Goal: Task Accomplishment & Management: Manage account settings

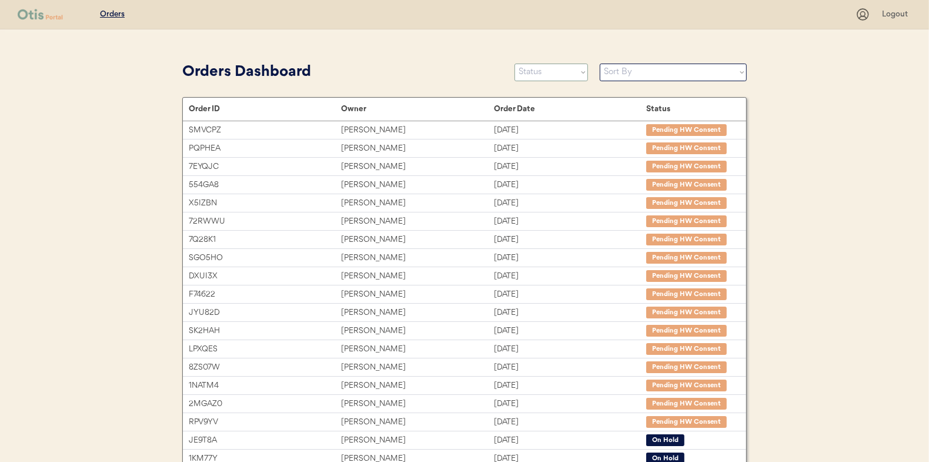
click at [543, 75] on select "Status On Hold New In Progress Complete Pending HW Consent Canceled" at bounding box center [552, 73] width 74 height 18
select select ""new""
click at [515, 64] on select "Status On Hold New In Progress Complete Pending HW Consent Canceled" at bounding box center [552, 73] width 74 height 18
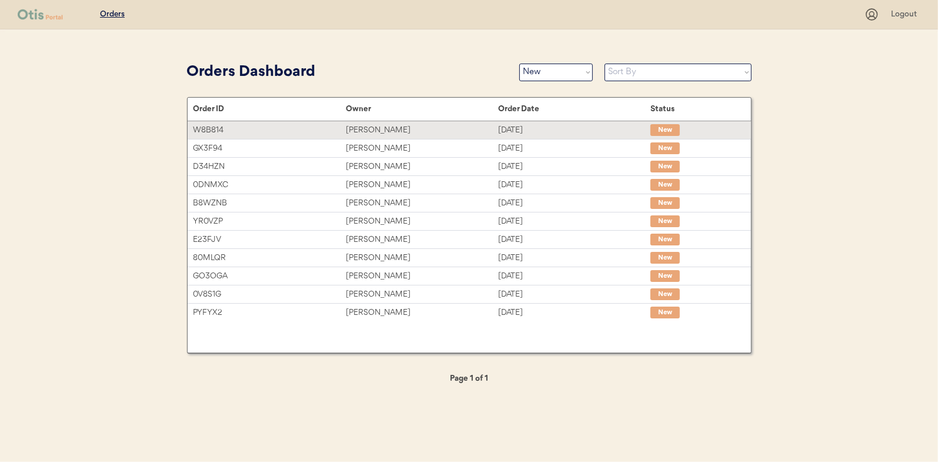
click at [380, 128] on div "Jeff Abrahamson" at bounding box center [422, 130] width 152 height 14
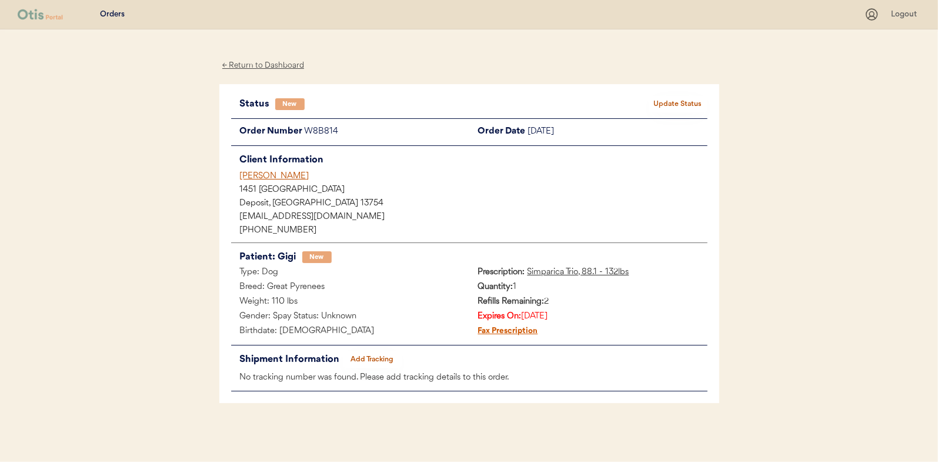
click at [674, 101] on button "Update Status" at bounding box center [678, 104] width 59 height 16
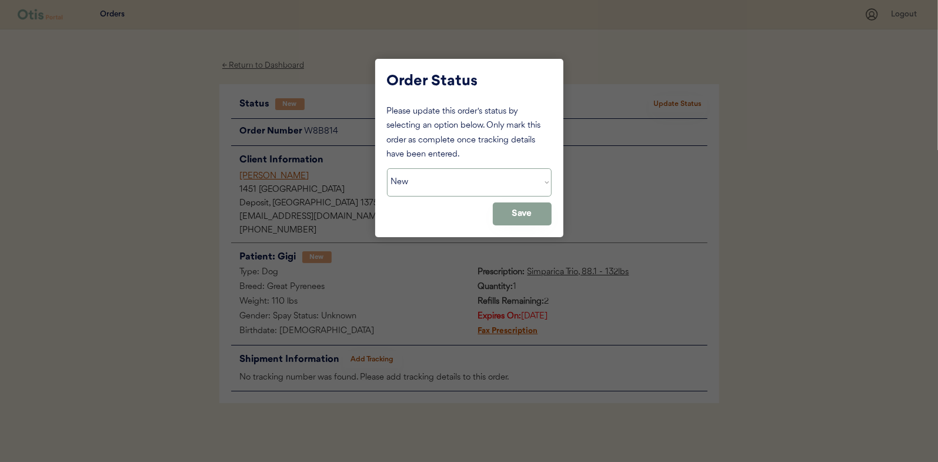
click at [422, 185] on select "Status On Hold New In Progress Complete Pending HW Consent Canceled" at bounding box center [469, 182] width 165 height 28
select select ""in_progress""
click at [387, 168] on select "Status On Hold New In Progress Complete Pending HW Consent Canceled" at bounding box center [469, 182] width 165 height 28
click at [526, 221] on button "Save" at bounding box center [522, 213] width 59 height 23
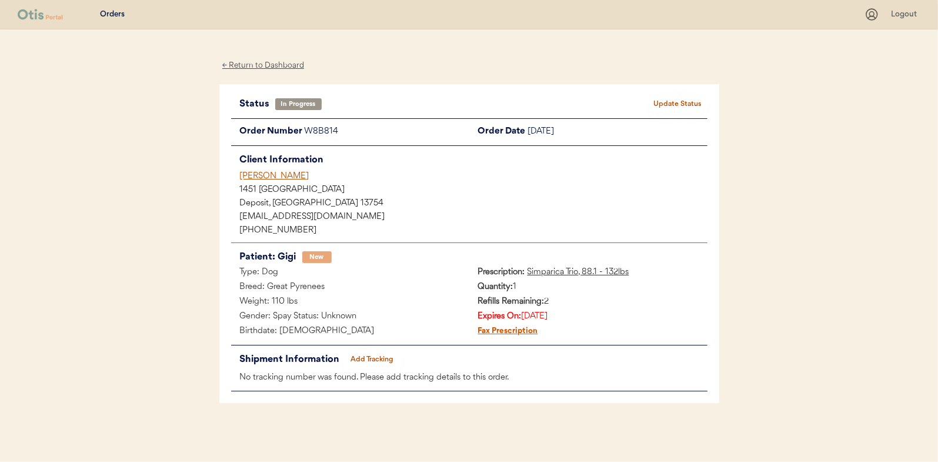
click at [280, 64] on div "← Return to Dashboard" at bounding box center [263, 66] width 88 height 14
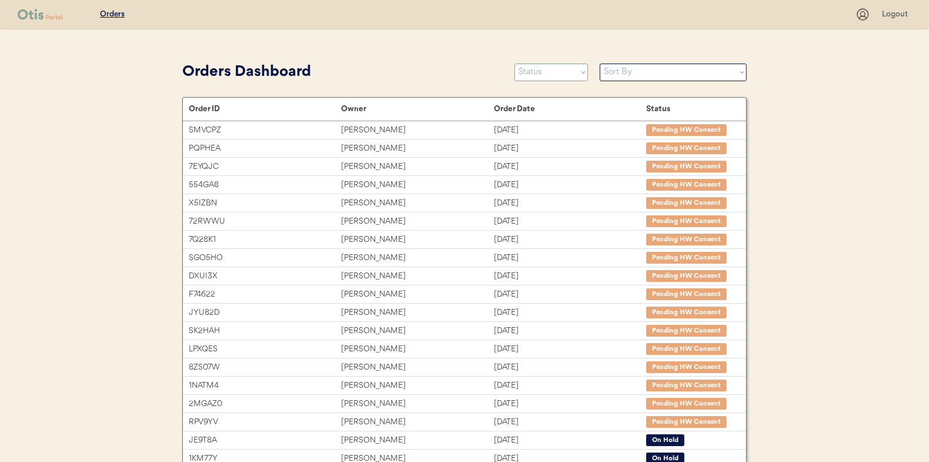
click at [543, 74] on select "Status On Hold New In Progress Complete Pending HW Consent Canceled" at bounding box center [552, 73] width 74 height 18
select select ""new""
click at [515, 64] on select "Status On Hold New In Progress Complete Pending HW Consent Canceled" at bounding box center [552, 73] width 74 height 18
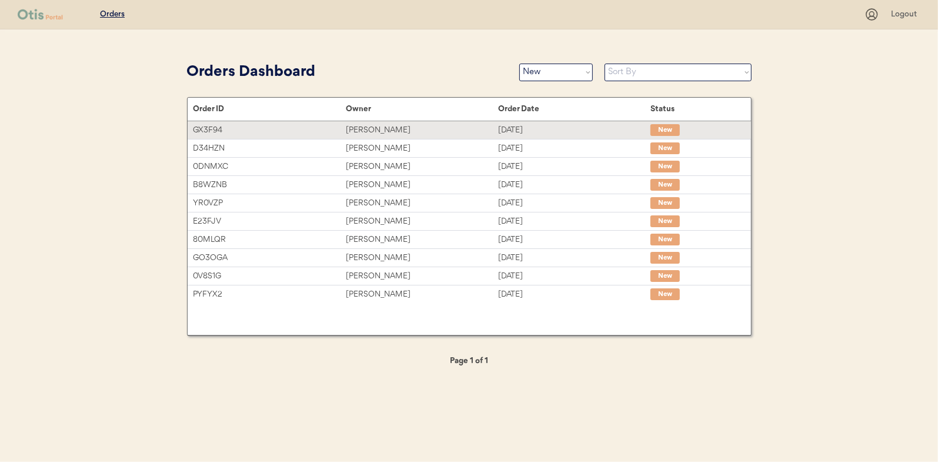
click at [373, 127] on div "[PERSON_NAME]" at bounding box center [422, 130] width 152 height 14
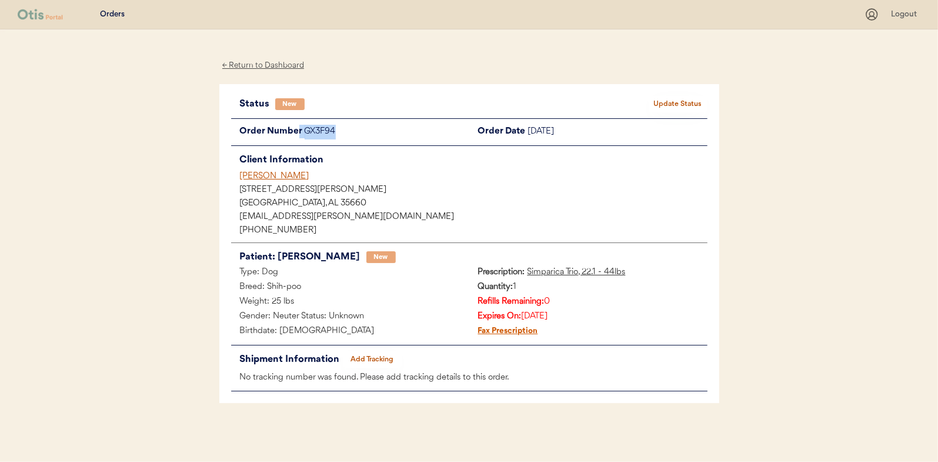
drag, startPoint x: 347, startPoint y: 131, endPoint x: 299, endPoint y: 132, distance: 48.2
click at [299, 132] on div "Order Number GX3F94" at bounding box center [350, 132] width 238 height 15
drag, startPoint x: 299, startPoint y: 132, endPoint x: 320, endPoint y: 132, distance: 21.2
click at [319, 132] on div "GX3F94" at bounding box center [387, 132] width 165 height 15
click at [344, 132] on div "GX3F94" at bounding box center [387, 132] width 165 height 15
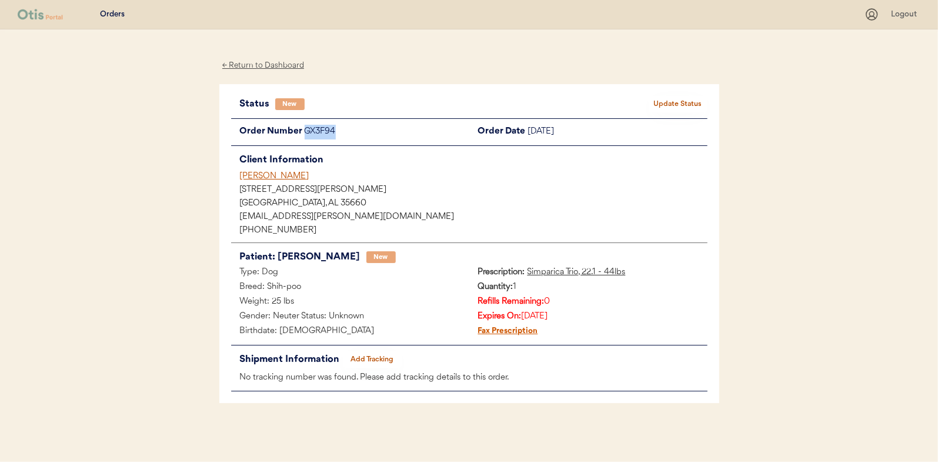
drag, startPoint x: 345, startPoint y: 132, endPoint x: 302, endPoint y: 133, distance: 42.9
click at [302, 133] on div "Order Number GX3F94" at bounding box center [350, 132] width 238 height 15
drag, startPoint x: 302, startPoint y: 133, endPoint x: 318, endPoint y: 131, distance: 16.6
copy div "GX3F94"
click at [674, 106] on button "Update Status" at bounding box center [678, 104] width 59 height 16
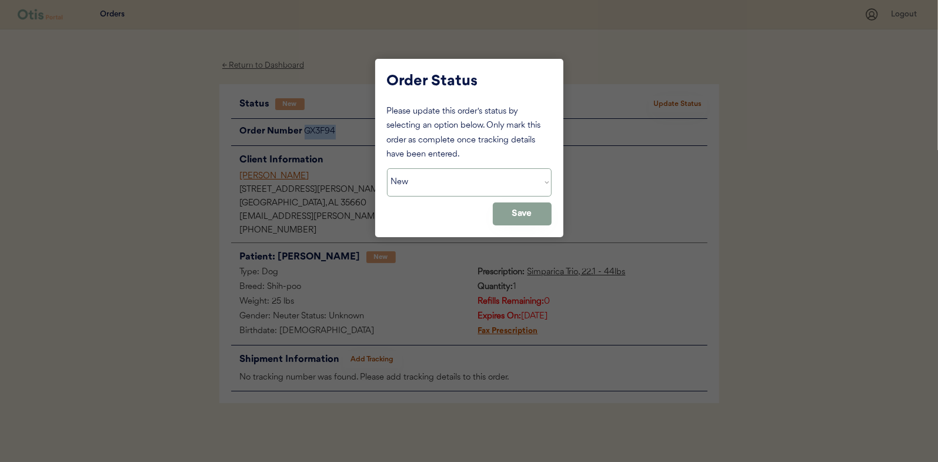
click at [473, 174] on select "Status On Hold New In Progress Complete Pending HW Consent Canceled" at bounding box center [469, 182] width 165 height 28
select select ""on_hold""
click at [387, 168] on select "Status On Hold New In Progress Complete Pending HW Consent Canceled" at bounding box center [469, 182] width 165 height 28
click at [515, 208] on button "Save" at bounding box center [522, 213] width 59 height 23
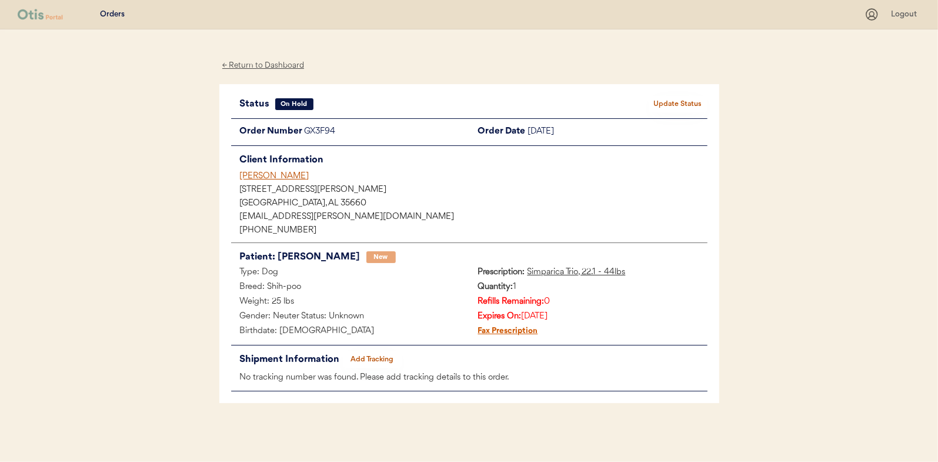
click at [259, 61] on div "← Return to Dashboard" at bounding box center [263, 66] width 88 height 14
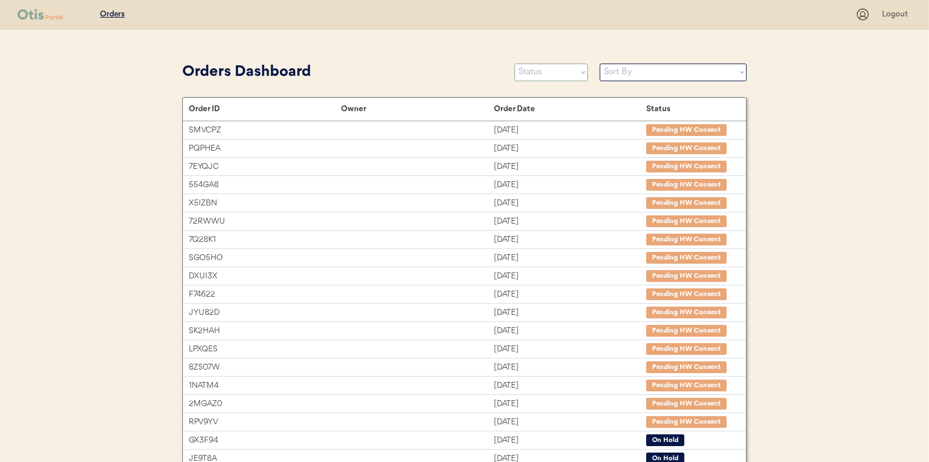
click at [537, 68] on select "Status On Hold New In Progress Complete Pending HW Consent Canceled" at bounding box center [552, 73] width 74 height 18
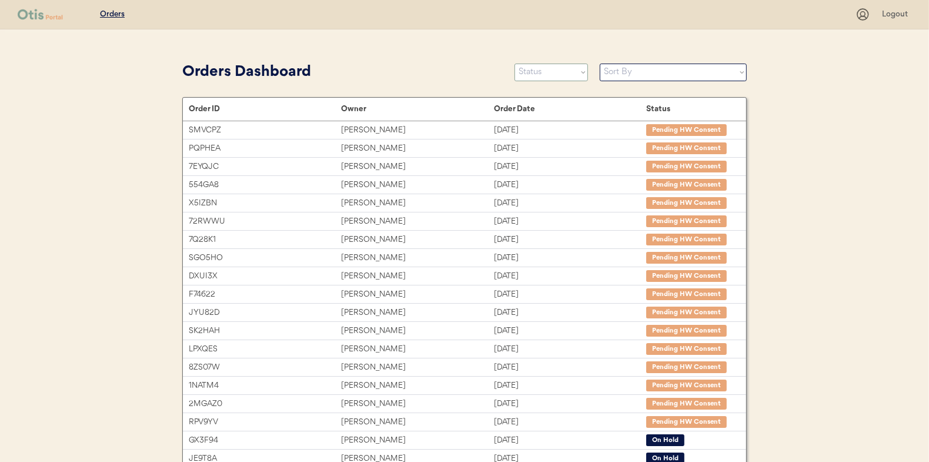
select select ""new""
click at [515, 64] on select "Status On Hold New In Progress Complete Pending HW Consent Canceled" at bounding box center [552, 73] width 74 height 18
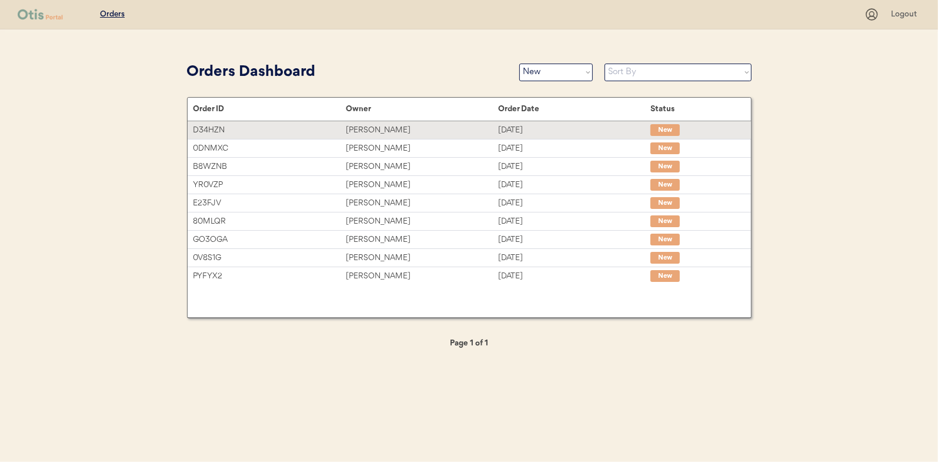
click at [375, 127] on div "Cassandra Thompson" at bounding box center [422, 130] width 152 height 14
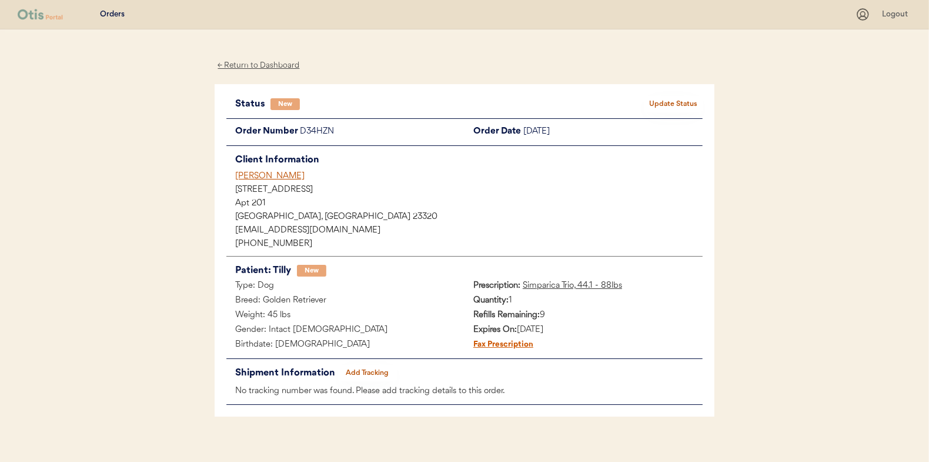
click at [674, 99] on button "Update Status" at bounding box center [673, 104] width 59 height 16
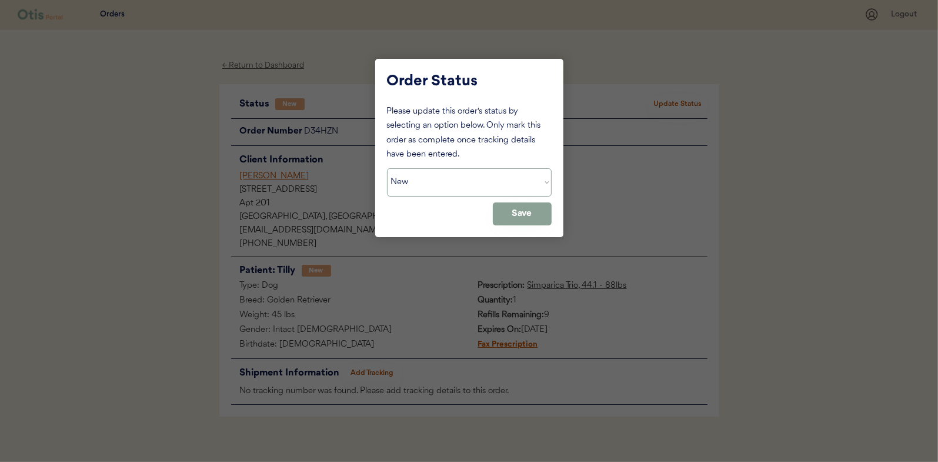
click at [453, 194] on select "Status On Hold New In Progress Complete Pending HW Consent Canceled" at bounding box center [469, 182] width 165 height 28
select select ""in_progress""
click at [387, 168] on select "Status On Hold New In Progress Complete Pending HW Consent Canceled" at bounding box center [469, 182] width 165 height 28
click at [516, 207] on button "Save" at bounding box center [522, 213] width 59 height 23
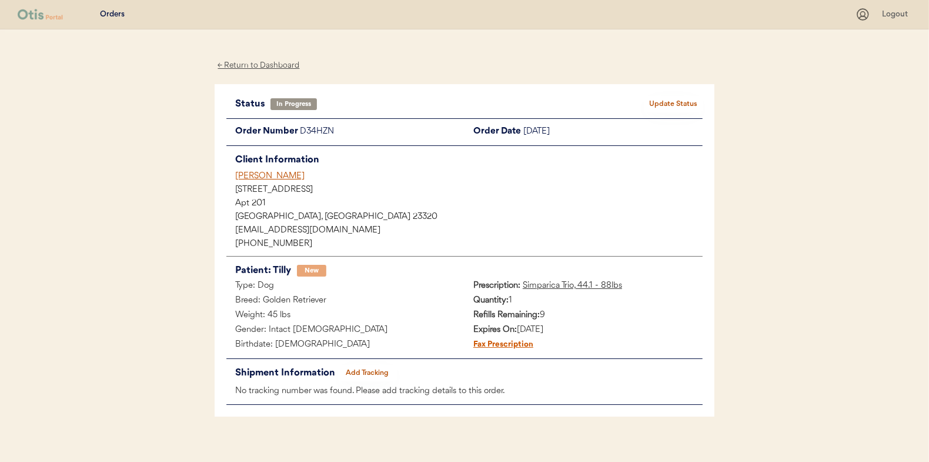
click at [256, 64] on div "← Return to Dashboard" at bounding box center [259, 66] width 88 height 14
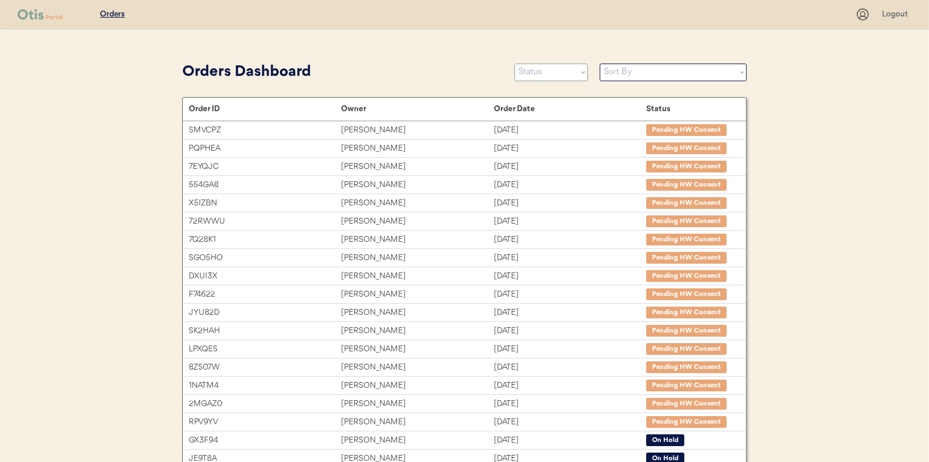
click at [553, 73] on select "Status On Hold New In Progress Complete Pending HW Consent Canceled" at bounding box center [552, 73] width 74 height 18
select select ""new""
click at [515, 64] on select "Status On Hold New In Progress Complete Pending HW Consent Canceled" at bounding box center [552, 73] width 74 height 18
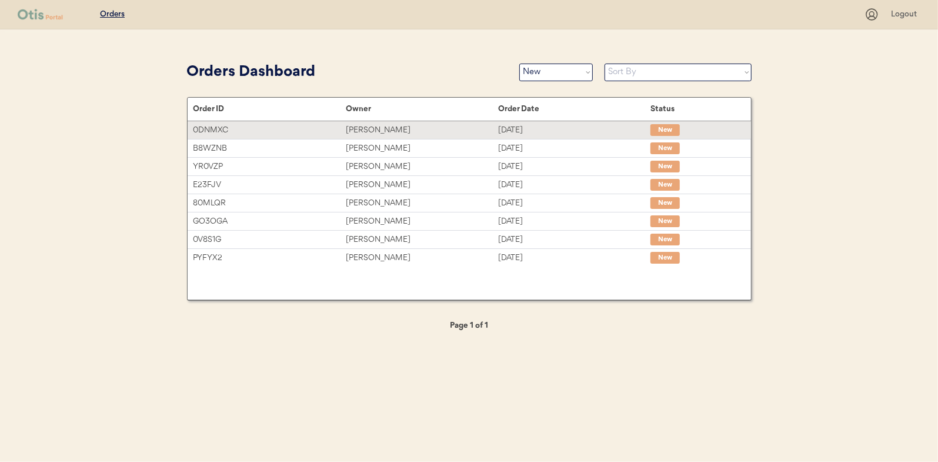
click at [379, 129] on div "[PERSON_NAME]" at bounding box center [422, 130] width 152 height 14
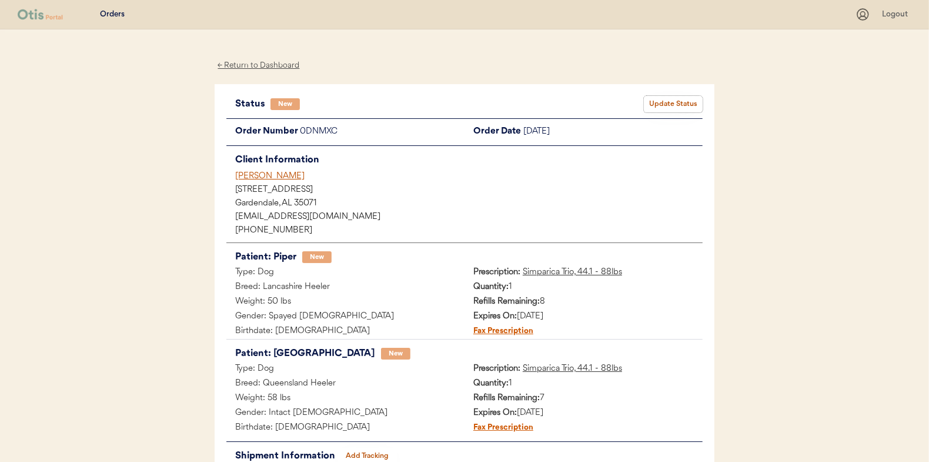
click at [663, 103] on button "Update Status" at bounding box center [673, 104] width 59 height 16
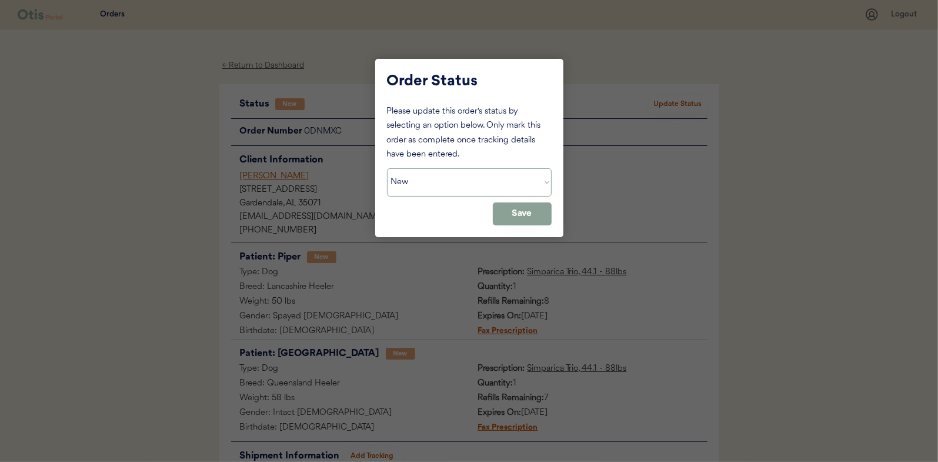
click at [417, 193] on select "Status On Hold New In Progress Complete Pending HW Consent Canceled" at bounding box center [469, 182] width 165 height 28
select select ""in_progress""
click at [387, 168] on select "Status On Hold New In Progress Complete Pending HW Consent Canceled" at bounding box center [469, 182] width 165 height 28
click at [509, 214] on button "Save" at bounding box center [522, 213] width 59 height 23
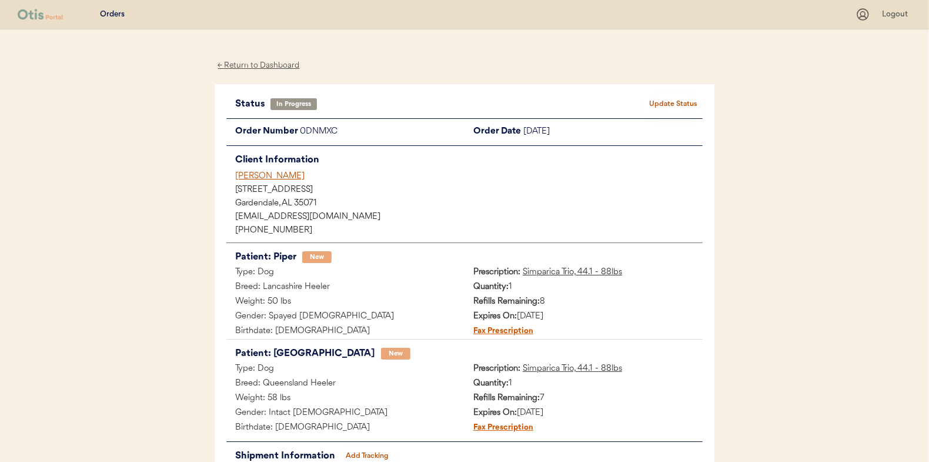
click at [260, 66] on div "← Return to Dashboard" at bounding box center [259, 66] width 88 height 14
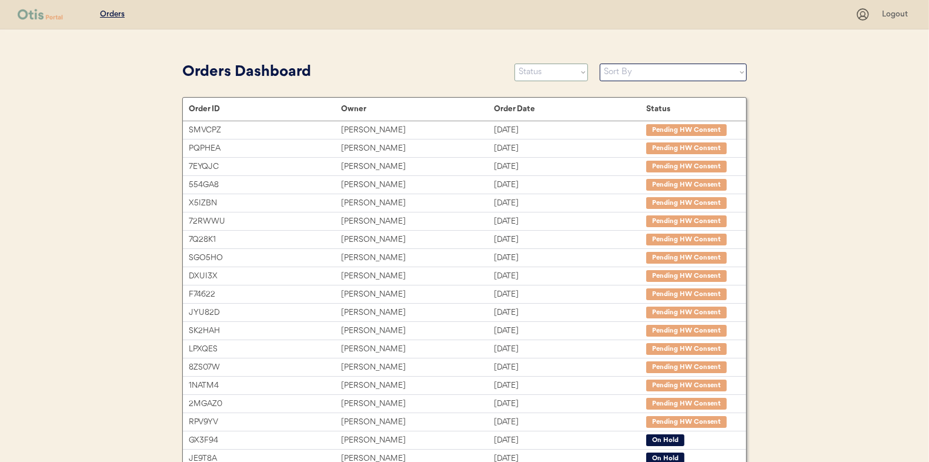
click at [529, 72] on select "Status On Hold New In Progress Complete Pending HW Consent Canceled" at bounding box center [552, 73] width 74 height 18
select select ""new""
click at [515, 64] on select "Status On Hold New In Progress Complete Pending HW Consent Canceled" at bounding box center [552, 73] width 74 height 18
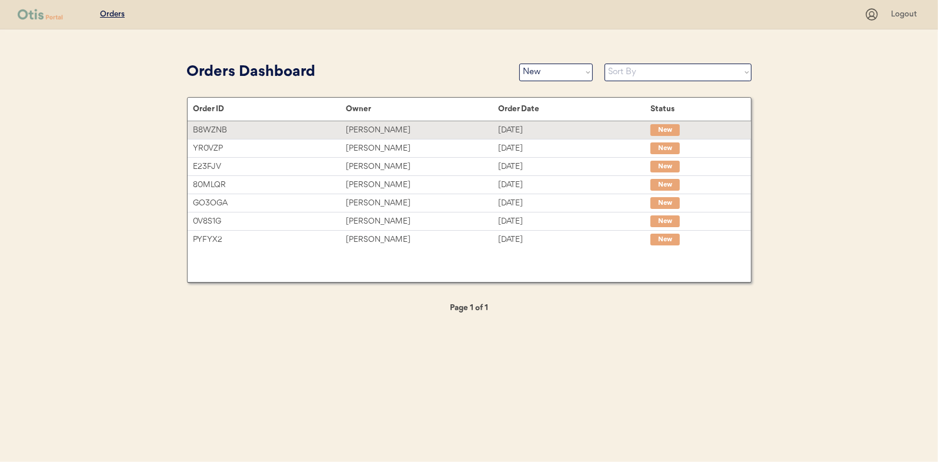
click at [374, 132] on div "[PERSON_NAME]" at bounding box center [422, 130] width 152 height 14
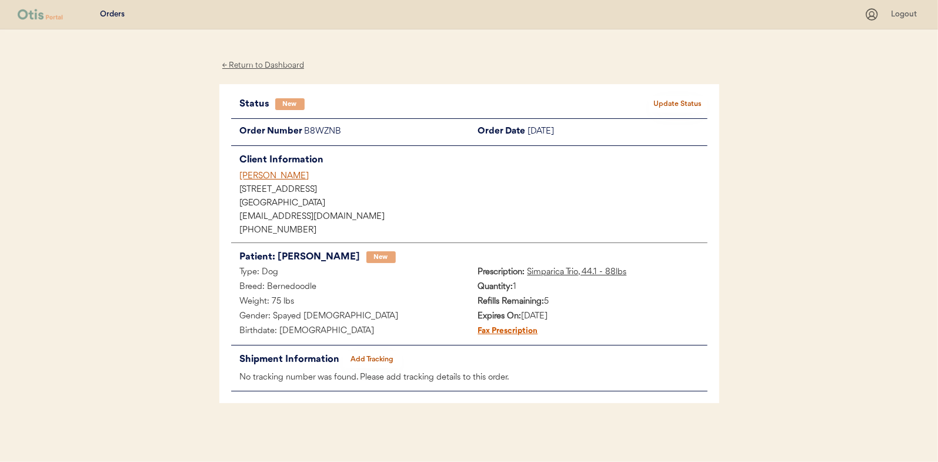
click at [678, 103] on button "Update Status" at bounding box center [678, 104] width 59 height 16
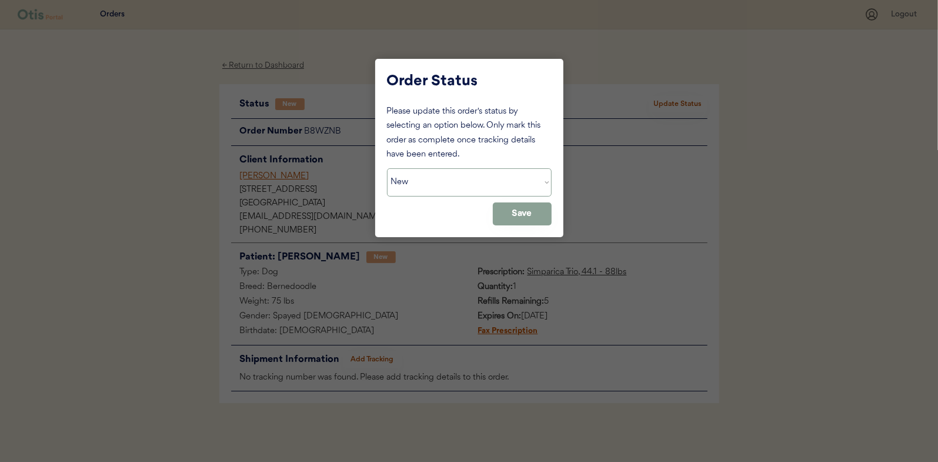
click at [425, 176] on select "Status On Hold New In Progress Complete Pending HW Consent Canceled" at bounding box center [469, 182] width 165 height 28
select select ""in_progress""
click at [387, 168] on select "Status On Hold New In Progress Complete Pending HW Consent Canceled" at bounding box center [469, 182] width 165 height 28
click at [508, 218] on button "Save" at bounding box center [522, 213] width 59 height 23
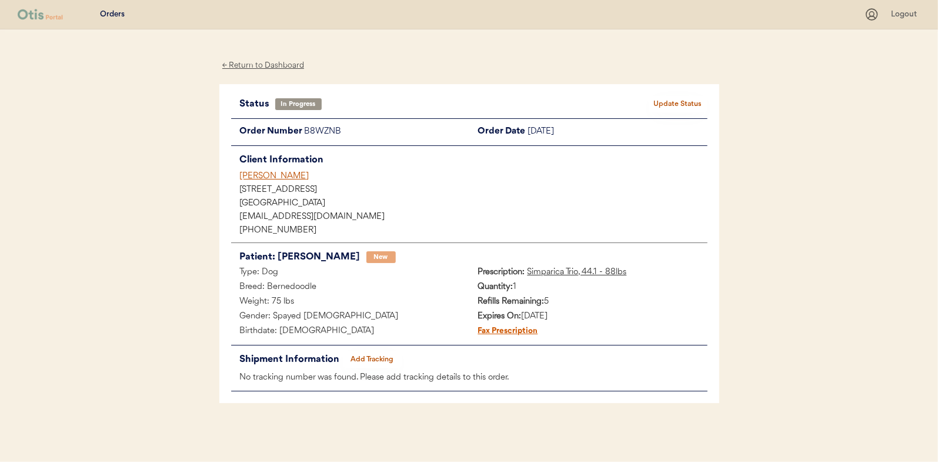
click at [265, 67] on div "← Return to Dashboard" at bounding box center [263, 66] width 88 height 14
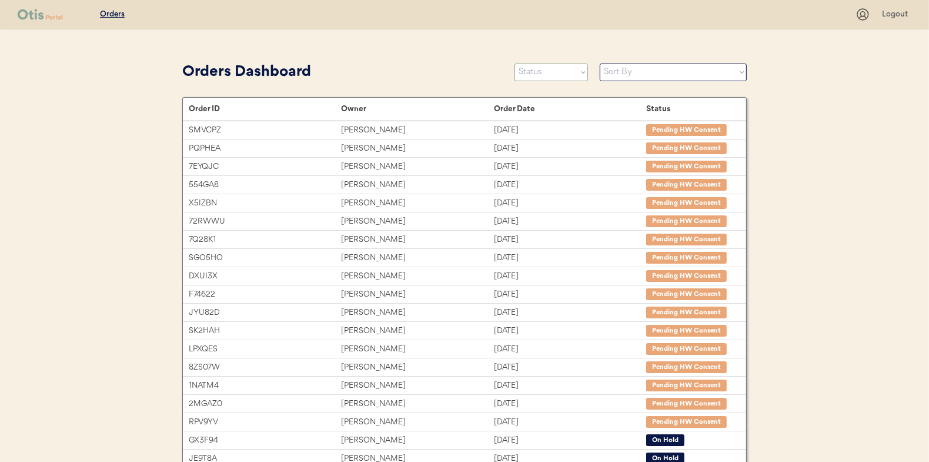
click at [553, 75] on select "Status On Hold New In Progress Complete Pending HW Consent Canceled" at bounding box center [552, 73] width 74 height 18
select select ""new""
click at [515, 64] on select "Status On Hold New In Progress Complete Pending HW Consent Canceled" at bounding box center [552, 73] width 74 height 18
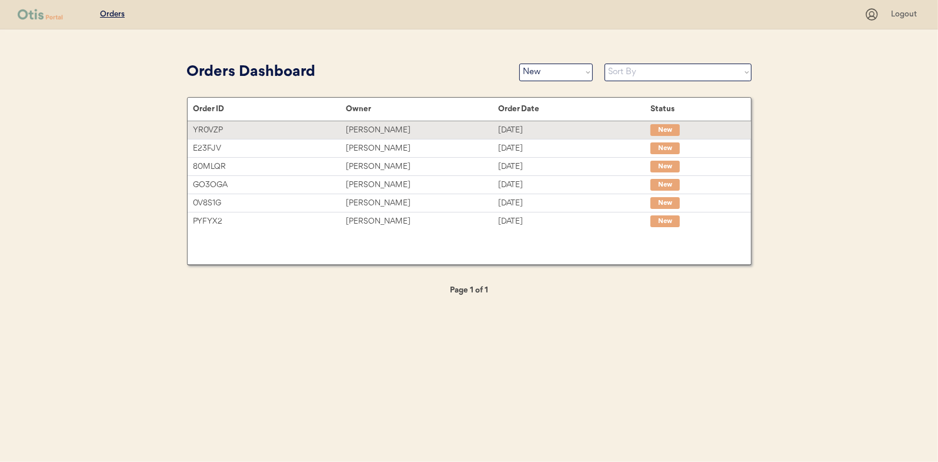
click at [373, 126] on div "[PERSON_NAME]" at bounding box center [422, 130] width 152 height 14
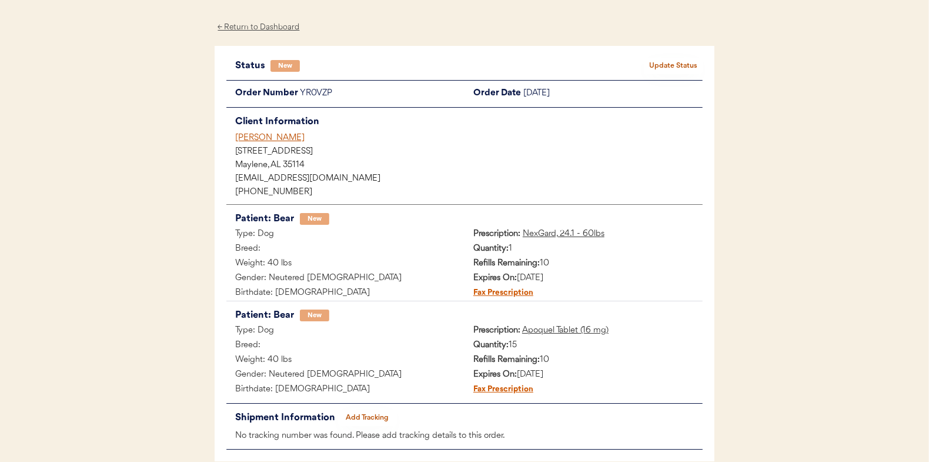
scroll to position [59, 0]
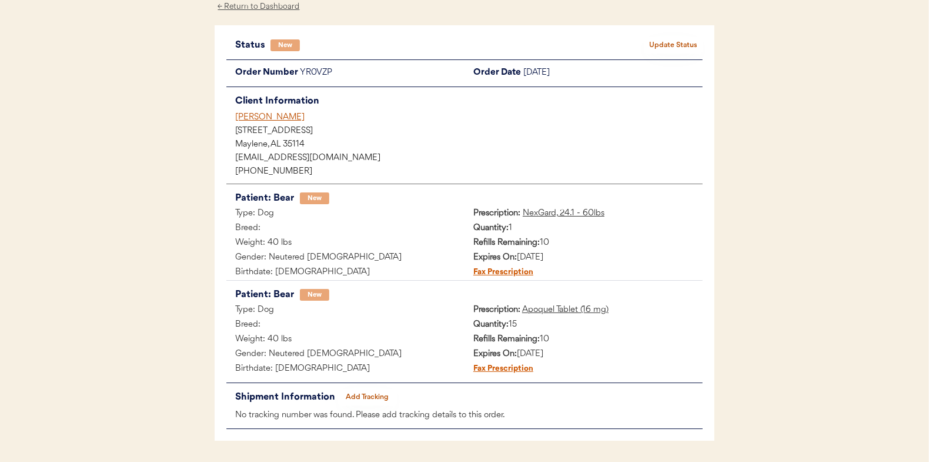
click at [669, 44] on button "Update Status" at bounding box center [673, 45] width 59 height 16
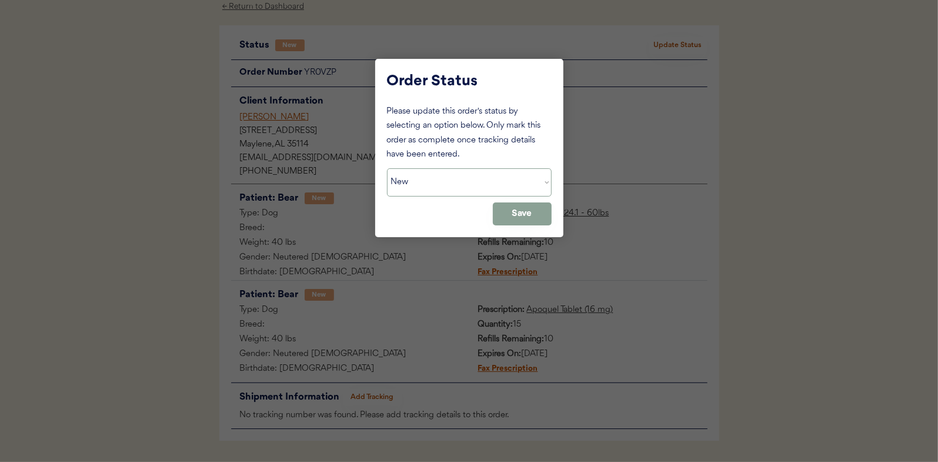
click at [442, 182] on select "Status On Hold New In Progress Complete Pending HW Consent Canceled" at bounding box center [469, 182] width 165 height 28
select select ""in_progress""
click at [387, 168] on select "Status On Hold New In Progress Complete Pending HW Consent Canceled" at bounding box center [469, 182] width 165 height 28
click at [524, 205] on button "Save" at bounding box center [522, 213] width 59 height 23
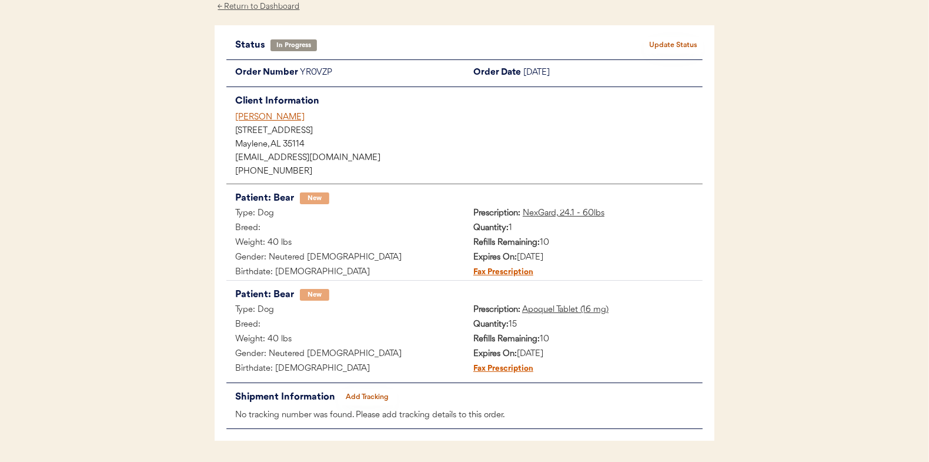
scroll to position [0, 0]
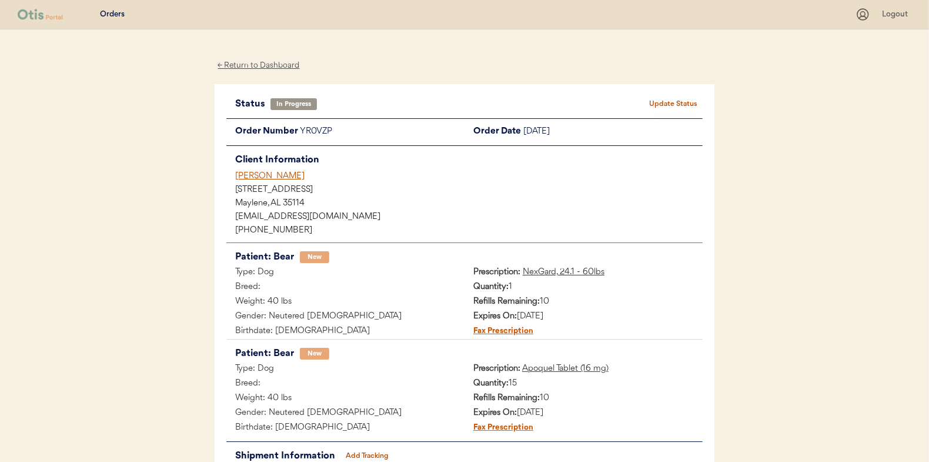
click at [252, 64] on div "← Return to Dashboard" at bounding box center [259, 66] width 88 height 14
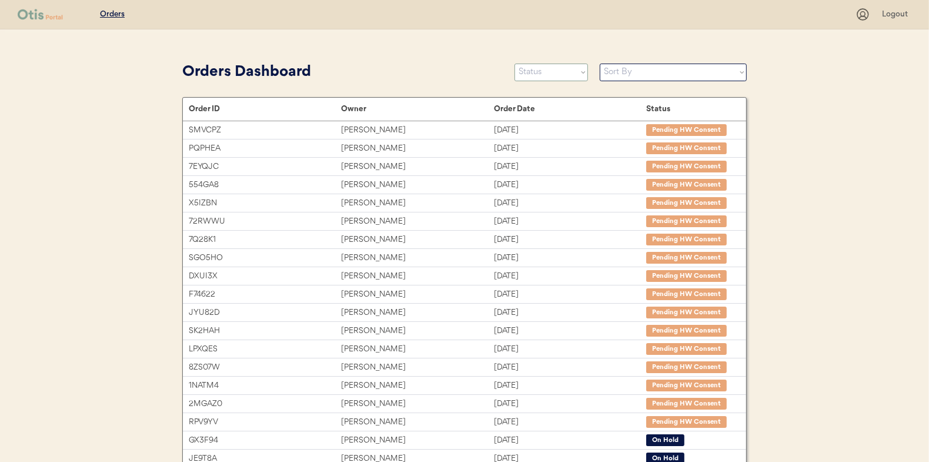
click at [540, 75] on select "Status On Hold New In Progress Complete Pending HW Consent Canceled" at bounding box center [552, 73] width 74 height 18
select select ""new""
click at [515, 64] on select "Status On Hold New In Progress Complete Pending HW Consent Canceled" at bounding box center [552, 73] width 74 height 18
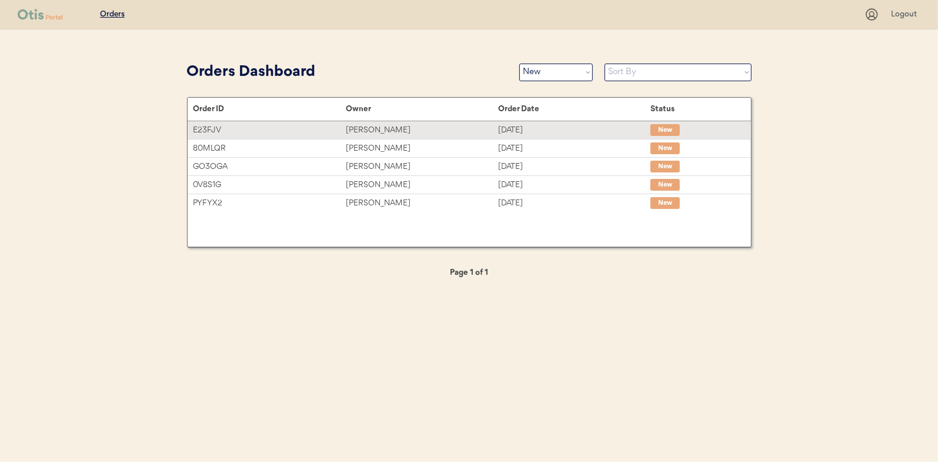
click at [369, 128] on div "Edward k wilson" at bounding box center [422, 130] width 152 height 14
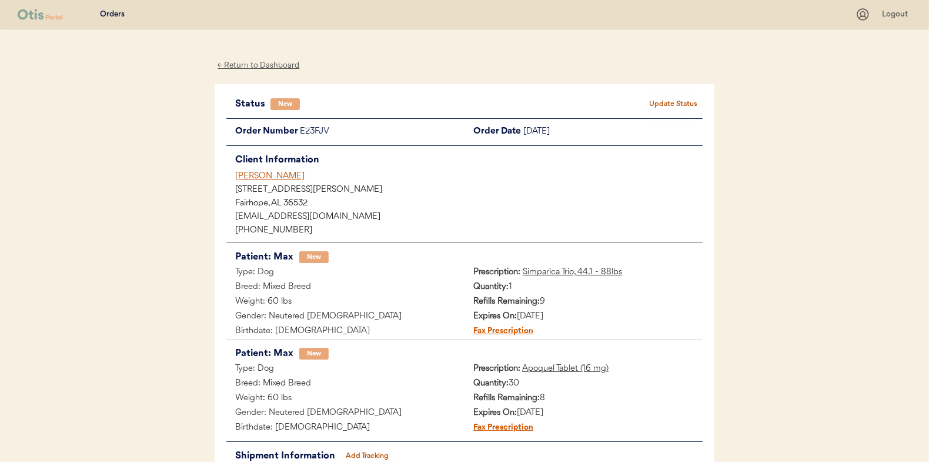
click at [667, 102] on button "Update Status" at bounding box center [673, 104] width 59 height 16
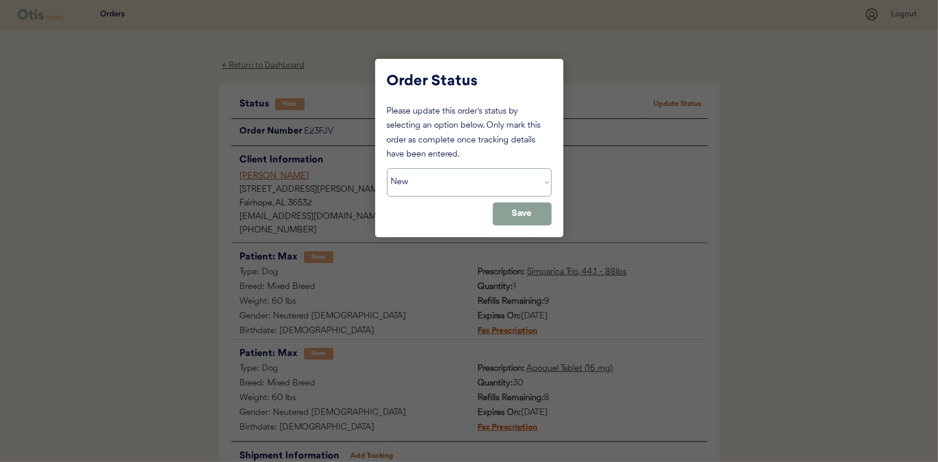
click at [403, 180] on select "Status On Hold New In Progress Complete Pending HW Consent Canceled" at bounding box center [469, 182] width 165 height 28
select select ""in_progress""
click at [387, 168] on select "Status On Hold New In Progress Complete Pending HW Consent Canceled" at bounding box center [469, 182] width 165 height 28
click at [535, 212] on button "Save" at bounding box center [522, 213] width 59 height 23
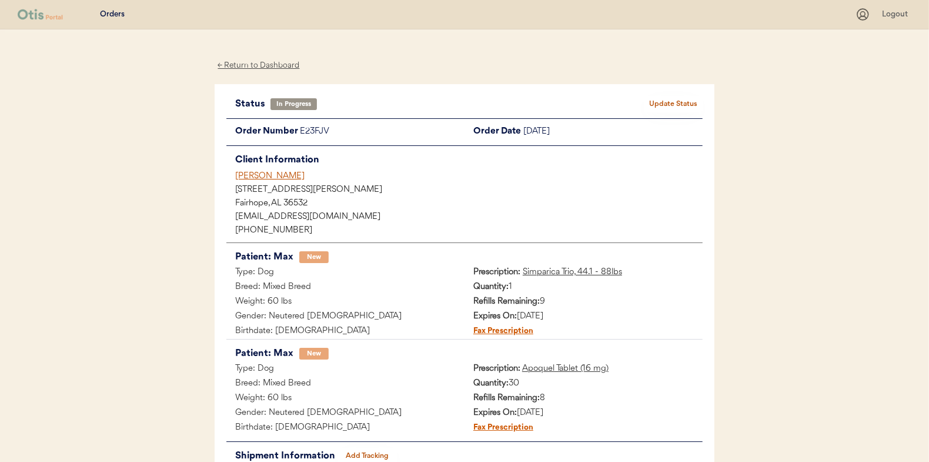
click at [265, 66] on div "← Return to Dashboard" at bounding box center [259, 66] width 88 height 14
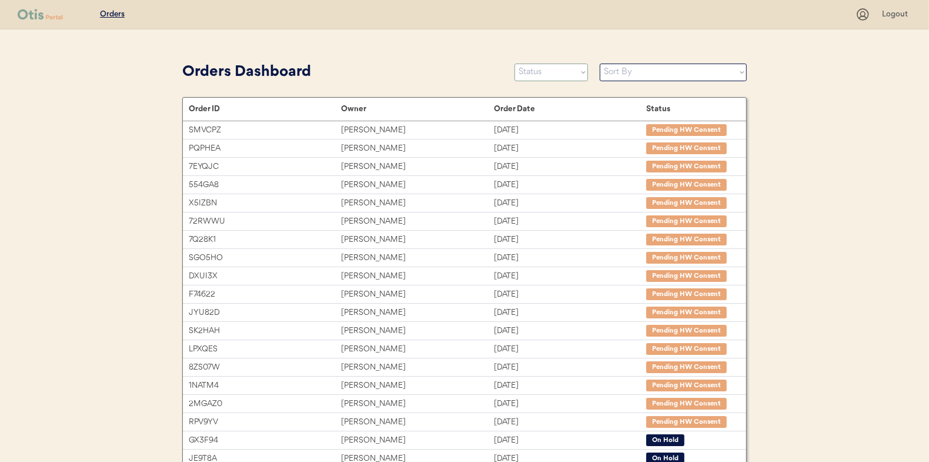
click at [553, 75] on select "Status On Hold New In Progress Complete Pending HW Consent Canceled" at bounding box center [552, 73] width 74 height 18
select select ""new""
click at [515, 64] on select "Status On Hold New In Progress Complete Pending HW Consent Canceled" at bounding box center [552, 73] width 74 height 18
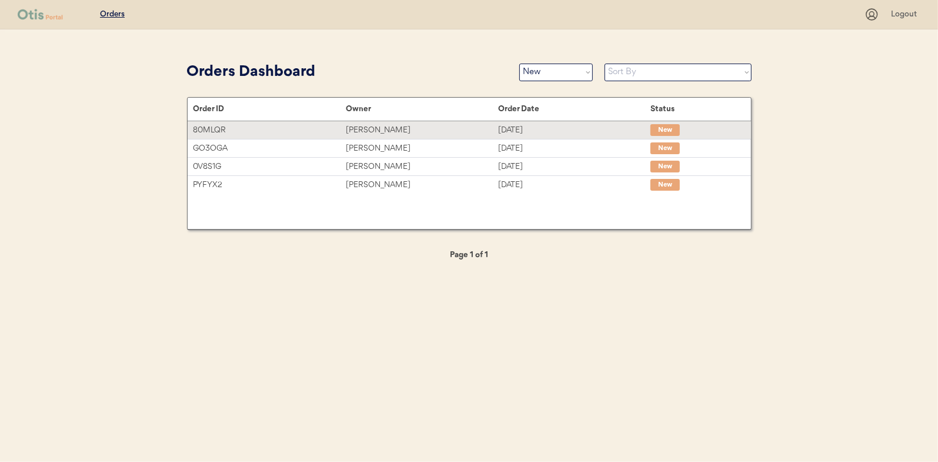
click at [388, 130] on div "[PERSON_NAME]" at bounding box center [422, 130] width 152 height 14
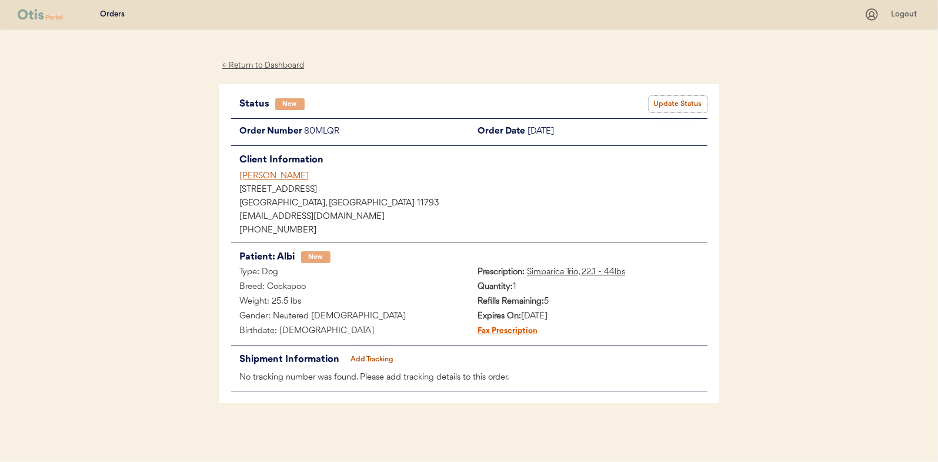
click at [679, 106] on button "Update Status" at bounding box center [678, 104] width 59 height 16
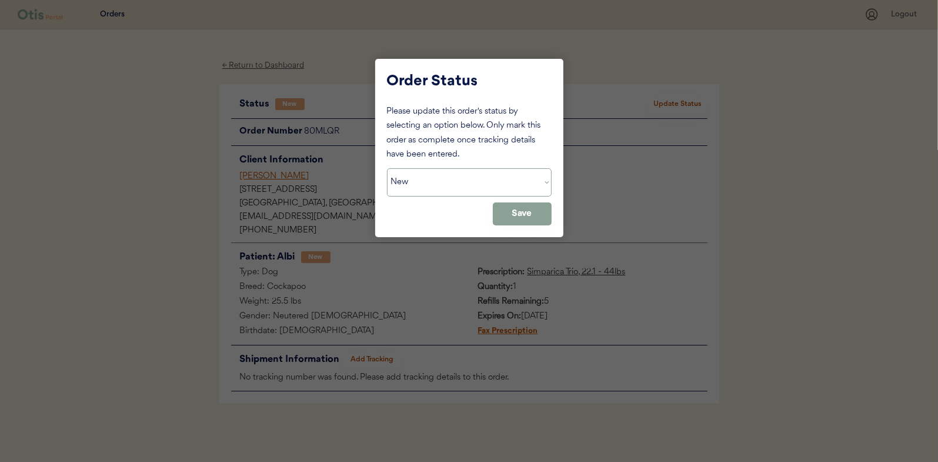
click at [411, 188] on select "Status On Hold New In Progress Complete Pending HW Consent Canceled" at bounding box center [469, 182] width 165 height 28
select select ""in_progress""
click at [387, 168] on select "Status On Hold New In Progress Complete Pending HW Consent Canceled" at bounding box center [469, 182] width 165 height 28
click at [529, 215] on button "Save" at bounding box center [522, 213] width 59 height 23
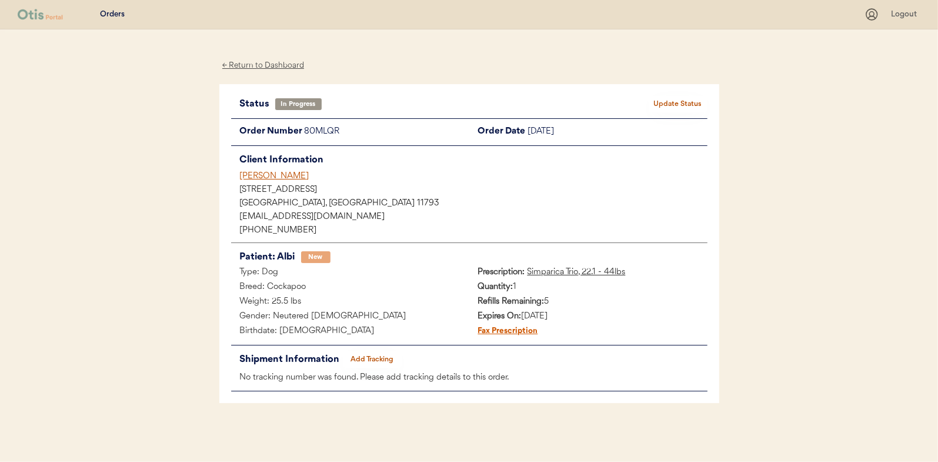
click at [258, 65] on div "← Return to Dashboard" at bounding box center [263, 66] width 88 height 14
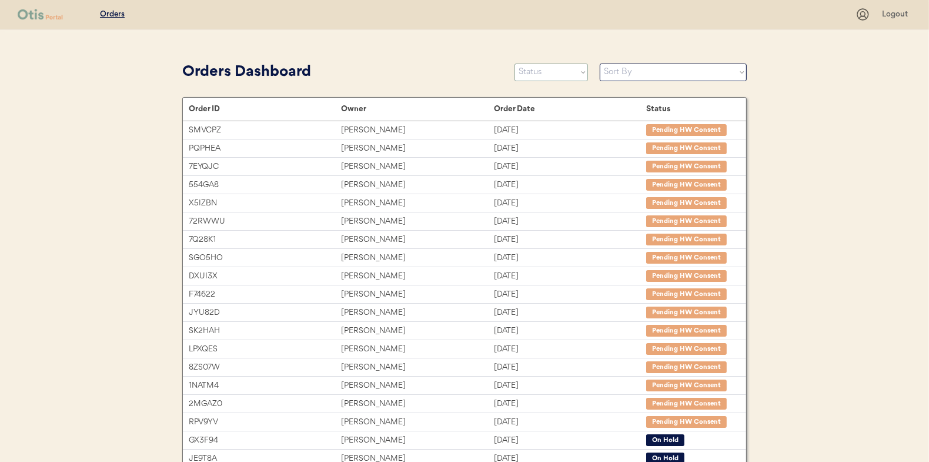
click at [535, 73] on select "Status On Hold New In Progress Complete Pending HW Consent Canceled" at bounding box center [552, 73] width 74 height 18
select select ""new""
click at [515, 64] on select "Status On Hold New In Progress Complete Pending HW Consent Canceled" at bounding box center [552, 73] width 74 height 18
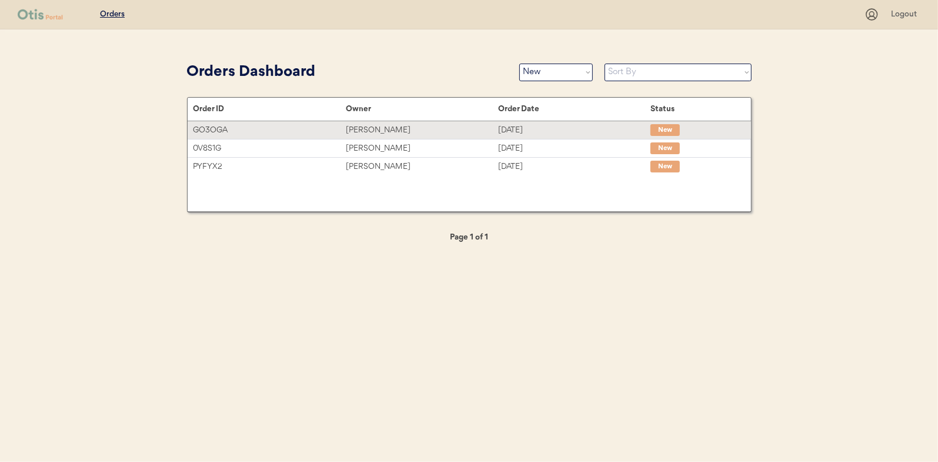
click at [372, 126] on div "[PERSON_NAME]" at bounding box center [422, 130] width 152 height 14
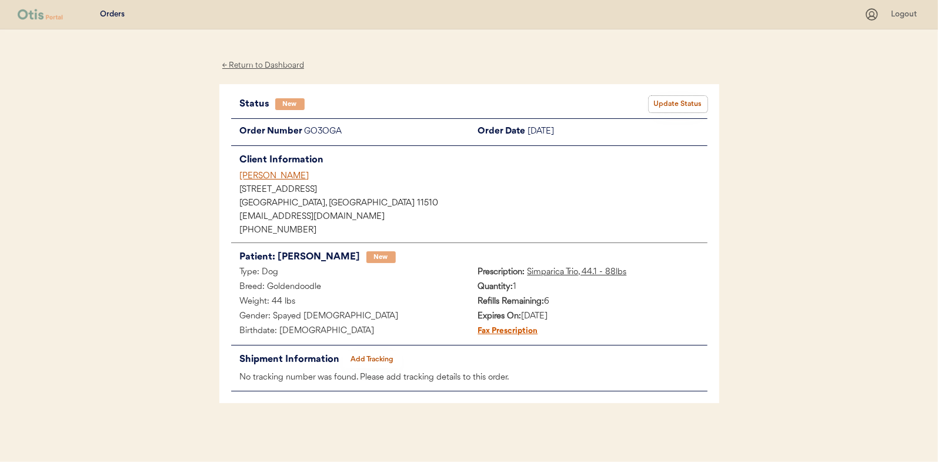
click at [673, 105] on button "Update Status" at bounding box center [678, 104] width 59 height 16
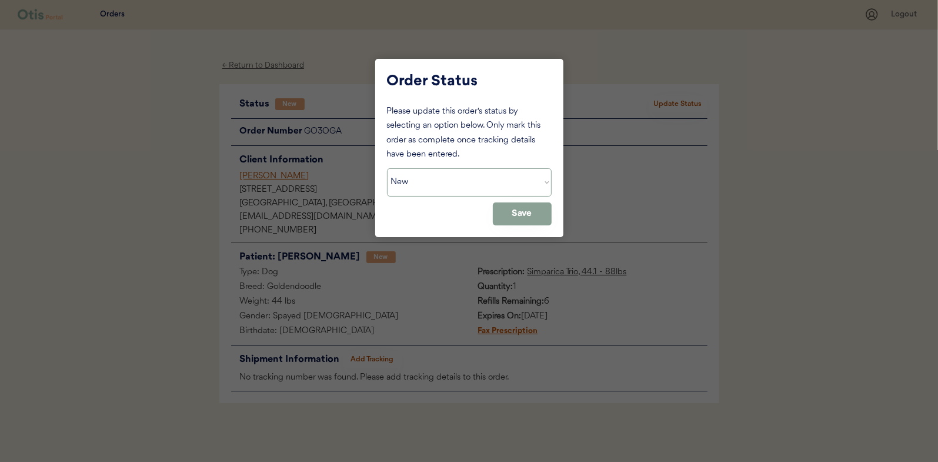
click at [429, 175] on select "Status On Hold New In Progress Complete Pending HW Consent Canceled" at bounding box center [469, 182] width 165 height 28
select select ""in_progress""
click at [387, 168] on select "Status On Hold New In Progress Complete Pending HW Consent Canceled" at bounding box center [469, 182] width 165 height 28
click at [520, 212] on button "Save" at bounding box center [522, 213] width 59 height 23
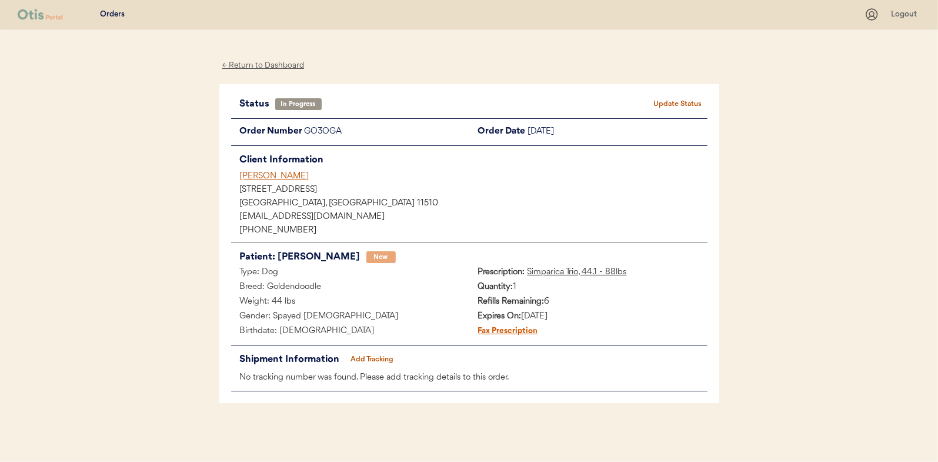
click at [265, 63] on div "← Return to Dashboard" at bounding box center [263, 66] width 88 height 14
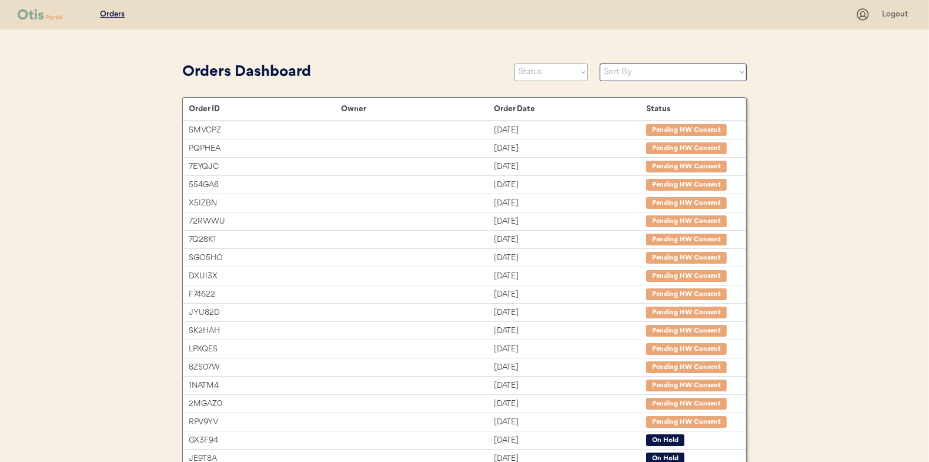
click at [549, 71] on select "Status On Hold New In Progress Complete Pending HW Consent Canceled" at bounding box center [552, 73] width 74 height 18
select select ""new""
click at [515, 64] on select "Status On Hold New In Progress Complete Pending HW Consent Canceled" at bounding box center [552, 73] width 74 height 18
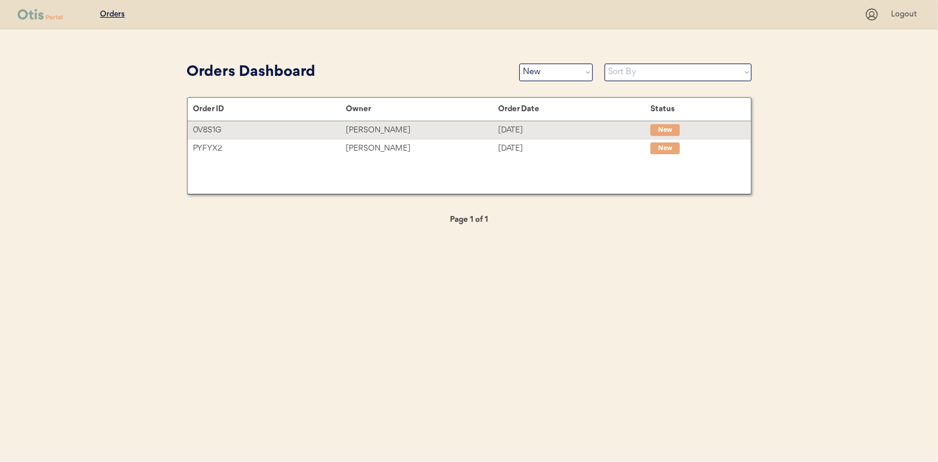
click at [368, 126] on div "Erin Stillwell" at bounding box center [422, 130] width 152 height 14
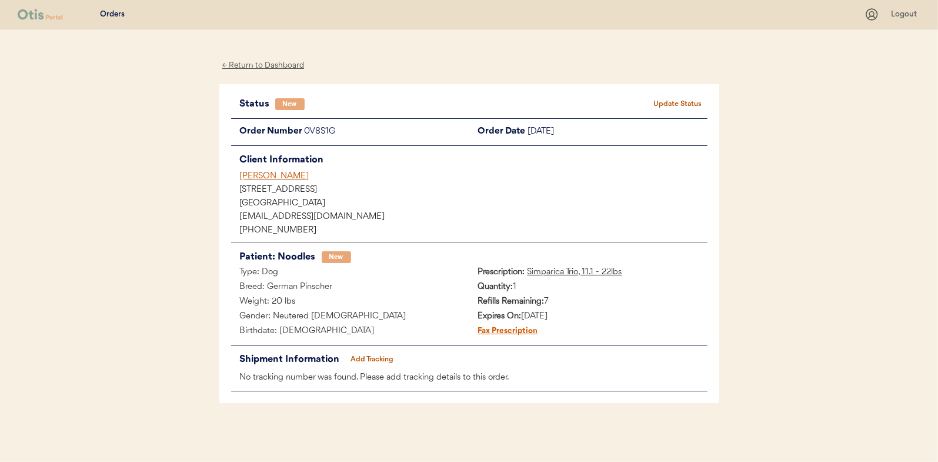
click at [672, 104] on button "Update Status" at bounding box center [678, 104] width 59 height 16
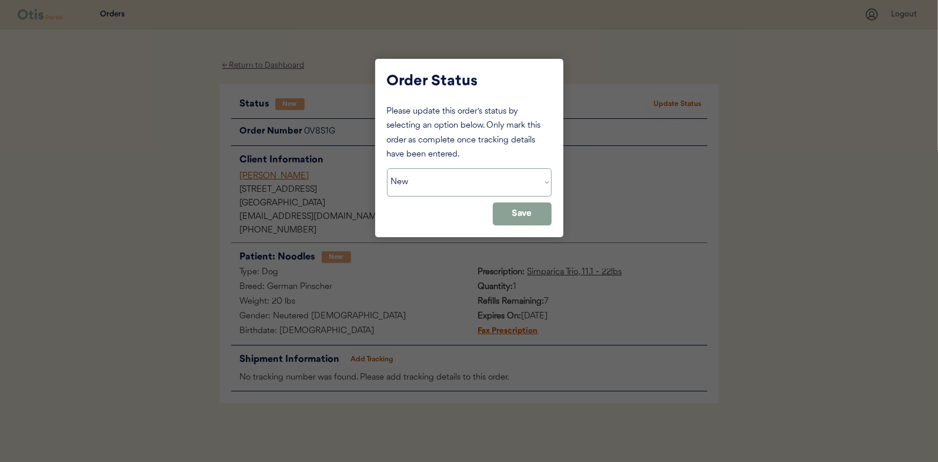
click at [425, 188] on select "Status On Hold New In Progress Complete Pending HW Consent Canceled" at bounding box center [469, 182] width 165 height 28
select select ""in_progress""
click at [387, 168] on select "Status On Hold New In Progress Complete Pending HW Consent Canceled" at bounding box center [469, 182] width 165 height 28
click at [529, 219] on button "Save" at bounding box center [522, 213] width 59 height 23
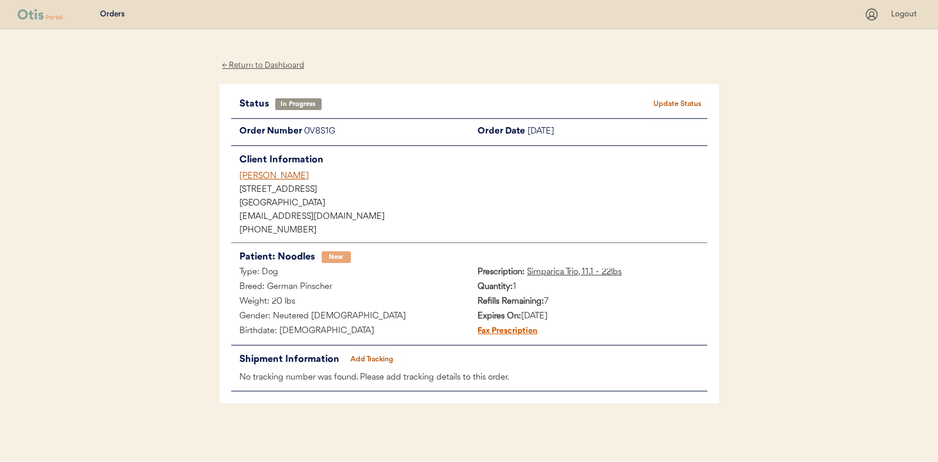
click at [264, 66] on div "← Return to Dashboard" at bounding box center [263, 66] width 88 height 14
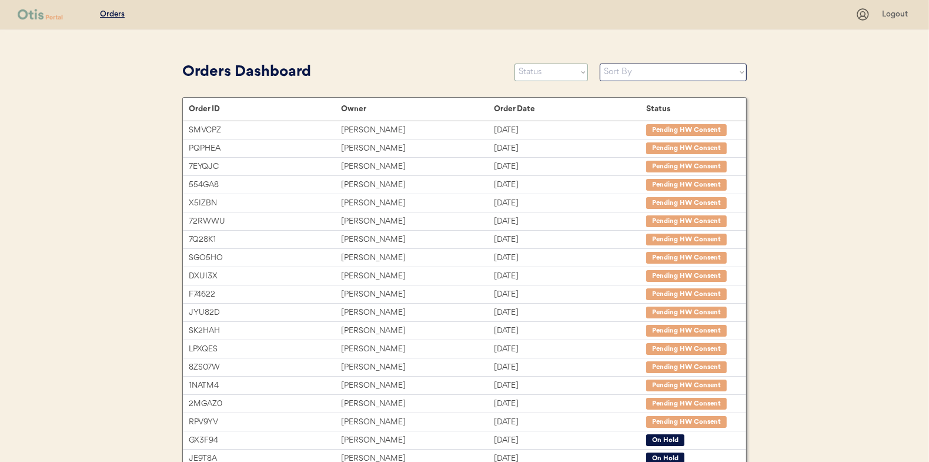
click at [540, 74] on select "Status On Hold New In Progress Complete Pending HW Consent Canceled" at bounding box center [552, 73] width 74 height 18
select select ""new""
click at [515, 64] on select "Status On Hold New In Progress Complete Pending HW Consent Canceled" at bounding box center [552, 73] width 74 height 18
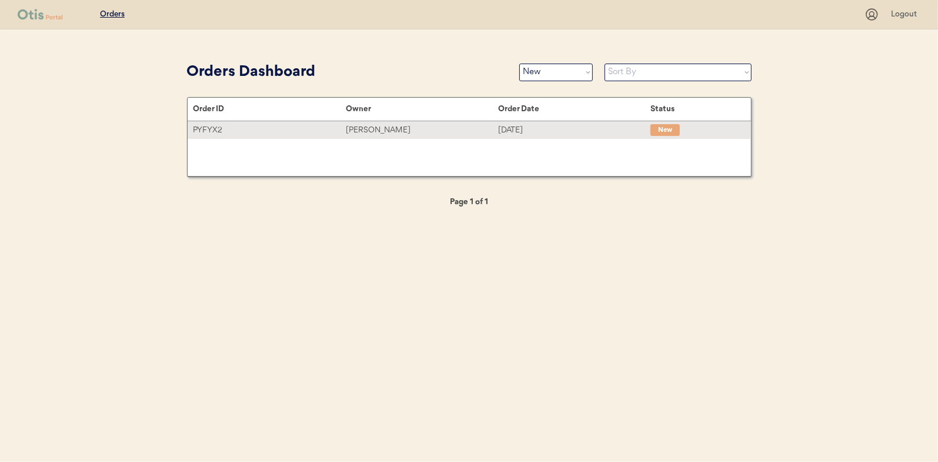
click at [368, 132] on div "[PERSON_NAME]" at bounding box center [422, 130] width 152 height 14
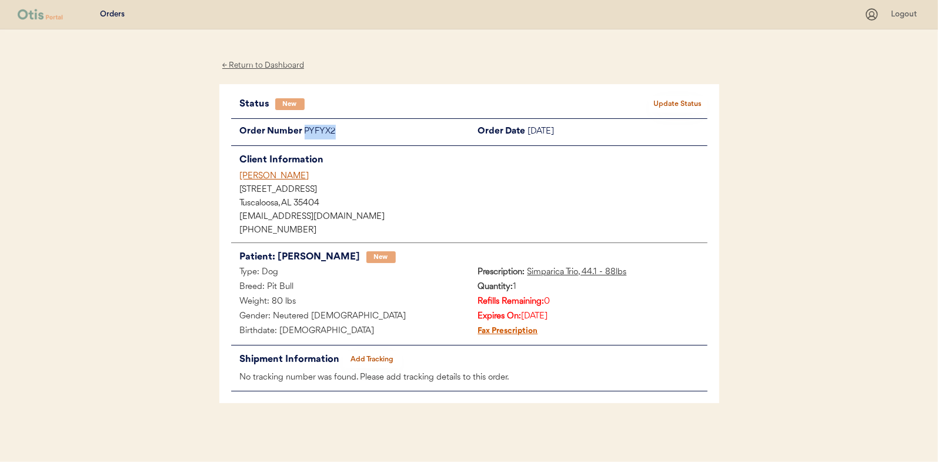
drag, startPoint x: 343, startPoint y: 129, endPoint x: 303, endPoint y: 131, distance: 40.0
click at [303, 131] on div "Order Number PYFYX2" at bounding box center [350, 132] width 238 height 15
drag, startPoint x: 303, startPoint y: 131, endPoint x: 318, endPoint y: 131, distance: 15.3
copy div "PYFYX2"
click at [671, 98] on button "Update Status" at bounding box center [678, 104] width 59 height 16
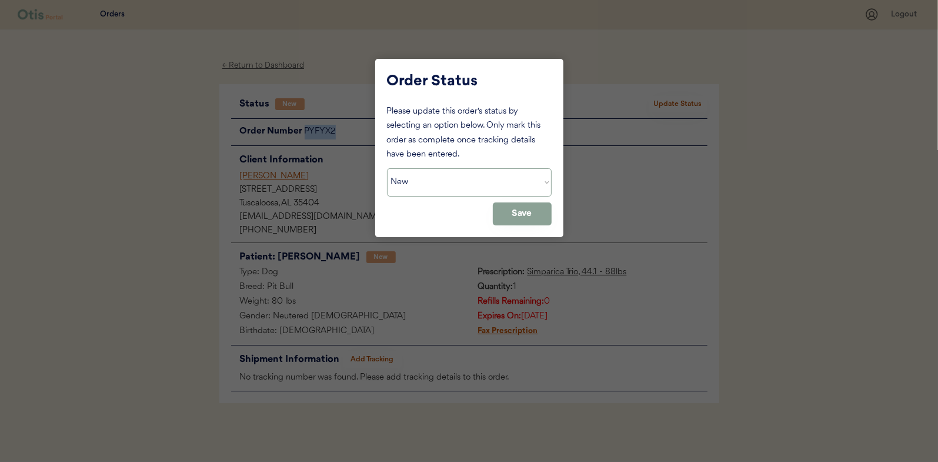
click at [472, 193] on select "Status On Hold New In Progress Complete Pending HW Consent Canceled" at bounding box center [469, 182] width 165 height 28
select select ""on_hold""
click at [387, 168] on select "Status On Hold New In Progress Complete Pending HW Consent Canceled" at bounding box center [469, 182] width 165 height 28
click at [512, 211] on button "Save" at bounding box center [522, 213] width 59 height 23
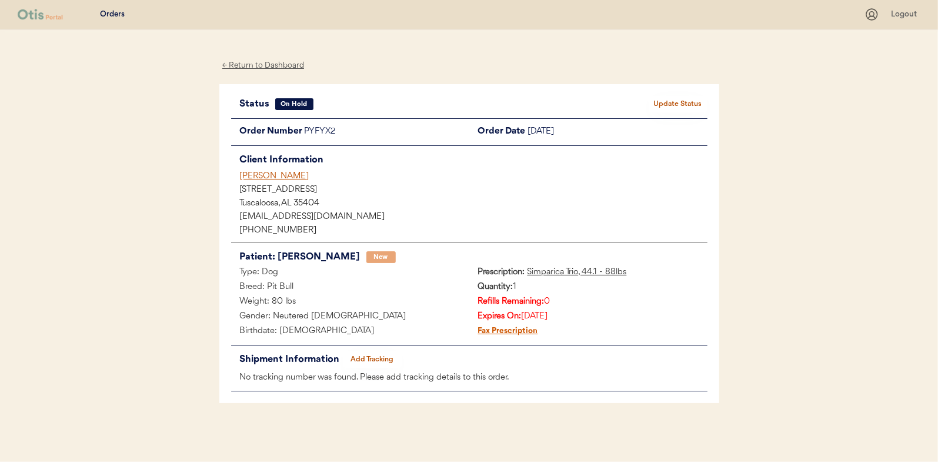
click at [248, 64] on div "← Return to Dashboard" at bounding box center [263, 66] width 88 height 14
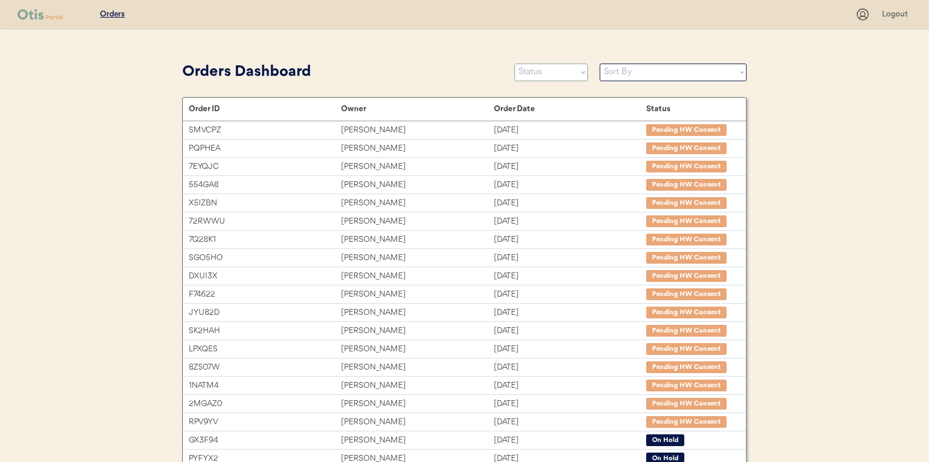
click at [552, 70] on select "Status On Hold New In Progress Complete Pending HW Consent Canceled" at bounding box center [552, 73] width 74 height 18
click at [515, 64] on select "Status On Hold New In Progress Complete Pending HW Consent Canceled" at bounding box center [552, 73] width 74 height 18
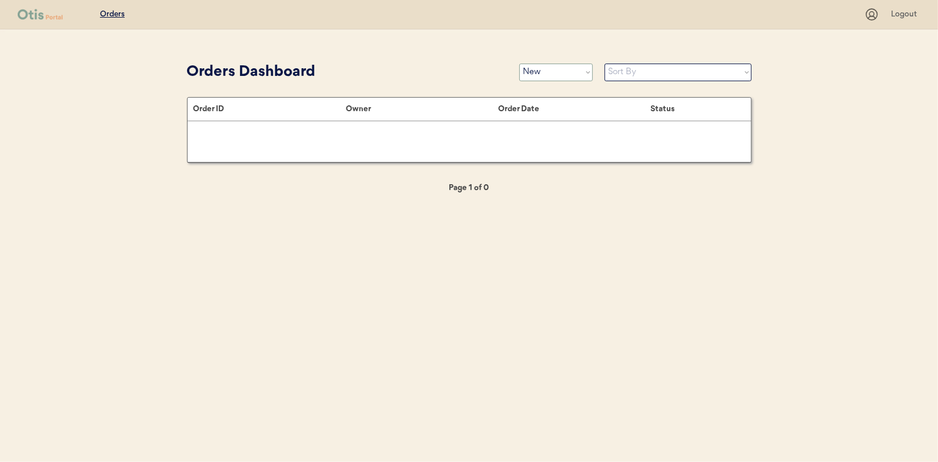
click at [571, 71] on select "Status On Hold New In Progress Complete Pending HW Consent Canceled" at bounding box center [556, 73] width 74 height 18
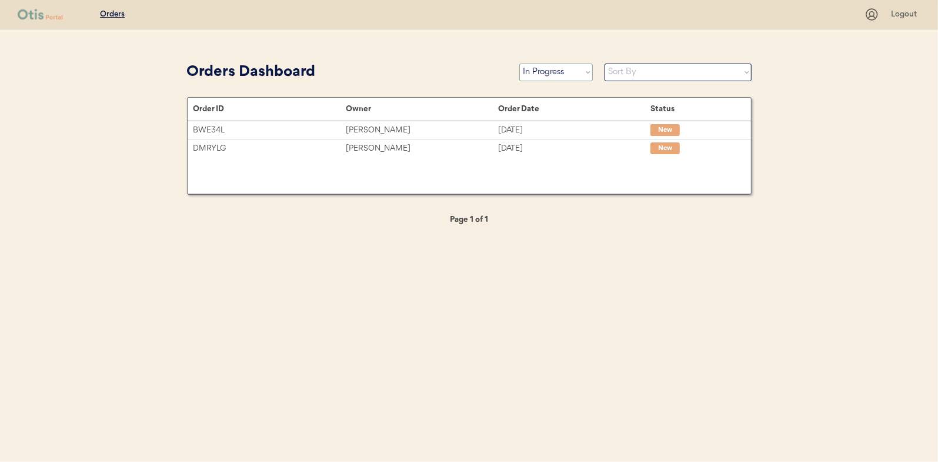
click at [519, 64] on select "Status On Hold New In Progress Complete Pending HW Consent Canceled" at bounding box center [556, 73] width 74 height 18
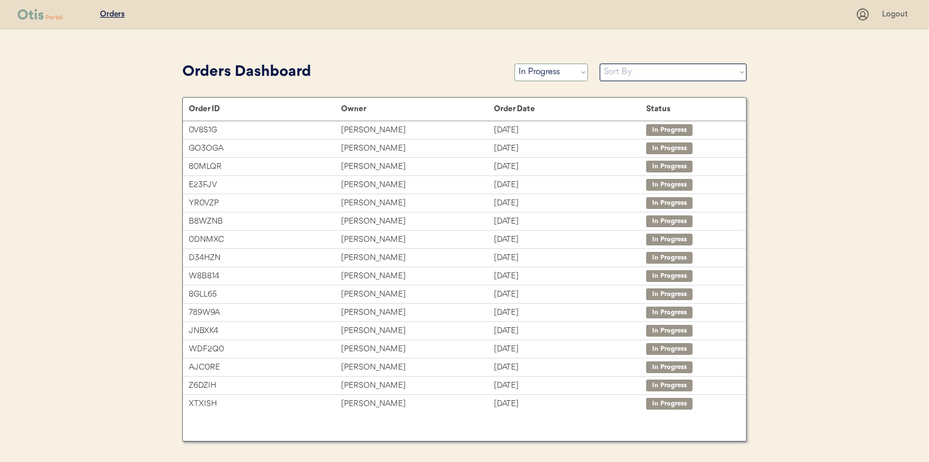
click at [544, 72] on select "Status On Hold New In Progress Complete Pending HW Consent Canceled" at bounding box center [552, 73] width 74 height 18
select select ""new""
click at [515, 64] on select "Status On Hold New In Progress Complete Pending HW Consent Canceled" at bounding box center [552, 73] width 74 height 18
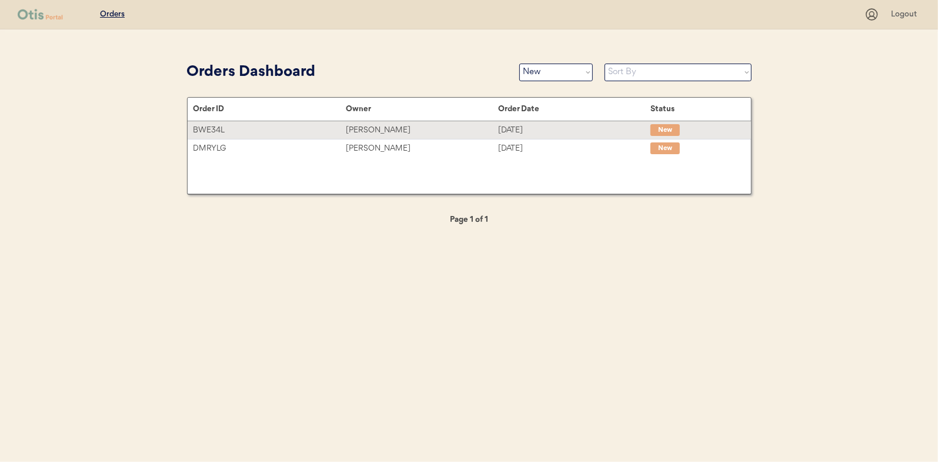
click at [393, 131] on div "[PERSON_NAME]" at bounding box center [422, 130] width 152 height 14
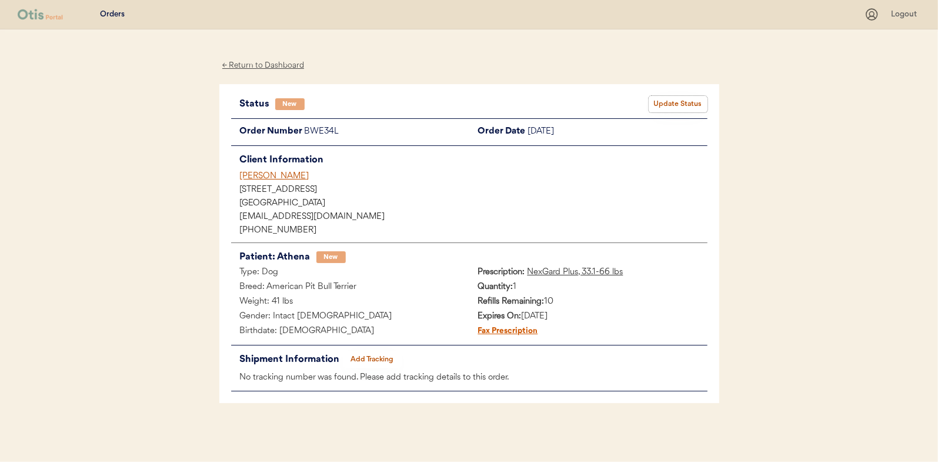
click at [678, 99] on button "Update Status" at bounding box center [678, 104] width 59 height 16
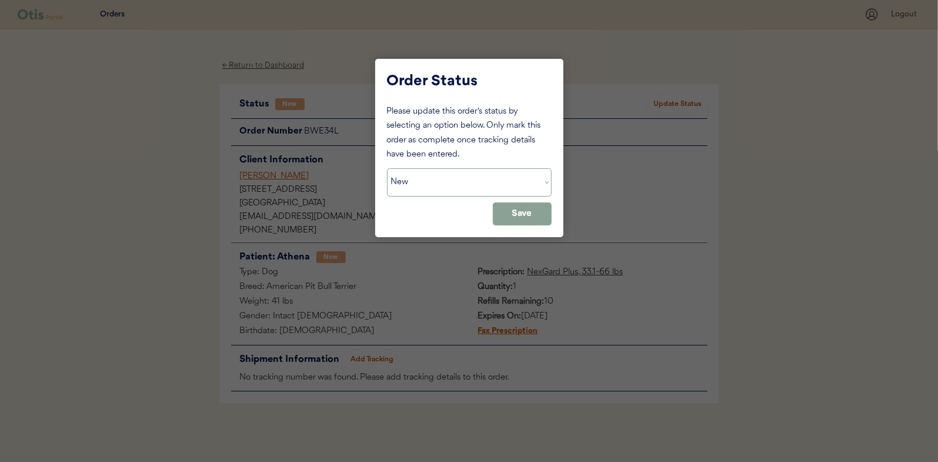
click at [469, 185] on select "Status On Hold New In Progress Complete Pending HW Consent Canceled" at bounding box center [469, 182] width 165 height 28
select select ""in_progress""
click at [387, 168] on select "Status On Hold New In Progress Complete Pending HW Consent Canceled" at bounding box center [469, 182] width 165 height 28
click at [502, 213] on button "Save" at bounding box center [522, 213] width 59 height 23
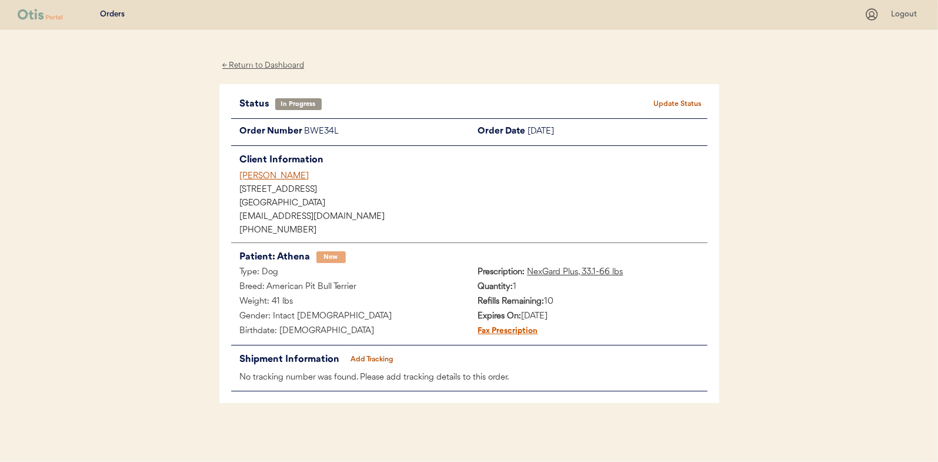
click at [272, 62] on div "← Return to Dashboard" at bounding box center [263, 66] width 88 height 14
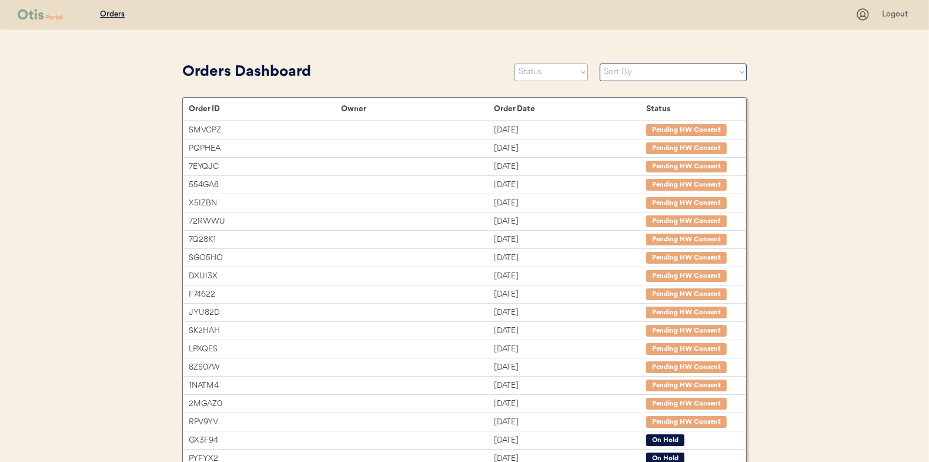
click at [559, 72] on select "Status On Hold New In Progress Complete Pending HW Consent Canceled" at bounding box center [552, 73] width 74 height 18
select select ""new""
click at [515, 64] on select "Status On Hold New In Progress Complete Pending HW Consent Canceled" at bounding box center [552, 73] width 74 height 18
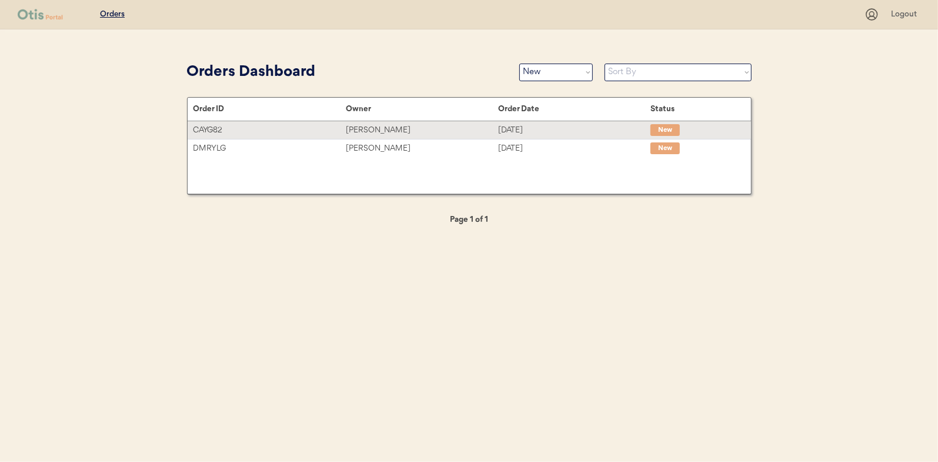
click at [378, 133] on div "Lindsay Kemp" at bounding box center [422, 130] width 152 height 14
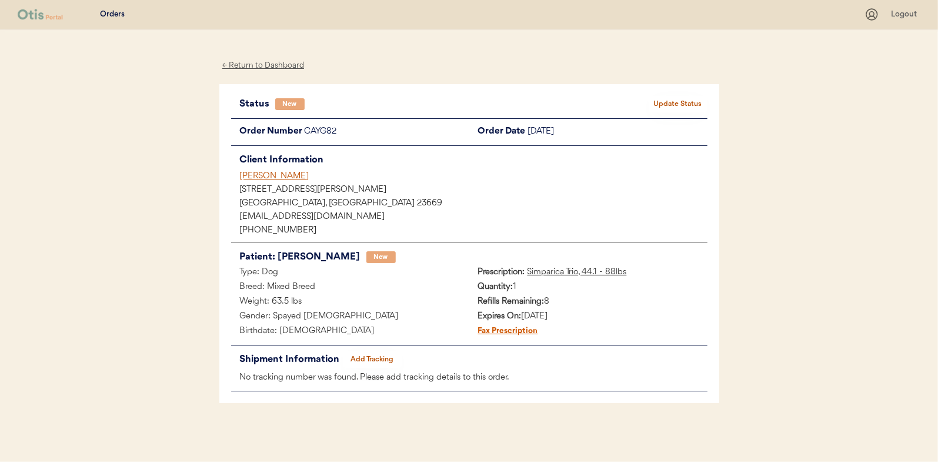
click at [682, 102] on button "Update Status" at bounding box center [678, 104] width 59 height 16
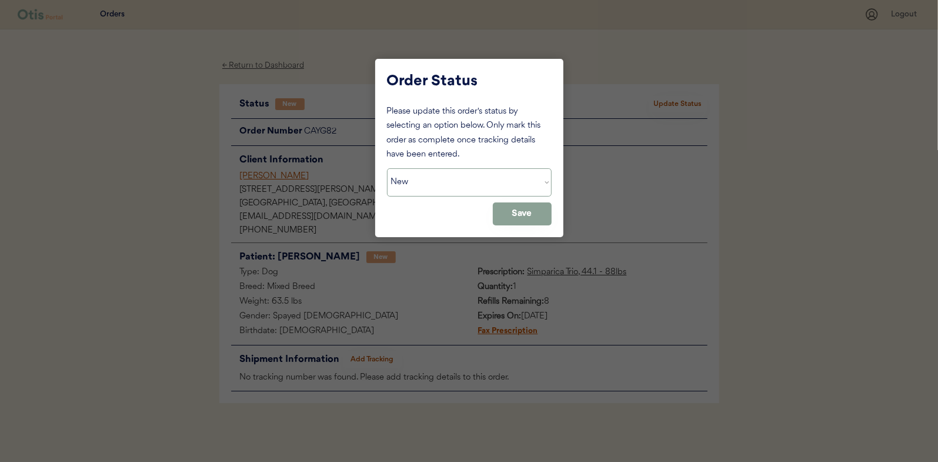
click at [462, 175] on select "Status On Hold New In Progress Complete Pending HW Consent Canceled" at bounding box center [469, 182] width 165 height 28
select select ""in_progress""
click at [387, 168] on select "Status On Hold New In Progress Complete Pending HW Consent Canceled" at bounding box center [469, 182] width 165 height 28
click at [535, 208] on button "Save" at bounding box center [522, 213] width 59 height 23
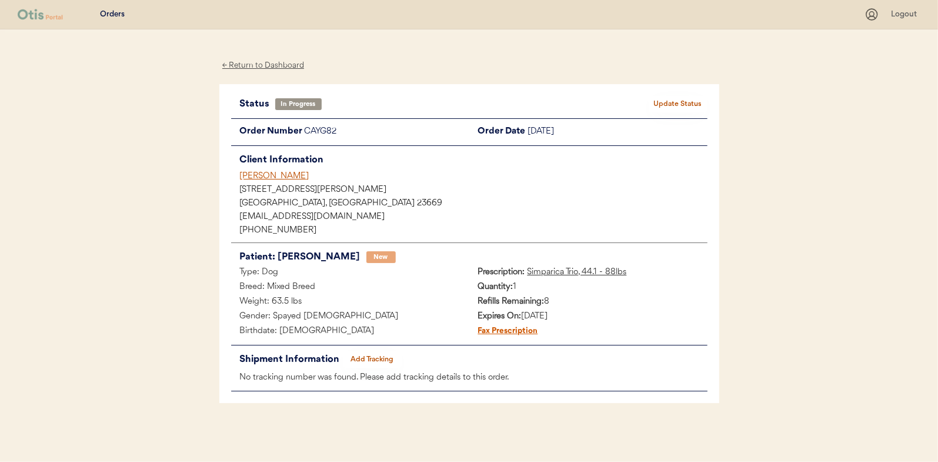
click at [258, 60] on div "← Return to Dashboard" at bounding box center [263, 66] width 88 height 14
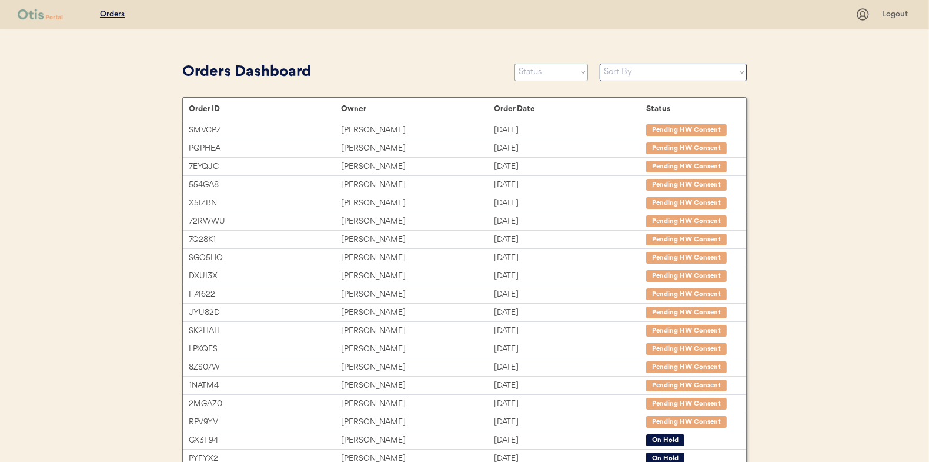
click at [550, 69] on select "Status On Hold New In Progress Complete Pending HW Consent Canceled" at bounding box center [552, 73] width 74 height 18
select select ""new""
click at [515, 64] on select "Status On Hold New In Progress Complete Pending HW Consent Canceled" at bounding box center [552, 73] width 74 height 18
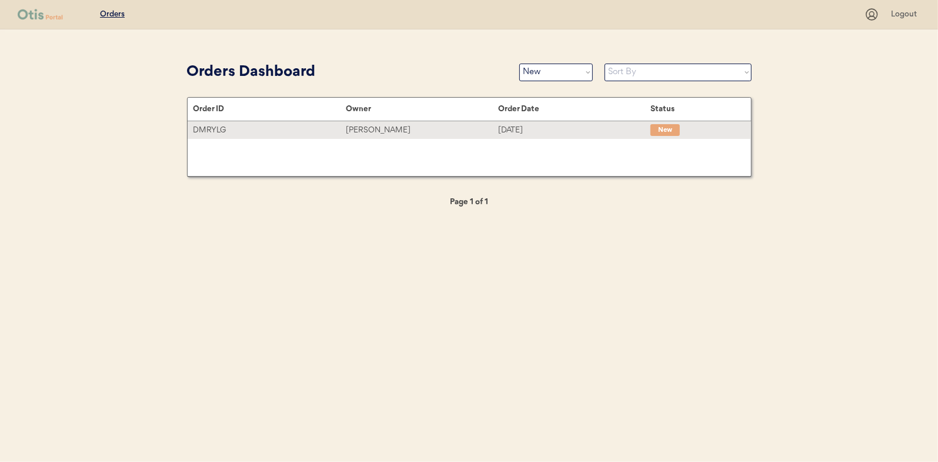
click at [379, 129] on div "[PERSON_NAME]" at bounding box center [422, 130] width 152 height 14
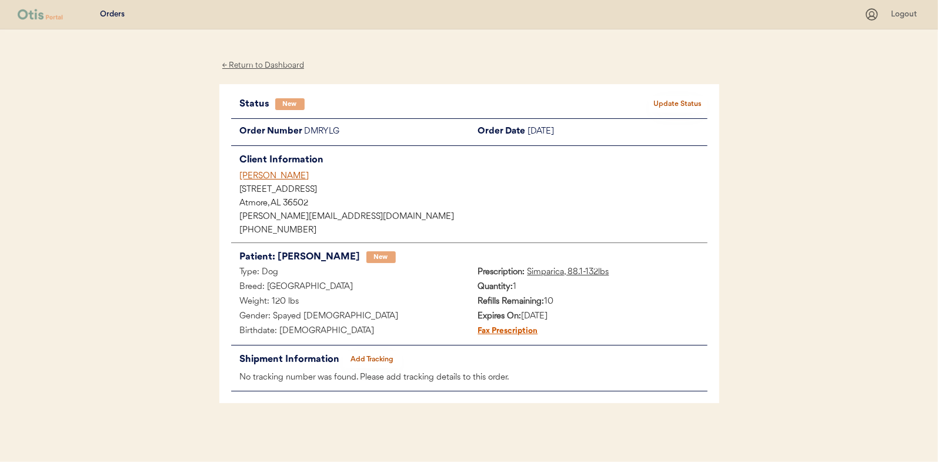
click at [667, 95] on div "Status New Update Status Order Number DMRYLG Order Date [DATE] Client Informati…" at bounding box center [469, 243] width 500 height 319
click at [666, 99] on button "Update Status" at bounding box center [678, 104] width 59 height 16
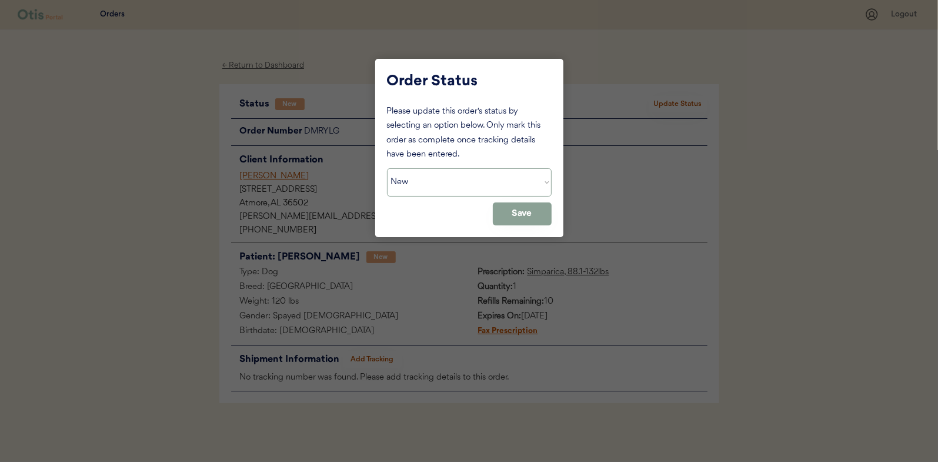
click at [412, 173] on select "Status On Hold New In Progress Complete Pending HW Consent Canceled" at bounding box center [469, 182] width 165 height 28
select select ""in_progress""
click at [387, 168] on select "Status On Hold New In Progress Complete Pending HW Consent Canceled" at bounding box center [469, 182] width 165 height 28
click at [557, 219] on div "Order Status Please update this order's status by selecting an option below. On…" at bounding box center [469, 148] width 188 height 178
click at [523, 212] on button "Save" at bounding box center [522, 213] width 59 height 23
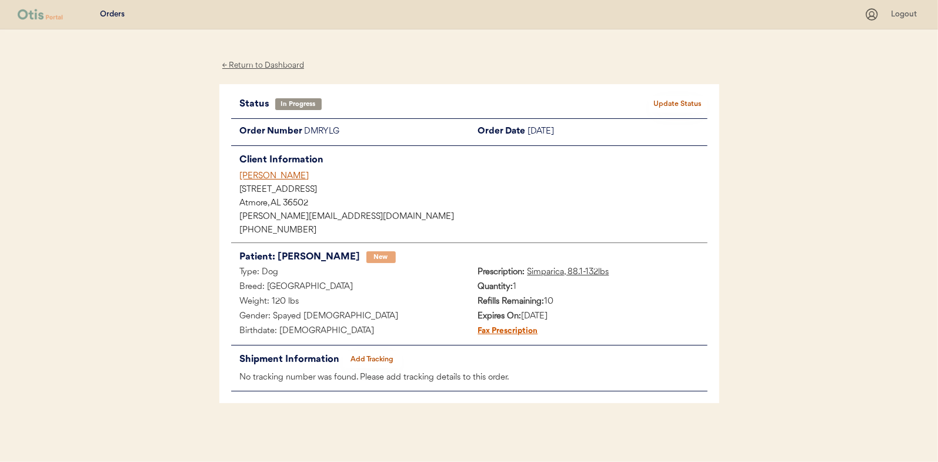
click at [262, 63] on div "← Return to Dashboard" at bounding box center [263, 66] width 88 height 14
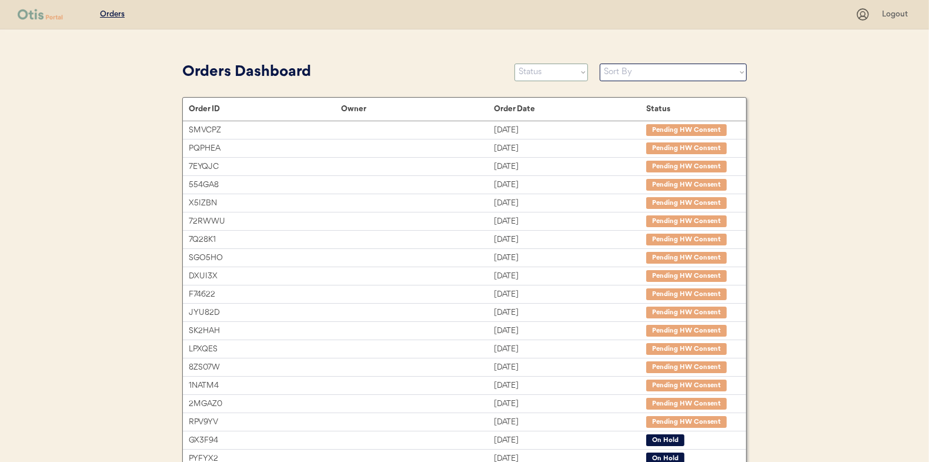
click at [543, 72] on select "Status On Hold New In Progress Complete Pending HW Consent Canceled" at bounding box center [552, 73] width 74 height 18
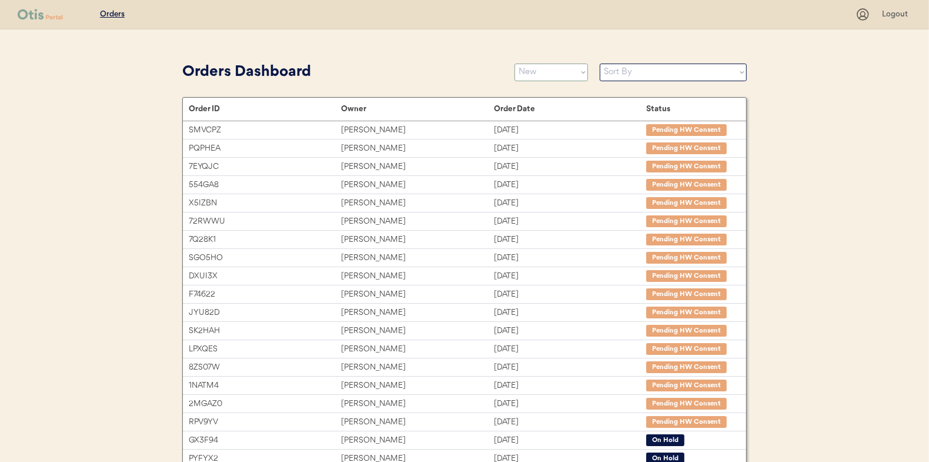
click at [515, 64] on select "Status On Hold New In Progress Complete Pending HW Consent Canceled" at bounding box center [552, 73] width 74 height 18
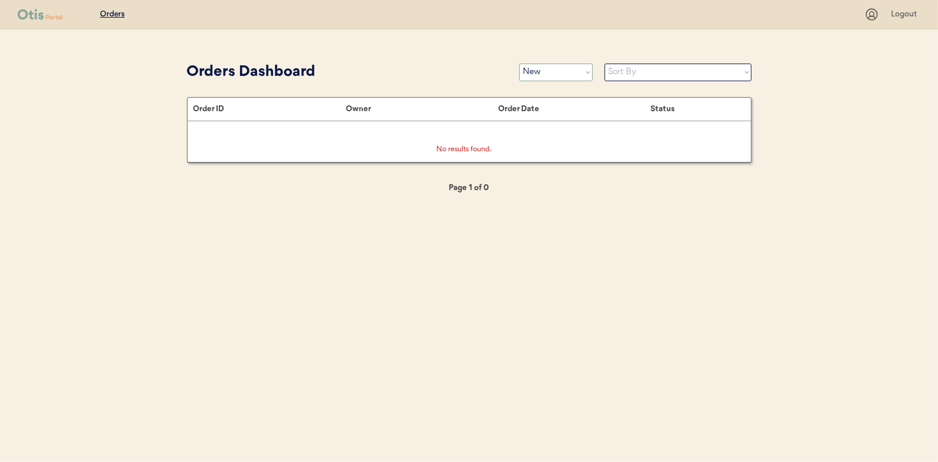
click at [547, 72] on select "Status On Hold New In Progress Complete Pending HW Consent Canceled" at bounding box center [556, 73] width 74 height 18
click at [401, 54] on div "Patients Consults Orders Logout Orders Dashboard Status On Hold New In Progress…" at bounding box center [469, 231] width 938 height 462
click at [539, 75] on select "Status On Hold New In Progress Complete Pending HW Consent Canceled" at bounding box center [556, 73] width 74 height 18
click at [553, 74] on select "Status On Hold New In Progress Complete Pending HW Consent Canceled" at bounding box center [556, 73] width 74 height 18
select select ""in_progress""
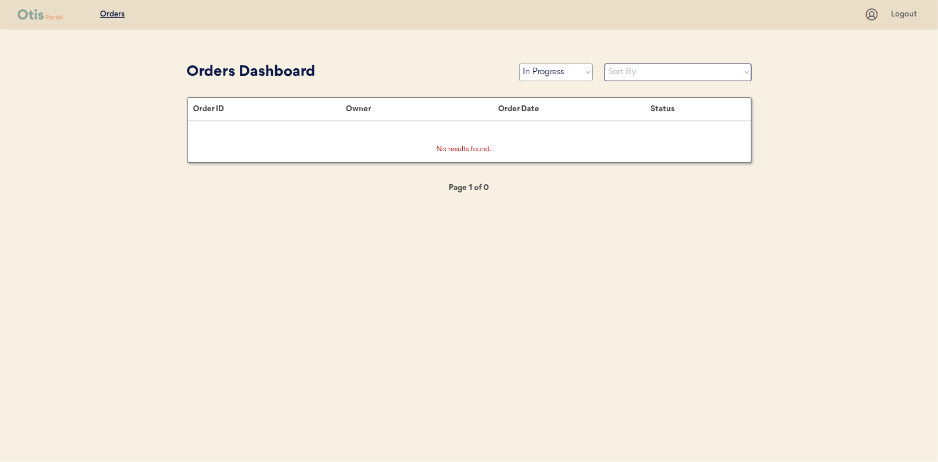
click at [519, 64] on select "Status On Hold New In Progress Complete Pending HW Consent Canceled" at bounding box center [556, 73] width 74 height 18
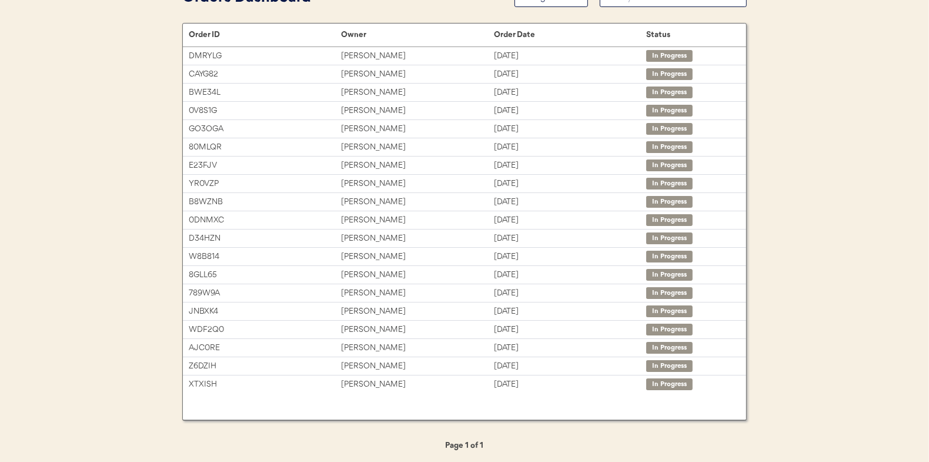
scroll to position [75, 0]
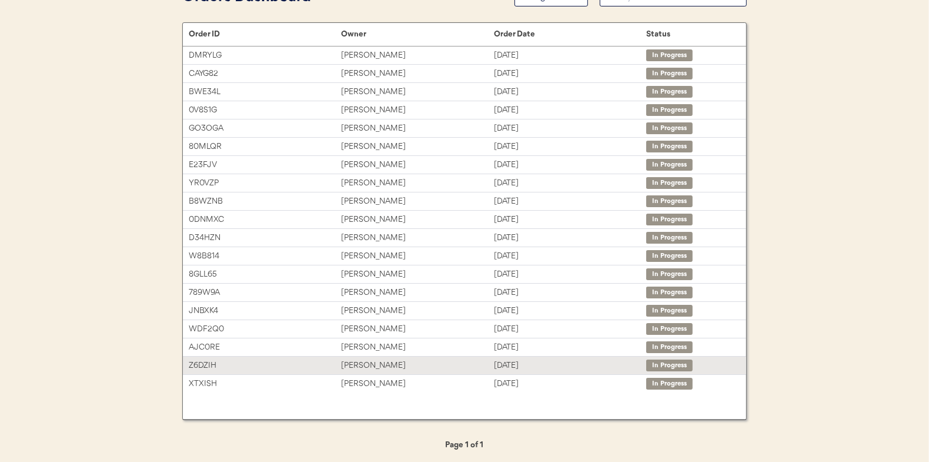
click at [365, 365] on div "Brian Durbin" at bounding box center [417, 366] width 152 height 14
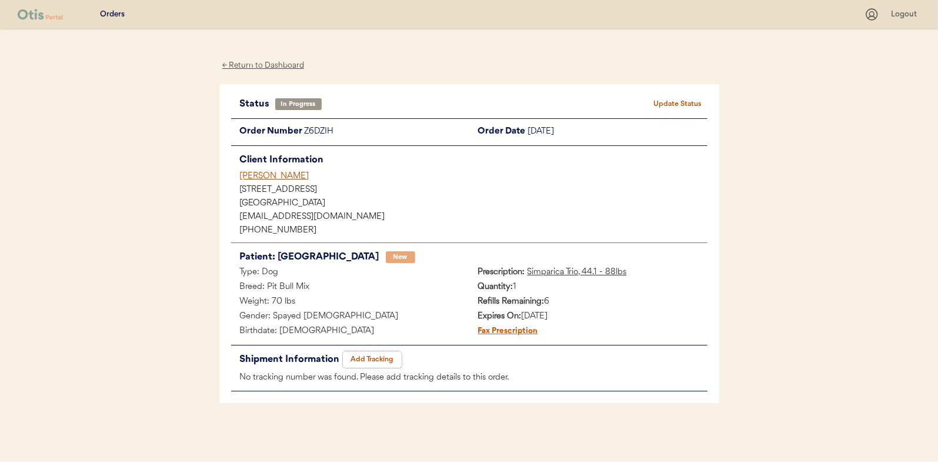
click at [376, 360] on button "Add Tracking" at bounding box center [372, 359] width 59 height 16
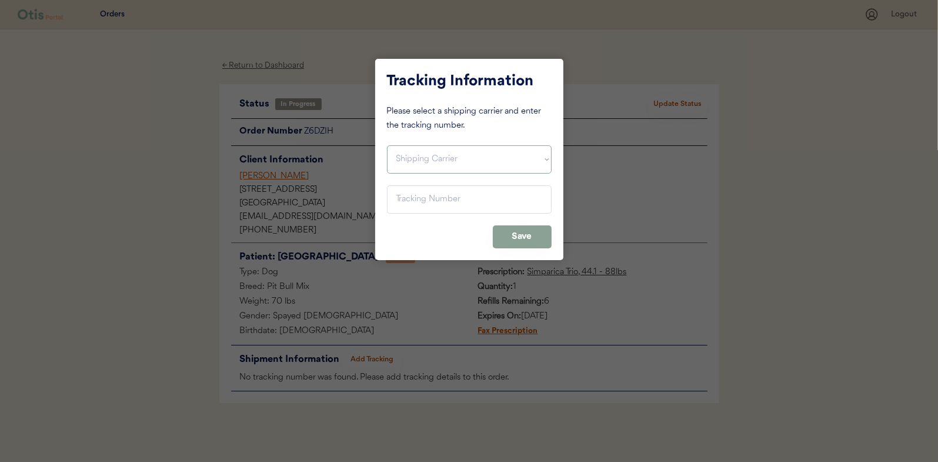
click at [402, 152] on select "Shipping Carrier FedEx FedEx Ground Economy UPS USPS" at bounding box center [469, 159] width 165 height 28
select select ""usps""
click at [387, 145] on select "Shipping Carrier FedEx FedEx Ground Economy UPS USPS" at bounding box center [469, 159] width 165 height 28
click at [399, 199] on input "input" at bounding box center [469, 199] width 165 height 28
paste input "9400150105798029090977"
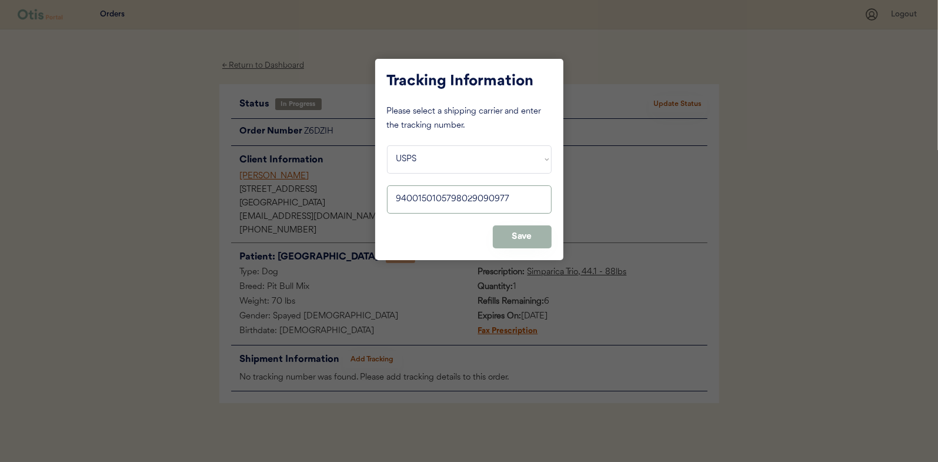
type input "9400150105798029090977"
click at [502, 238] on button "Save" at bounding box center [522, 236] width 59 height 23
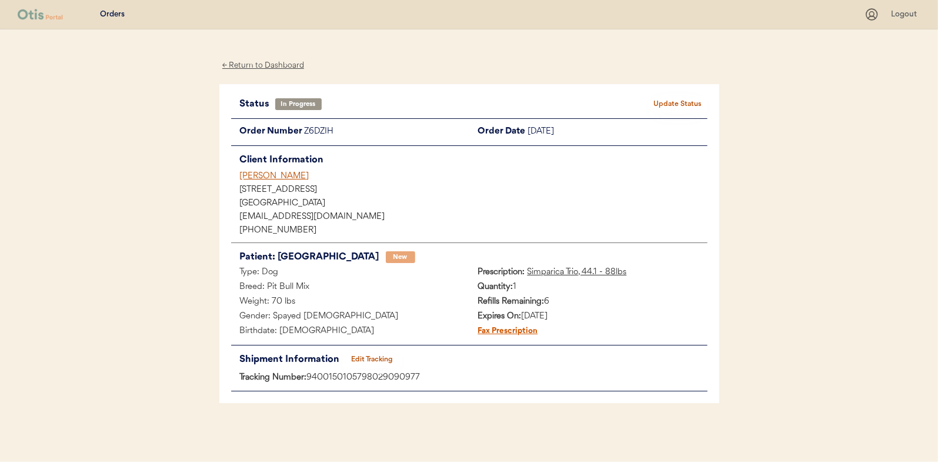
click at [687, 102] on button "Update Status" at bounding box center [678, 104] width 59 height 16
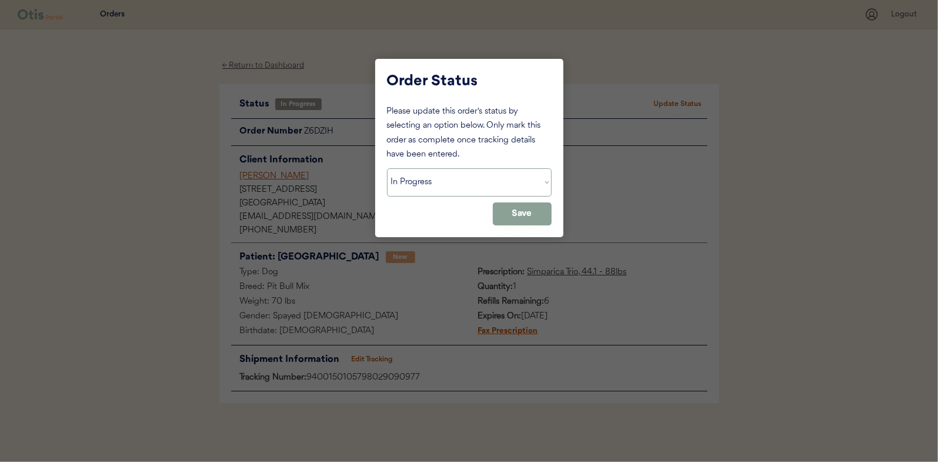
click at [399, 186] on select "Status On Hold New In Progress Complete Pending HW Consent Canceled" at bounding box center [469, 182] width 165 height 28
select select ""complete""
click at [387, 168] on select "Status On Hold New In Progress Complete Pending HW Consent Canceled" at bounding box center [469, 182] width 165 height 28
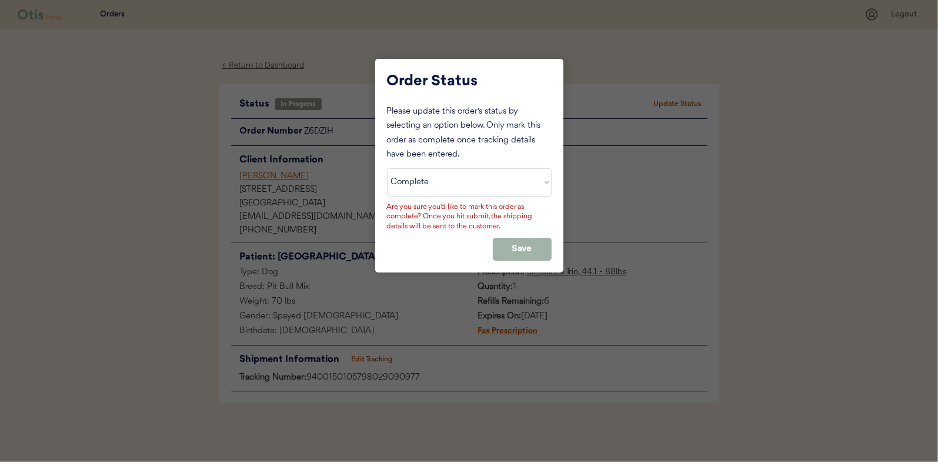
click at [506, 245] on button "Save" at bounding box center [522, 249] width 59 height 23
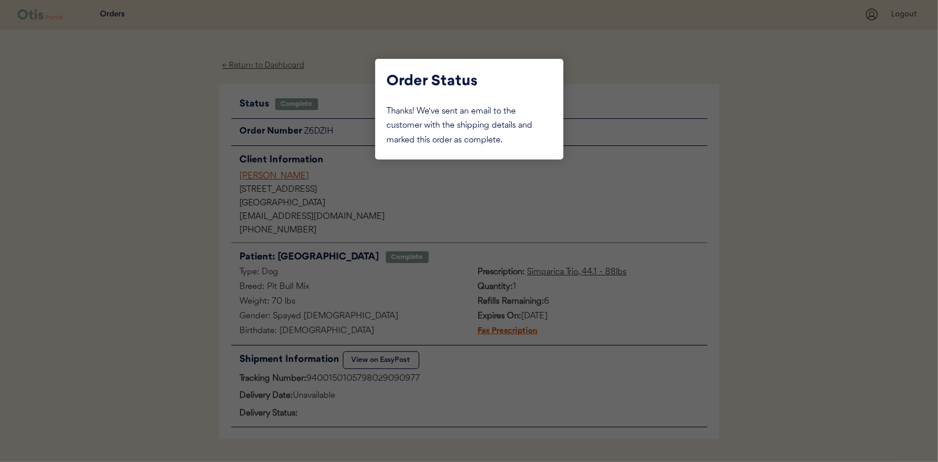
click at [131, 188] on div at bounding box center [469, 231] width 938 height 462
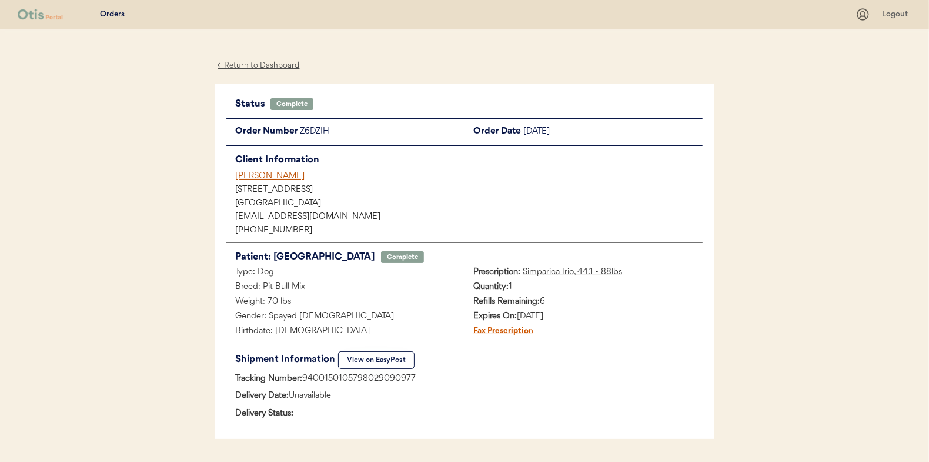
click at [258, 66] on div "← Return to Dashboard" at bounding box center [259, 66] width 88 height 14
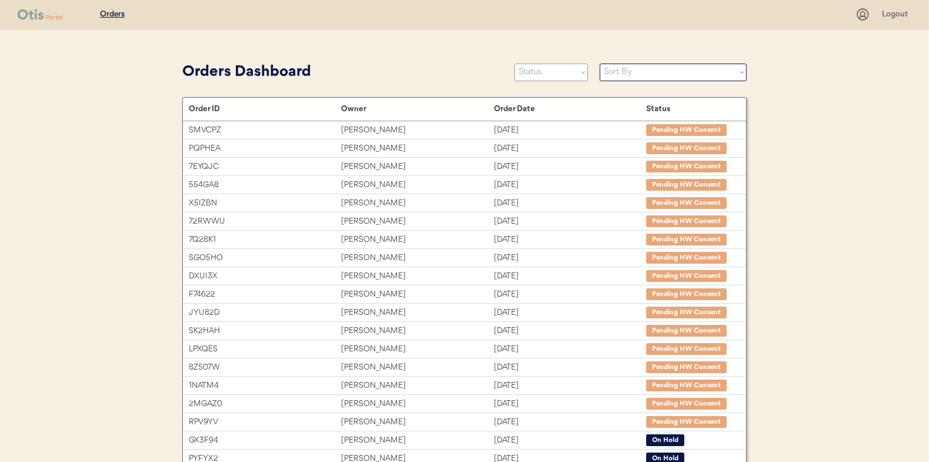
click at [544, 78] on select "Status On Hold New In Progress Complete Pending HW Consent Canceled" at bounding box center [552, 73] width 74 height 18
select select ""in_progress""
click at [515, 64] on select "Status On Hold New In Progress Complete Pending HW Consent Canceled" at bounding box center [552, 73] width 74 height 18
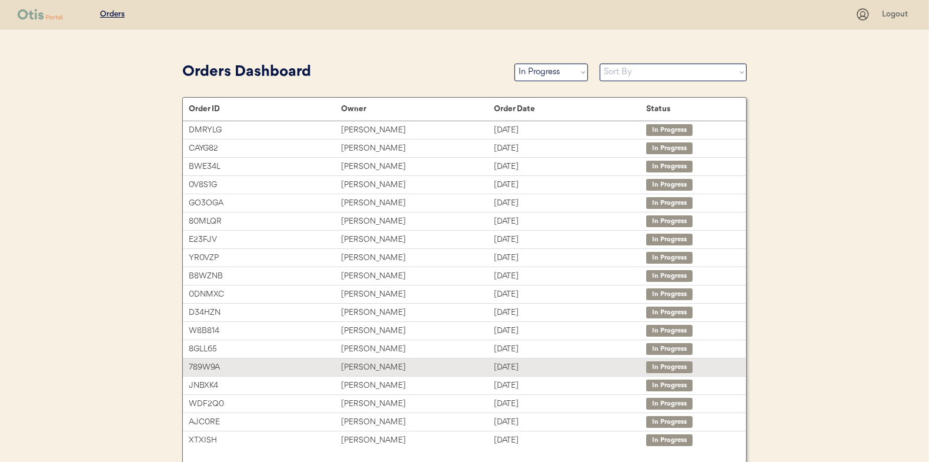
click at [357, 365] on div "[PERSON_NAME]" at bounding box center [417, 367] width 152 height 14
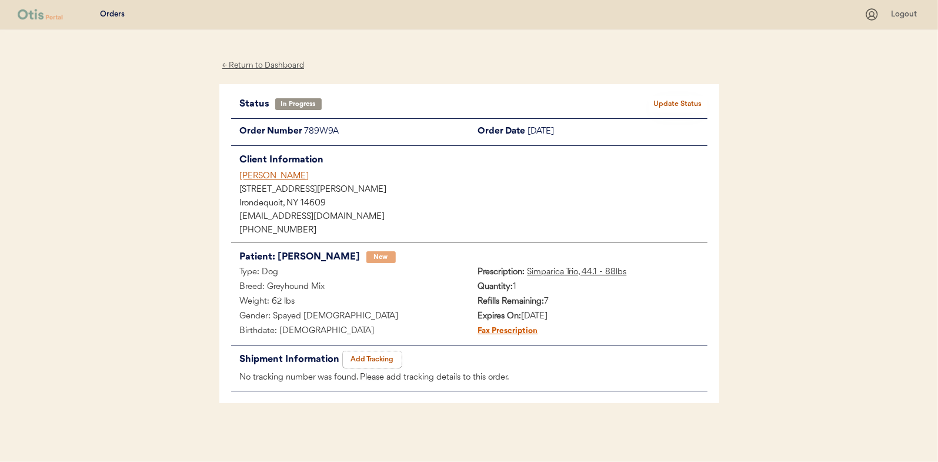
click at [372, 351] on button "Add Tracking" at bounding box center [372, 359] width 59 height 16
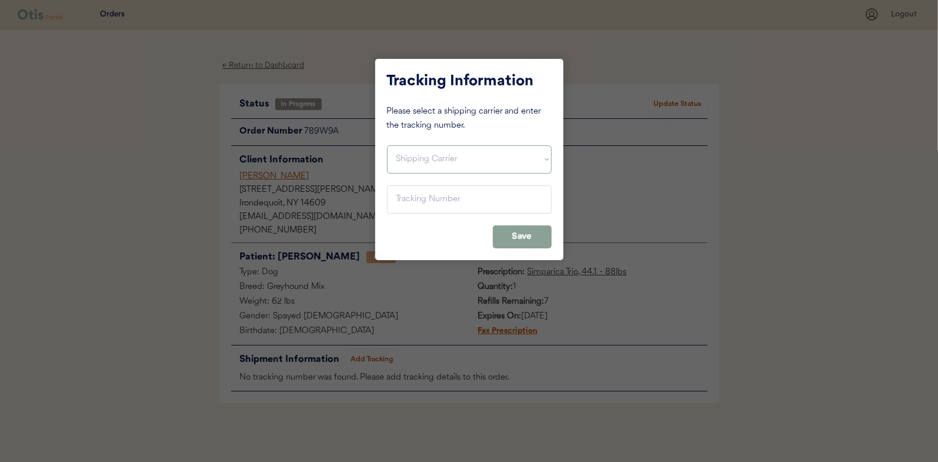
click at [410, 159] on select "Shipping Carrier FedEx FedEx Ground Economy UPS USPS" at bounding box center [469, 159] width 165 height 28
select select ""usps""
click at [387, 145] on select "Shipping Carrier FedEx FedEx Ground Economy UPS USPS" at bounding box center [469, 159] width 165 height 28
click at [413, 193] on input "input" at bounding box center [469, 199] width 165 height 28
paste input "9400150105800029056928"
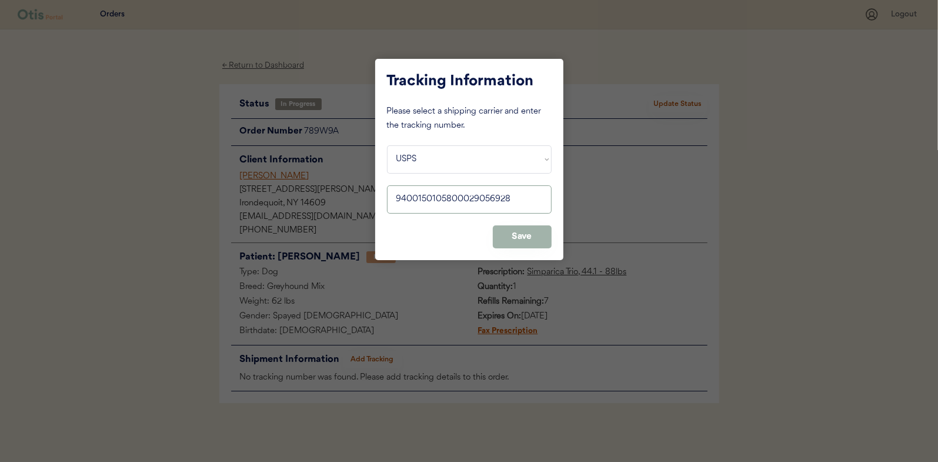
type input "9400150105800029056928"
click at [532, 239] on button "Save" at bounding box center [522, 236] width 59 height 23
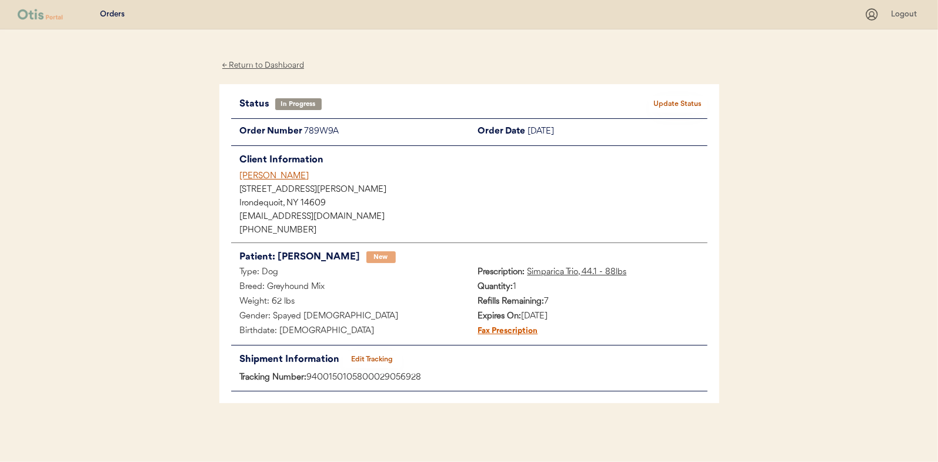
click at [684, 102] on button "Update Status" at bounding box center [678, 104] width 59 height 16
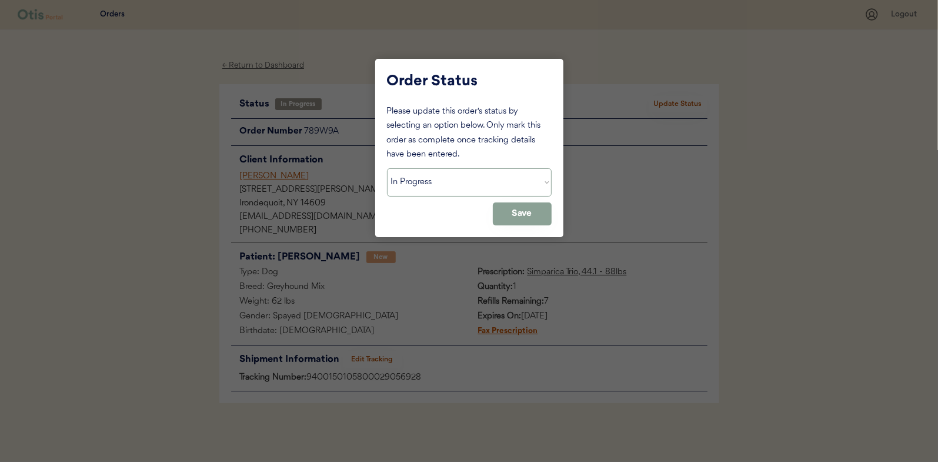
click at [434, 180] on select "Status On Hold New In Progress Complete Pending HW Consent Canceled" at bounding box center [469, 182] width 165 height 28
select select ""complete""
click at [387, 168] on select "Status On Hold New In Progress Complete Pending HW Consent Canceled" at bounding box center [469, 182] width 165 height 28
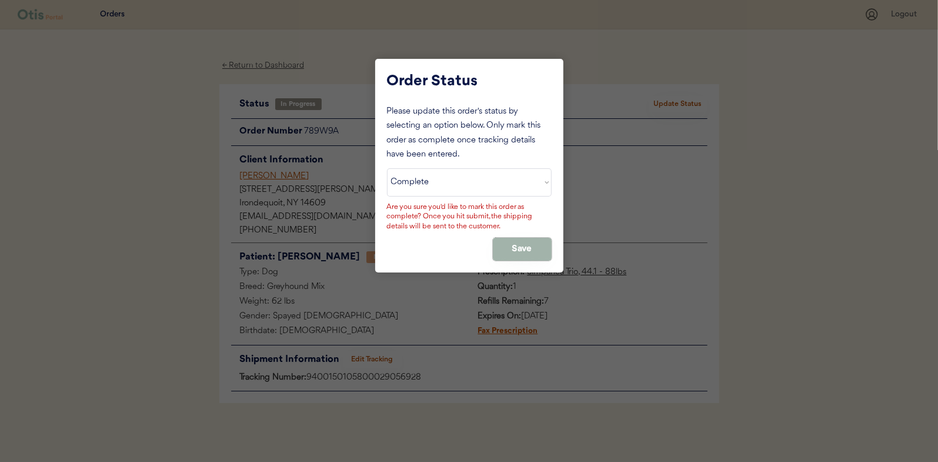
click at [516, 250] on button "Save" at bounding box center [522, 249] width 59 height 23
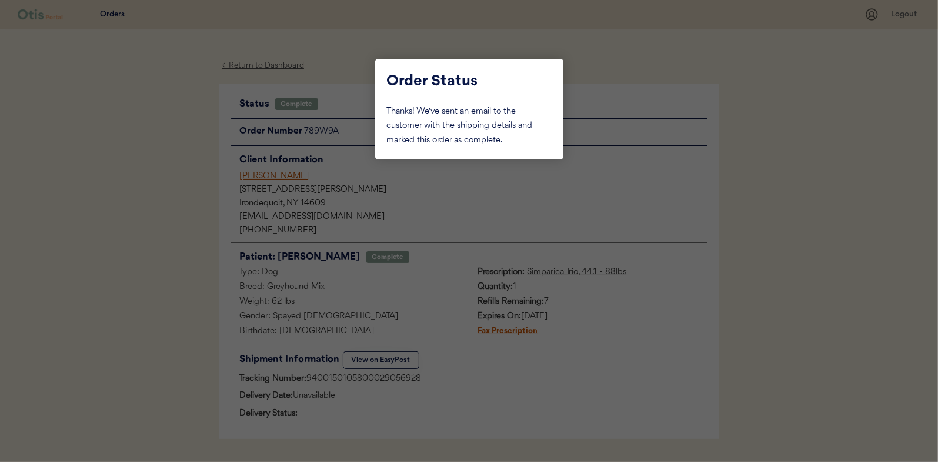
click at [172, 191] on div at bounding box center [469, 231] width 938 height 462
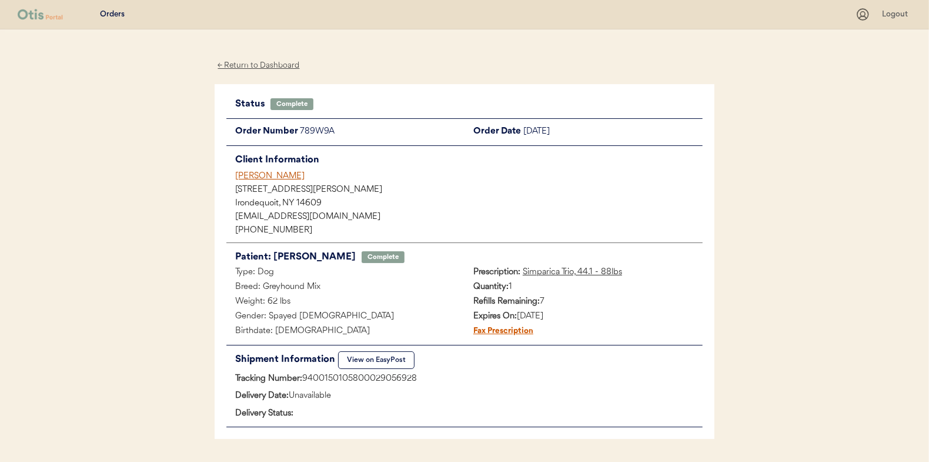
click at [258, 63] on div "← Return to Dashboard" at bounding box center [259, 66] width 88 height 14
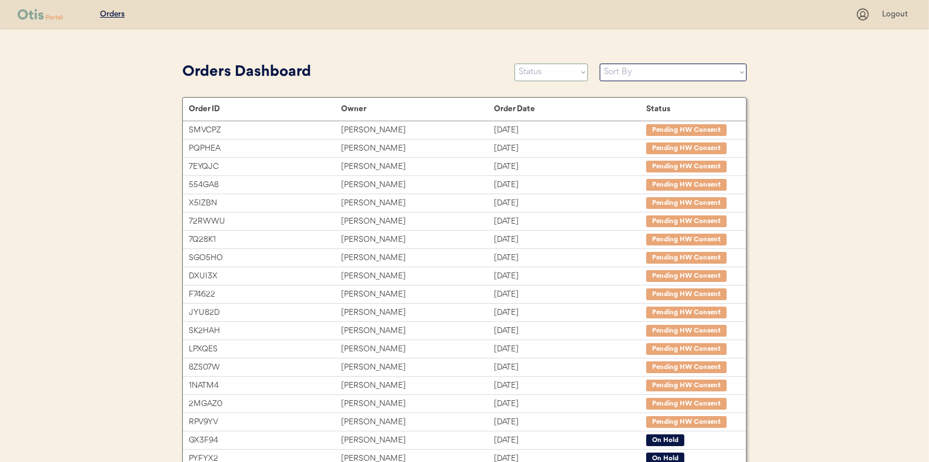
click at [549, 73] on select "Status On Hold New In Progress Complete Pending HW Consent Canceled" at bounding box center [552, 73] width 74 height 18
select select ""in_progress""
click at [515, 64] on select "Status On Hold New In Progress Complete Pending HW Consent Canceled" at bounding box center [552, 73] width 74 height 18
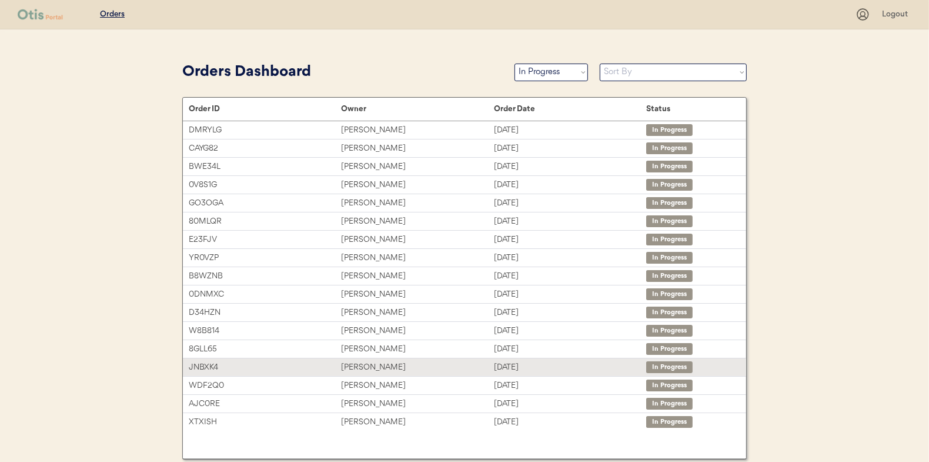
click at [369, 363] on div "[PERSON_NAME]" at bounding box center [417, 367] width 152 height 14
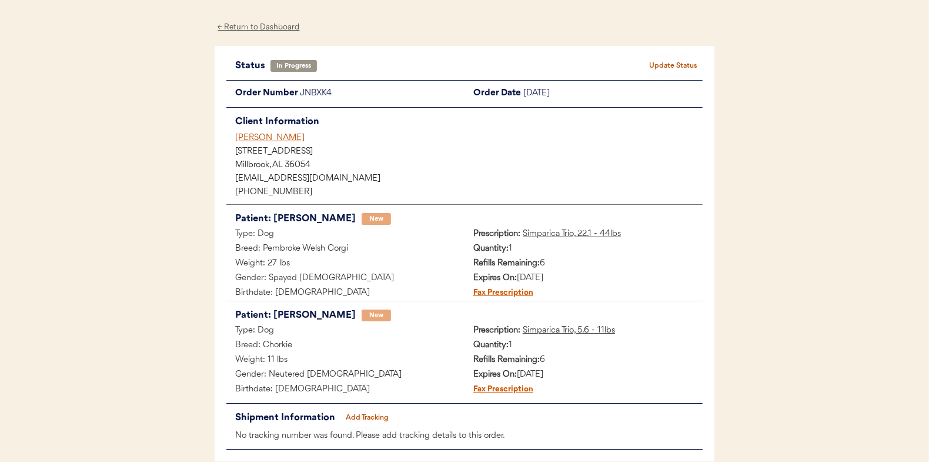
scroll to position [59, 0]
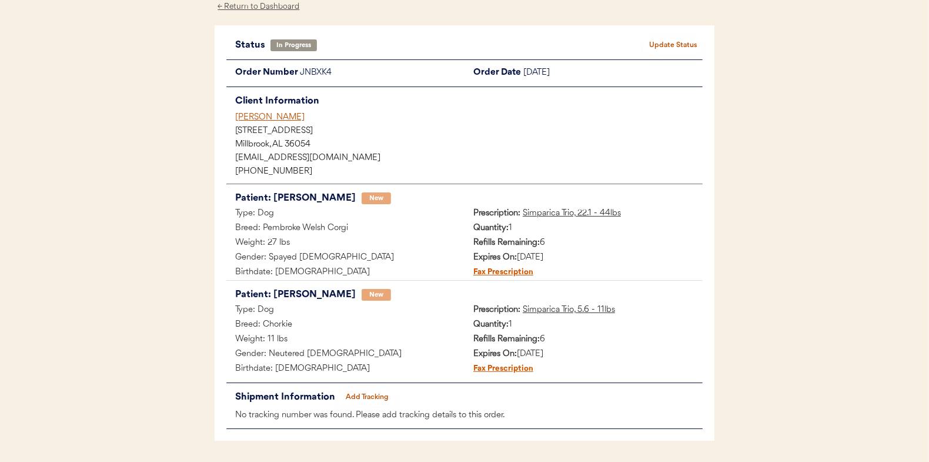
click at [380, 398] on button "Add Tracking" at bounding box center [367, 397] width 59 height 16
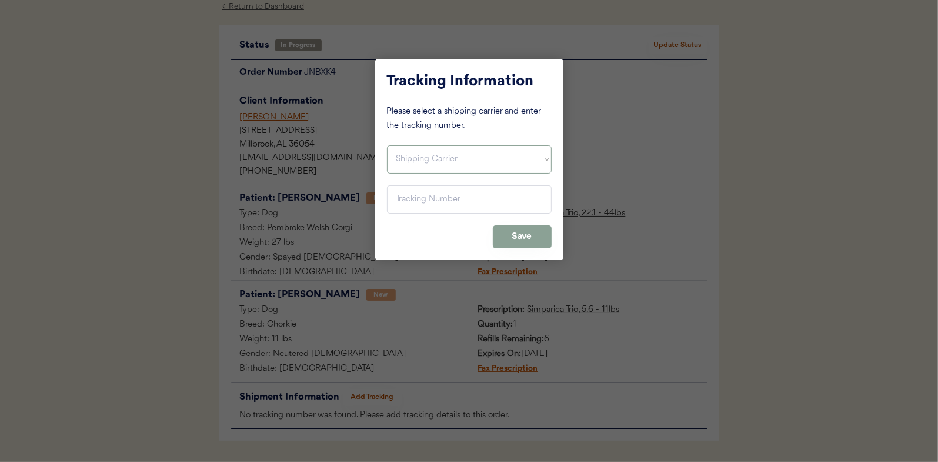
click at [422, 154] on select "Shipping Carrier FedEx FedEx Ground Economy UPS USPS" at bounding box center [469, 159] width 165 height 28
select select ""usps""
click at [387, 145] on select "Shipping Carrier FedEx FedEx Ground Economy UPS USPS" at bounding box center [469, 159] width 165 height 28
click at [397, 201] on input "input" at bounding box center [469, 199] width 165 height 28
paste input "9400150105496030730607"
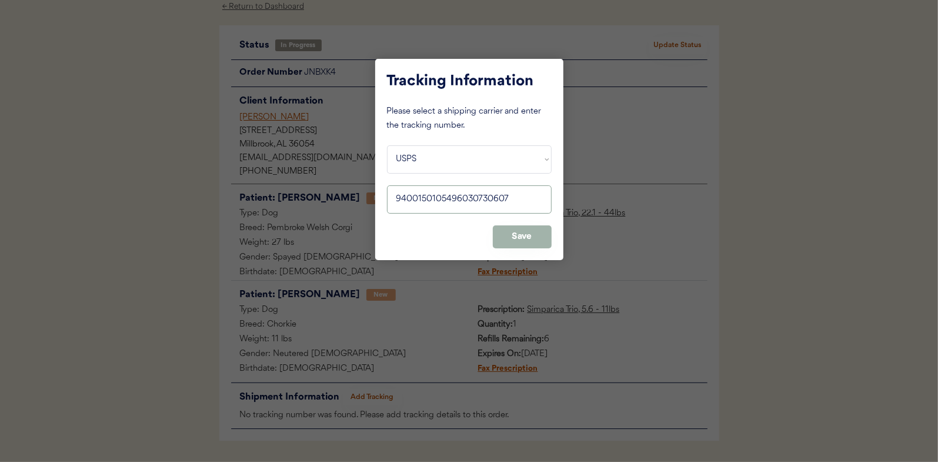
type input "9400150105496030730607"
click at [509, 232] on button "Save" at bounding box center [522, 236] width 59 height 23
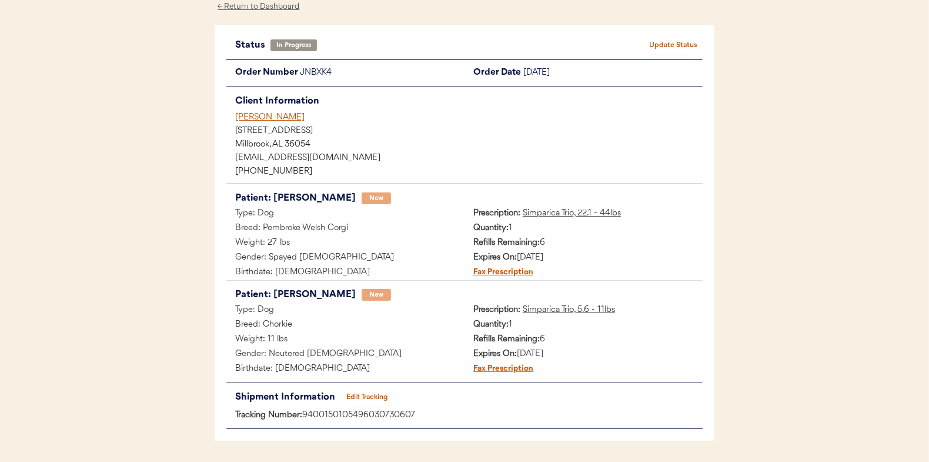
click at [684, 41] on button "Update Status" at bounding box center [673, 45] width 59 height 16
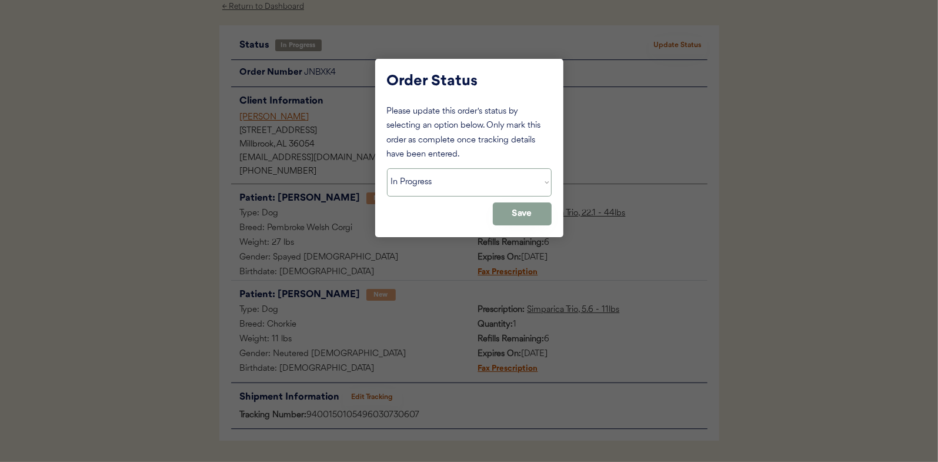
click at [401, 181] on select "Status On Hold New In Progress Complete Pending HW Consent Canceled" at bounding box center [469, 182] width 165 height 28
select select ""complete""
click at [387, 168] on select "Status On Hold New In Progress Complete Pending HW Consent Canceled" at bounding box center [469, 182] width 165 height 28
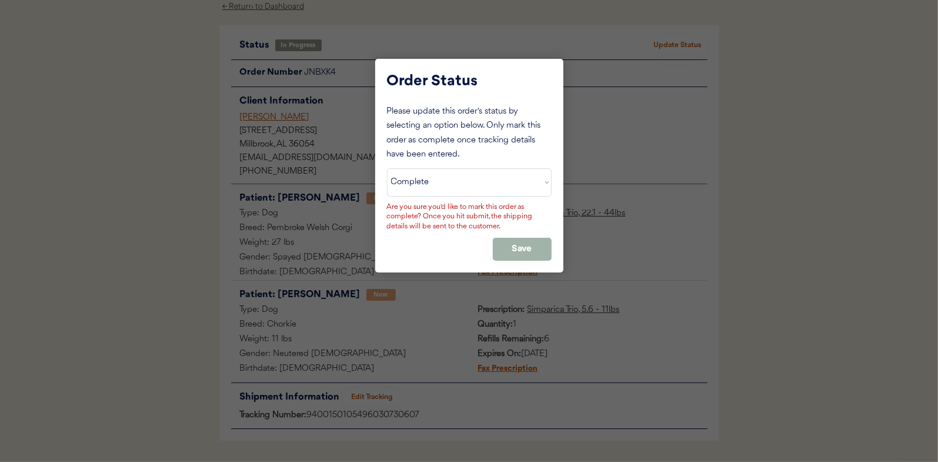
click at [512, 250] on button "Save" at bounding box center [522, 249] width 59 height 23
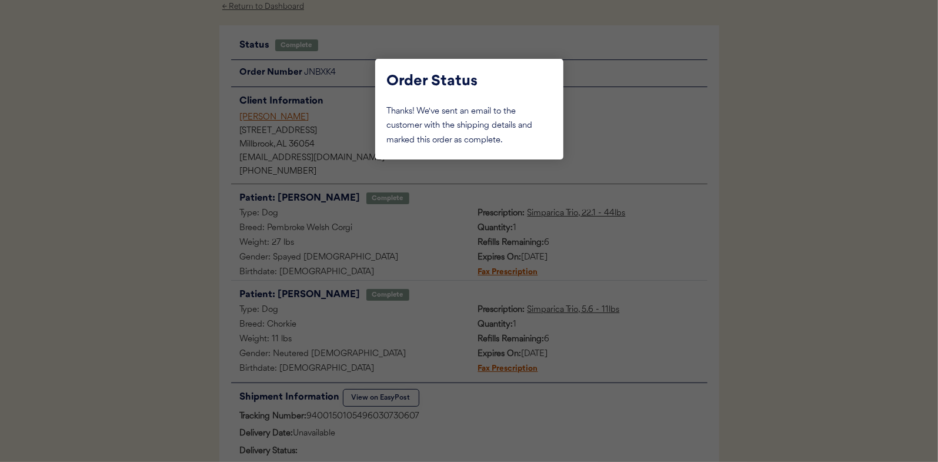
click at [180, 236] on div at bounding box center [469, 231] width 938 height 462
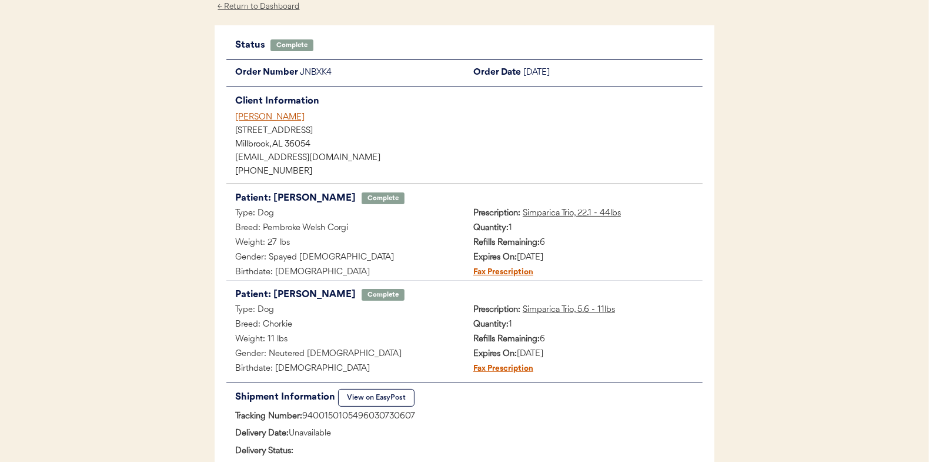
scroll to position [0, 0]
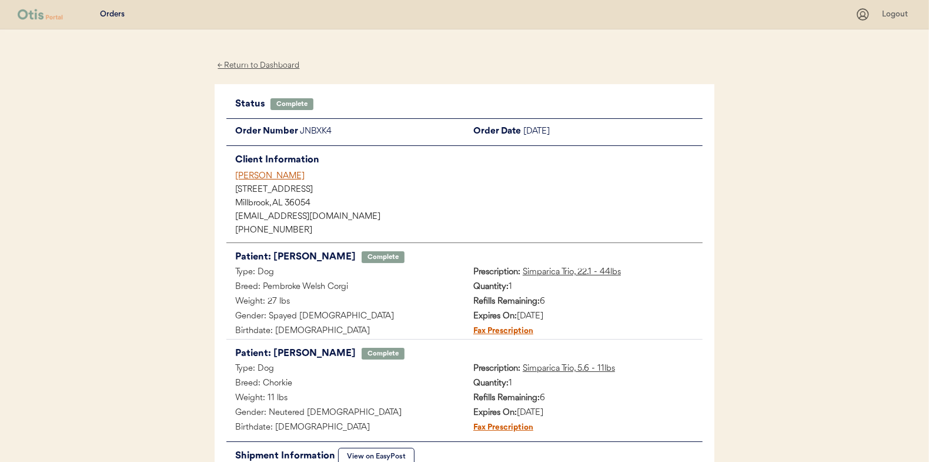
click at [257, 63] on div "← Return to Dashboard" at bounding box center [259, 66] width 88 height 14
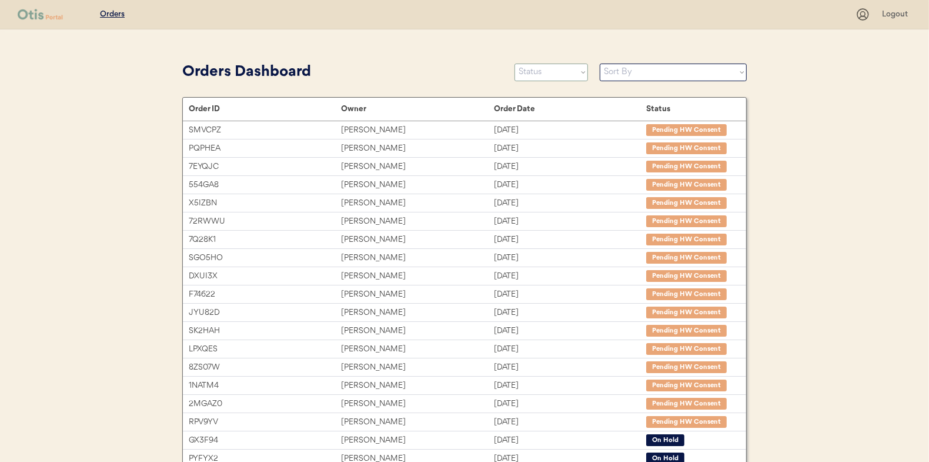
click at [540, 77] on select "Status On Hold New In Progress Complete Pending HW Consent Canceled" at bounding box center [552, 73] width 74 height 18
select select ""in_progress""
click at [515, 64] on select "Status On Hold New In Progress Complete Pending HW Consent Canceled" at bounding box center [552, 73] width 74 height 18
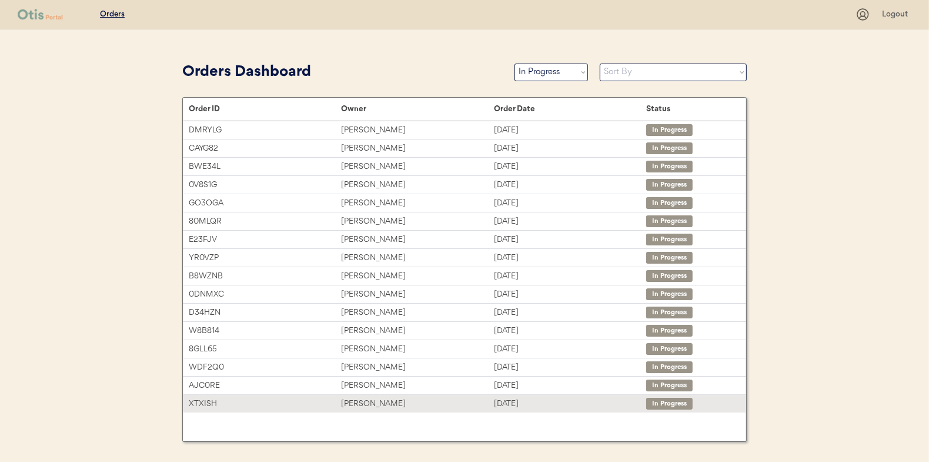
click at [355, 405] on div "Lily Schwedfeger" at bounding box center [417, 404] width 152 height 14
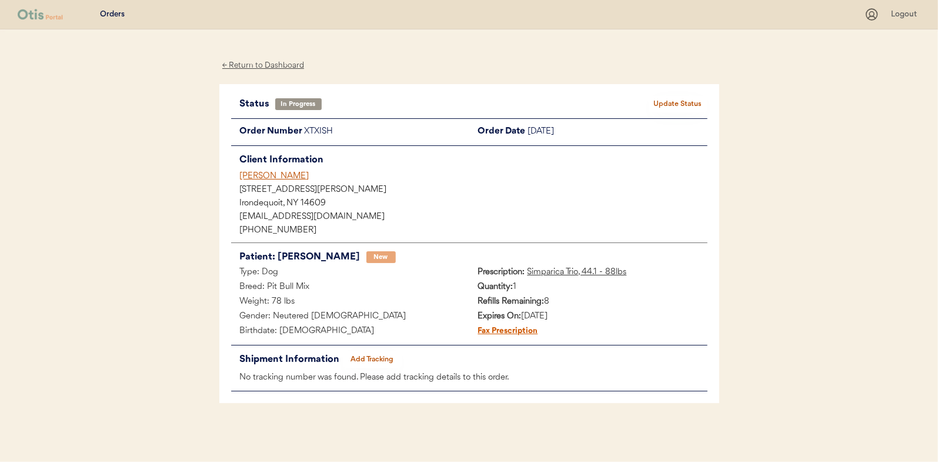
click at [378, 358] on button "Add Tracking" at bounding box center [372, 359] width 59 height 16
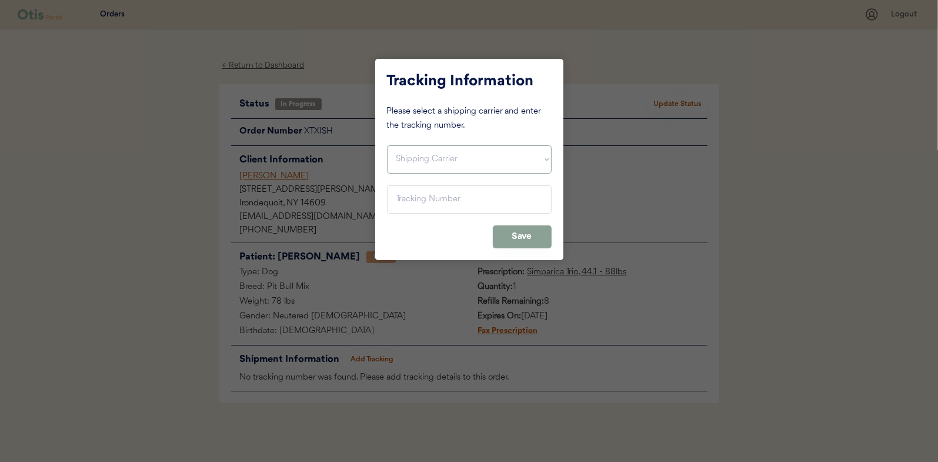
click at [411, 162] on select "Shipping Carrier FedEx FedEx Ground Economy UPS USPS" at bounding box center [469, 159] width 165 height 28
select select ""usps""
click at [387, 145] on select "Shipping Carrier FedEx FedEx Ground Economy UPS USPS" at bounding box center [469, 159] width 165 height 28
click at [413, 201] on input "input" at bounding box center [469, 199] width 165 height 28
paste input "9400150105800029058137"
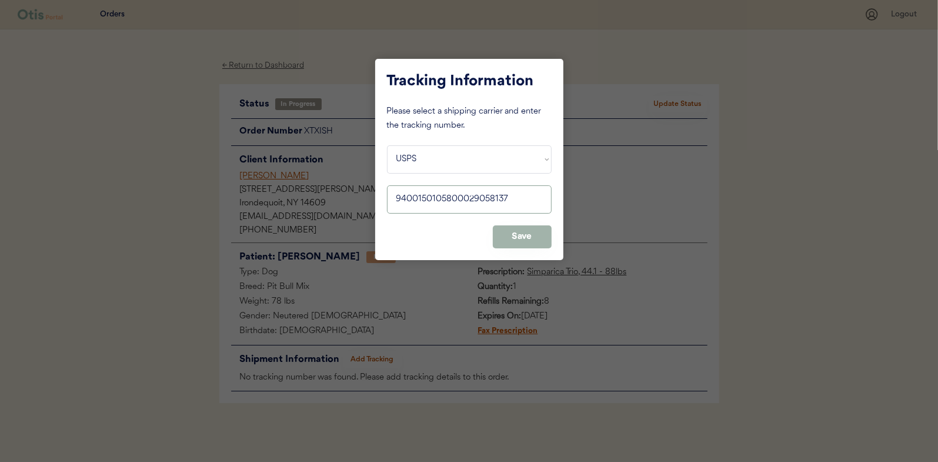
type input "9400150105800029058137"
click at [535, 238] on button "Save" at bounding box center [522, 236] width 59 height 23
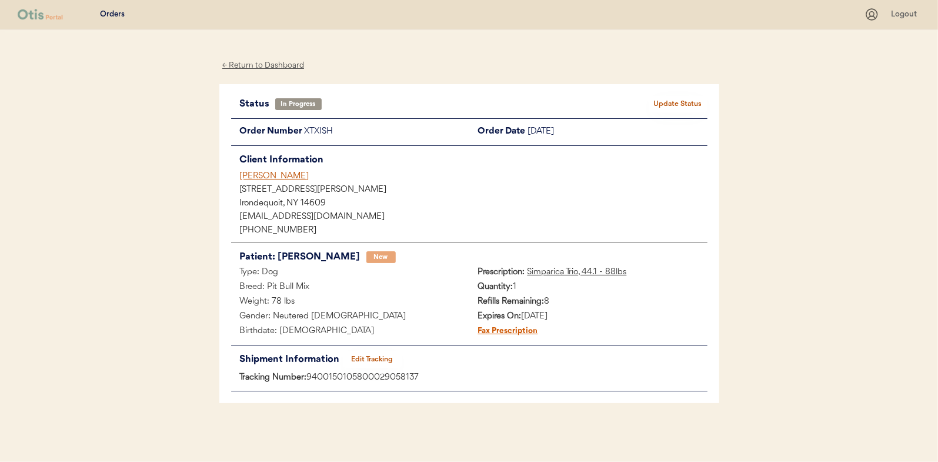
click at [687, 105] on button "Update Status" at bounding box center [678, 104] width 59 height 16
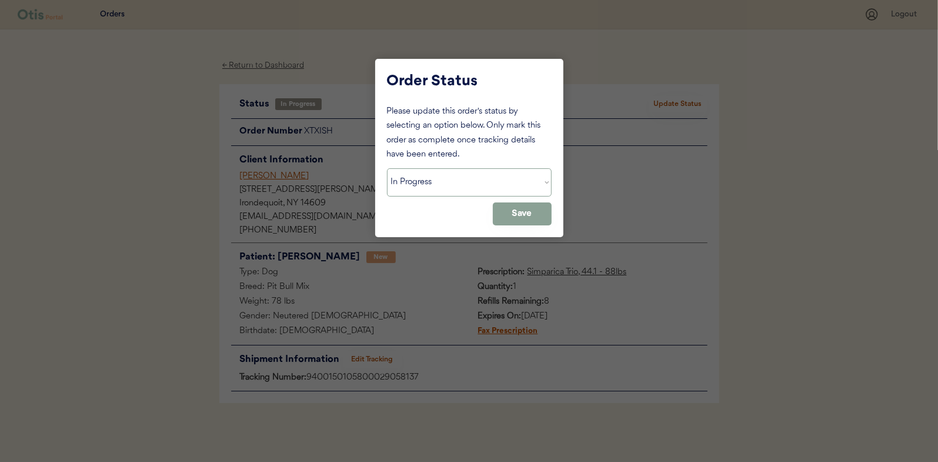
click at [434, 182] on select "Status On Hold New In Progress Complete Pending HW Consent Canceled" at bounding box center [469, 182] width 165 height 28
select select ""complete""
click at [387, 168] on select "Status On Hold New In Progress Complete Pending HW Consent Canceled" at bounding box center [469, 182] width 165 height 28
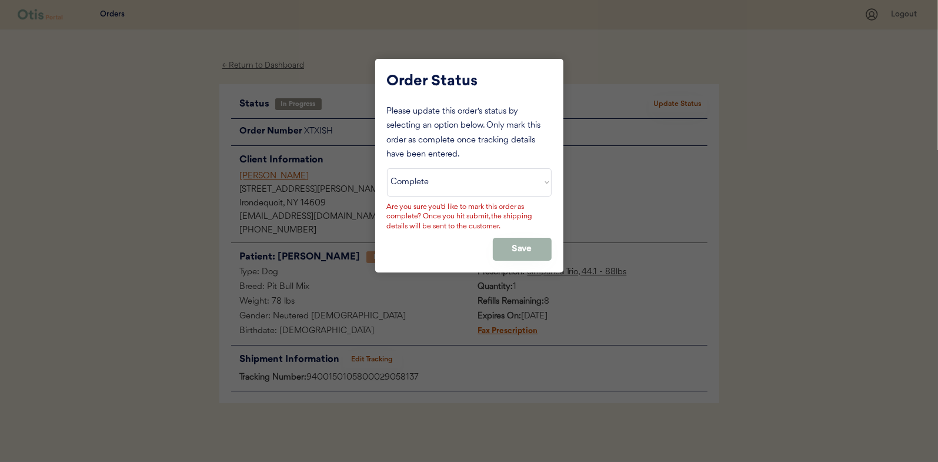
click at [519, 246] on button "Save" at bounding box center [522, 249] width 59 height 23
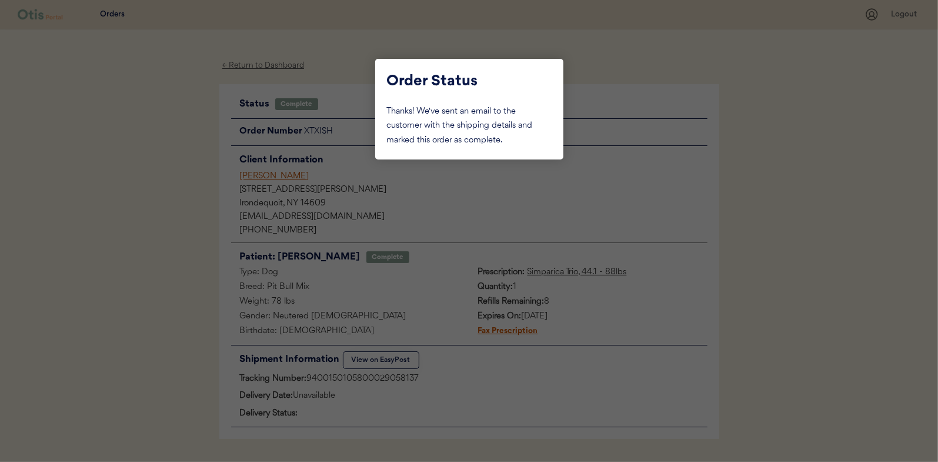
drag, startPoint x: 152, startPoint y: 215, endPoint x: 250, endPoint y: 76, distance: 169.5
click at [152, 212] on div at bounding box center [469, 231] width 938 height 462
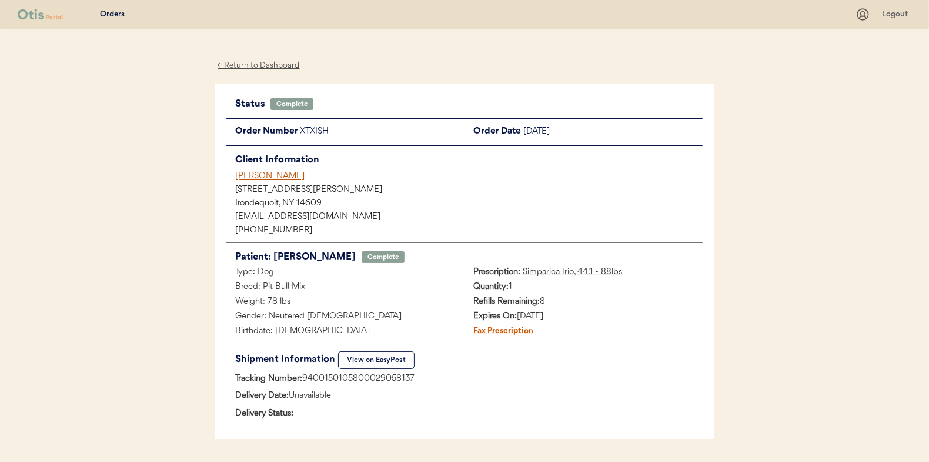
click at [265, 62] on div "← Return to Dashboard" at bounding box center [259, 66] width 88 height 14
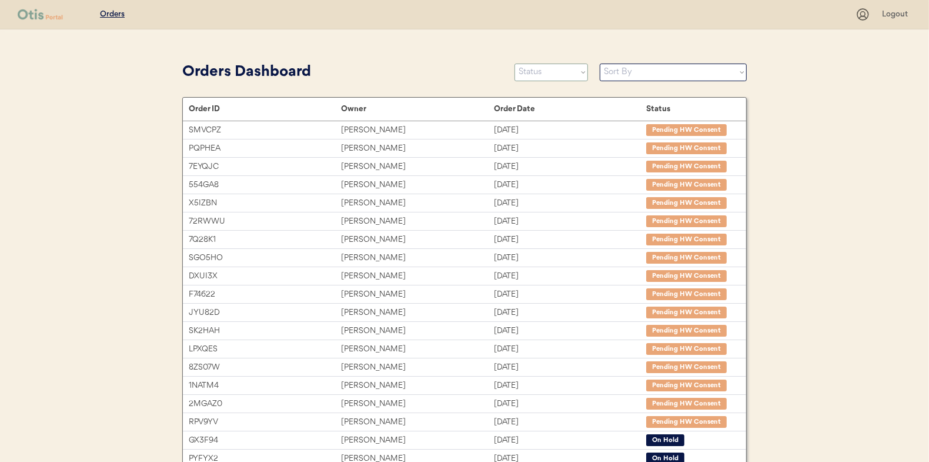
click at [549, 66] on select "Status On Hold New In Progress Complete Pending HW Consent Canceled" at bounding box center [552, 73] width 74 height 18
select select ""in_progress""
click at [515, 64] on select "Status On Hold New In Progress Complete Pending HW Consent Canceled" at bounding box center [552, 73] width 74 height 18
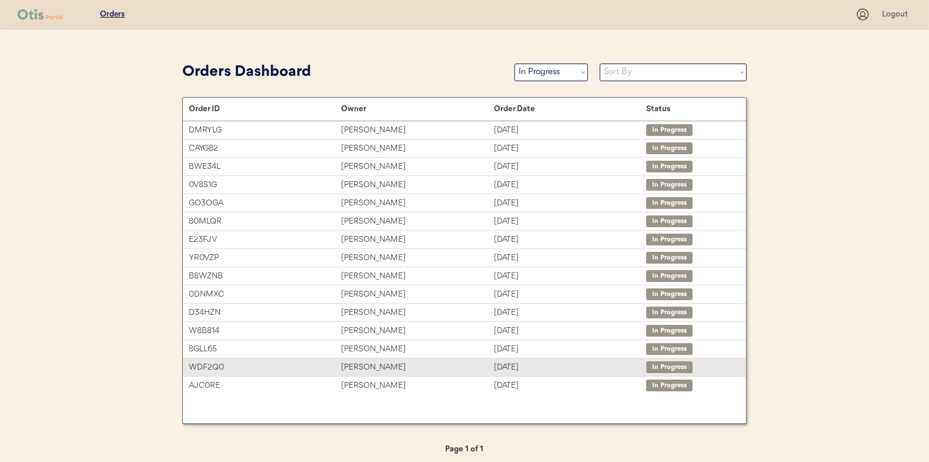
click at [369, 366] on div "[PERSON_NAME]" at bounding box center [417, 367] width 152 height 14
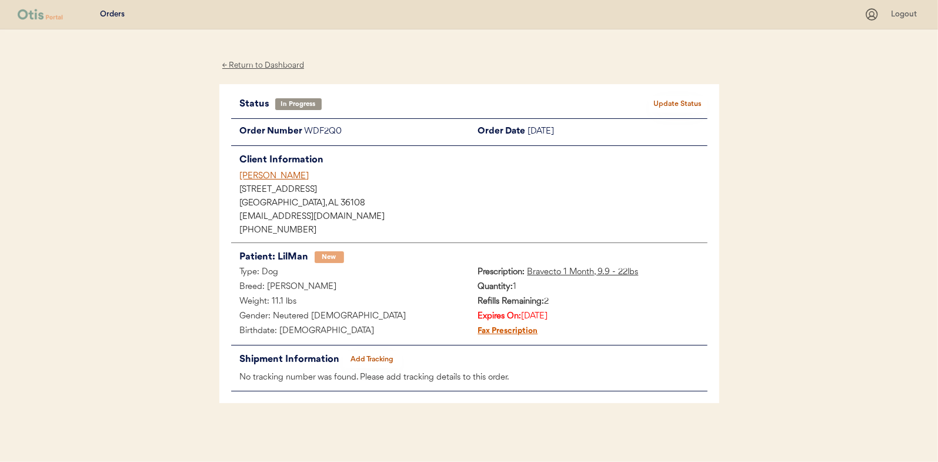
click at [363, 353] on button "Add Tracking" at bounding box center [372, 359] width 59 height 16
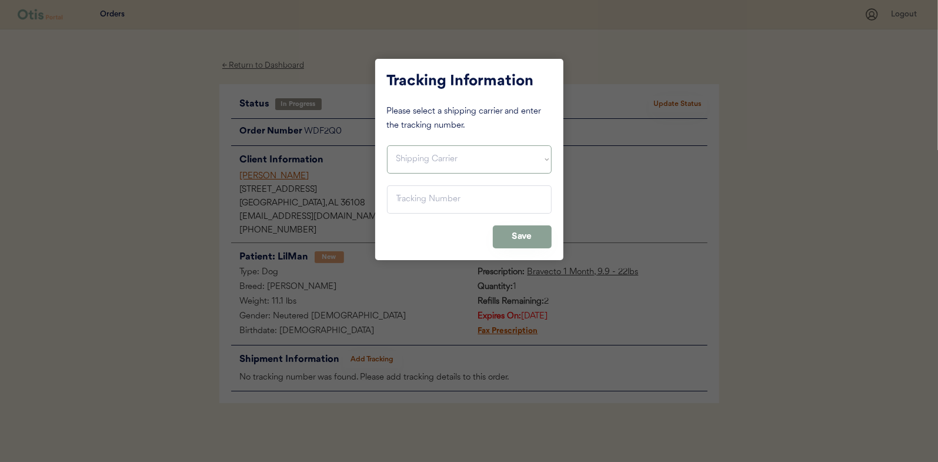
click at [428, 161] on select "Shipping Carrier FedEx FedEx Ground Economy UPS USPS" at bounding box center [469, 159] width 165 height 28
select select ""usps""
click at [387, 145] on select "Shipping Carrier FedEx FedEx Ground Economy UPS USPS" at bounding box center [469, 159] width 165 height 28
click at [408, 200] on input "input" at bounding box center [469, 199] width 165 height 28
paste input "9400150105497029256726"
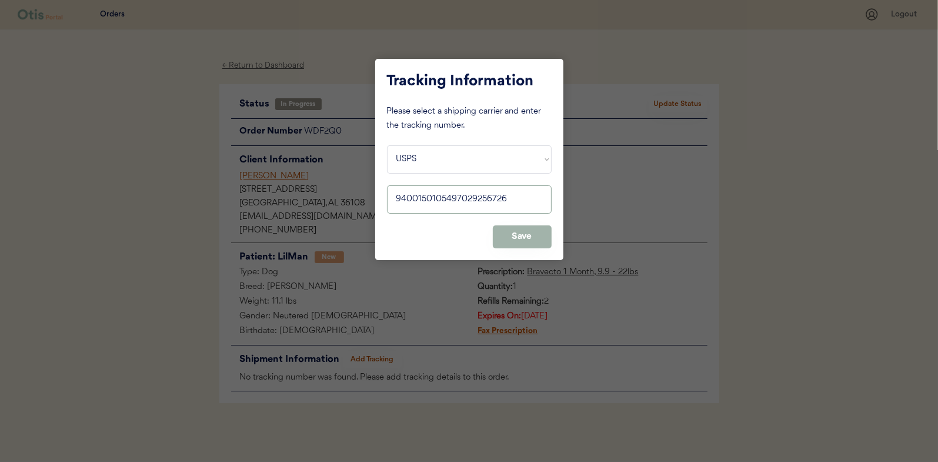
type input "9400150105497029256726"
click at [522, 237] on button "Save" at bounding box center [522, 236] width 59 height 23
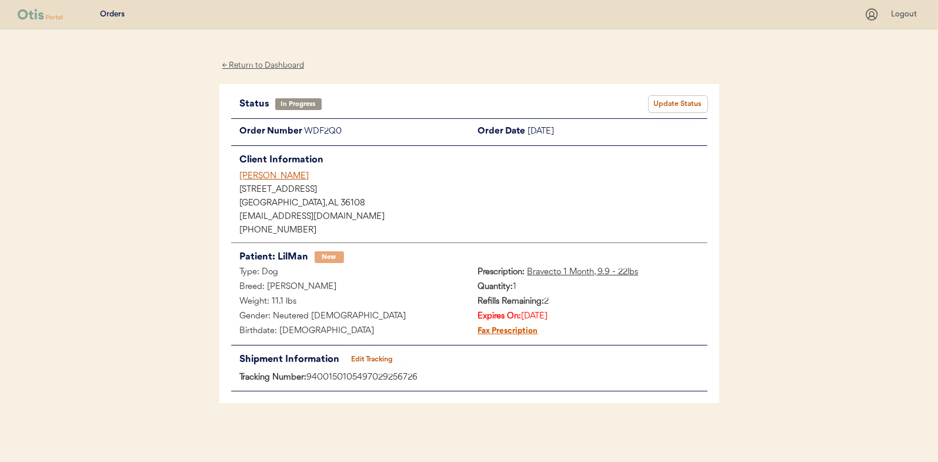
click at [678, 101] on button "Update Status" at bounding box center [678, 104] width 59 height 16
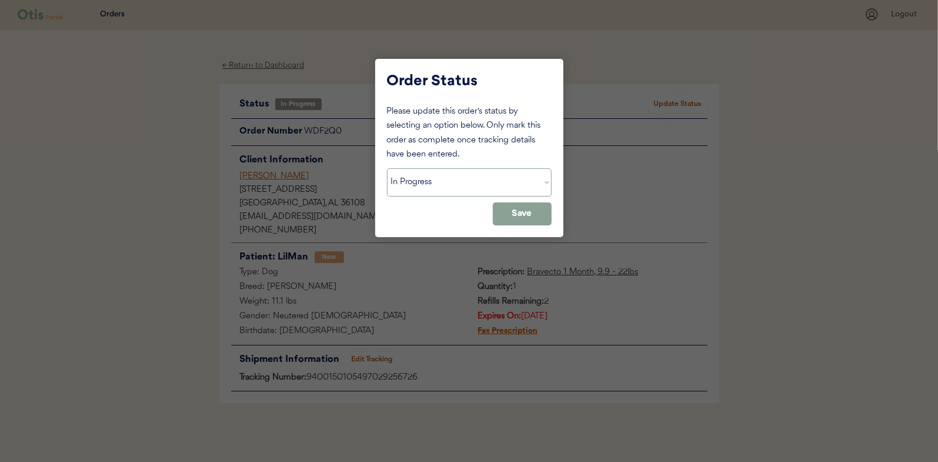
click at [410, 174] on select "Status On Hold New In Progress Complete Pending HW Consent Canceled" at bounding box center [469, 182] width 165 height 28
select select ""complete""
click at [387, 168] on select "Status On Hold New In Progress Complete Pending HW Consent Canceled" at bounding box center [469, 182] width 165 height 28
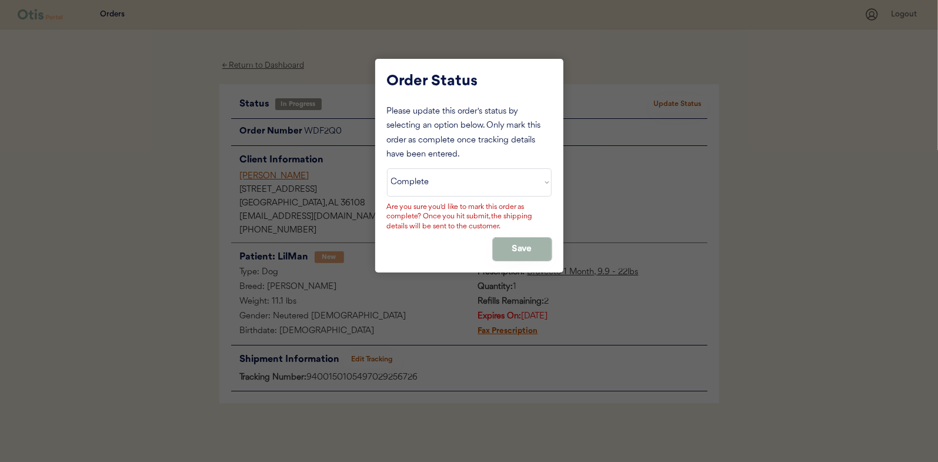
click at [509, 242] on button "Save" at bounding box center [522, 249] width 59 height 23
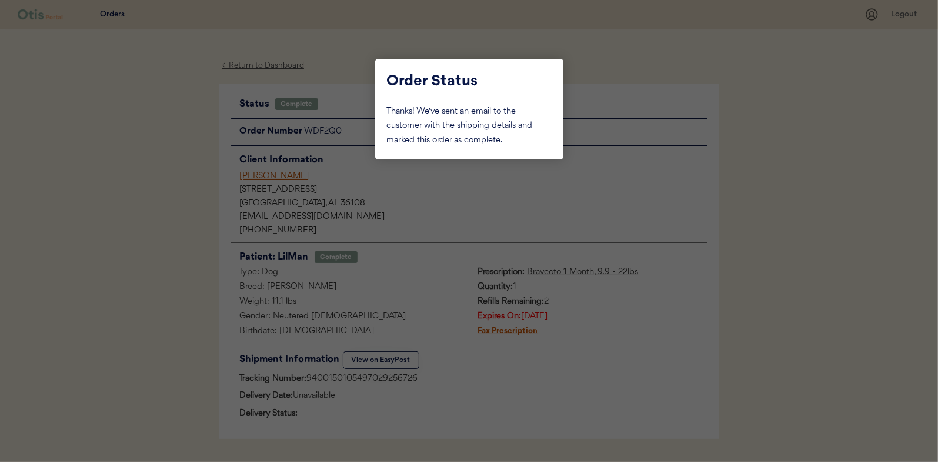
click at [166, 185] on div at bounding box center [469, 231] width 938 height 462
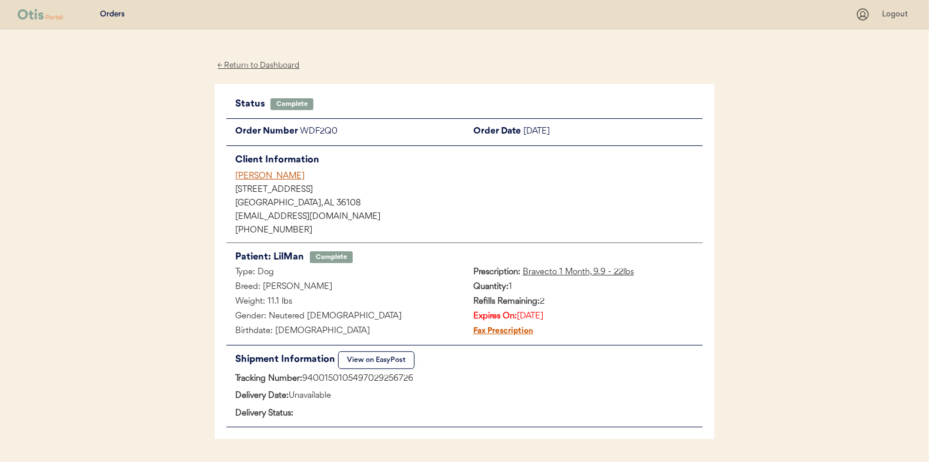
click at [249, 65] on div "← Return to Dashboard" at bounding box center [259, 66] width 88 height 14
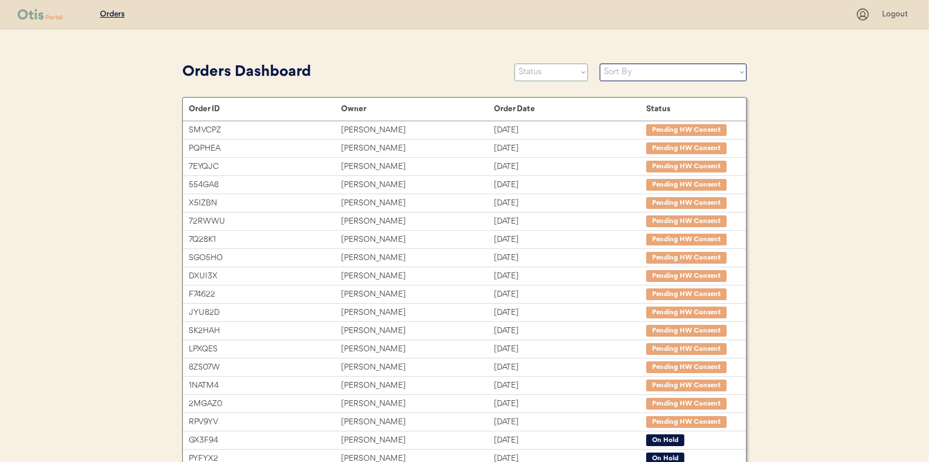
click at [542, 75] on select "Status On Hold New In Progress Complete Pending HW Consent Canceled" at bounding box center [552, 73] width 74 height 18
select select ""in_progress""
click at [515, 64] on select "Status On Hold New In Progress Complete Pending HW Consent Canceled" at bounding box center [552, 73] width 74 height 18
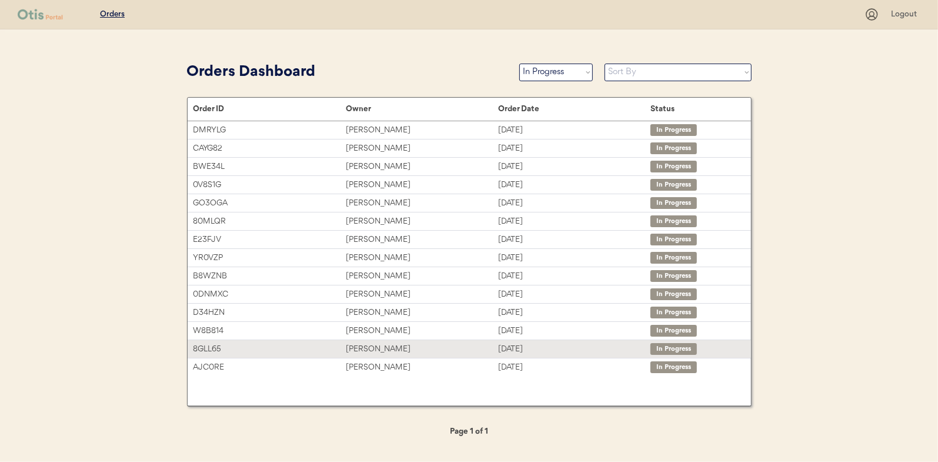
click at [365, 345] on div "Nancy Garcia" at bounding box center [422, 349] width 152 height 14
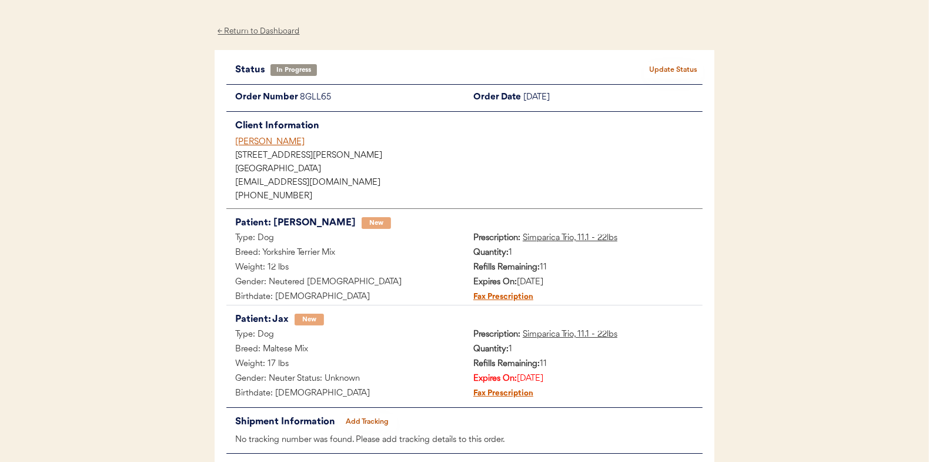
scroll to position [59, 0]
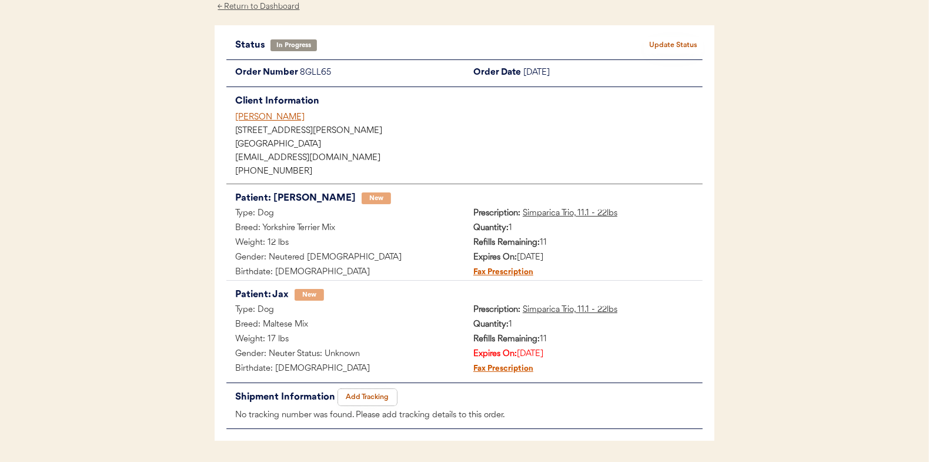
click at [372, 390] on button "Add Tracking" at bounding box center [367, 397] width 59 height 16
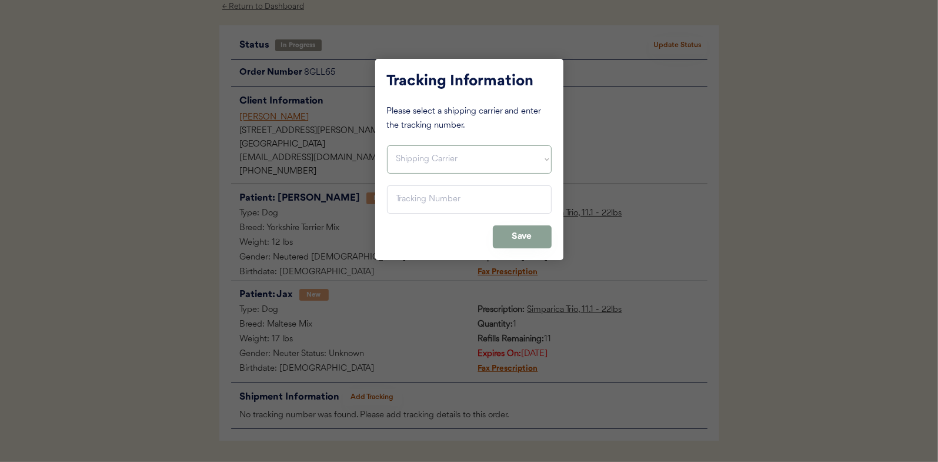
click at [406, 156] on select "Shipping Carrier FedEx FedEx Ground Economy UPS USPS" at bounding box center [469, 159] width 165 height 28
select select ""usps""
click at [387, 145] on select "Shipping Carrier FedEx FedEx Ground Economy UPS USPS" at bounding box center [469, 159] width 165 height 28
click at [408, 201] on input "input" at bounding box center [469, 199] width 165 height 28
paste input "9400150105497029261256"
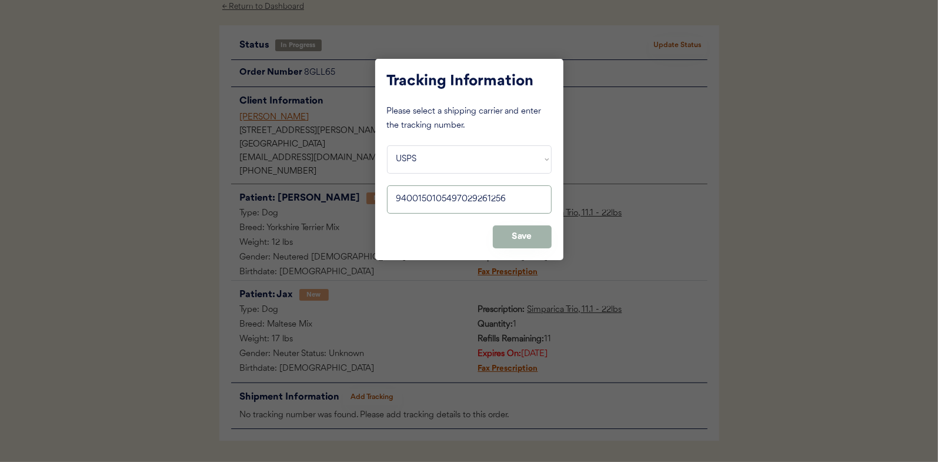
type input "9400150105497029261256"
click at [520, 232] on button "Save" at bounding box center [522, 236] width 59 height 23
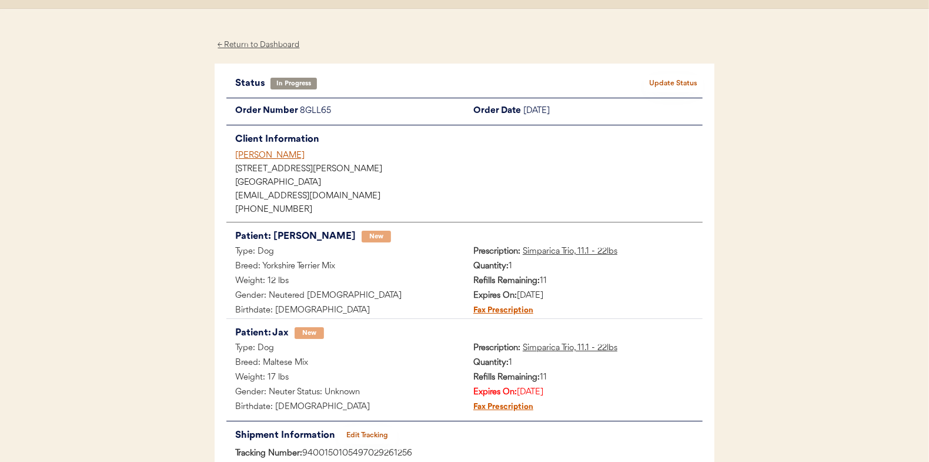
scroll to position [0, 0]
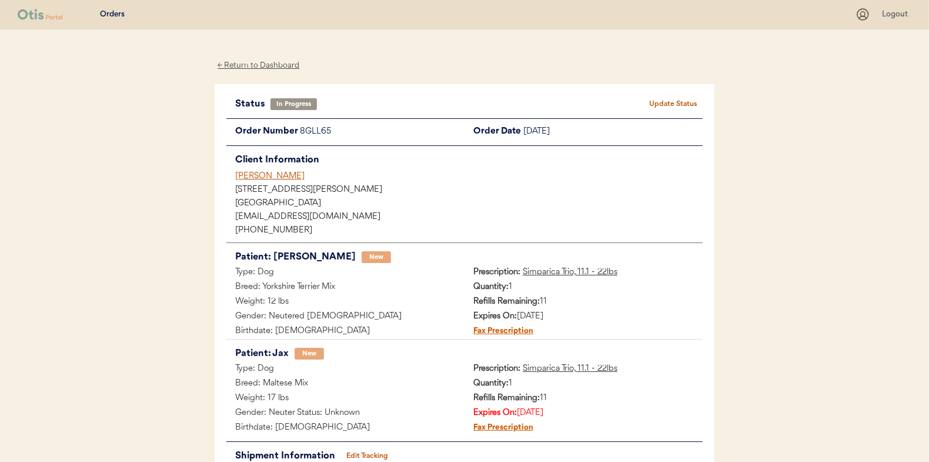
click at [657, 102] on button "Update Status" at bounding box center [673, 104] width 59 height 16
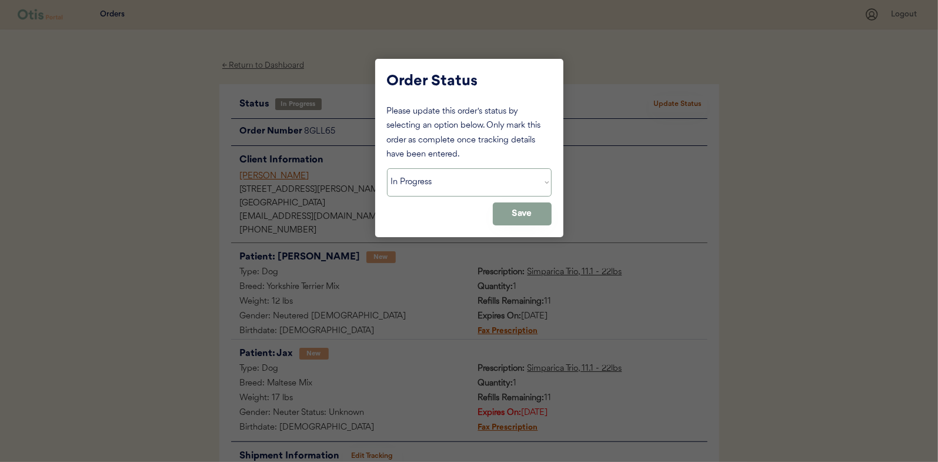
click at [457, 180] on select "Status On Hold New In Progress Complete Pending HW Consent Canceled" at bounding box center [469, 182] width 165 height 28
select select ""complete""
click at [387, 168] on select "Status On Hold New In Progress Complete Pending HW Consent Canceled" at bounding box center [469, 182] width 165 height 28
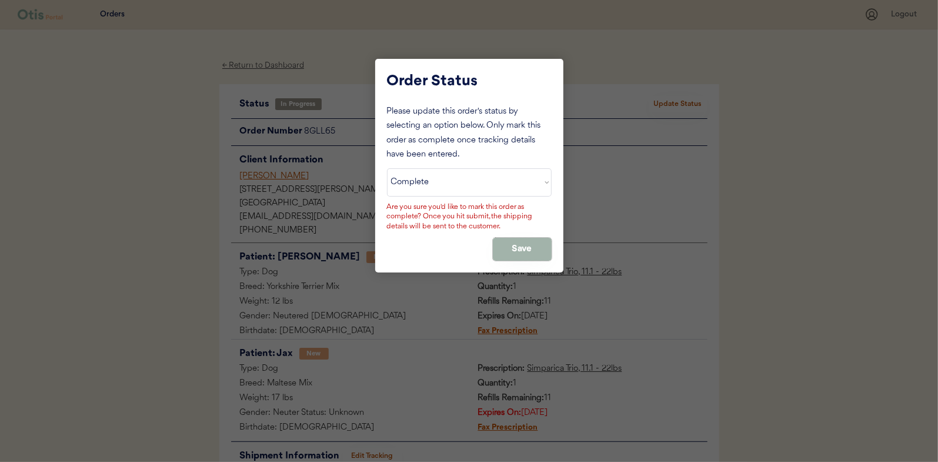
click at [523, 247] on button "Save" at bounding box center [522, 249] width 59 height 23
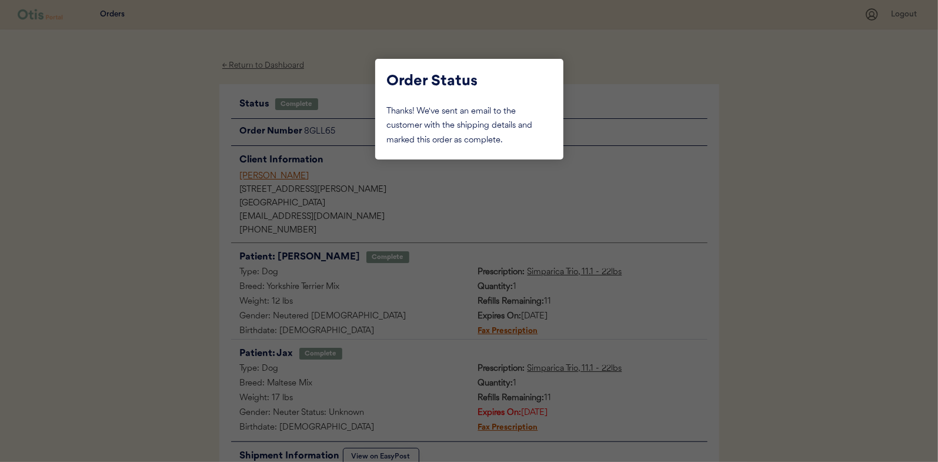
click at [137, 170] on div at bounding box center [469, 231] width 938 height 462
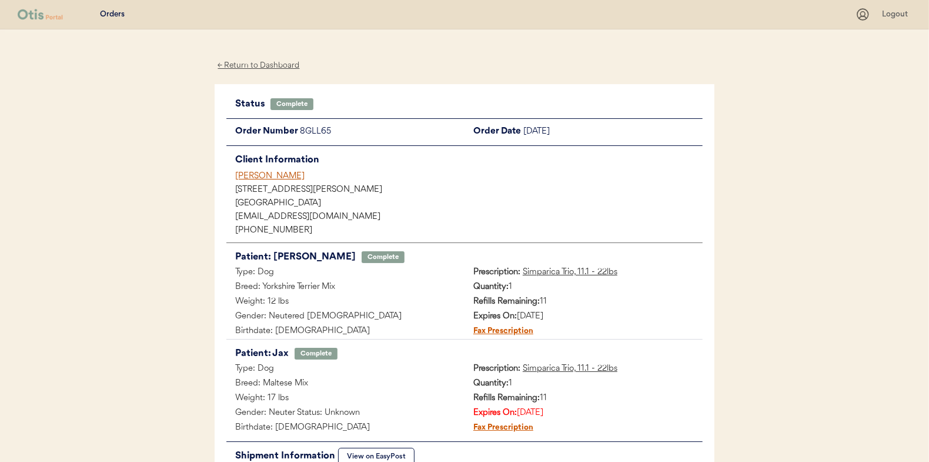
click at [246, 61] on div "← Return to Dashboard" at bounding box center [259, 66] width 88 height 14
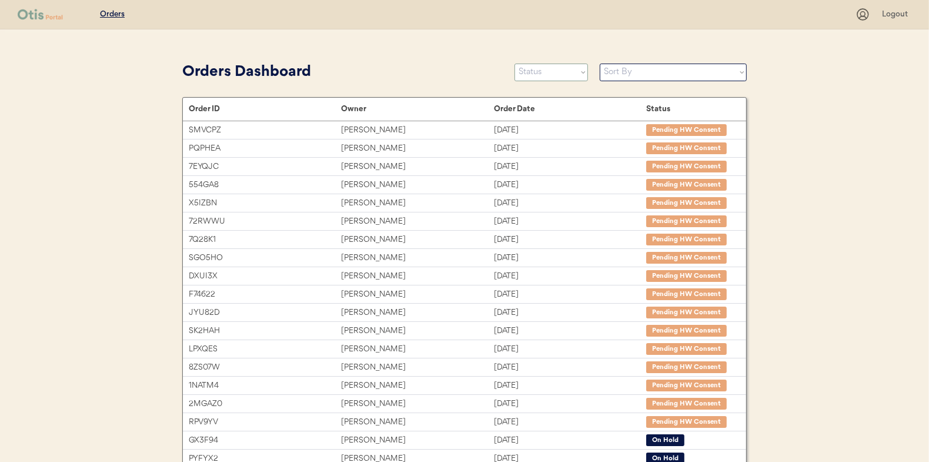
click at [550, 75] on select "Status On Hold New In Progress Complete Pending HW Consent Canceled" at bounding box center [552, 73] width 74 height 18
click at [515, 64] on select "Status On Hold New In Progress Complete Pending HW Consent Canceled" at bounding box center [552, 73] width 74 height 18
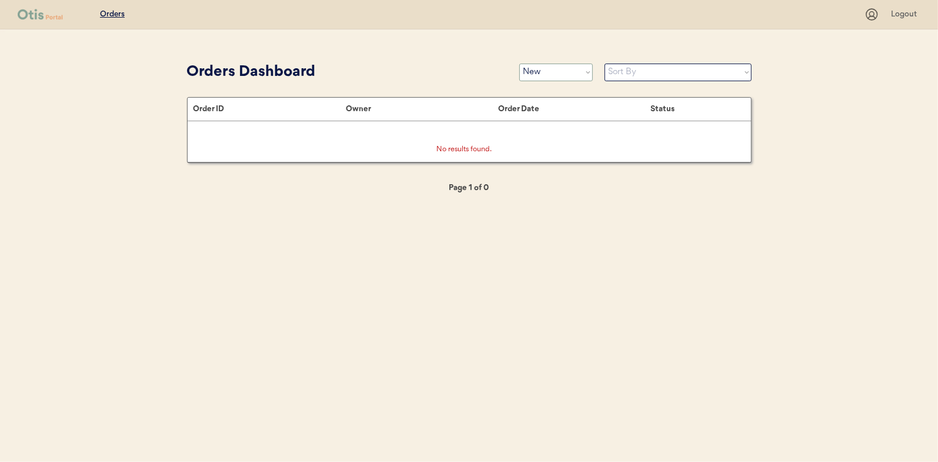
click at [553, 72] on select "Status On Hold New In Progress Complete Pending HW Consent Canceled" at bounding box center [556, 73] width 74 height 18
select select ""in_progress""
click at [519, 64] on select "Status On Hold New In Progress Complete Pending HW Consent Canceled" at bounding box center [556, 73] width 74 height 18
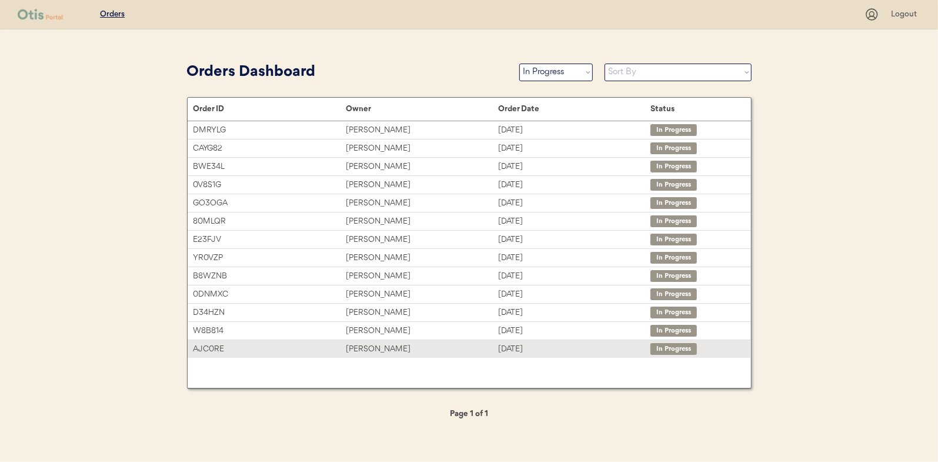
click at [372, 343] on div "[PERSON_NAME]" at bounding box center [422, 349] width 152 height 14
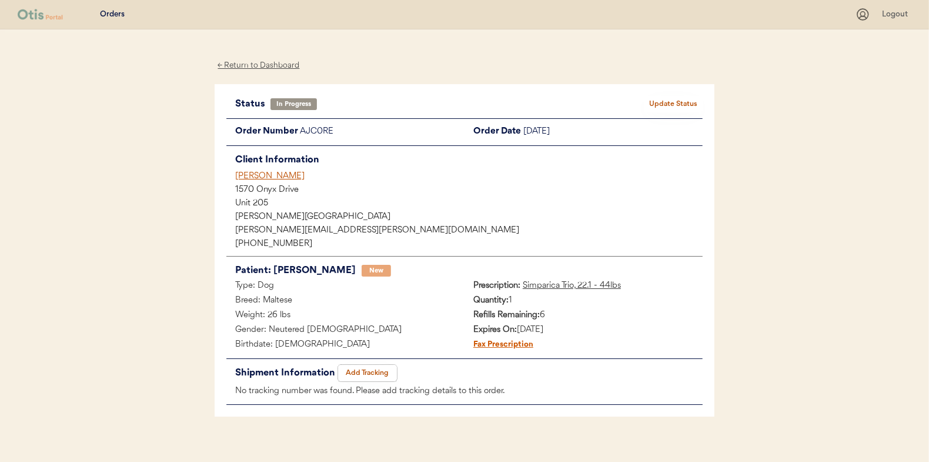
click at [363, 370] on button "Add Tracking" at bounding box center [367, 373] width 59 height 16
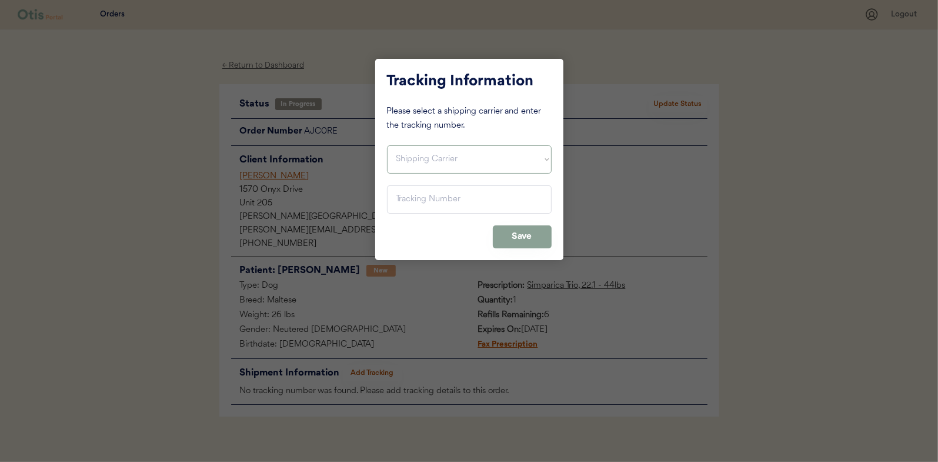
click at [397, 161] on select "Shipping Carrier FedEx FedEx Ground Economy UPS USPS" at bounding box center [469, 159] width 165 height 28
select select ""usps""
click at [387, 145] on select "Shipping Carrier FedEx FedEx Ground Economy UPS USPS" at bounding box center [469, 159] width 165 height 28
click at [400, 194] on input "input" at bounding box center [469, 199] width 165 height 28
paste input "9400150105798029099123"
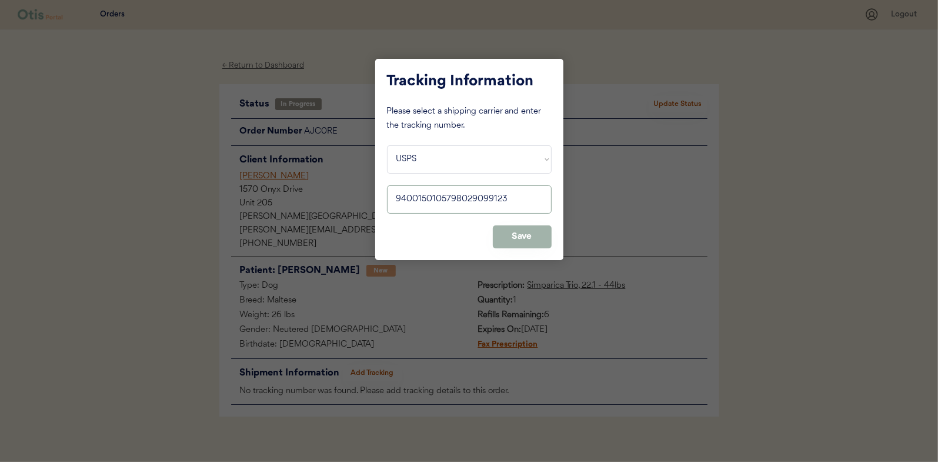
type input "9400150105798029099123"
click at [522, 238] on button "Save" at bounding box center [522, 236] width 59 height 23
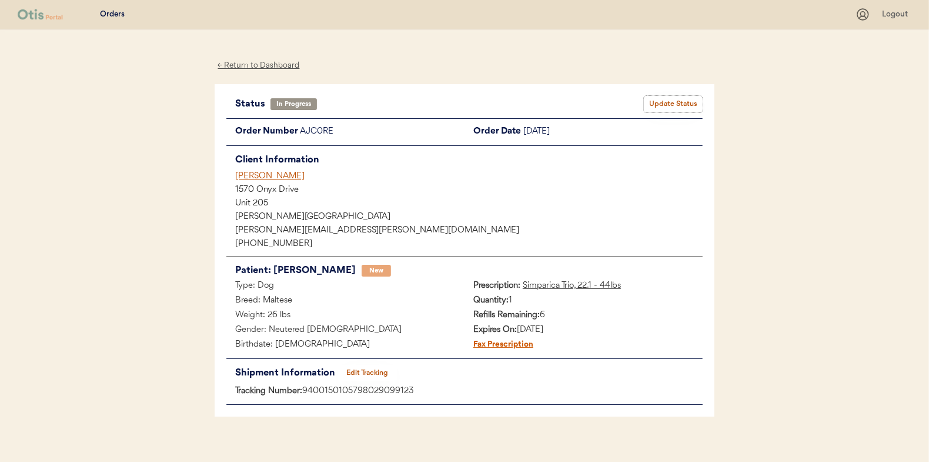
click at [681, 104] on button "Update Status" at bounding box center [673, 104] width 59 height 16
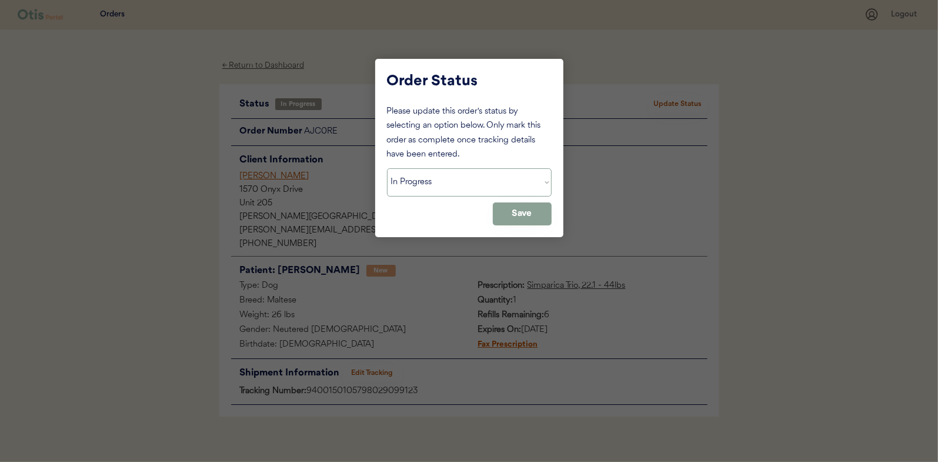
click at [410, 175] on select "Status On Hold New In Progress Complete Pending HW Consent Canceled" at bounding box center [469, 182] width 165 height 28
select select ""complete""
click at [387, 168] on select "Status On Hold New In Progress Complete Pending HW Consent Canceled" at bounding box center [469, 182] width 165 height 28
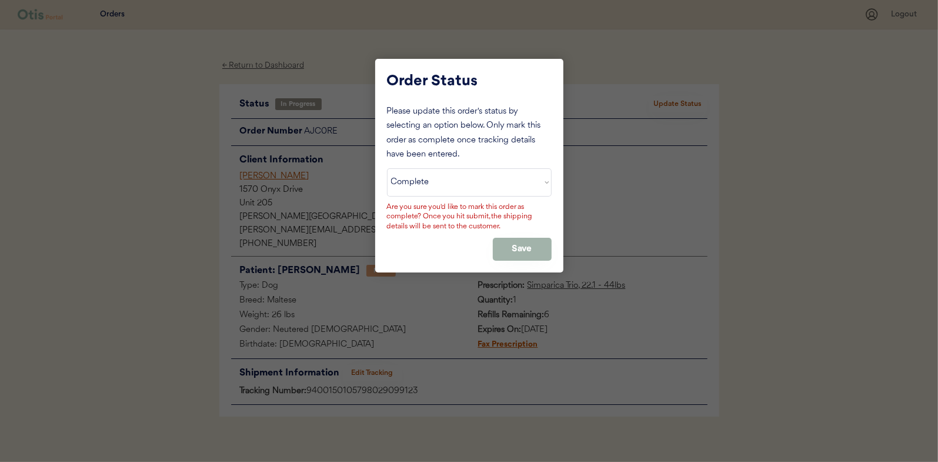
click at [514, 248] on button "Save" at bounding box center [522, 249] width 59 height 23
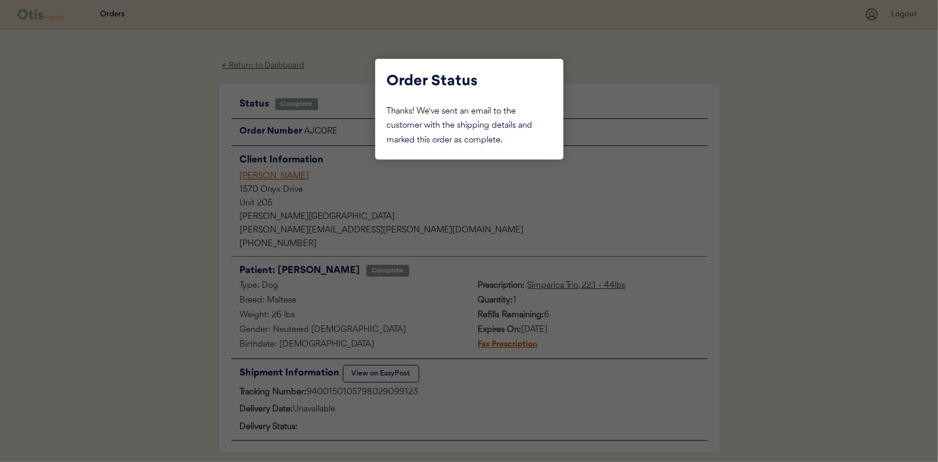
click at [209, 155] on div at bounding box center [469, 231] width 938 height 462
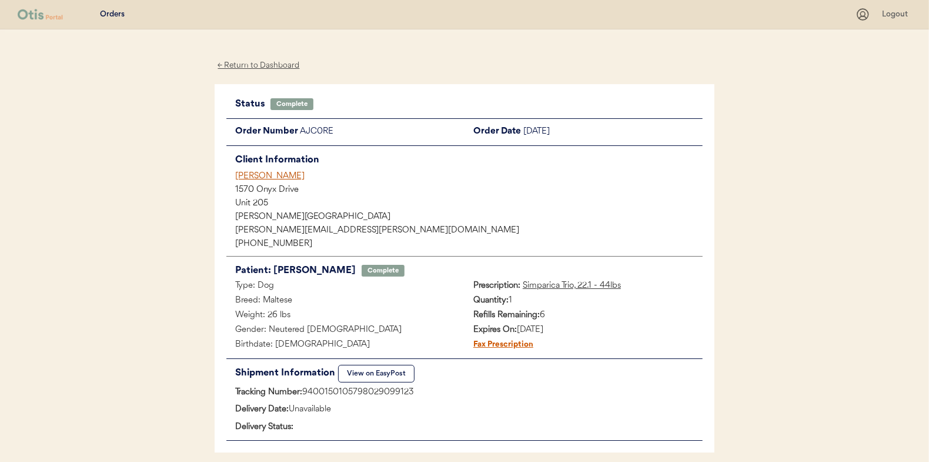
click at [263, 65] on div "← Return to Dashboard" at bounding box center [259, 66] width 88 height 14
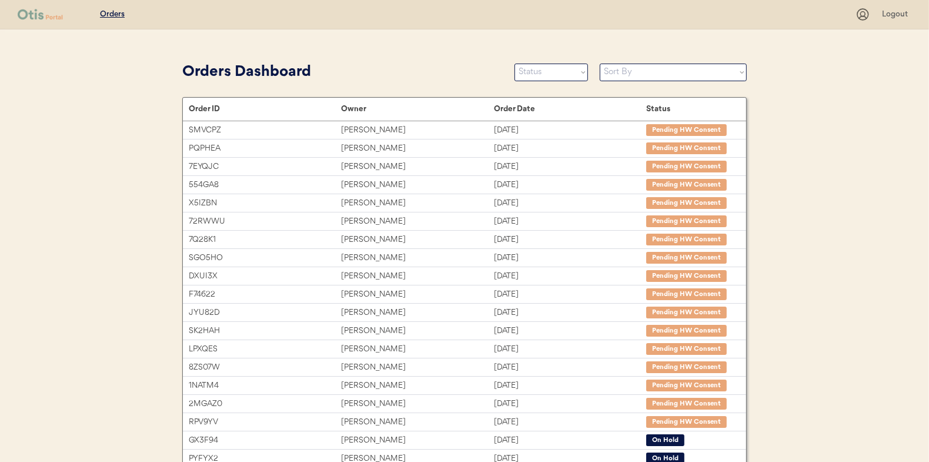
drag, startPoint x: 422, startPoint y: 59, endPoint x: 590, endPoint y: 93, distance: 171.6
click at [422, 59] on div "Orders Dashboard" at bounding box center [342, 72] width 320 height 26
click at [556, 74] on select "Status On Hold New In Progress Complete Pending HW Consent Canceled" at bounding box center [552, 73] width 74 height 18
select select ""new""
click at [515, 64] on select "Status On Hold New In Progress Complete Pending HW Consent Canceled" at bounding box center [552, 73] width 74 height 18
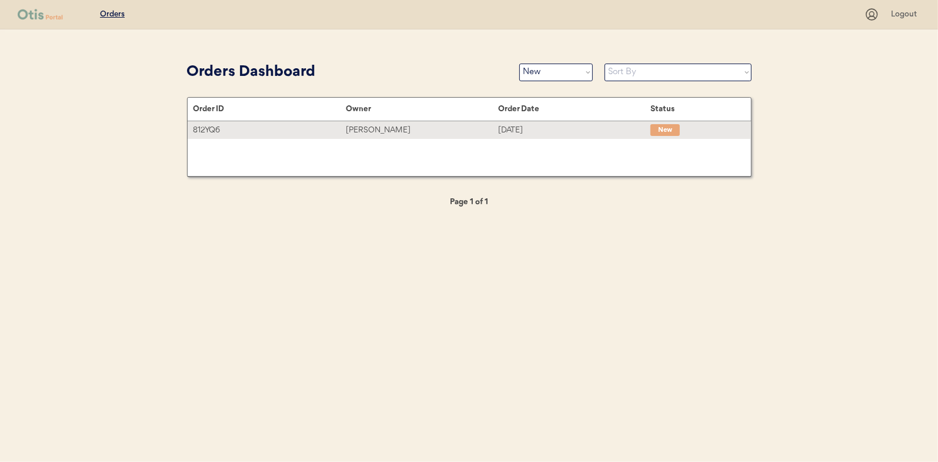
click at [392, 130] on div "[PERSON_NAME]" at bounding box center [422, 130] width 152 height 14
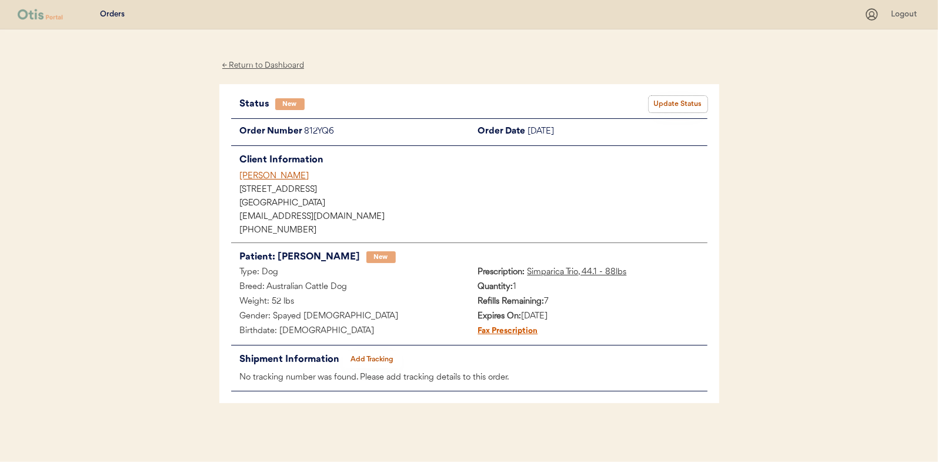
click at [672, 101] on button "Update Status" at bounding box center [678, 104] width 59 height 16
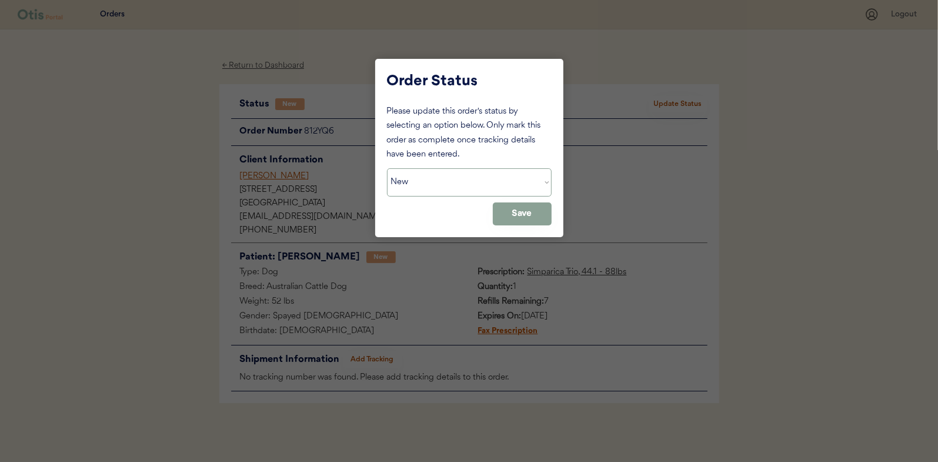
click at [412, 187] on select "Status On Hold New In Progress Complete Pending HW Consent Canceled" at bounding box center [469, 182] width 165 height 28
select select ""in_progress""
click at [387, 168] on select "Status On Hold New In Progress Complete Pending HW Consent Canceled" at bounding box center [469, 182] width 165 height 28
click at [526, 216] on button "Save" at bounding box center [522, 213] width 59 height 23
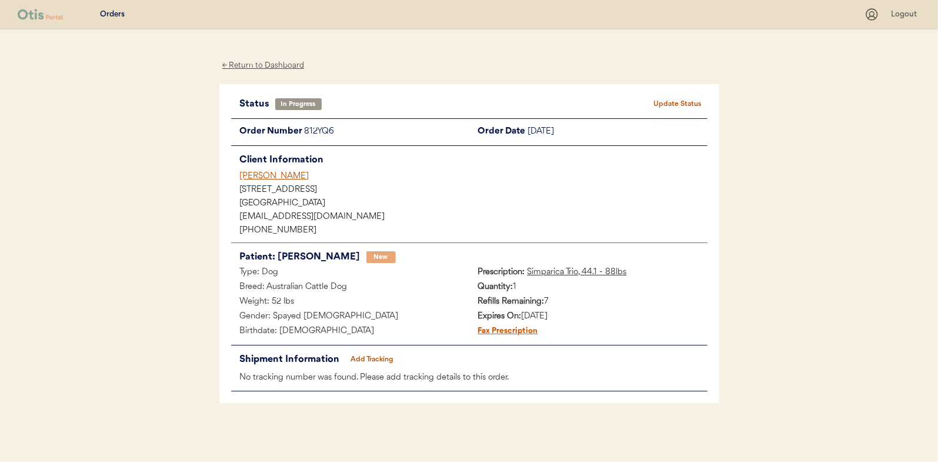
click at [275, 66] on div "← Return to Dashboard" at bounding box center [263, 66] width 88 height 14
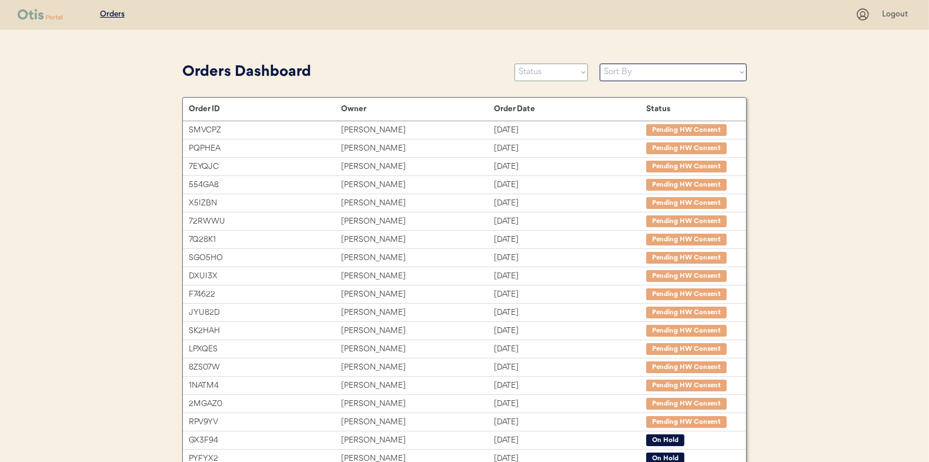
click at [533, 72] on select "Status On Hold New In Progress Complete Pending HW Consent Canceled" at bounding box center [552, 73] width 74 height 18
click at [515, 64] on select "Status On Hold New In Progress Complete Pending HW Consent Canceled" at bounding box center [552, 73] width 74 height 18
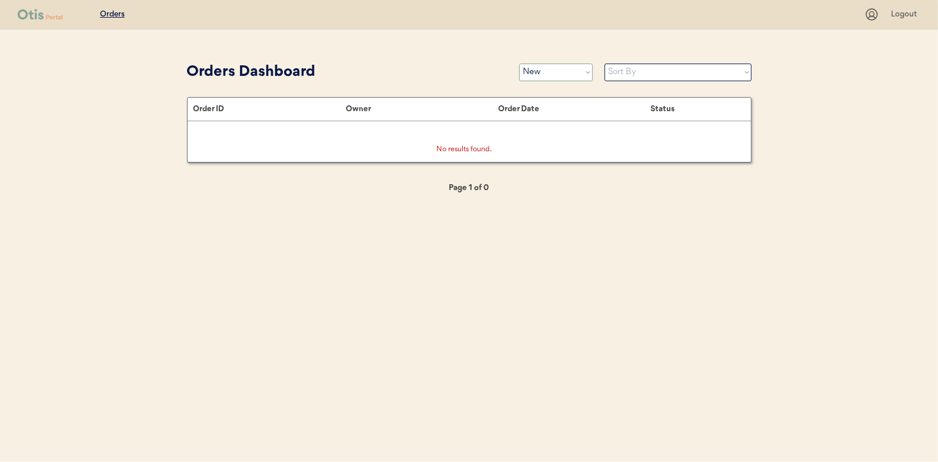
click at [570, 72] on select "Status On Hold New In Progress Complete Pending HW Consent Canceled" at bounding box center [556, 73] width 74 height 18
select select ""in_progress""
click at [519, 64] on select "Status On Hold New In Progress Complete Pending HW Consent Canceled" at bounding box center [556, 73] width 74 height 18
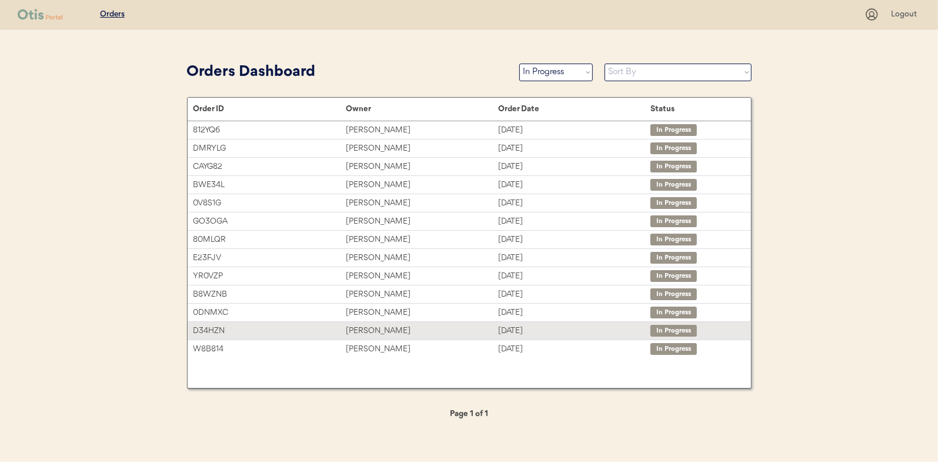
click at [380, 328] on div "Cassandra Thompson" at bounding box center [422, 331] width 152 height 14
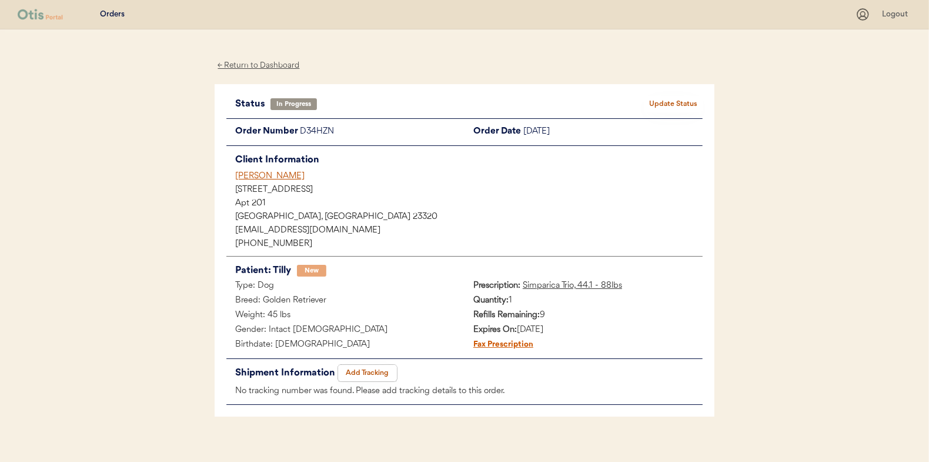
click at [366, 370] on button "Add Tracking" at bounding box center [367, 373] width 59 height 16
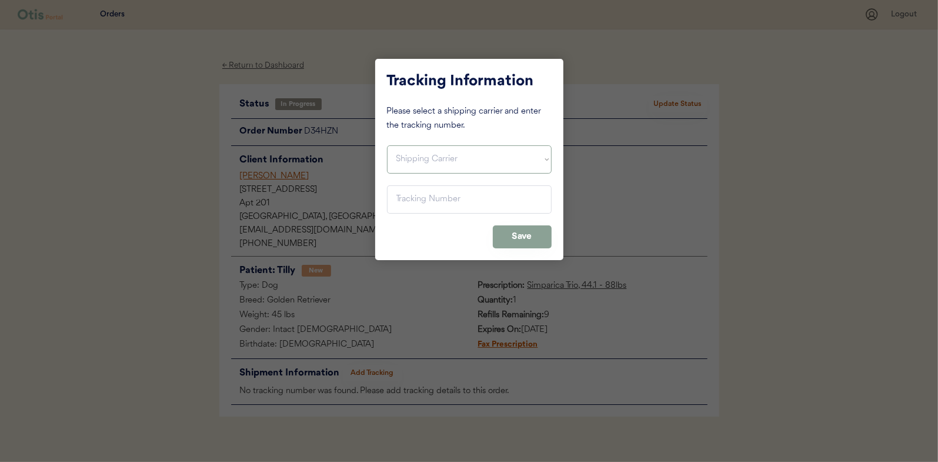
click at [410, 153] on select "Shipping Carrier FedEx FedEx Ground Economy UPS USPS" at bounding box center [469, 159] width 165 height 28
select select ""usps""
click at [387, 145] on select "Shipping Carrier FedEx FedEx Ground Economy UPS USPS" at bounding box center [469, 159] width 165 height 28
click at [407, 192] on input "input" at bounding box center [469, 199] width 165 height 28
paste input "9400150105496030764657"
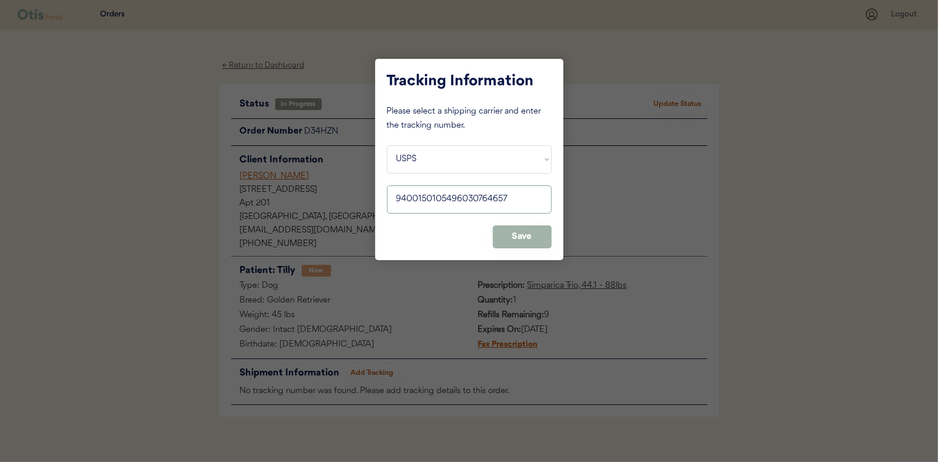
type input "9400150105496030764657"
click at [523, 236] on button "Save" at bounding box center [522, 236] width 59 height 23
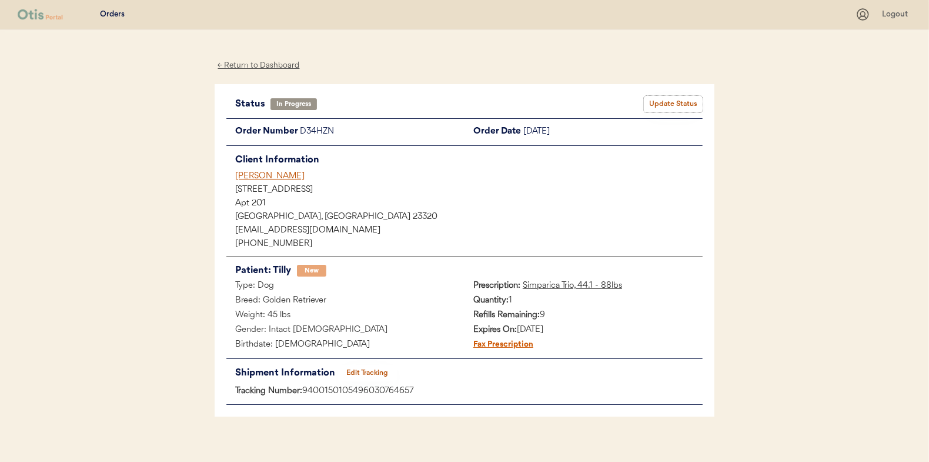
click at [670, 102] on button "Update Status" at bounding box center [673, 104] width 59 height 16
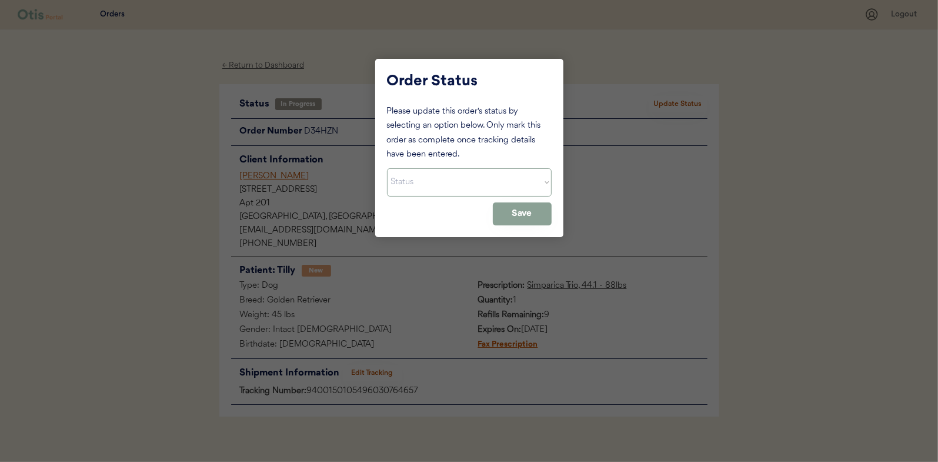
click at [442, 183] on select "Status On Hold New In Progress Complete Pending HW Consent Canceled" at bounding box center [469, 182] width 165 height 28
click at [387, 168] on select "Status On Hold New In Progress Complete Pending HW Consent Canceled" at bounding box center [469, 182] width 165 height 28
click at [536, 216] on button "Save" at bounding box center [522, 213] width 59 height 23
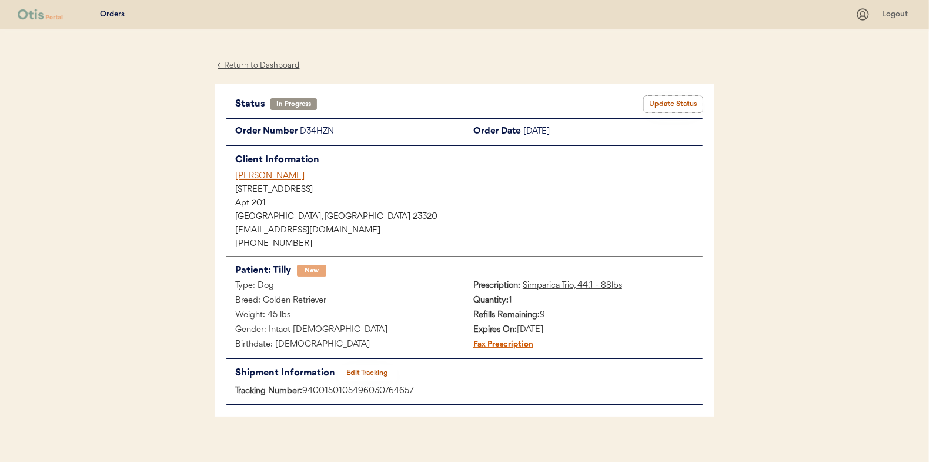
click at [666, 102] on button "Update Status" at bounding box center [673, 104] width 59 height 16
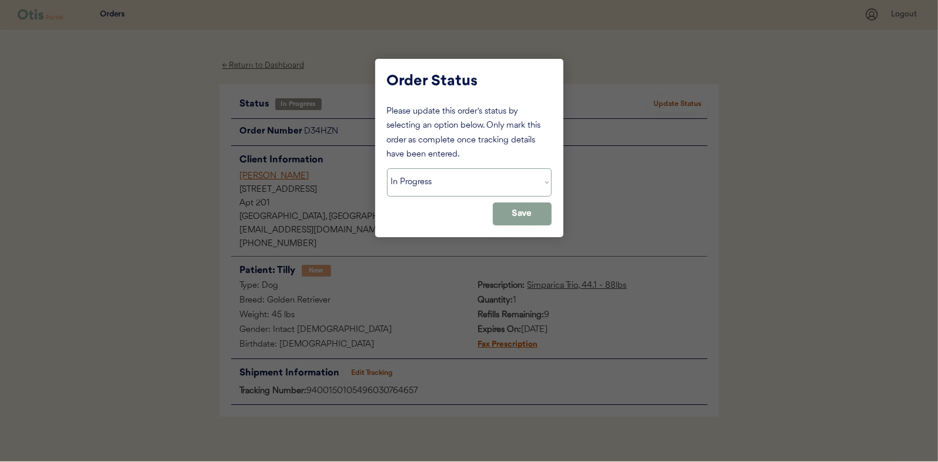
click at [480, 182] on select "Status On Hold New In Progress Complete Pending HW Consent Canceled" at bounding box center [469, 182] width 165 height 28
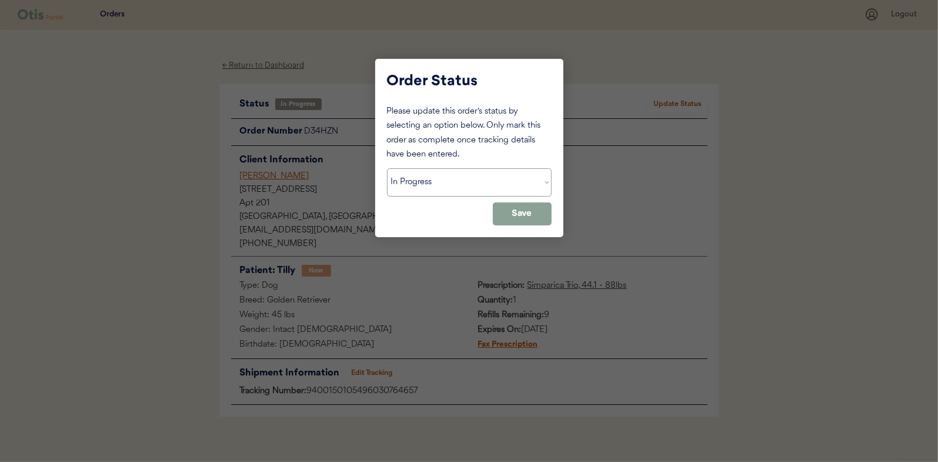
select select ""complete""
click at [387, 168] on select "Status On Hold New In Progress Complete Pending HW Consent Canceled" at bounding box center [469, 182] width 165 height 28
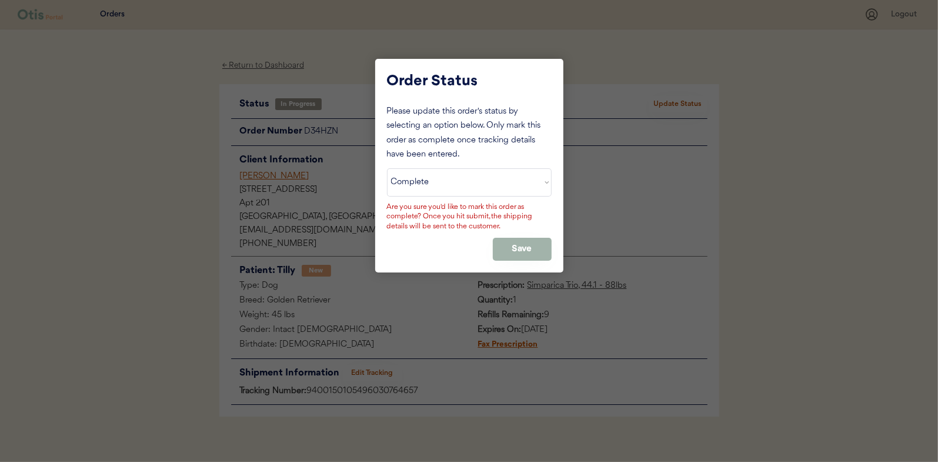
click at [523, 239] on button "Save" at bounding box center [522, 249] width 59 height 23
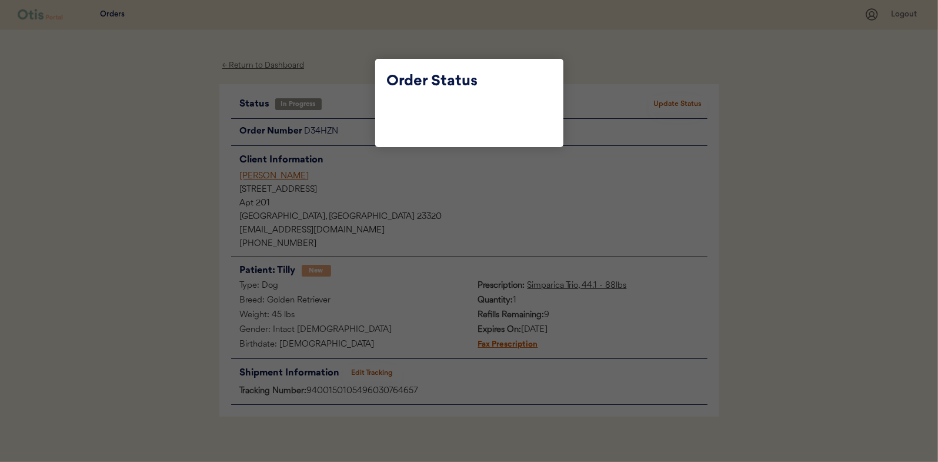
click at [532, 246] on div at bounding box center [469, 231] width 938 height 462
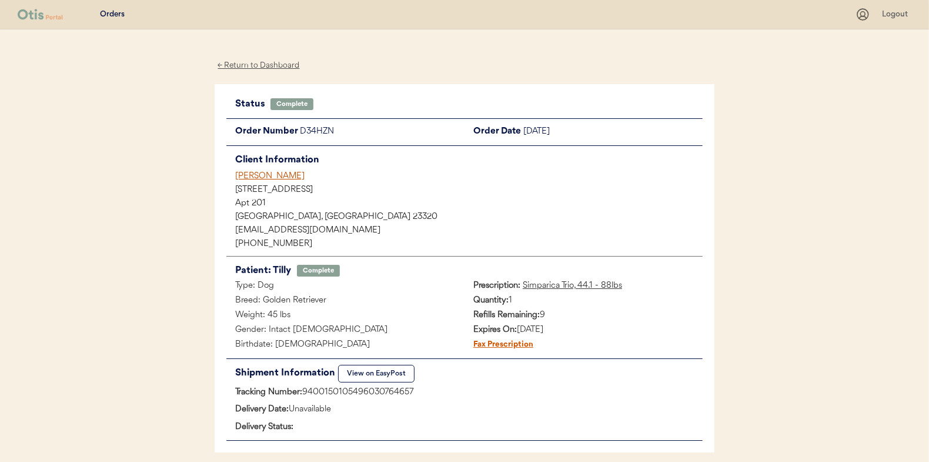
click at [255, 64] on div "← Return to Dashboard" at bounding box center [259, 66] width 88 height 14
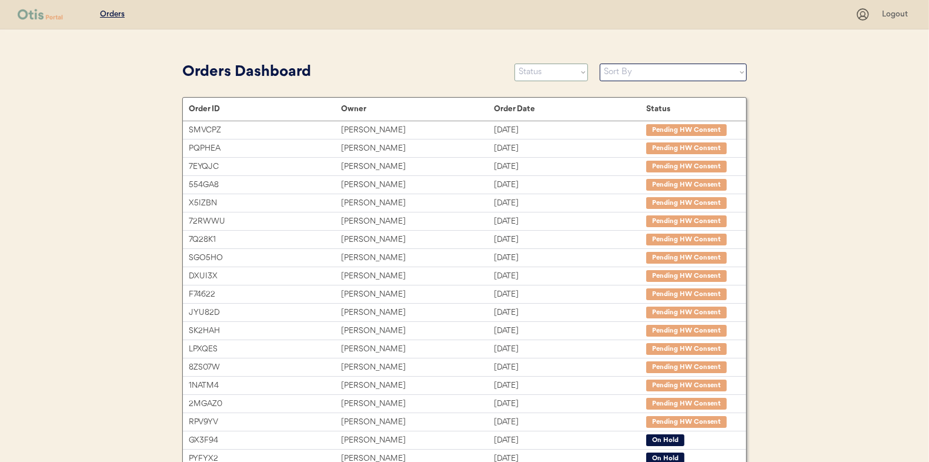
click at [534, 71] on select "Status On Hold New In Progress Complete Pending HW Consent Canceled" at bounding box center [552, 73] width 74 height 18
select select ""in_progress""
click at [515, 64] on select "Status On Hold New In Progress Complete Pending HW Consent Canceled" at bounding box center [552, 73] width 74 height 18
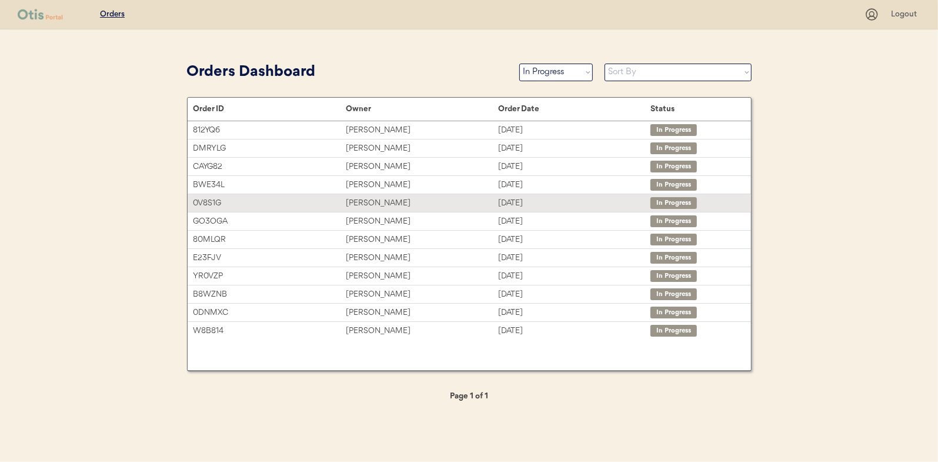
click at [366, 203] on div "Erin Stillwell" at bounding box center [422, 203] width 152 height 14
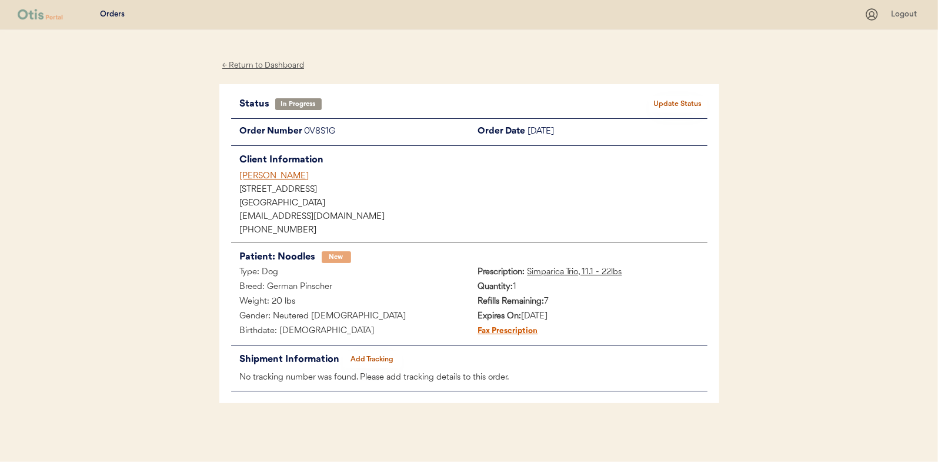
click at [373, 359] on button "Add Tracking" at bounding box center [372, 359] width 59 height 16
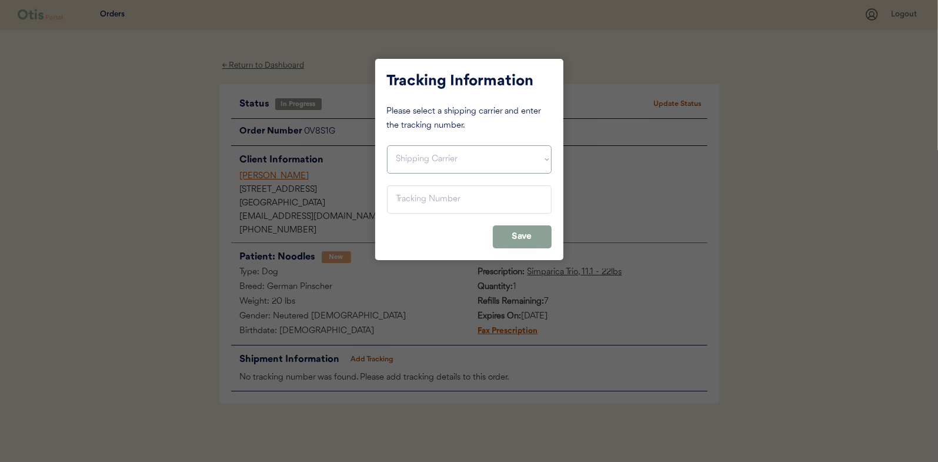
click at [407, 164] on select "Shipping Carrier FedEx FedEx Ground Economy UPS USPS" at bounding box center [469, 159] width 165 height 28
select select ""usps""
click at [387, 145] on select "Shipping Carrier FedEx FedEx Ground Economy UPS USPS" at bounding box center [469, 159] width 165 height 28
click at [398, 206] on input "input" at bounding box center [469, 199] width 165 height 28
paste input "9400150105496030763438"
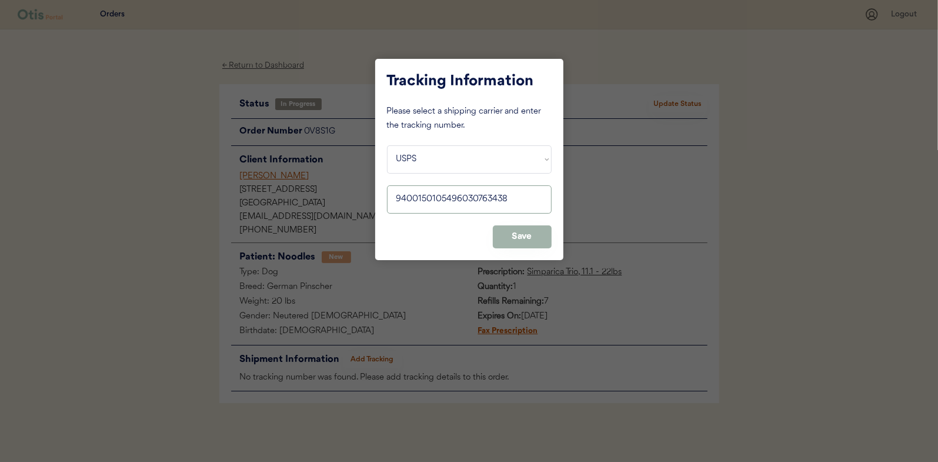
type input "9400150105496030763438"
click at [522, 234] on button "Save" at bounding box center [522, 236] width 59 height 23
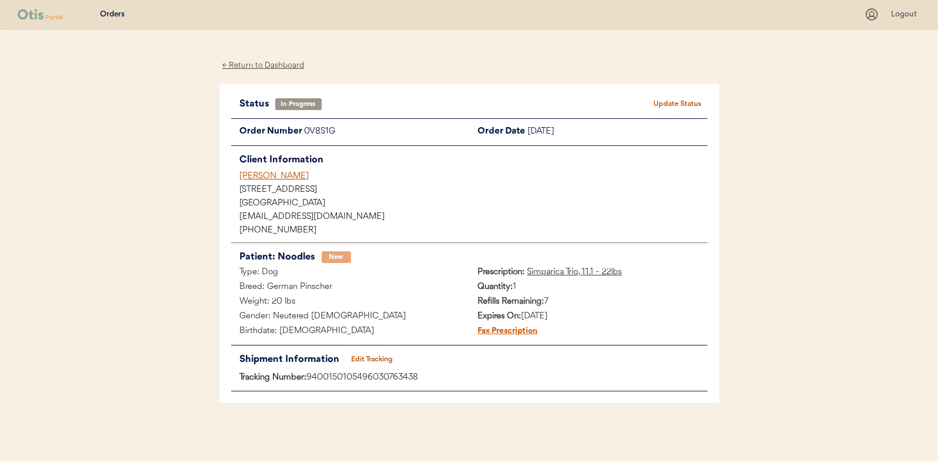
click at [676, 102] on button "Update Status" at bounding box center [678, 104] width 59 height 16
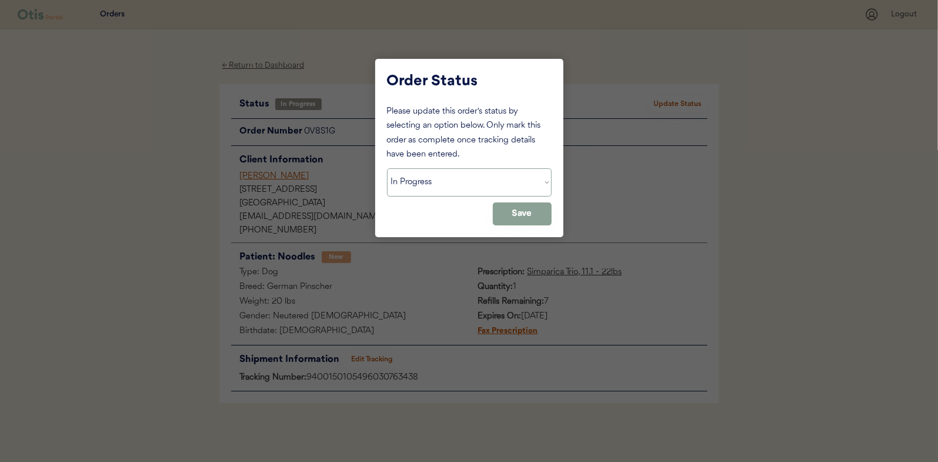
click at [443, 182] on select "Status On Hold New In Progress Complete Pending HW Consent Canceled" at bounding box center [469, 182] width 165 height 28
select select ""complete""
click at [387, 168] on select "Status On Hold New In Progress Complete Pending HW Consent Canceled" at bounding box center [469, 182] width 165 height 28
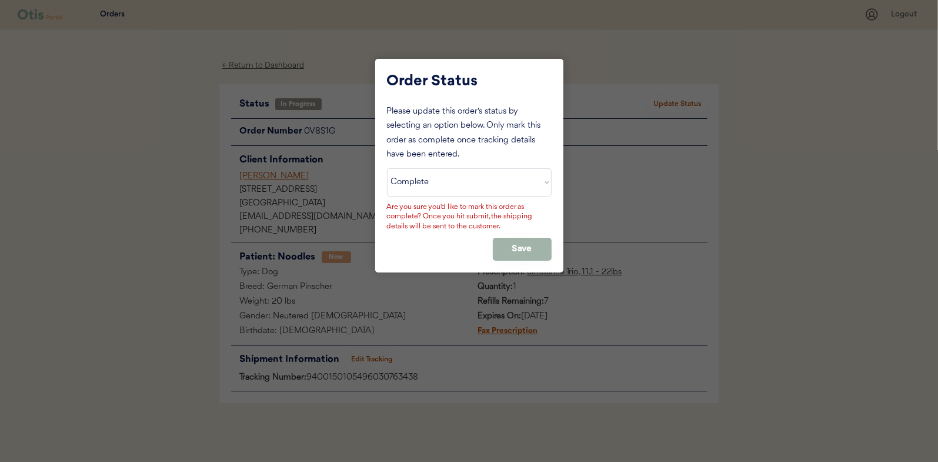
click at [524, 240] on button "Save" at bounding box center [522, 249] width 59 height 23
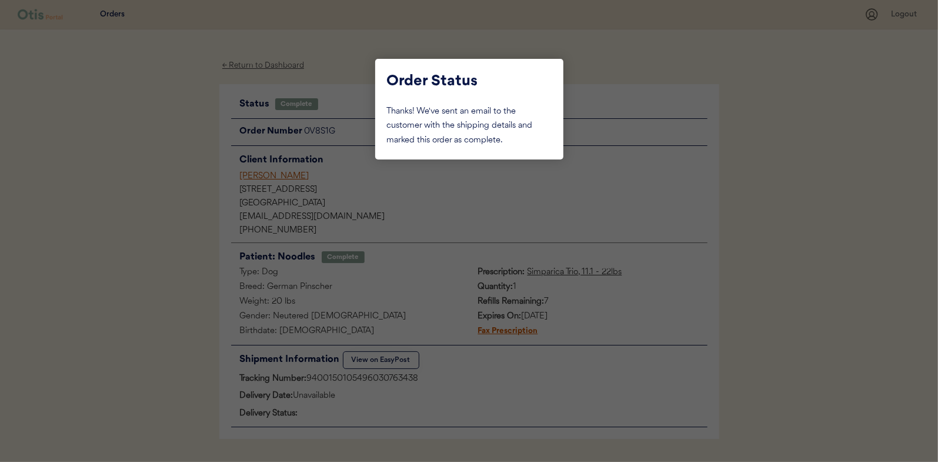
click at [149, 155] on div at bounding box center [469, 231] width 938 height 462
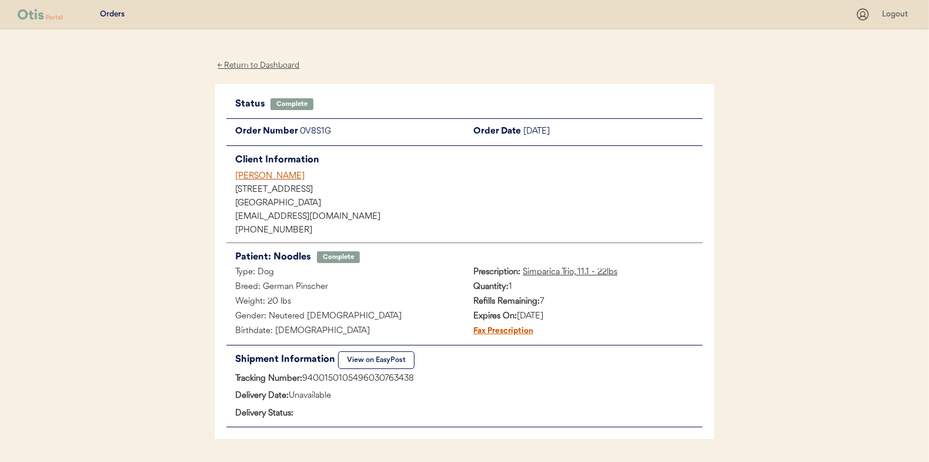
click at [259, 63] on div "← Return to Dashboard" at bounding box center [259, 66] width 88 height 14
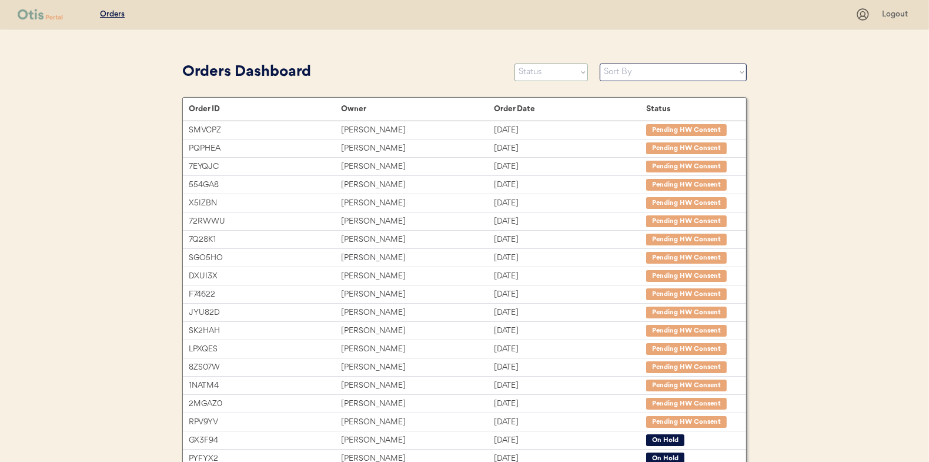
click at [553, 78] on select "Status On Hold New In Progress Complete Pending HW Consent Canceled" at bounding box center [552, 73] width 74 height 18
select select ""in_progress""
click at [515, 64] on select "Status On Hold New In Progress Complete Pending HW Consent Canceled" at bounding box center [552, 73] width 74 height 18
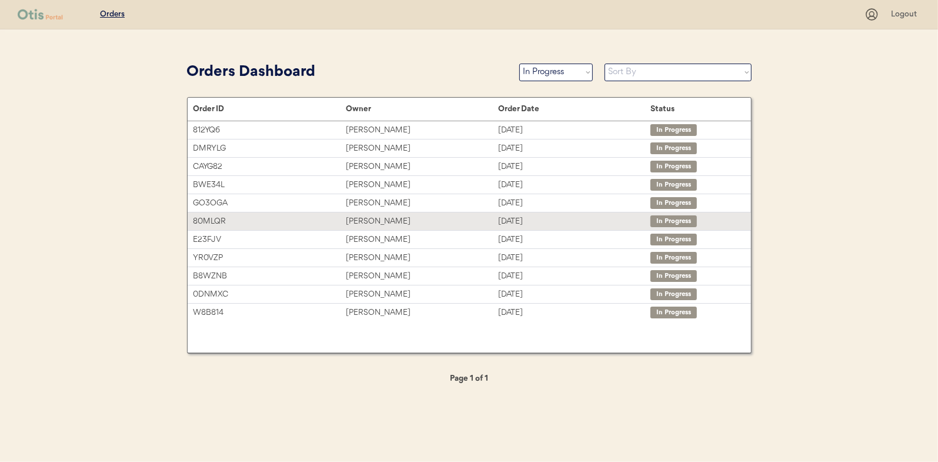
click at [368, 221] on div "Larry Grossman" at bounding box center [422, 222] width 152 height 14
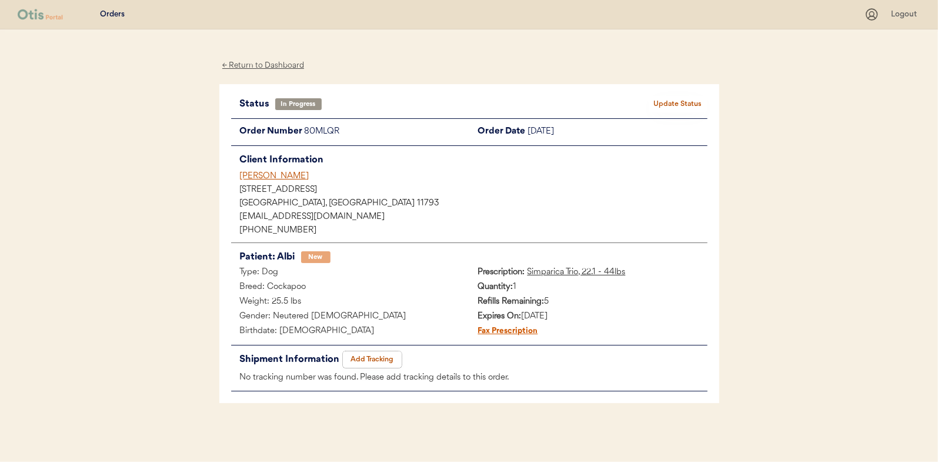
click at [377, 353] on button "Add Tracking" at bounding box center [372, 359] width 59 height 16
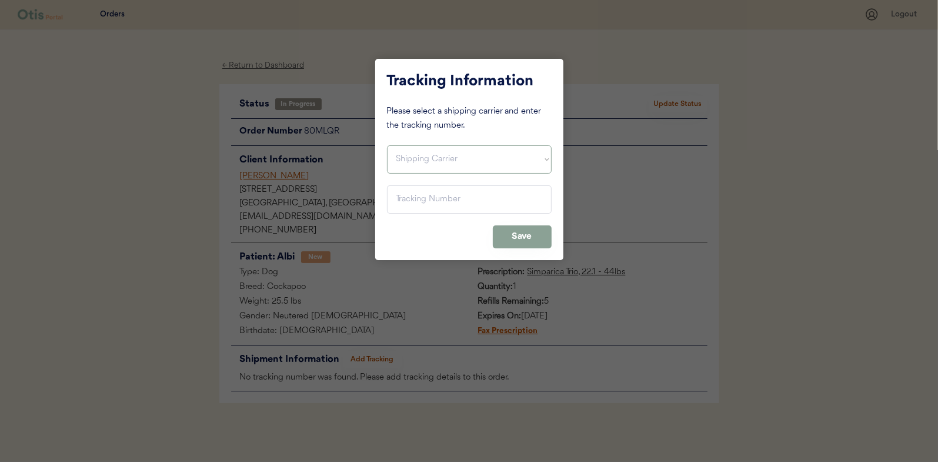
click at [410, 155] on select "Shipping Carrier FedEx FedEx Ground Economy UPS USPS" at bounding box center [469, 159] width 165 height 28
select select ""usps""
click at [387, 145] on select "Shipping Carrier FedEx FedEx Ground Economy UPS USPS" at bounding box center [469, 159] width 165 height 28
click at [406, 199] on input "input" at bounding box center [469, 199] width 165 height 28
paste input "9400150105496030762073"
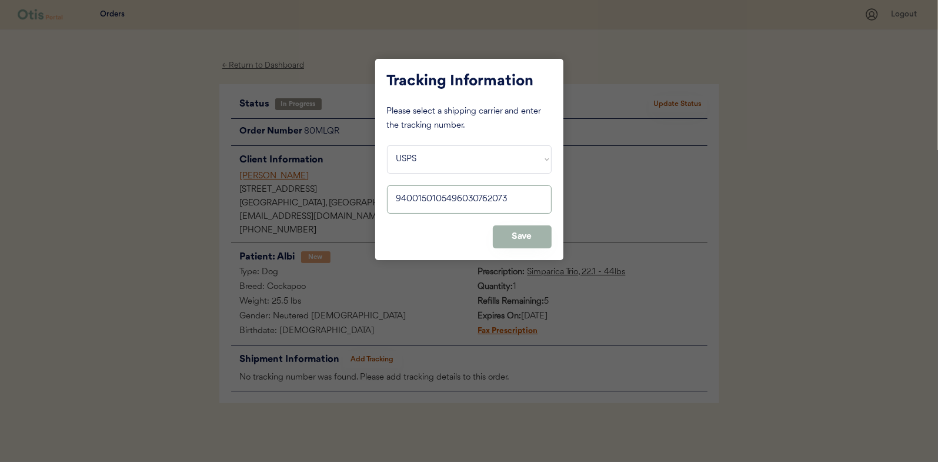
type input "9400150105496030762073"
click at [520, 233] on button "Save" at bounding box center [522, 236] width 59 height 23
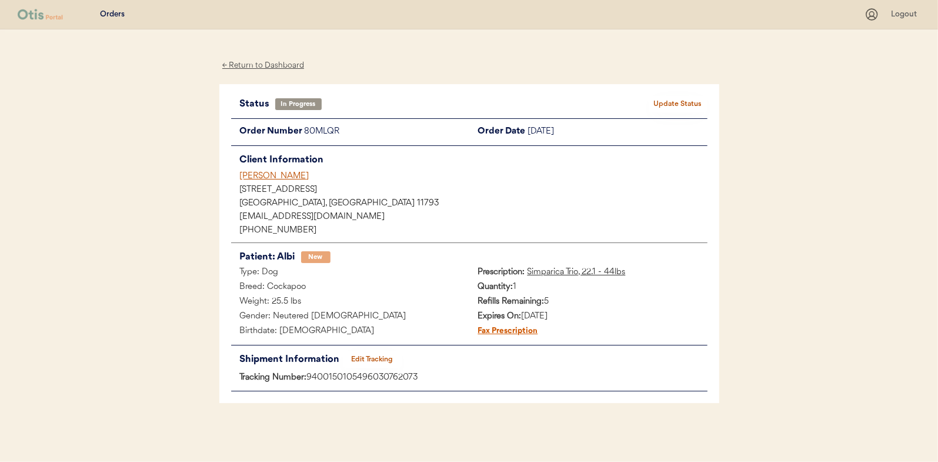
click at [677, 103] on button "Update Status" at bounding box center [678, 104] width 59 height 16
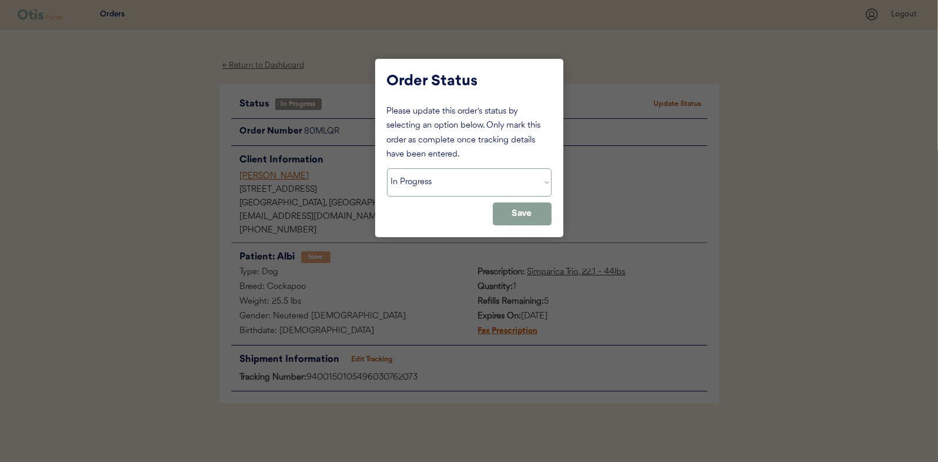
click at [426, 175] on select "Status On Hold New In Progress Complete Pending HW Consent Canceled" at bounding box center [469, 182] width 165 height 28
select select ""complete""
click at [387, 168] on select "Status On Hold New In Progress Complete Pending HW Consent Canceled" at bounding box center [469, 182] width 165 height 28
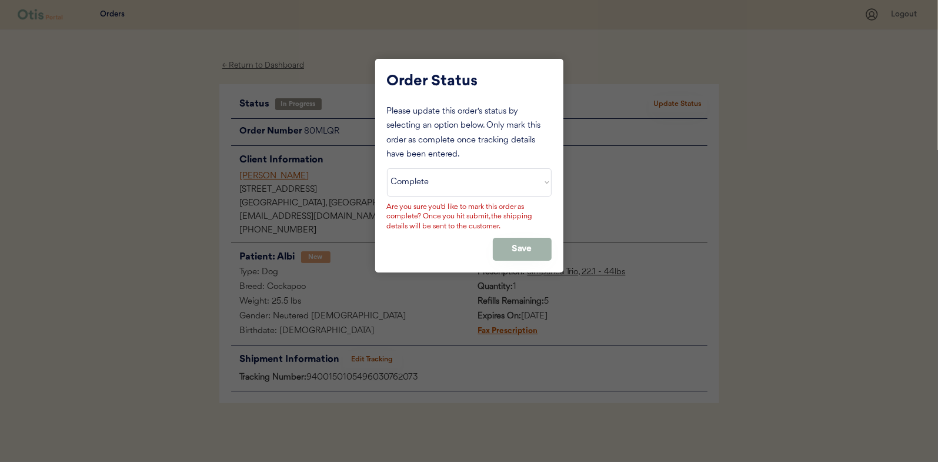
click at [517, 242] on button "Save" at bounding box center [522, 249] width 59 height 23
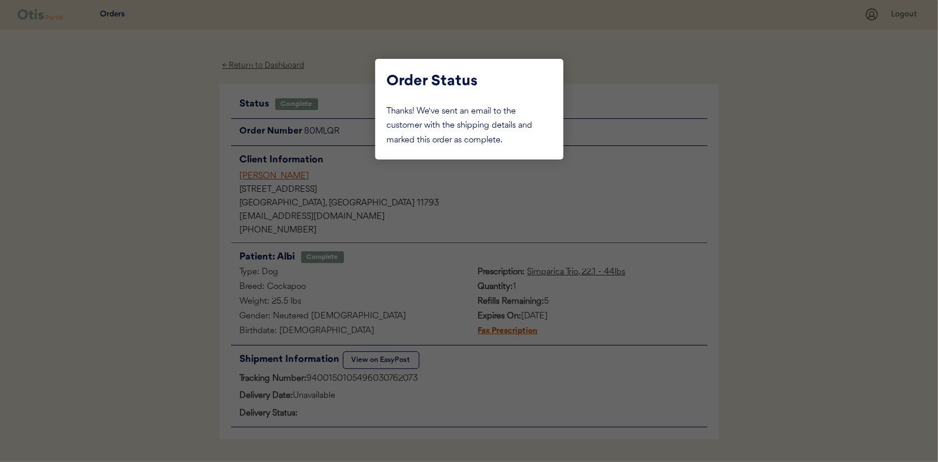
click at [151, 192] on div at bounding box center [469, 231] width 938 height 462
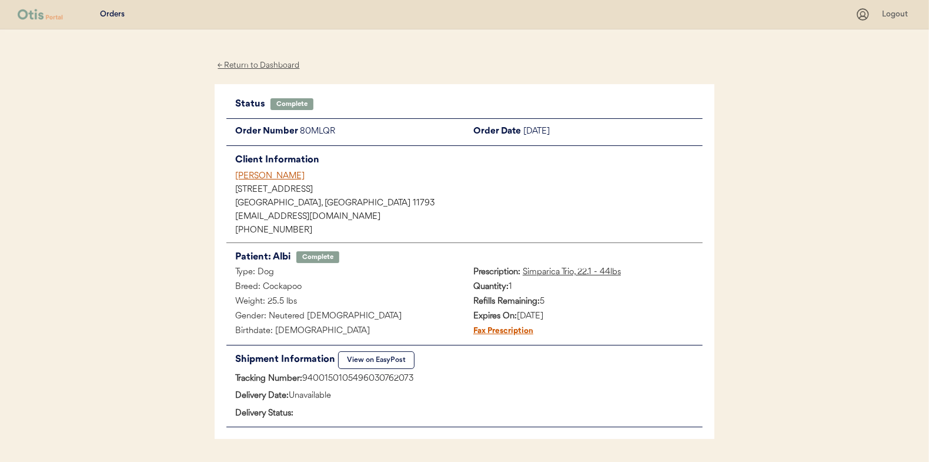
click at [259, 59] on div "← Return to Dashboard" at bounding box center [259, 66] width 88 height 14
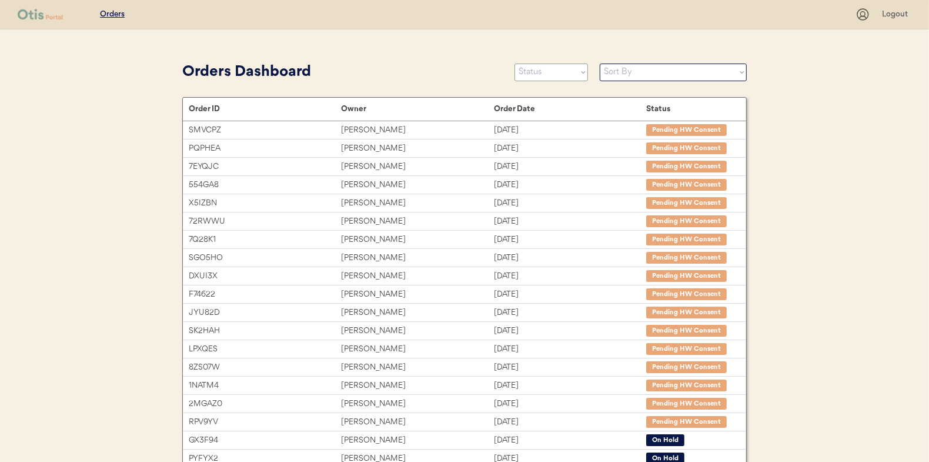
drag, startPoint x: 544, startPoint y: 76, endPoint x: 539, endPoint y: 81, distance: 7.5
click at [544, 76] on select "Status On Hold New In Progress Complete Pending HW Consent Canceled" at bounding box center [552, 73] width 74 height 18
select select ""new""
click at [515, 64] on select "Status On Hold New In Progress Complete Pending HW Consent Canceled" at bounding box center [552, 73] width 74 height 18
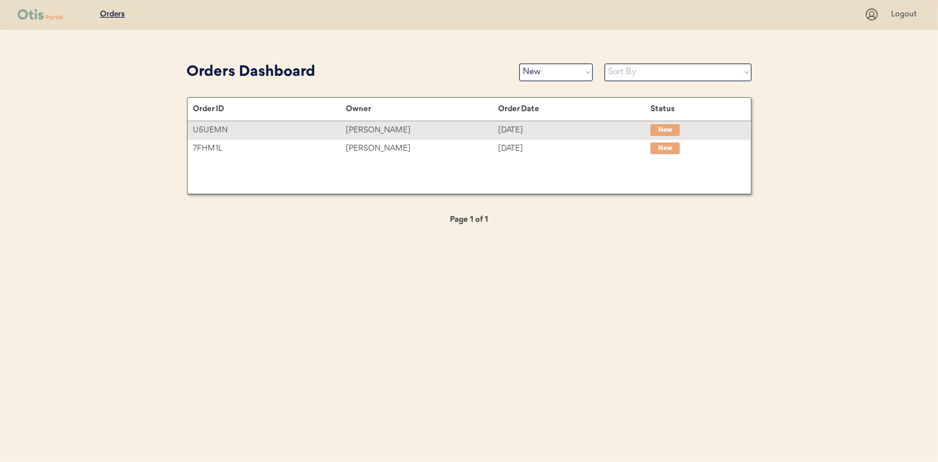
click at [380, 128] on div "[PERSON_NAME]" at bounding box center [422, 130] width 152 height 14
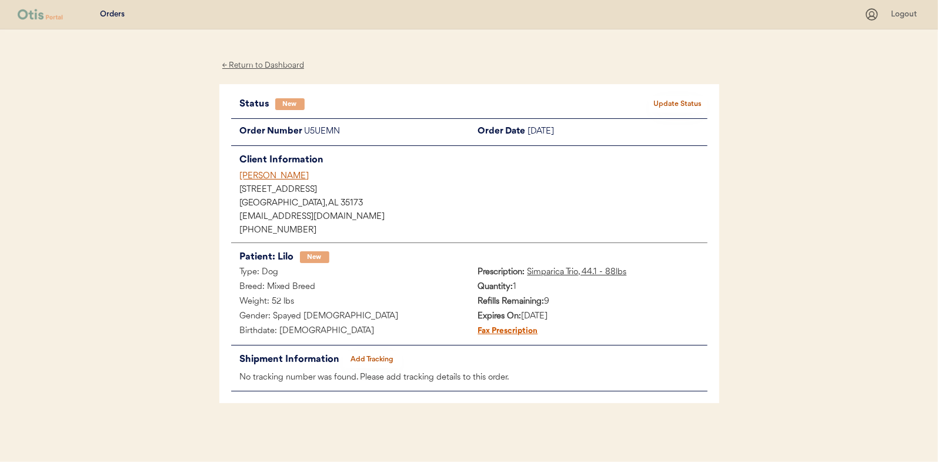
click at [665, 99] on button "Update Status" at bounding box center [678, 104] width 59 height 16
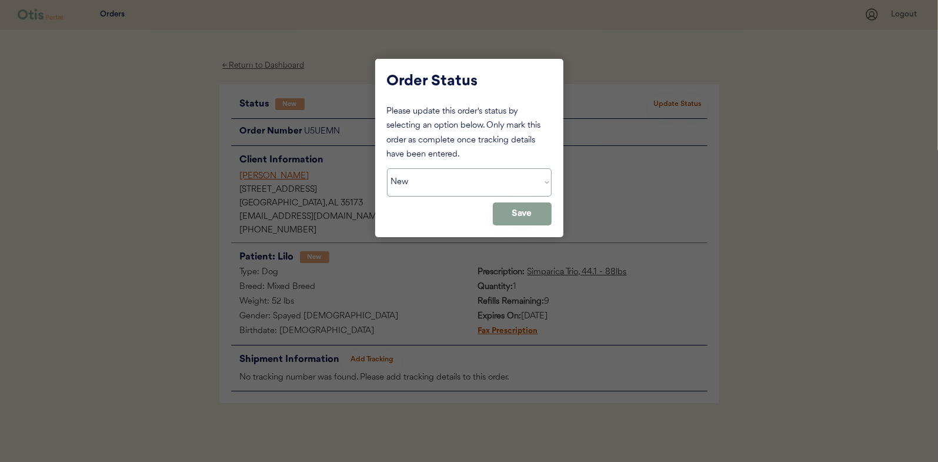
click at [425, 182] on select "Status On Hold New In Progress Complete Pending HW Consent Canceled" at bounding box center [469, 182] width 165 height 28
select select ""in_progress""
click at [387, 168] on select "Status On Hold New In Progress Complete Pending HW Consent Canceled" at bounding box center [469, 182] width 165 height 28
click at [532, 213] on button "Save" at bounding box center [522, 213] width 59 height 23
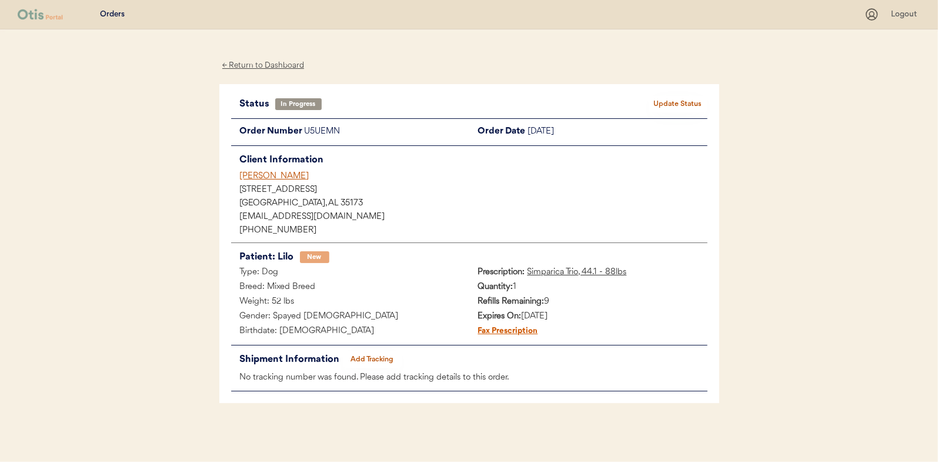
click at [266, 68] on div "← Return to Dashboard" at bounding box center [263, 66] width 88 height 14
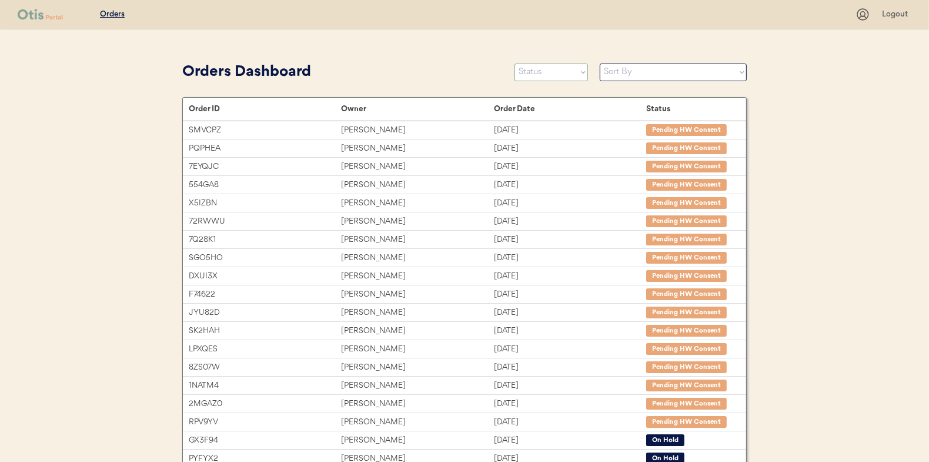
click at [535, 80] on select "Status On Hold New In Progress Complete Pending HW Consent Canceled" at bounding box center [552, 73] width 74 height 18
select select ""new""
click at [515, 64] on select "Status On Hold New In Progress Complete Pending HW Consent Canceled" at bounding box center [552, 73] width 74 height 18
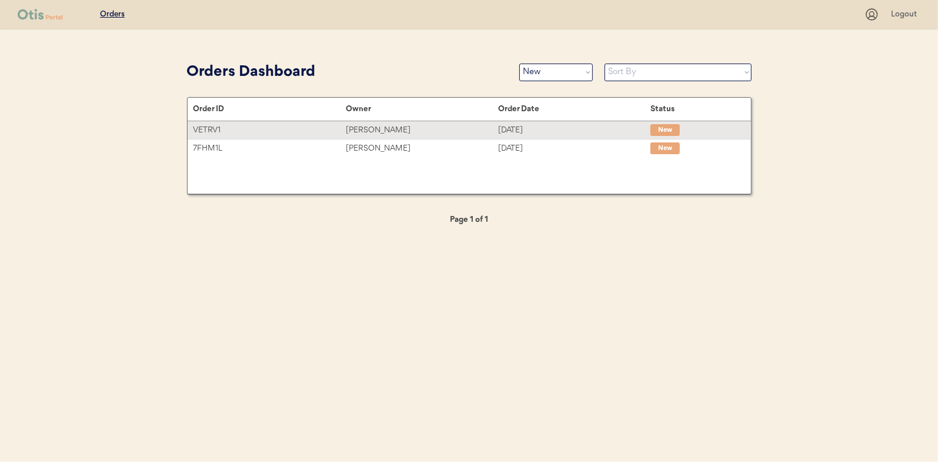
click at [366, 129] on div "[PERSON_NAME]" at bounding box center [422, 130] width 152 height 14
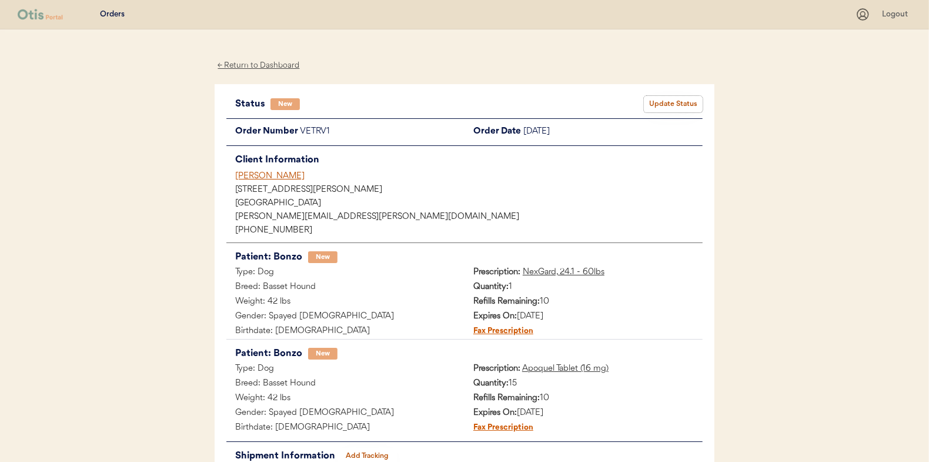
click at [673, 105] on button "Update Status" at bounding box center [673, 104] width 59 height 16
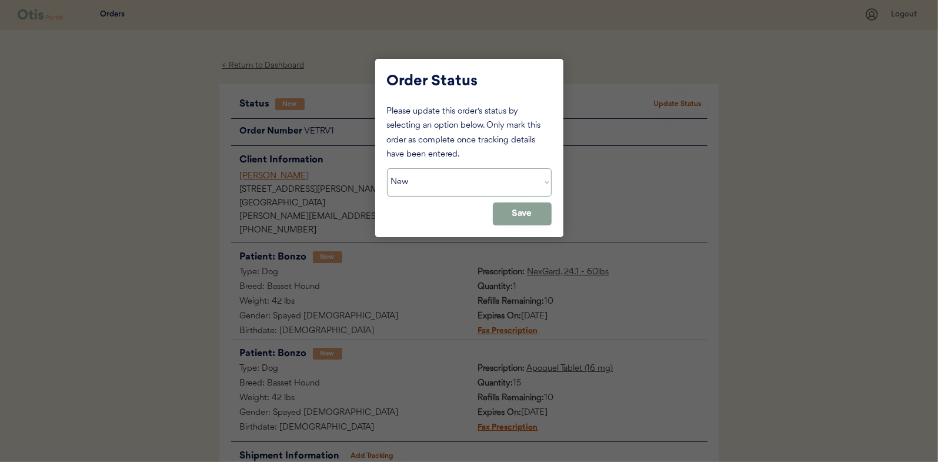
click at [407, 177] on select "Status On Hold New In Progress Complete Pending HW Consent Canceled" at bounding box center [469, 182] width 165 height 28
select select ""in_progress""
click at [387, 168] on select "Status On Hold New In Progress Complete Pending HW Consent Canceled" at bounding box center [469, 182] width 165 height 28
click at [518, 208] on button "Save" at bounding box center [522, 213] width 59 height 23
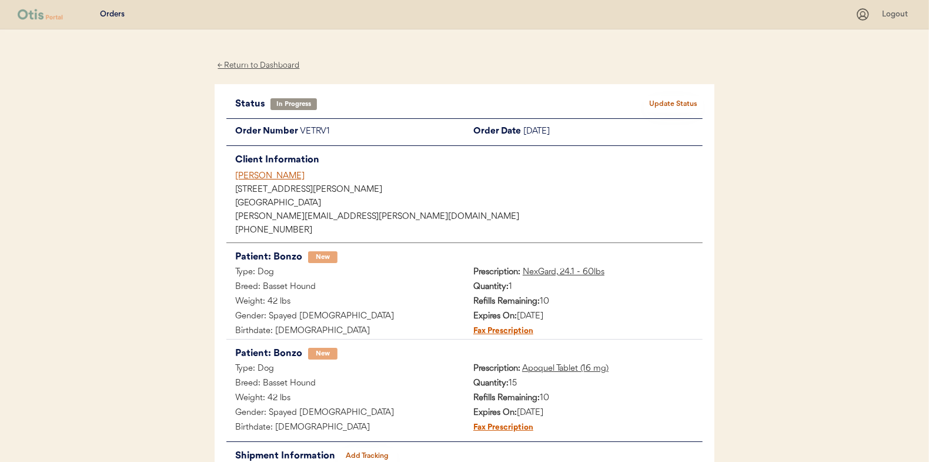
click at [270, 69] on div "← Return to Dashboard" at bounding box center [259, 66] width 88 height 14
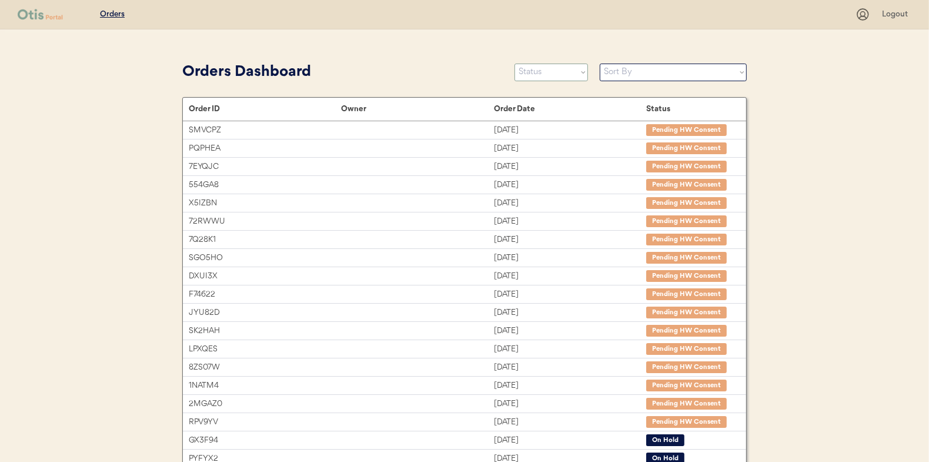
click at [530, 75] on select "Status On Hold New In Progress Complete Pending HW Consent Canceled" at bounding box center [552, 73] width 74 height 18
select select ""new""
click at [515, 64] on select "Status On Hold New In Progress Complete Pending HW Consent Canceled" at bounding box center [552, 73] width 74 height 18
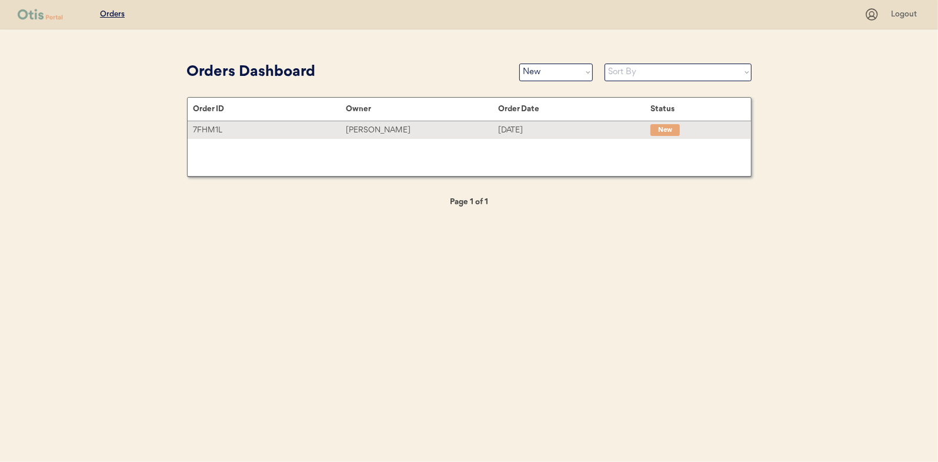
click at [373, 129] on div "[PERSON_NAME]" at bounding box center [422, 130] width 152 height 14
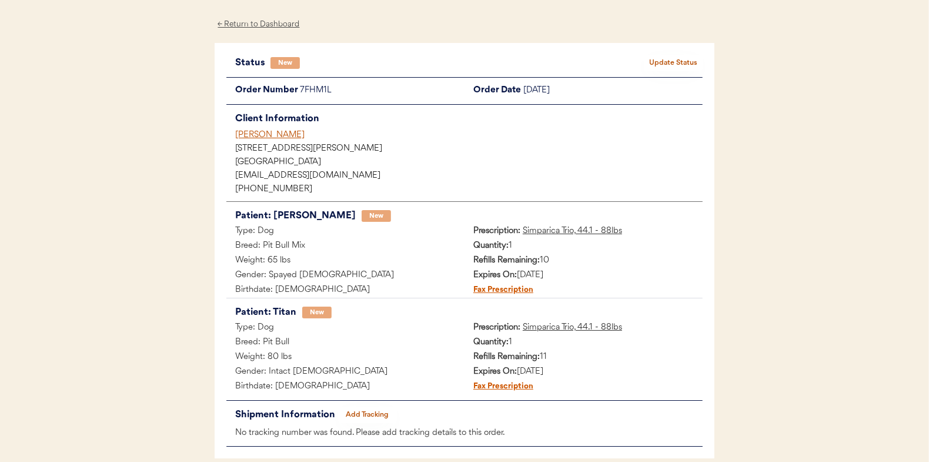
scroll to position [59, 0]
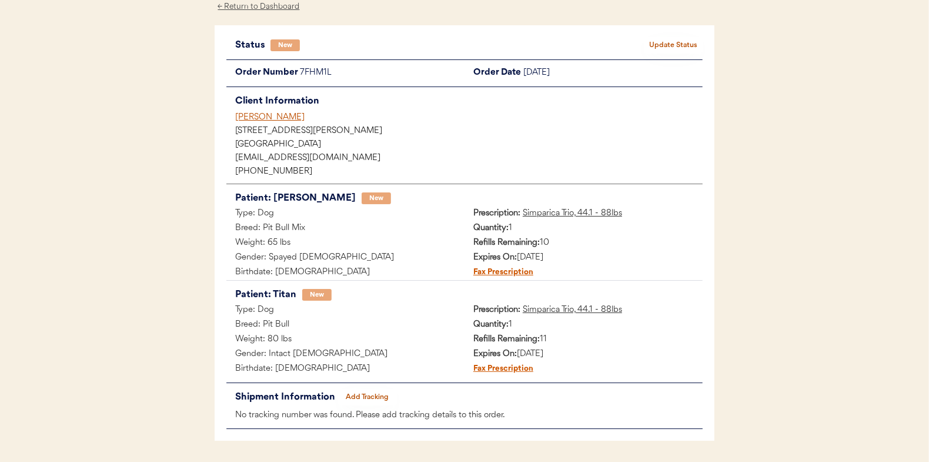
click at [668, 39] on button "Update Status" at bounding box center [673, 45] width 59 height 16
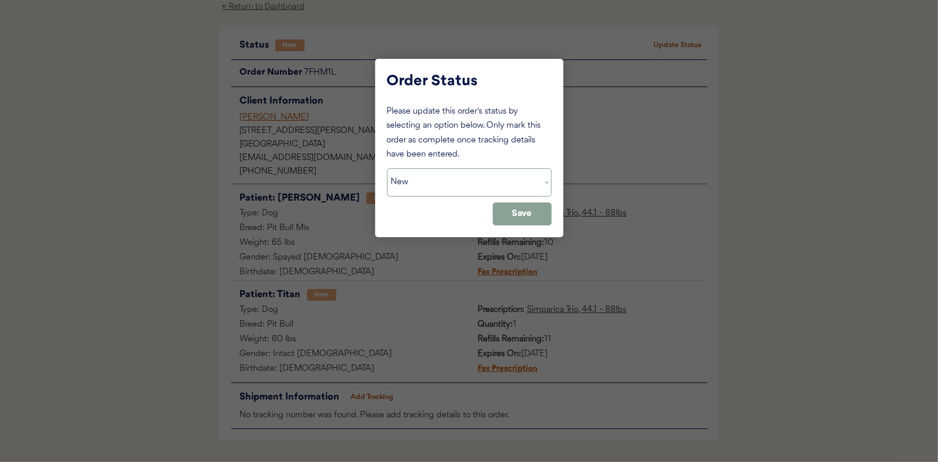
click at [432, 188] on select "Status On Hold New In Progress Complete Pending HW Consent Canceled" at bounding box center [469, 182] width 165 height 28
select select ""in_progress""
click at [387, 168] on select "Status On Hold New In Progress Complete Pending HW Consent Canceled" at bounding box center [469, 182] width 165 height 28
click at [543, 217] on button "Save" at bounding box center [522, 213] width 59 height 23
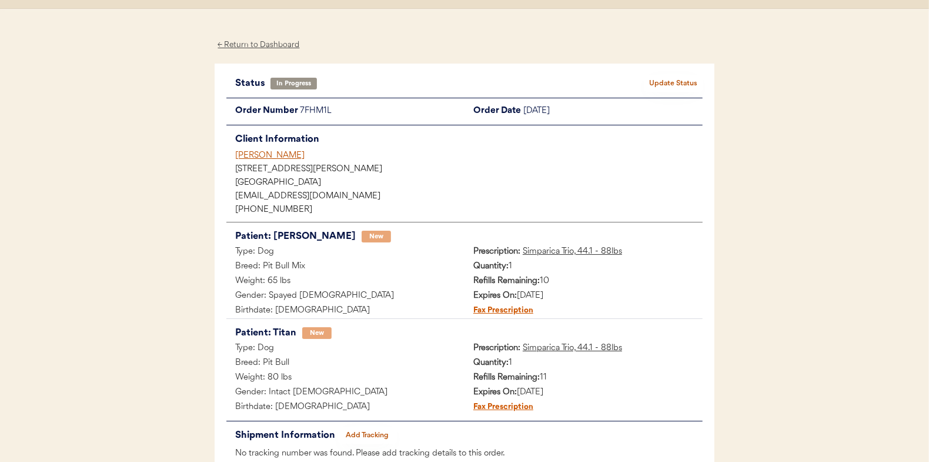
scroll to position [0, 0]
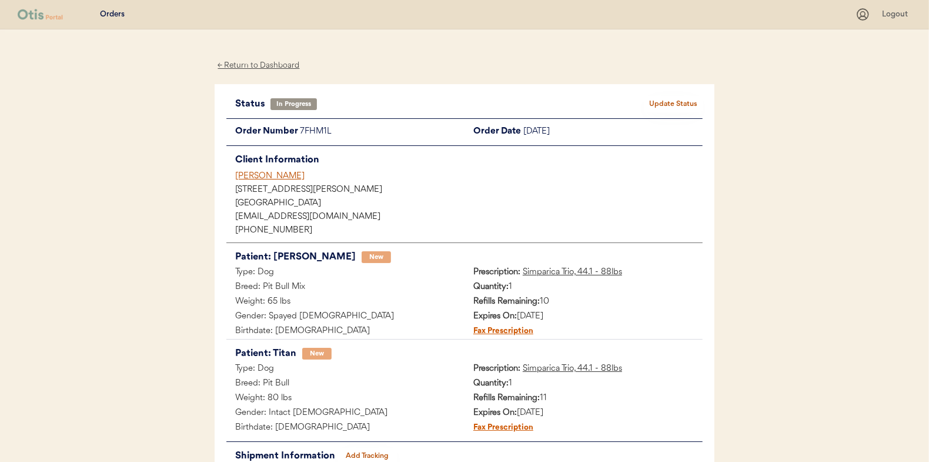
click at [244, 59] on div "← Return to Dashboard" at bounding box center [259, 66] width 88 height 14
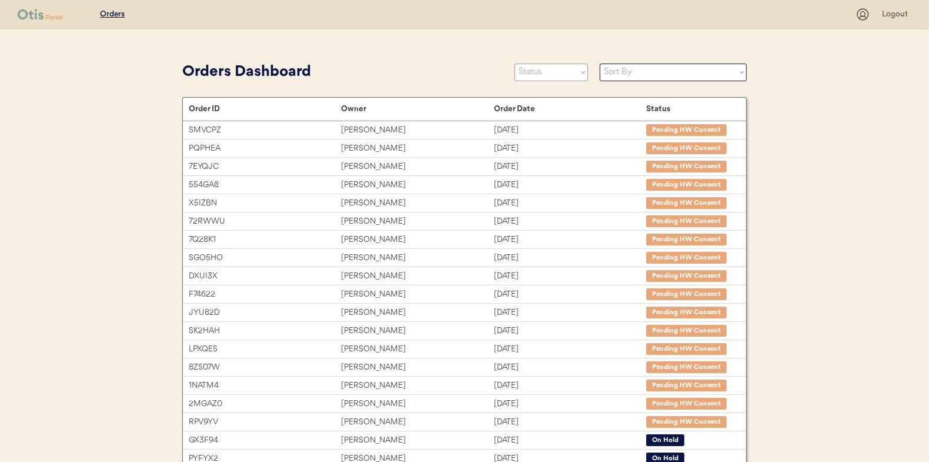
click at [542, 69] on select "Status On Hold New In Progress Complete Pending HW Consent Canceled" at bounding box center [552, 73] width 74 height 18
click at [515, 64] on select "Status On Hold New In Progress Complete Pending HW Consent Canceled" at bounding box center [552, 73] width 74 height 18
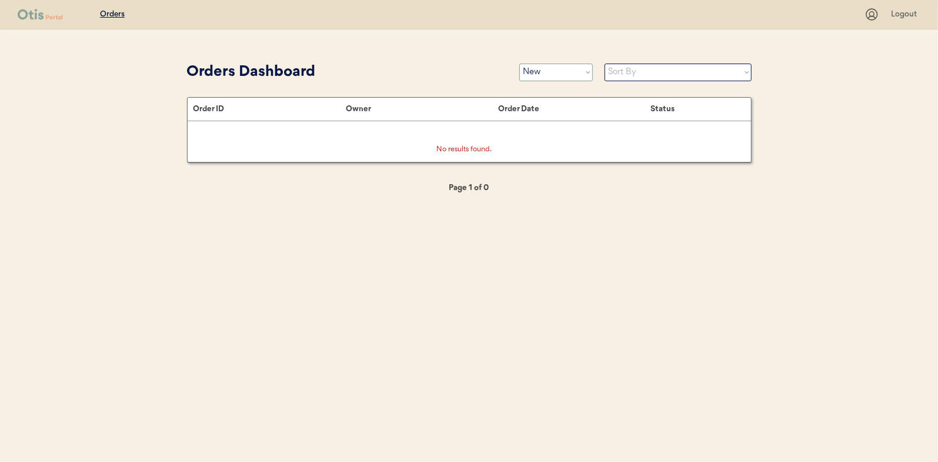
click at [542, 70] on select "Status On Hold New In Progress Complete Pending HW Consent Canceled" at bounding box center [556, 73] width 74 height 18
select select ""in_progress""
click at [519, 64] on select "Status On Hold New In Progress Complete Pending HW Consent Canceled" at bounding box center [556, 73] width 74 height 18
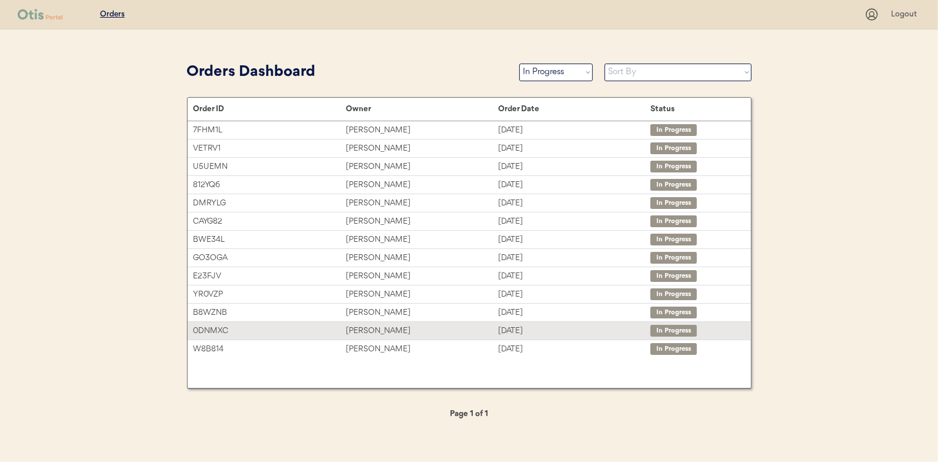
drag, startPoint x: 378, startPoint y: 330, endPoint x: 349, endPoint y: 315, distance: 32.3
click at [378, 330] on div "[PERSON_NAME]" at bounding box center [422, 331] width 152 height 14
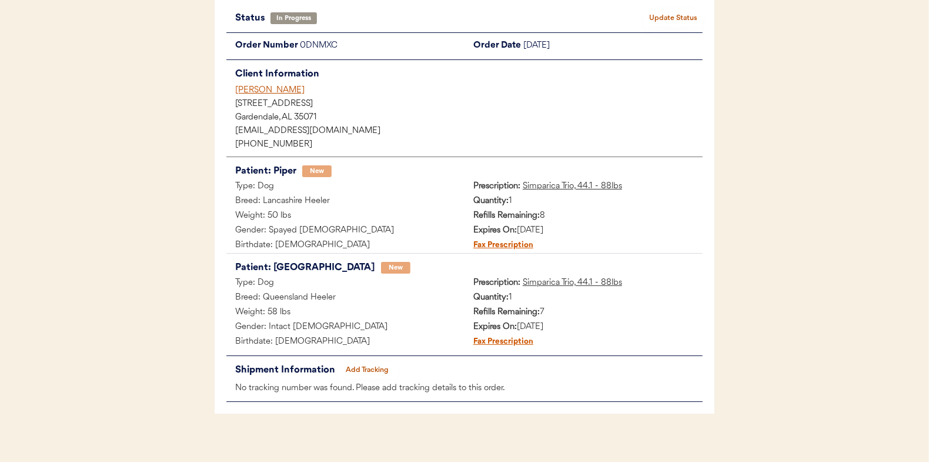
scroll to position [96, 0]
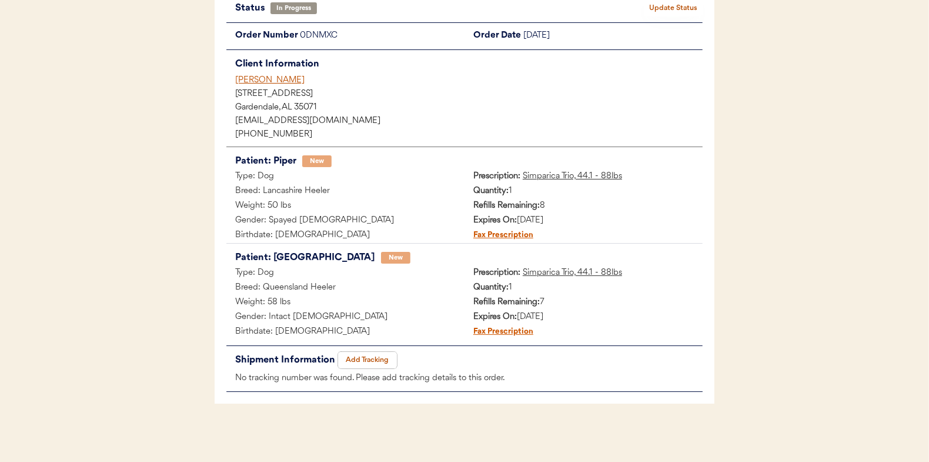
click at [362, 354] on button "Add Tracking" at bounding box center [367, 360] width 59 height 16
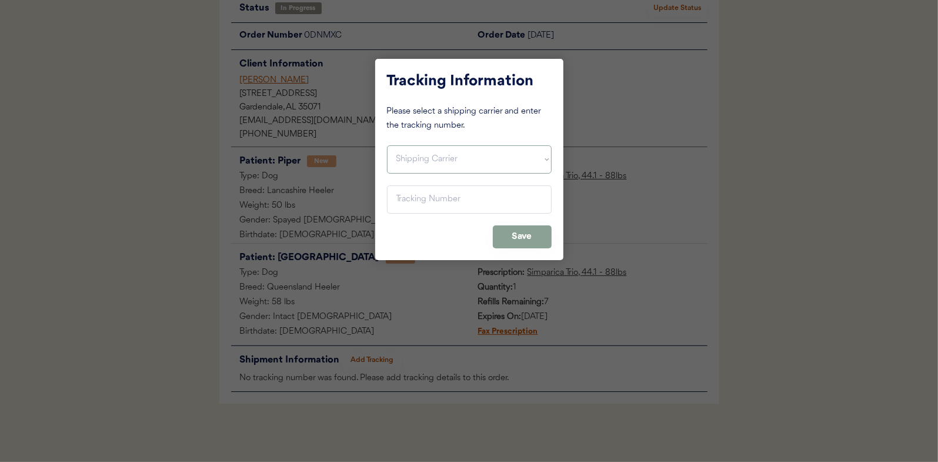
click at [416, 158] on select "Shipping Carrier FedEx FedEx Ground Economy UPS USPS" at bounding box center [469, 159] width 165 height 28
select select ""usps""
click at [387, 145] on select "Shipping Carrier FedEx FedEx Ground Economy UPS USPS" at bounding box center [469, 159] width 165 height 28
click at [406, 193] on input "input" at bounding box center [469, 199] width 165 height 28
paste input "9400150105799029096600"
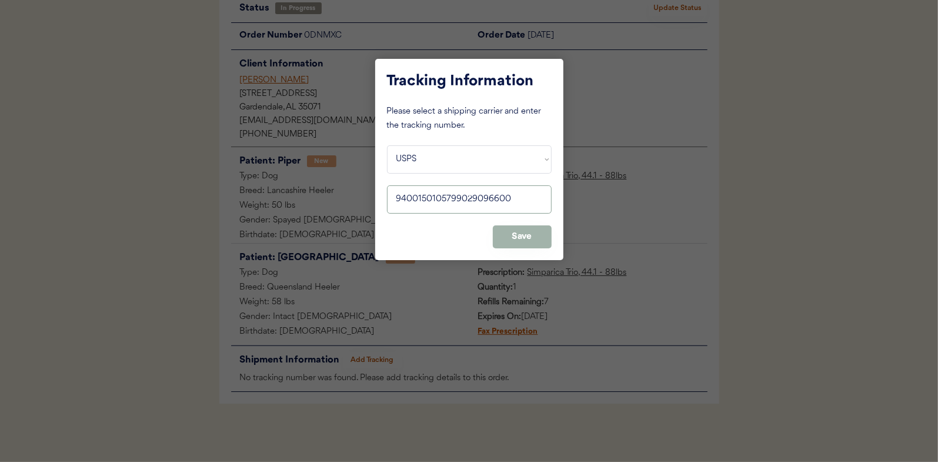
type input "9400150105799029096600"
click at [520, 235] on button "Save" at bounding box center [522, 236] width 59 height 23
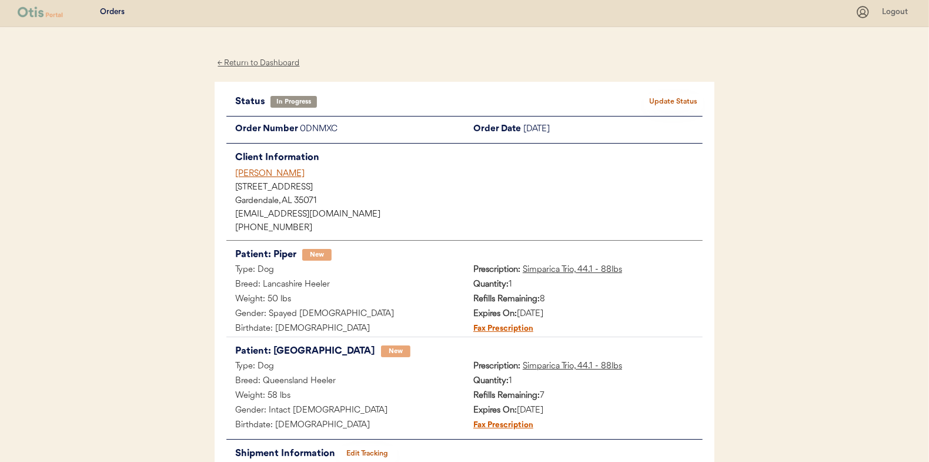
scroll to position [0, 0]
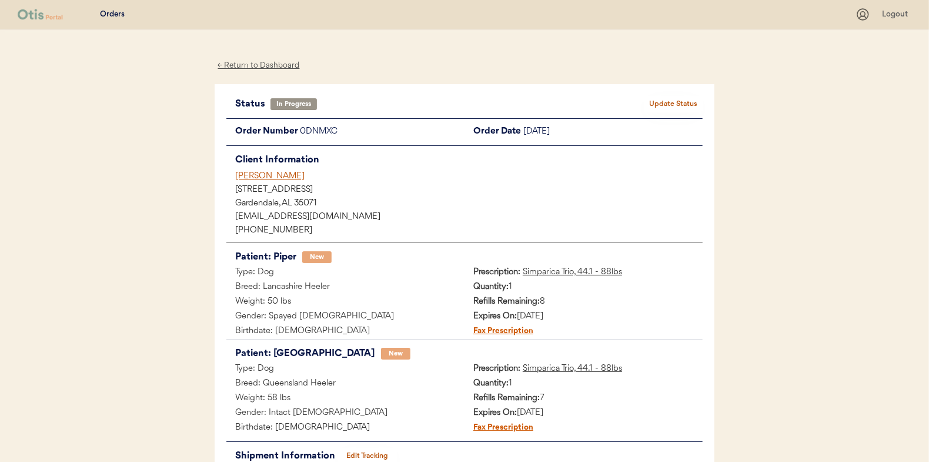
click at [679, 102] on button "Update Status" at bounding box center [673, 104] width 59 height 16
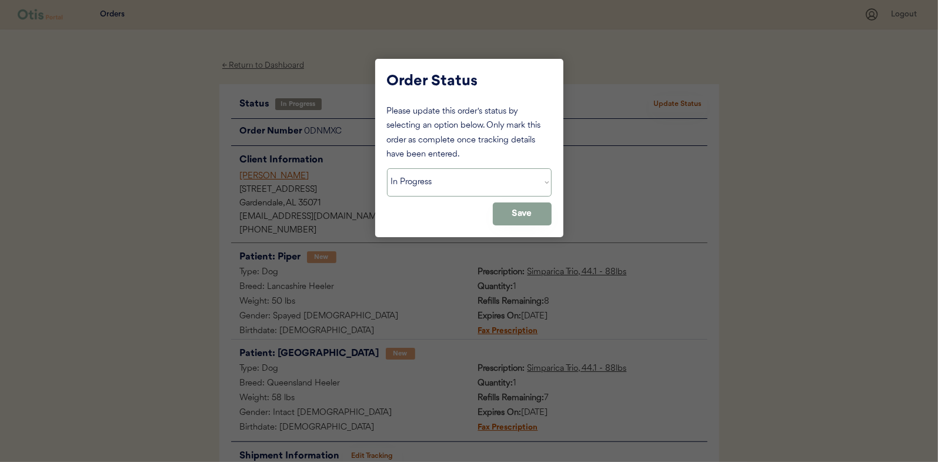
click at [413, 179] on select "Status On Hold New In Progress Complete Pending HW Consent Canceled" at bounding box center [469, 182] width 165 height 28
select select ""complete""
click at [387, 168] on select "Status On Hold New In Progress Complete Pending HW Consent Canceled" at bounding box center [469, 182] width 165 height 28
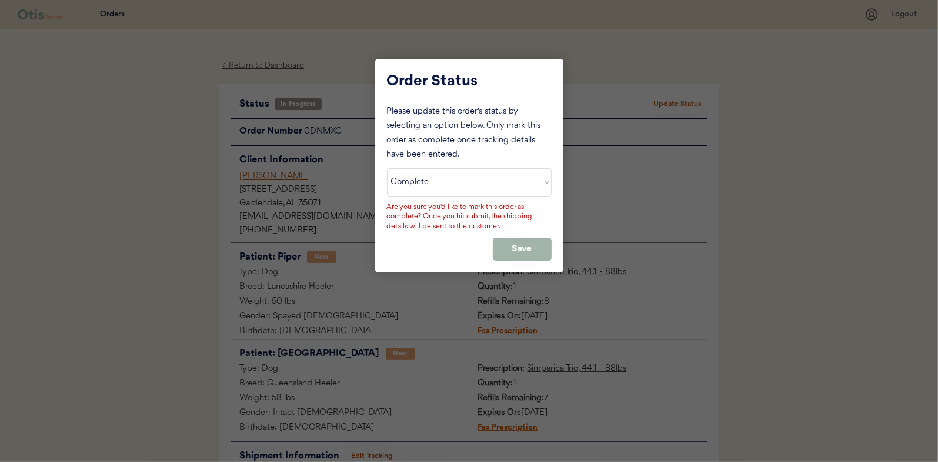
click at [523, 247] on button "Save" at bounding box center [522, 249] width 59 height 23
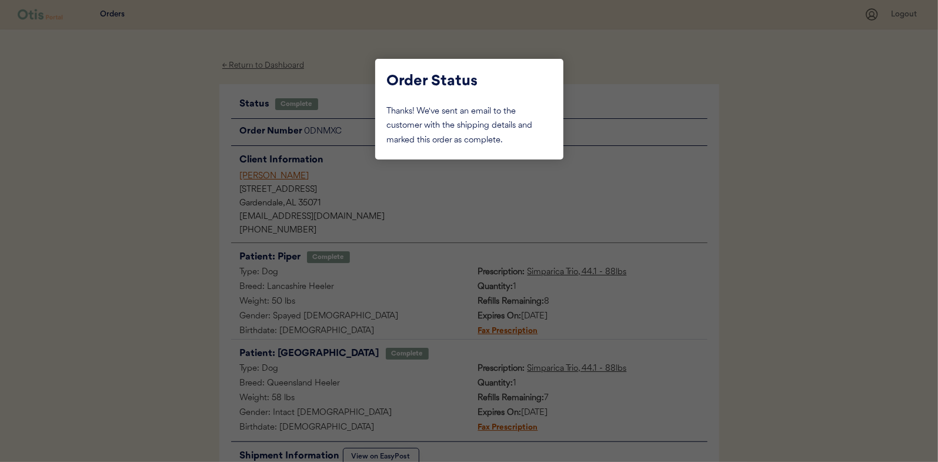
click at [149, 199] on div at bounding box center [469, 231] width 938 height 462
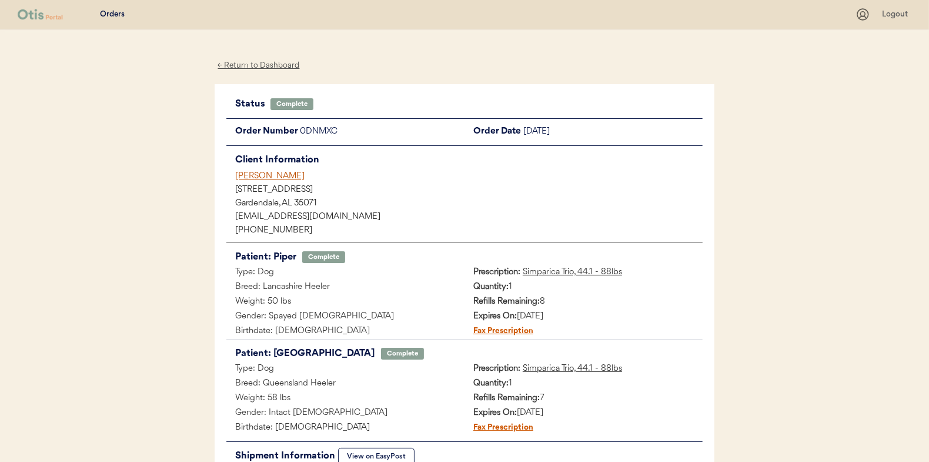
click at [253, 64] on div "← Return to Dashboard" at bounding box center [259, 66] width 88 height 14
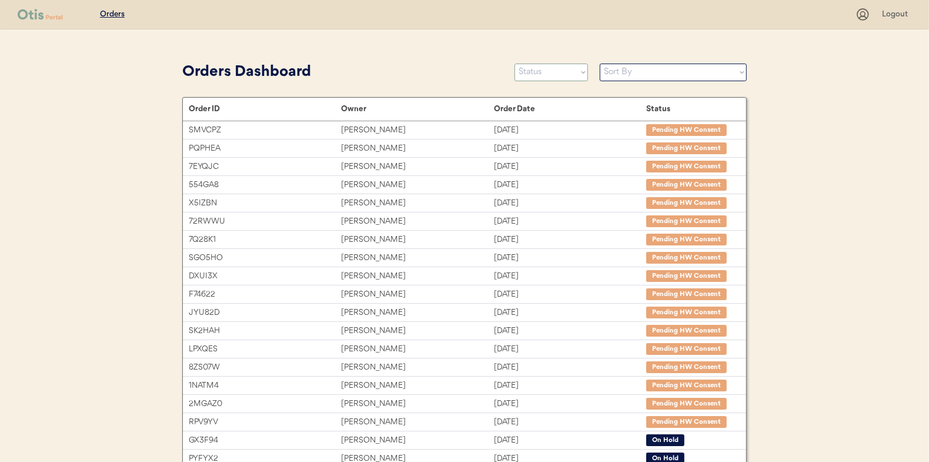
click at [552, 74] on select "Status On Hold New In Progress Complete Pending HW Consent Canceled" at bounding box center [552, 73] width 74 height 18
select select ""in_progress""
click at [515, 64] on select "Status On Hold New In Progress Complete Pending HW Consent Canceled" at bounding box center [552, 73] width 74 height 18
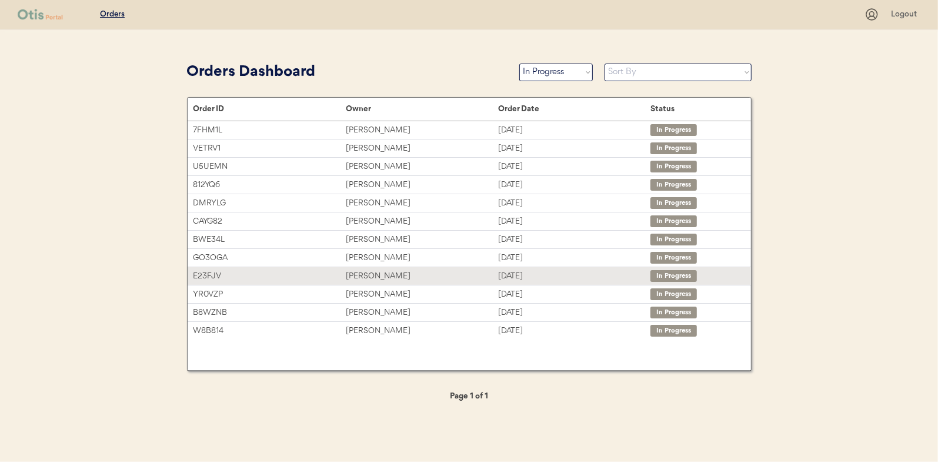
click at [368, 273] on div "Edward k wilson" at bounding box center [422, 276] width 152 height 14
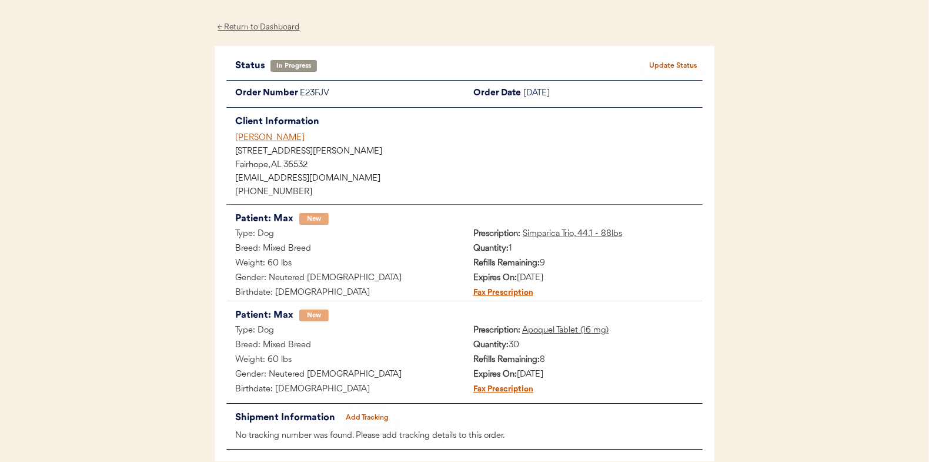
scroll to position [59, 0]
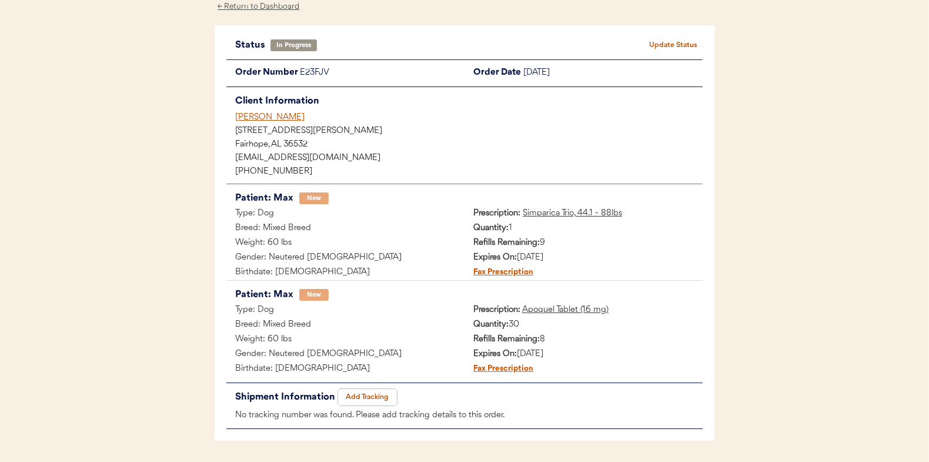
click at [368, 396] on button "Add Tracking" at bounding box center [367, 397] width 59 height 16
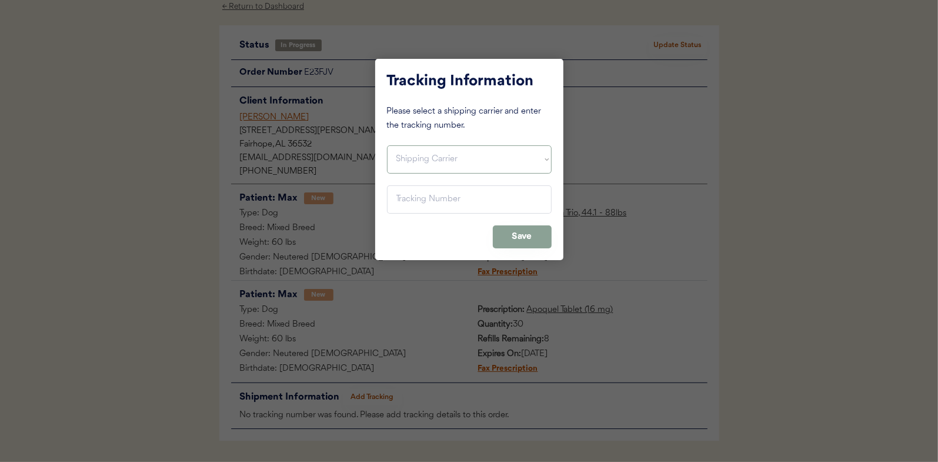
click at [424, 155] on select "Shipping Carrier FedEx FedEx Ground Economy UPS USPS" at bounding box center [469, 159] width 165 height 28
select select ""usps""
click at [387, 145] on select "Shipping Carrier FedEx FedEx Ground Economy UPS USPS" at bounding box center [469, 159] width 165 height 28
click at [399, 201] on input "input" at bounding box center [469, 199] width 165 height 28
paste input "9400150105799029095795"
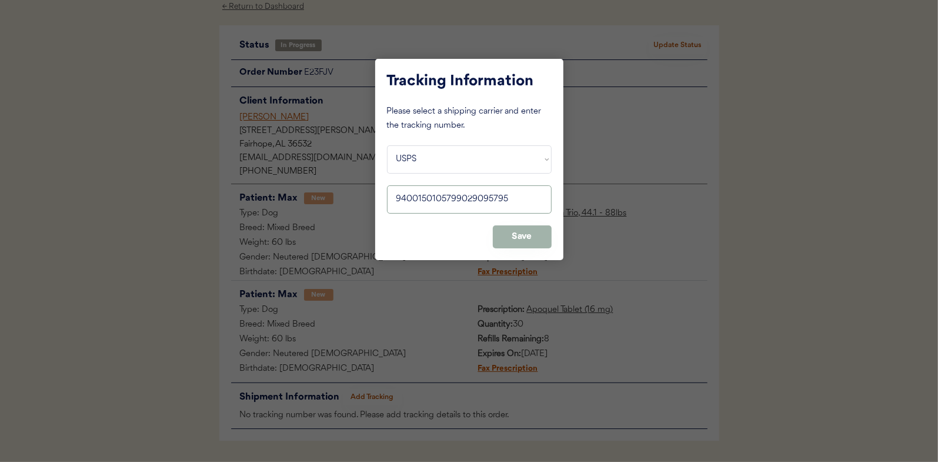
type input "9400150105799029095795"
click at [518, 238] on button "Save" at bounding box center [522, 236] width 59 height 23
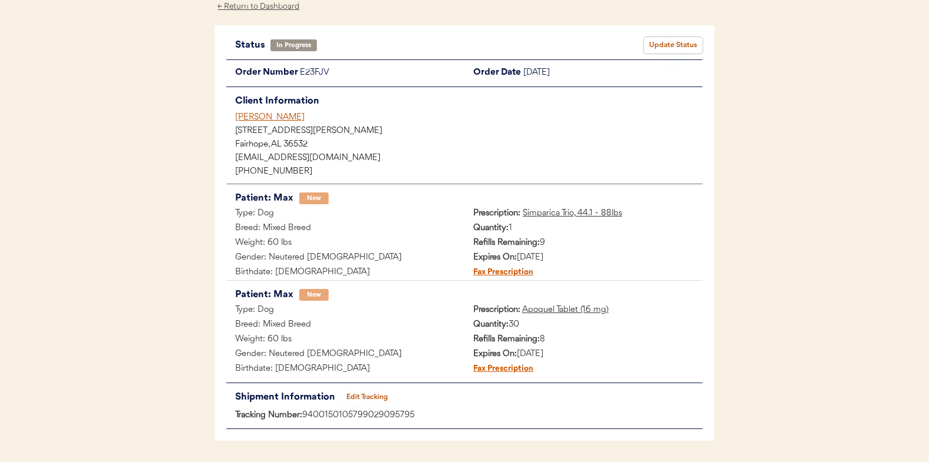
click at [667, 45] on button "Update Status" at bounding box center [673, 45] width 59 height 16
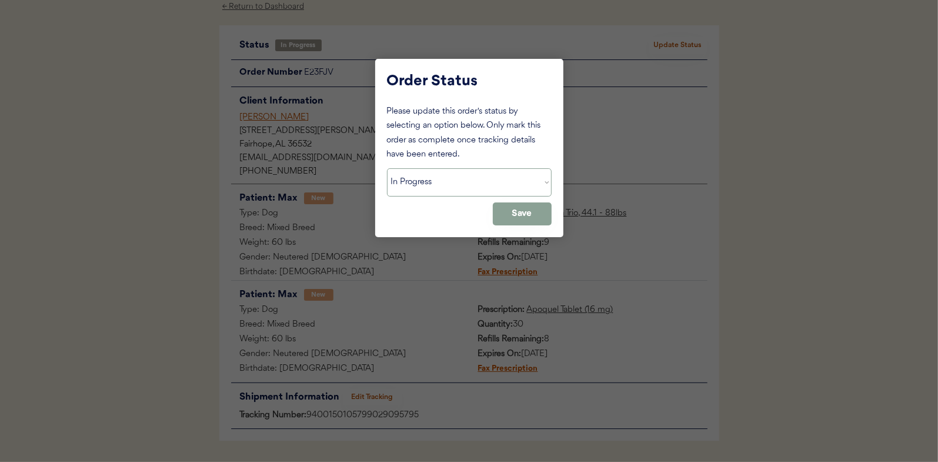
click at [422, 185] on select "Status On Hold New In Progress Complete Pending HW Consent Canceled" at bounding box center [469, 182] width 165 height 28
select select ""complete""
click at [387, 168] on select "Status On Hold New In Progress Complete Pending HW Consent Canceled" at bounding box center [469, 182] width 165 height 28
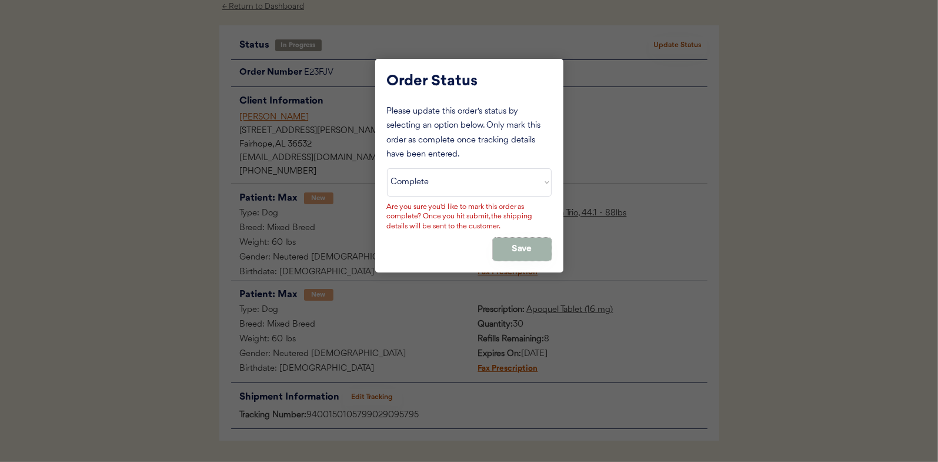
click at [509, 250] on button "Save" at bounding box center [522, 249] width 59 height 23
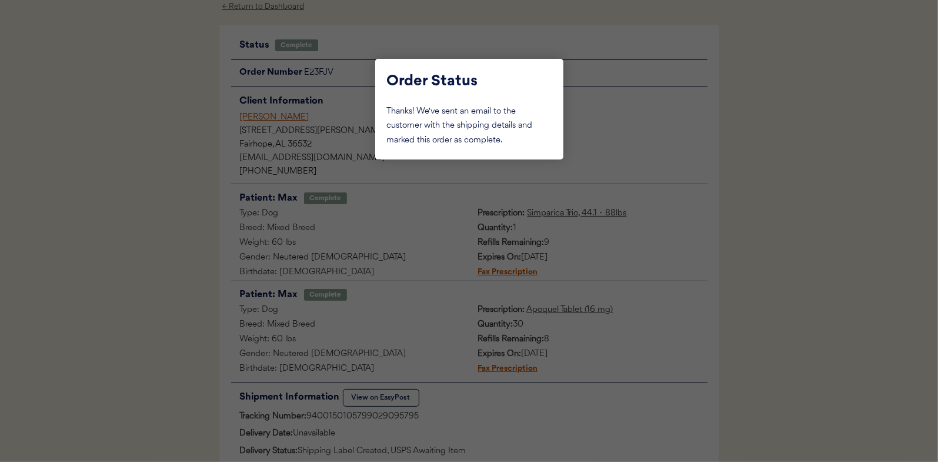
click at [195, 152] on div at bounding box center [469, 231] width 938 height 462
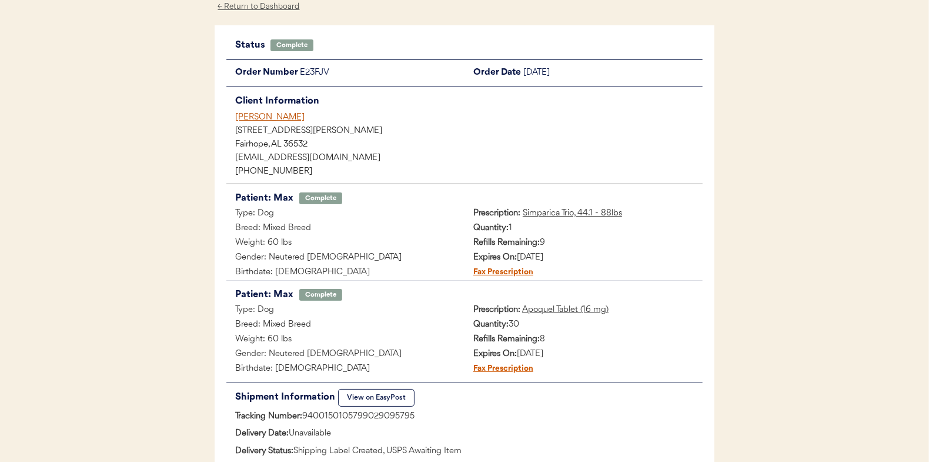
click at [268, 5] on div "← Return to Dashboard" at bounding box center [259, 7] width 88 height 14
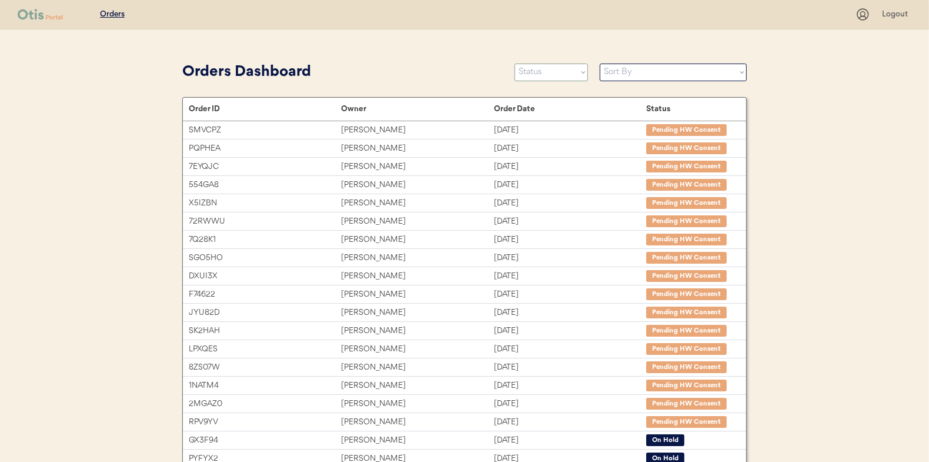
click at [561, 75] on select "Status On Hold New In Progress Complete Pending HW Consent Canceled" at bounding box center [552, 73] width 74 height 18
select select ""in_progress""
click at [515, 64] on select "Status On Hold New In Progress Complete Pending HW Consent Canceled" at bounding box center [552, 73] width 74 height 18
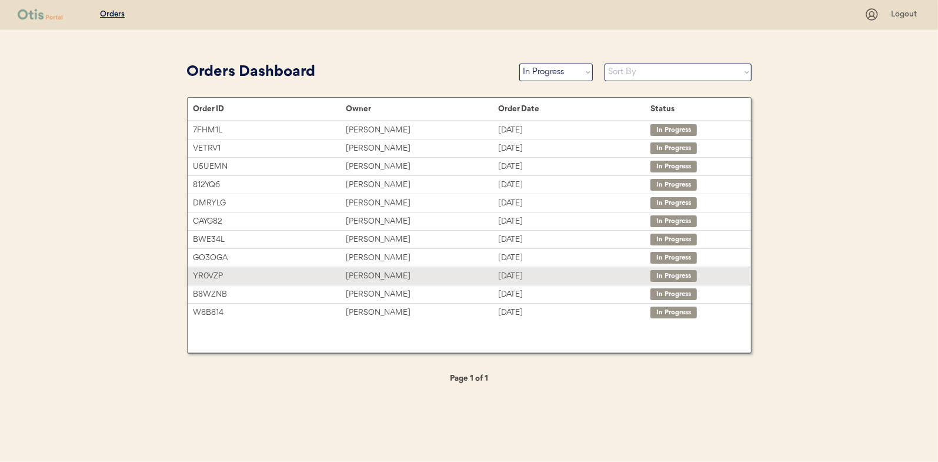
click at [377, 270] on div "[PERSON_NAME]" at bounding box center [422, 276] width 152 height 14
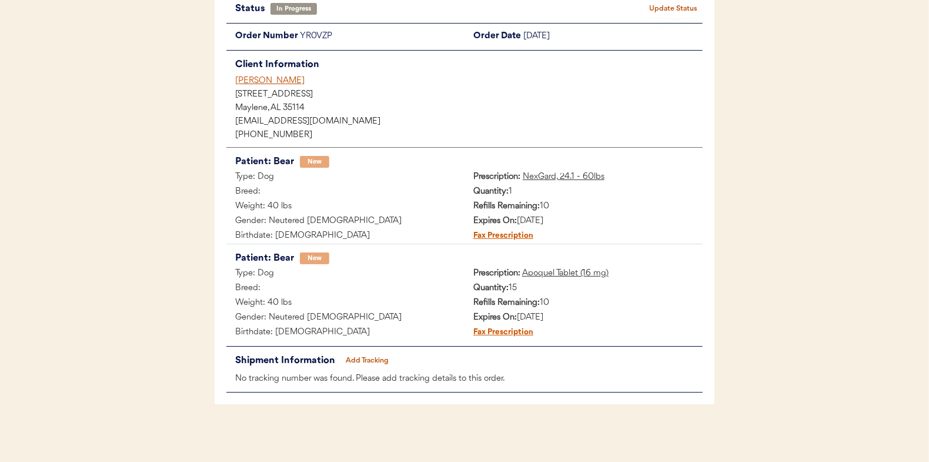
scroll to position [96, 0]
click at [369, 356] on button "Add Tracking" at bounding box center [367, 360] width 59 height 16
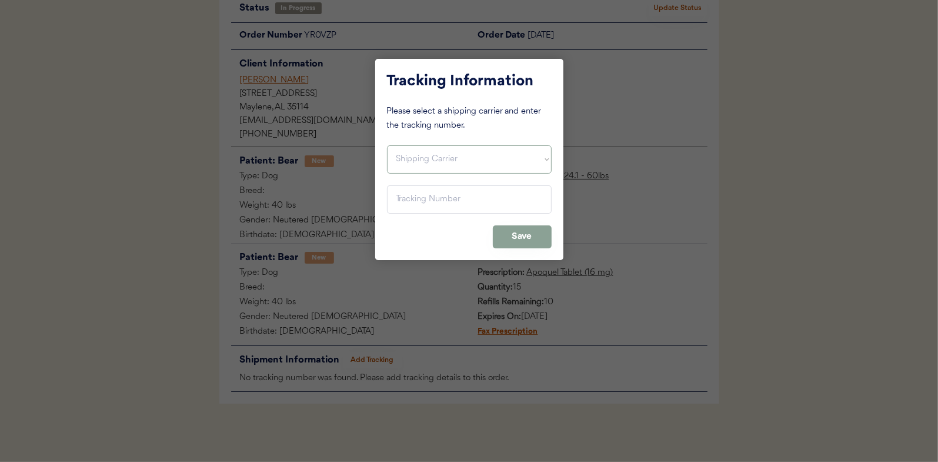
click at [419, 156] on select "Shipping Carrier FedEx FedEx Ground Economy UPS USPS" at bounding box center [469, 159] width 165 height 28
select select ""usps""
click at [387, 145] on select "Shipping Carrier FedEx FedEx Ground Economy UPS USPS" at bounding box center [469, 159] width 165 height 28
click at [408, 197] on input "input" at bounding box center [469, 199] width 165 height 28
paste input "9400150105799029098062"
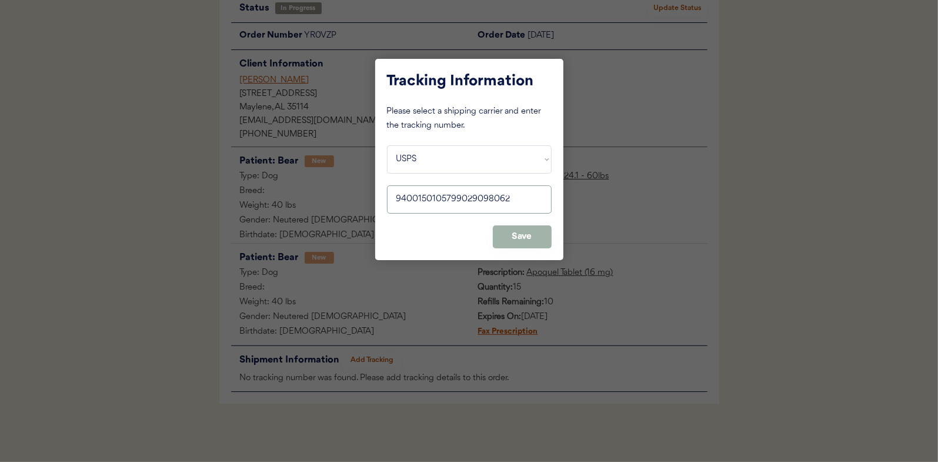
type input "9400150105799029098062"
click at [512, 234] on button "Save" at bounding box center [522, 236] width 59 height 23
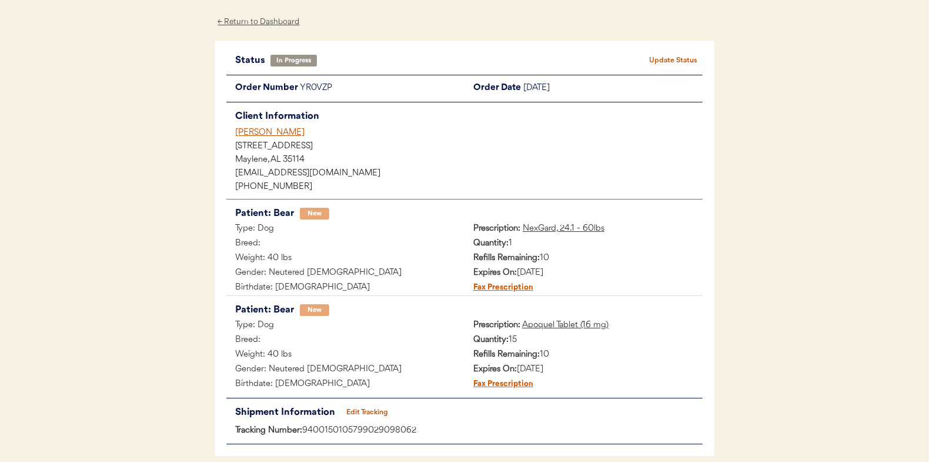
scroll to position [0, 0]
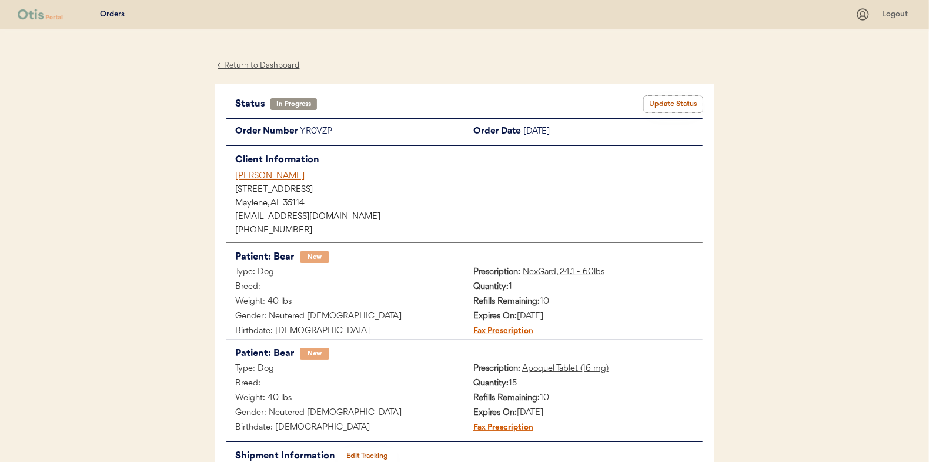
click at [674, 101] on button "Update Status" at bounding box center [673, 104] width 59 height 16
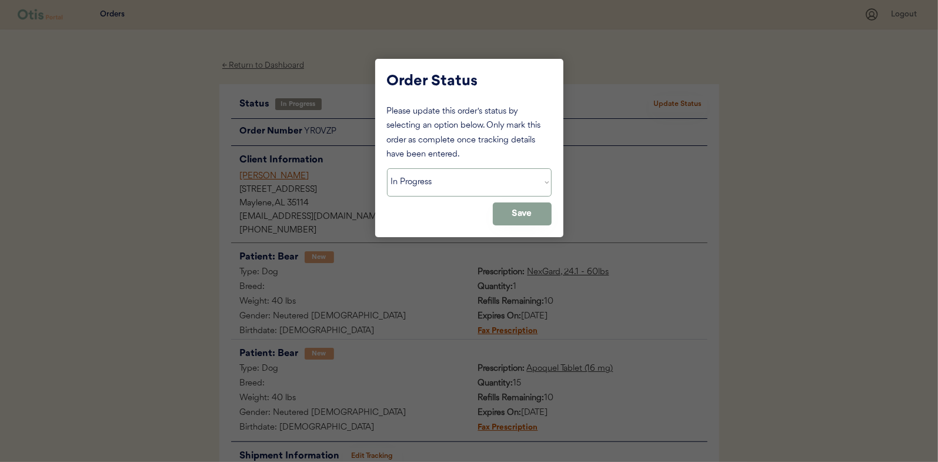
click at [416, 185] on select "Status On Hold New In Progress Complete Pending HW Consent Canceled" at bounding box center [469, 182] width 165 height 28
select select ""complete""
click at [387, 168] on select "Status On Hold New In Progress Complete Pending HW Consent Canceled" at bounding box center [469, 182] width 165 height 28
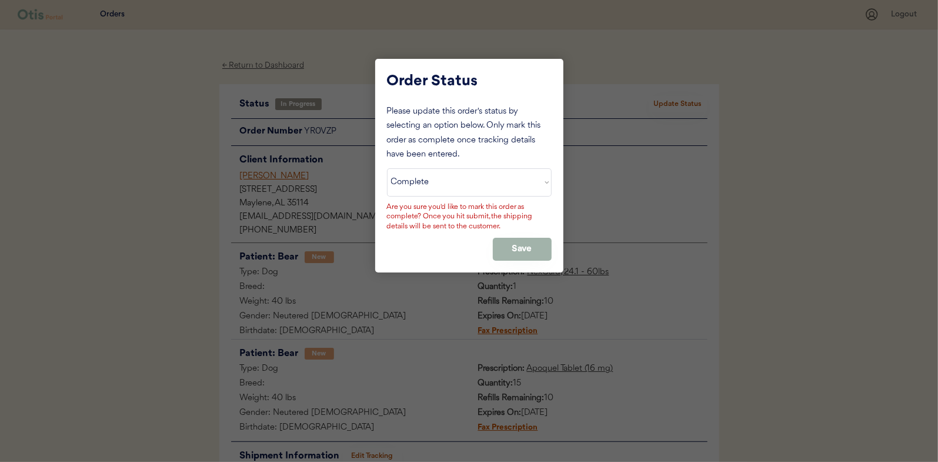
click at [524, 245] on button "Save" at bounding box center [522, 249] width 59 height 23
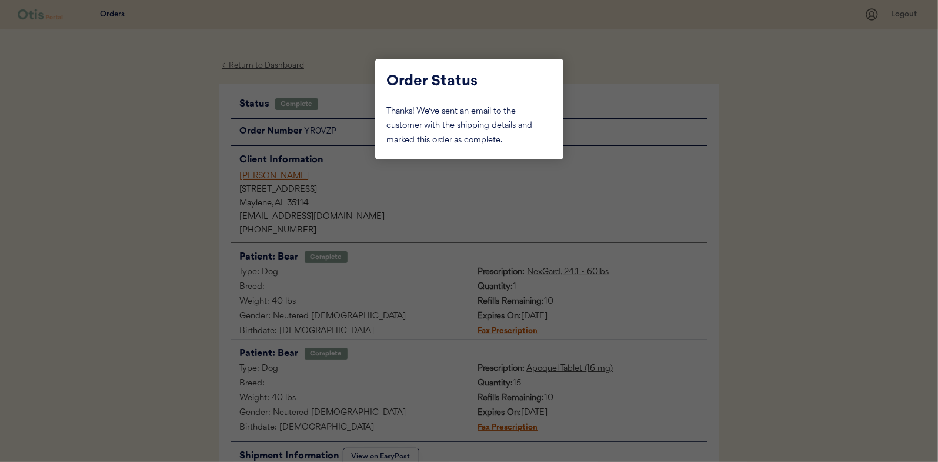
click at [146, 191] on div at bounding box center [469, 231] width 938 height 462
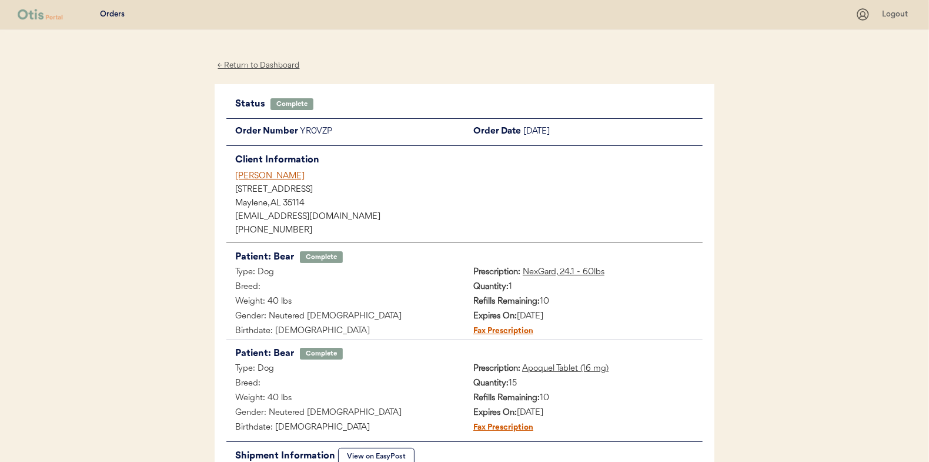
click at [259, 64] on div "← Return to Dashboard" at bounding box center [259, 66] width 88 height 14
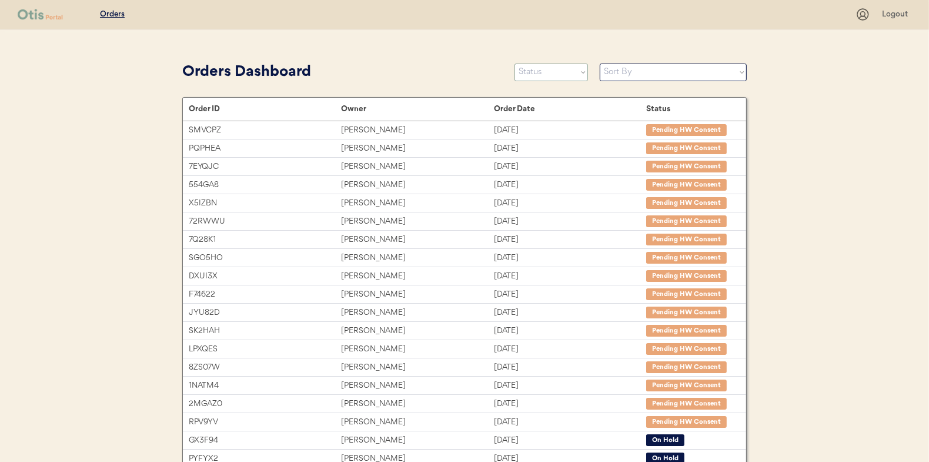
click at [560, 75] on select "Status On Hold New In Progress Complete Pending HW Consent Canceled" at bounding box center [552, 73] width 74 height 18
select select ""in_progress""
click at [515, 64] on select "Status On Hold New In Progress Complete Pending HW Consent Canceled" at bounding box center [552, 73] width 74 height 18
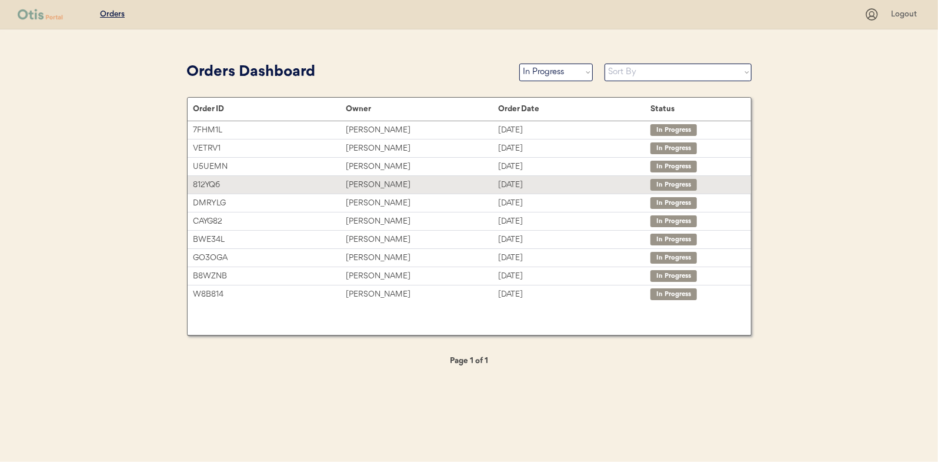
click at [378, 185] on div "[PERSON_NAME]" at bounding box center [422, 185] width 152 height 14
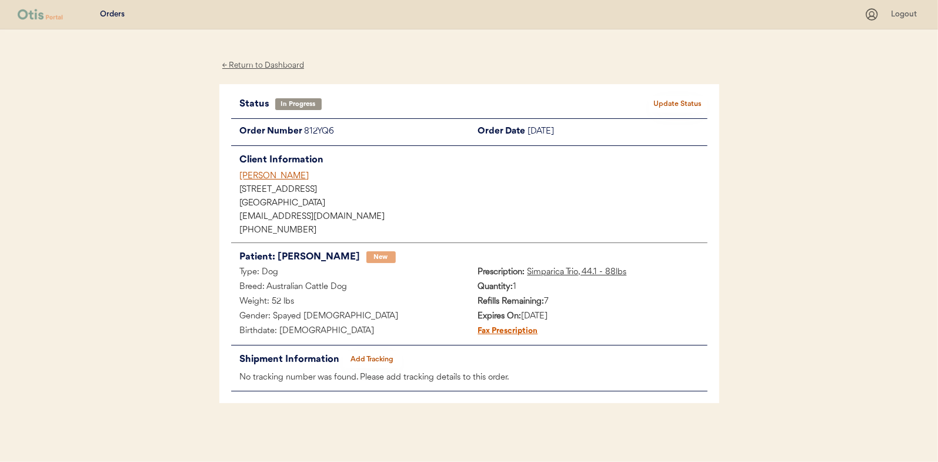
click at [375, 360] on button "Add Tracking" at bounding box center [372, 359] width 59 height 16
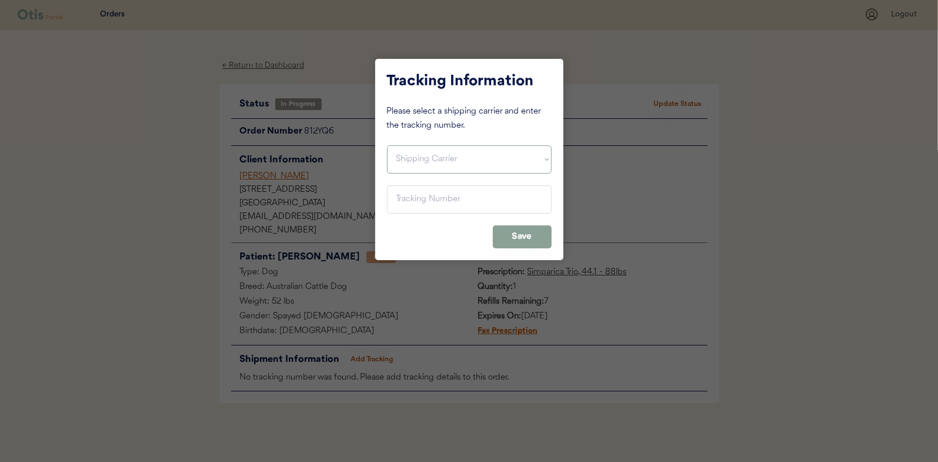
click at [409, 158] on select "Shipping Carrier FedEx FedEx Ground Economy UPS USPS" at bounding box center [469, 159] width 165 height 28
select select ""usps""
click at [387, 145] on select "Shipping Carrier FedEx FedEx Ground Economy UPS USPS" at bounding box center [469, 159] width 165 height 28
click at [409, 196] on input "input" at bounding box center [469, 199] width 165 height 28
paste input "9400150105496030778272"
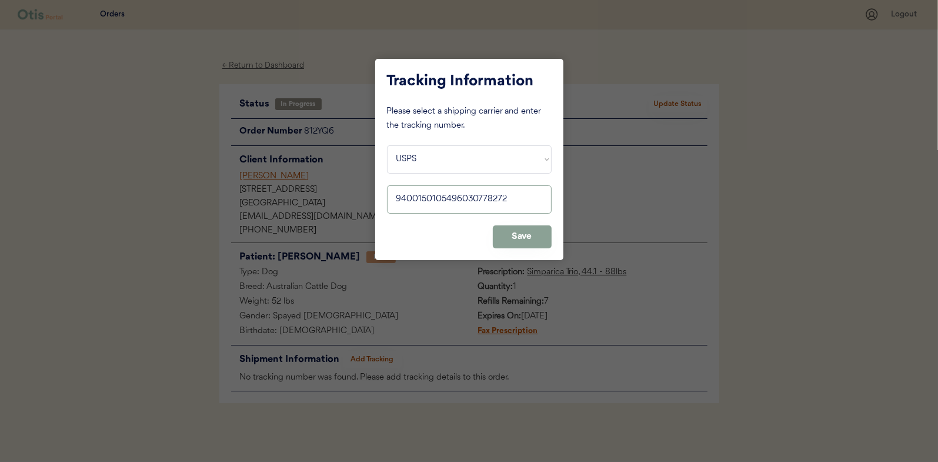
type input "9400150105496030778272"
click at [522, 236] on button "Save" at bounding box center [522, 236] width 59 height 23
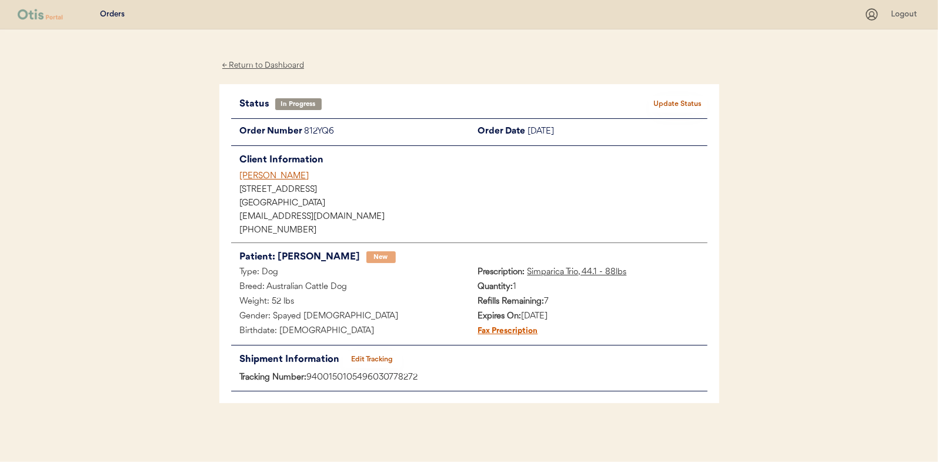
click at [679, 98] on button "Update Status" at bounding box center [678, 104] width 59 height 16
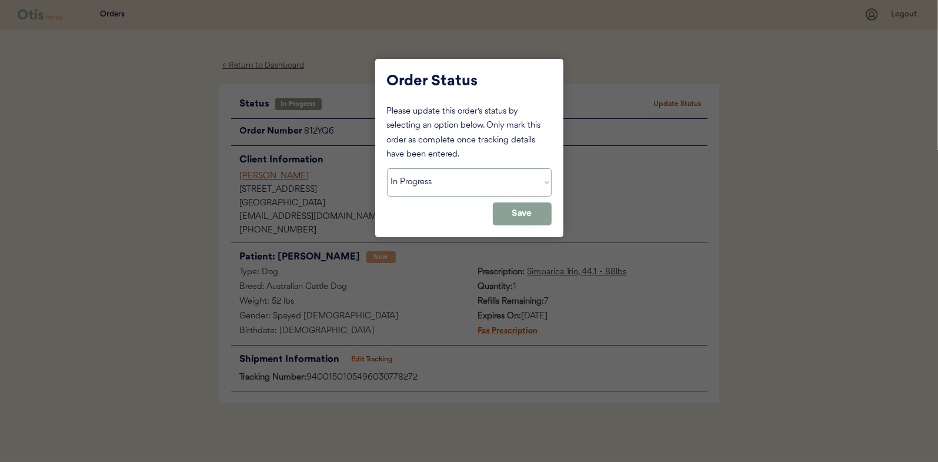
click at [446, 182] on select "Status On Hold New In Progress Complete Pending HW Consent Canceled" at bounding box center [469, 182] width 165 height 28
select select ""complete""
click at [387, 168] on select "Status On Hold New In Progress Complete Pending HW Consent Canceled" at bounding box center [469, 182] width 165 height 28
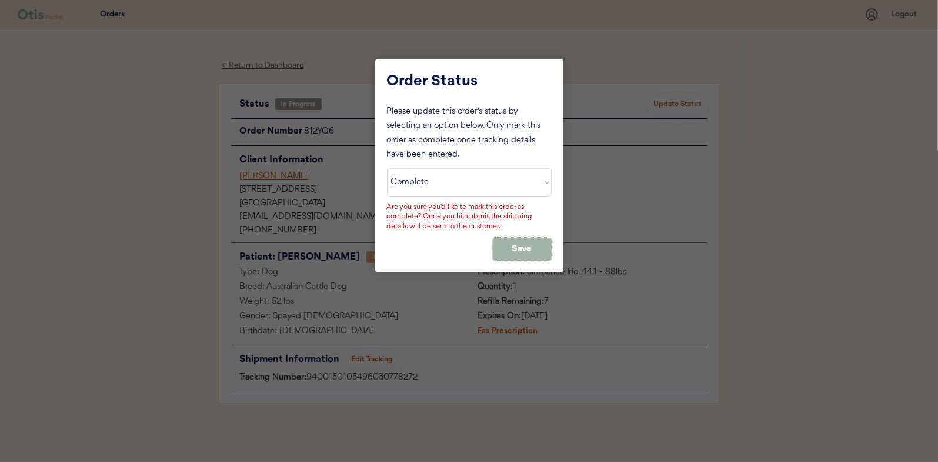
click at [525, 245] on button "Save" at bounding box center [522, 249] width 59 height 23
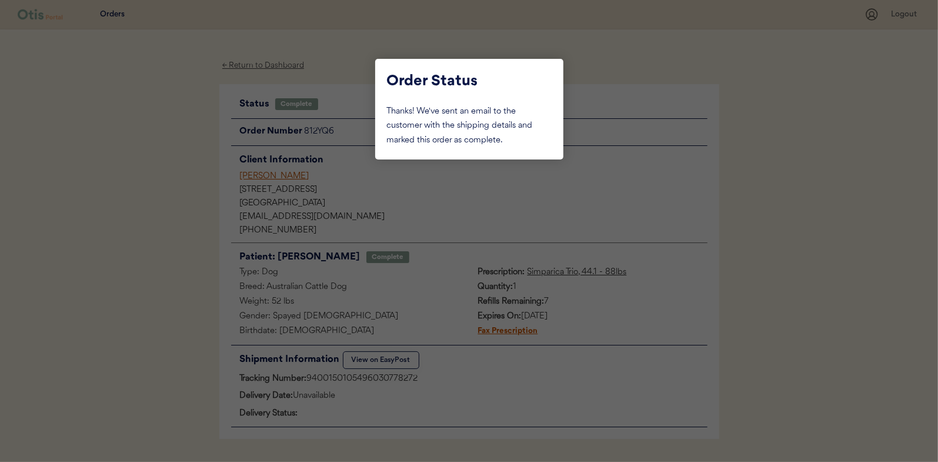
drag, startPoint x: 91, startPoint y: 142, endPoint x: 182, endPoint y: 112, distance: 95.2
click at [93, 142] on div at bounding box center [469, 231] width 938 height 462
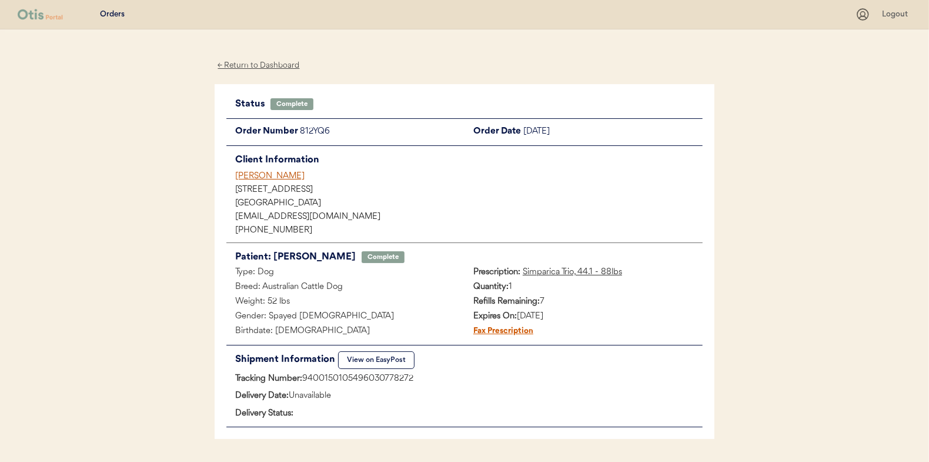
click at [269, 63] on div "← Return to Dashboard" at bounding box center [259, 66] width 88 height 14
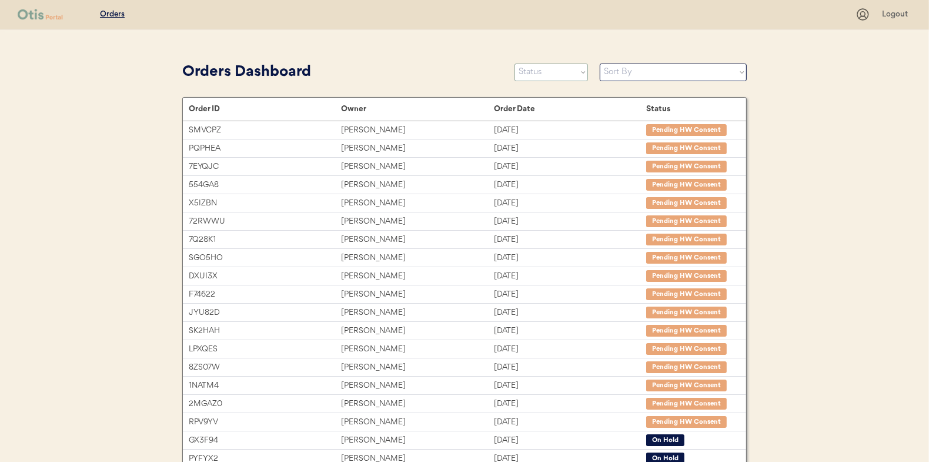
click at [542, 74] on select "Status On Hold New In Progress Complete Pending HW Consent Canceled" at bounding box center [552, 73] width 74 height 18
select select ""in_progress""
click at [515, 64] on select "Status On Hold New In Progress Complete Pending HW Consent Canceled" at bounding box center [552, 73] width 74 height 18
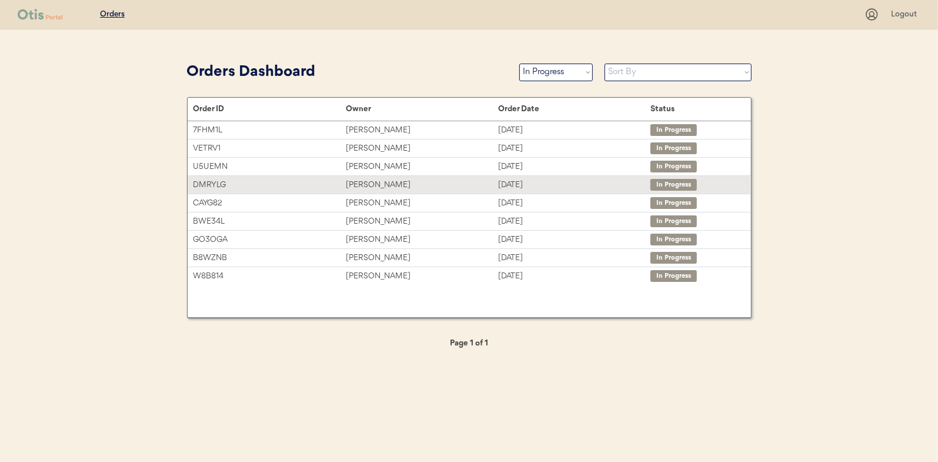
click at [362, 184] on div "[PERSON_NAME]" at bounding box center [422, 185] width 152 height 14
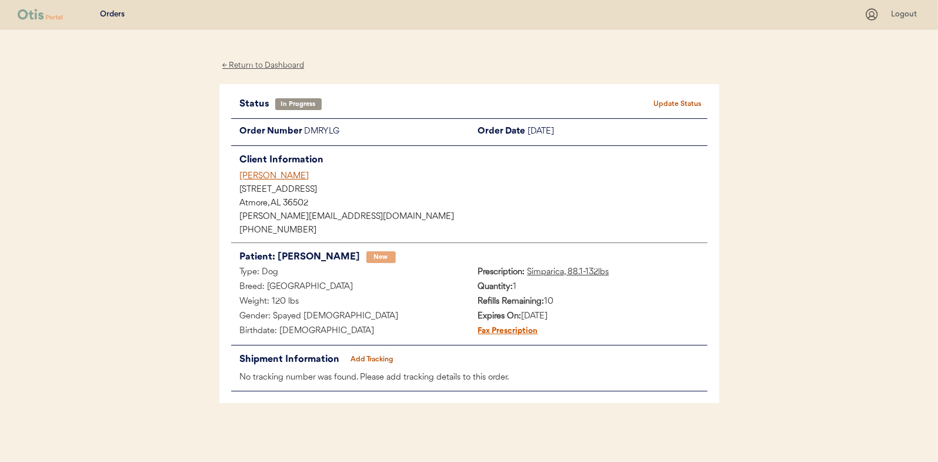
click at [371, 356] on button "Add Tracking" at bounding box center [372, 359] width 59 height 16
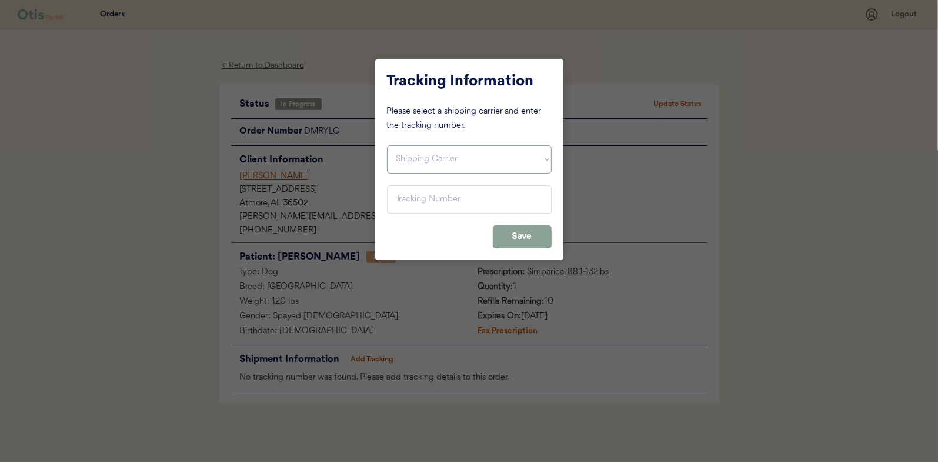
click at [405, 167] on select "Shipping Carrier FedEx FedEx Ground Economy UPS USPS" at bounding box center [469, 159] width 165 height 28
select select ""usps""
click at [387, 145] on select "Shipping Carrier FedEx FedEx Ground Economy UPS USPS" at bounding box center [469, 159] width 165 height 28
click at [406, 198] on input "input" at bounding box center [469, 199] width 165 height 28
paste input "9400150105497029300542"
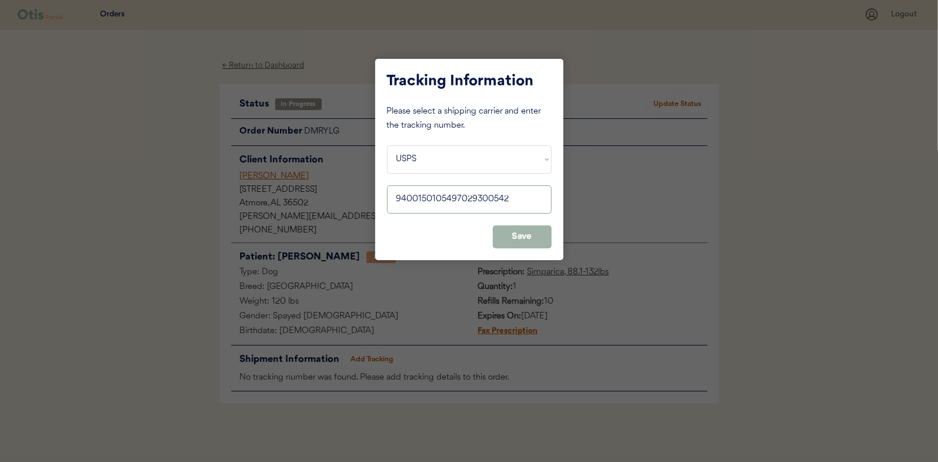
type input "9400150105497029300542"
click at [510, 232] on button "Save" at bounding box center [522, 236] width 59 height 23
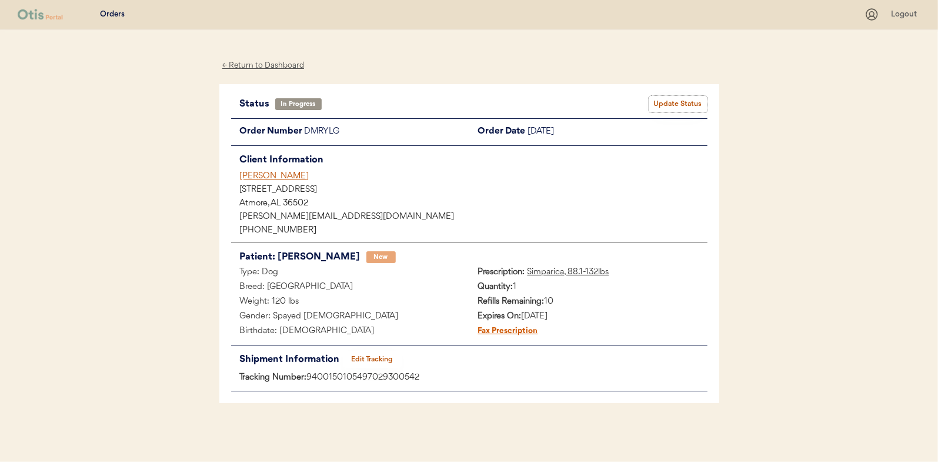
click at [667, 103] on button "Update Status" at bounding box center [678, 104] width 59 height 16
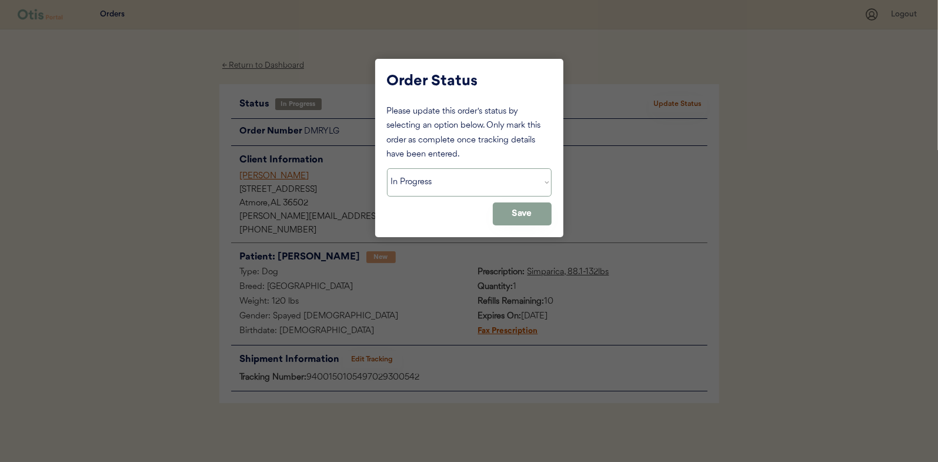
drag, startPoint x: 433, startPoint y: 181, endPoint x: 427, endPoint y: 182, distance: 6.0
click at [432, 181] on select "Status On Hold New In Progress Complete Pending HW Consent Canceled" at bounding box center [469, 182] width 165 height 28
select select ""complete""
click at [387, 168] on select "Status On Hold New In Progress Complete Pending HW Consent Canceled" at bounding box center [469, 182] width 165 height 28
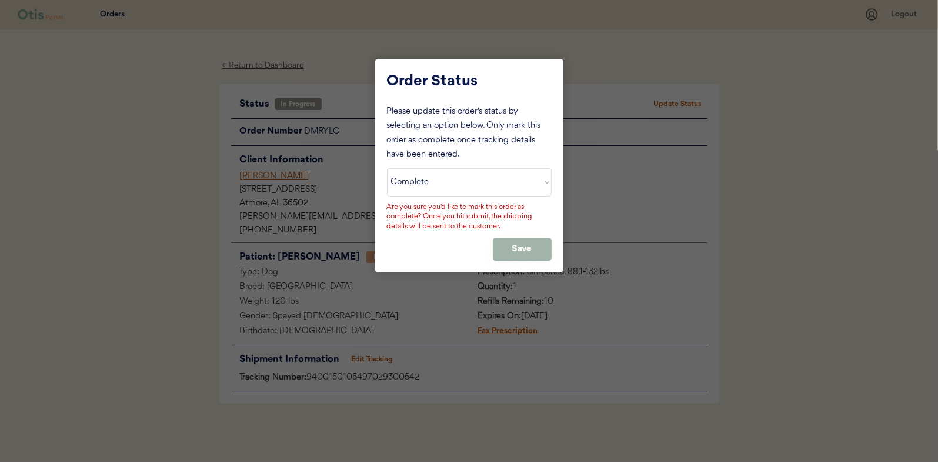
click at [520, 247] on button "Save" at bounding box center [522, 249] width 59 height 23
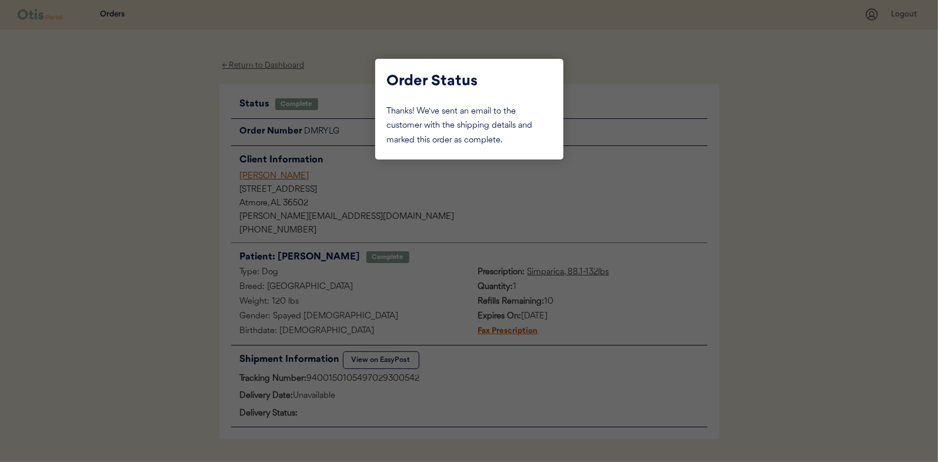
click at [197, 155] on div at bounding box center [469, 231] width 938 height 462
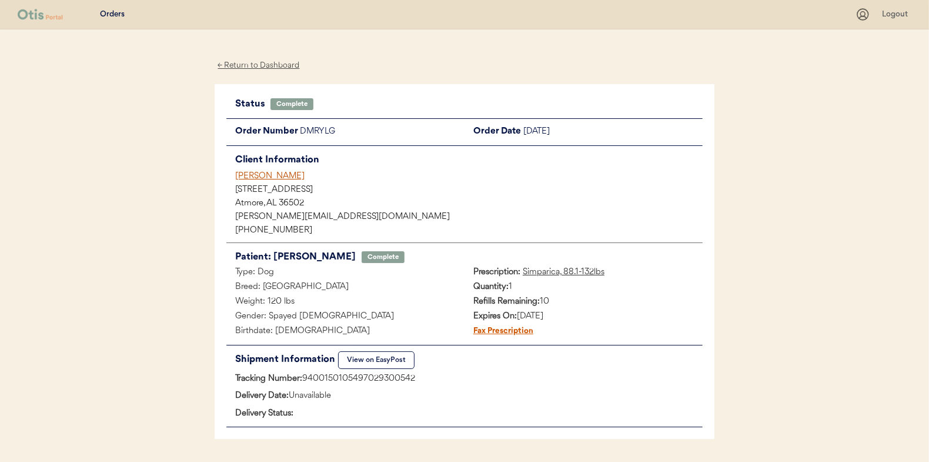
click at [270, 66] on div "← Return to Dashboard" at bounding box center [259, 66] width 88 height 14
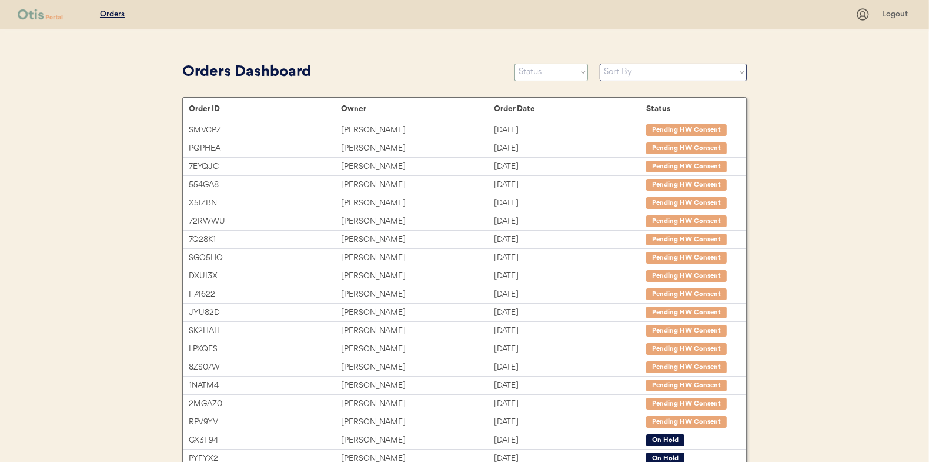
click at [546, 71] on select "Status On Hold New In Progress Complete Pending HW Consent Canceled" at bounding box center [552, 73] width 74 height 18
select select ""in_progress""
click at [515, 64] on select "Status On Hold New In Progress Complete Pending HW Consent Canceled" at bounding box center [552, 73] width 74 height 18
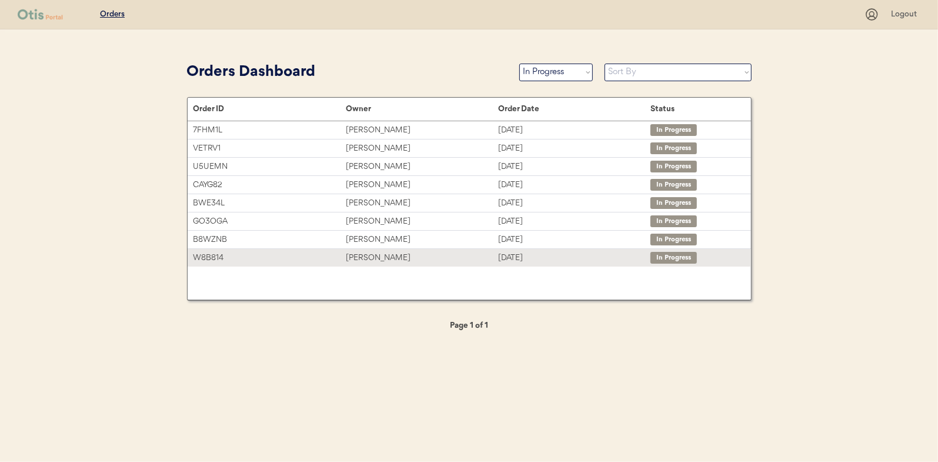
click at [372, 256] on div "[PERSON_NAME]" at bounding box center [422, 258] width 152 height 14
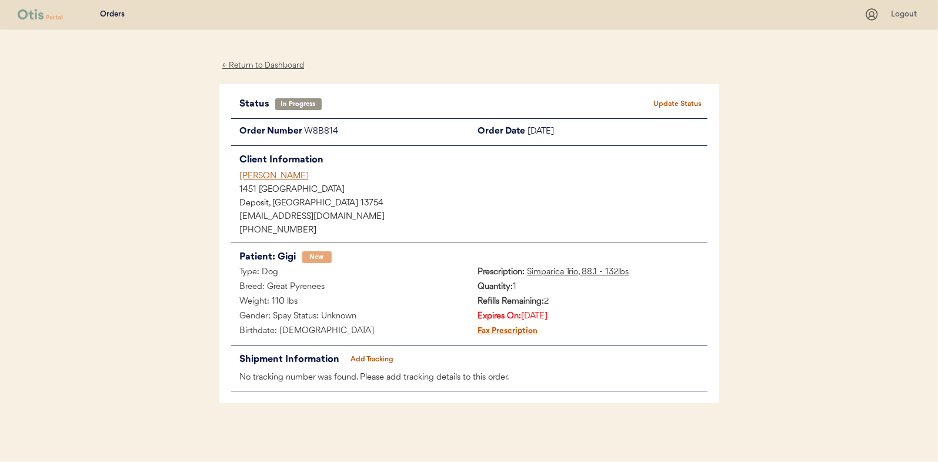
click at [371, 358] on button "Add Tracking" at bounding box center [372, 359] width 59 height 16
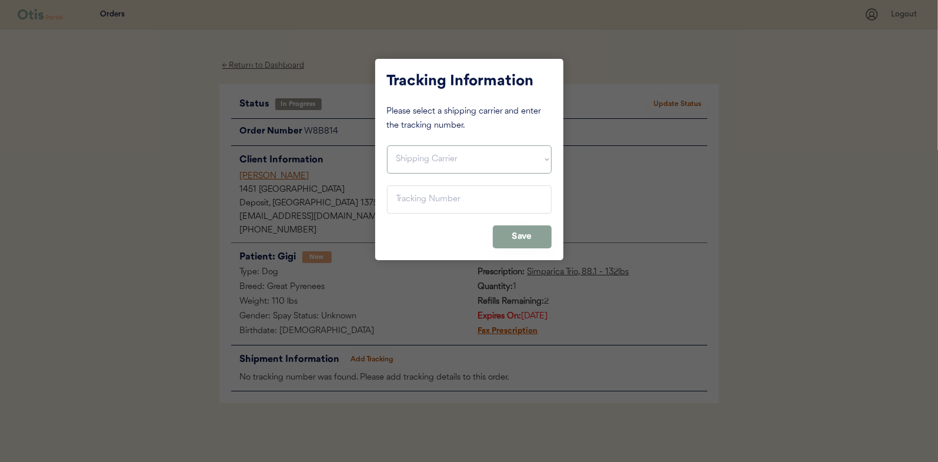
click at [414, 151] on select "Shipping Carrier FedEx FedEx Ground Economy UPS USPS" at bounding box center [469, 159] width 165 height 28
select select ""usps""
click at [387, 145] on select "Shipping Carrier FedEx FedEx Ground Economy UPS USPS" at bounding box center [469, 159] width 165 height 28
click at [403, 205] on input "input" at bounding box center [469, 199] width 165 height 28
paste input "9400150105497029288789"
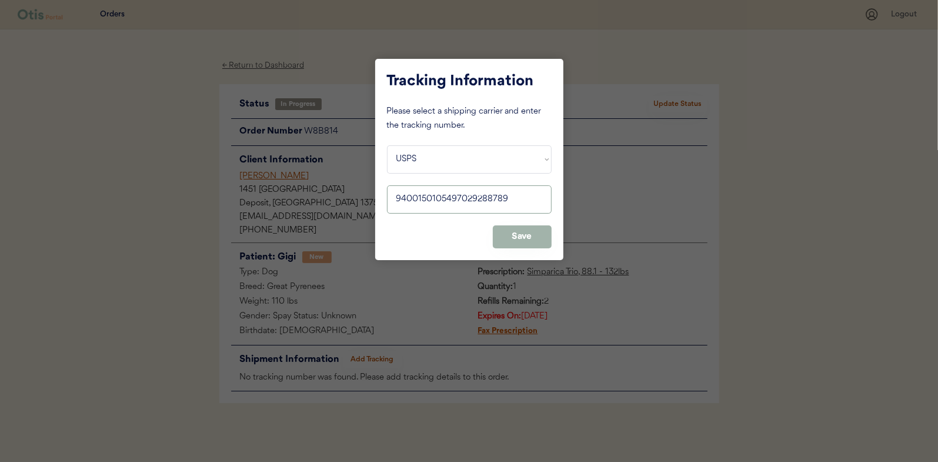
type input "9400150105497029288789"
click at [526, 232] on button "Save" at bounding box center [522, 236] width 59 height 23
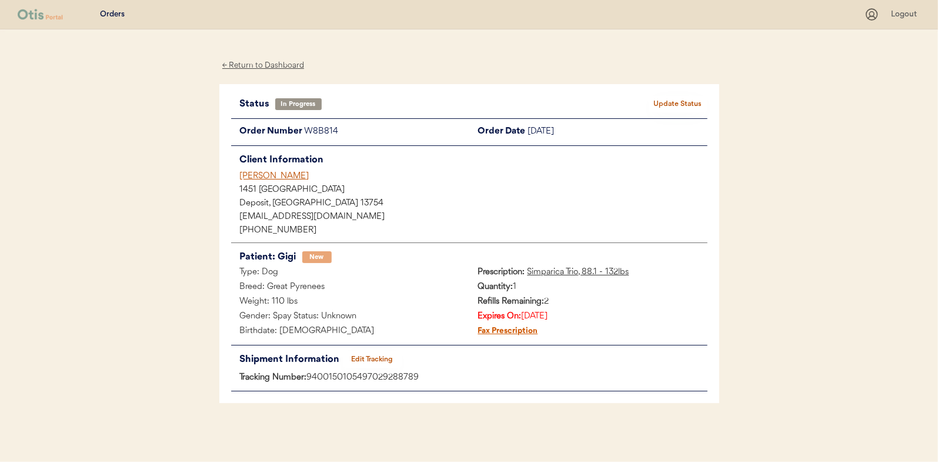
click at [671, 100] on button "Update Status" at bounding box center [678, 104] width 59 height 16
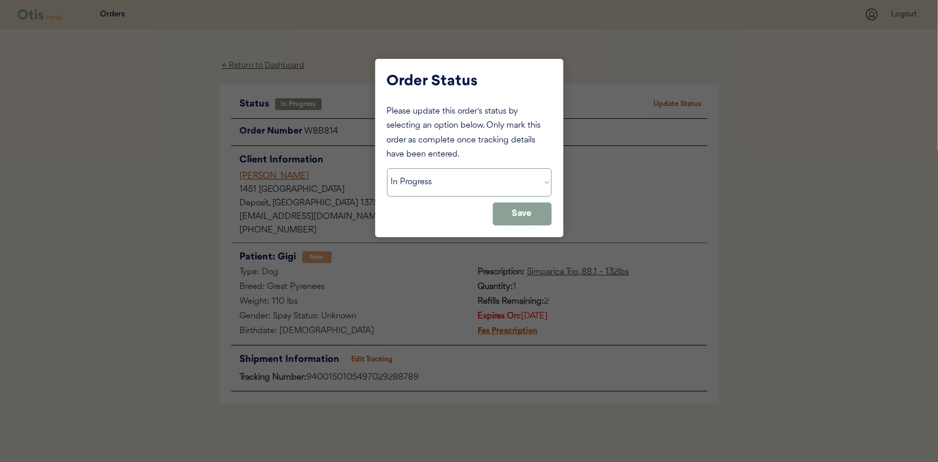
click at [431, 185] on select "Status On Hold New In Progress Complete Pending HW Consent Canceled" at bounding box center [469, 182] width 165 height 28
select select ""complete""
click at [387, 168] on select "Status On Hold New In Progress Complete Pending HW Consent Canceled" at bounding box center [469, 182] width 165 height 28
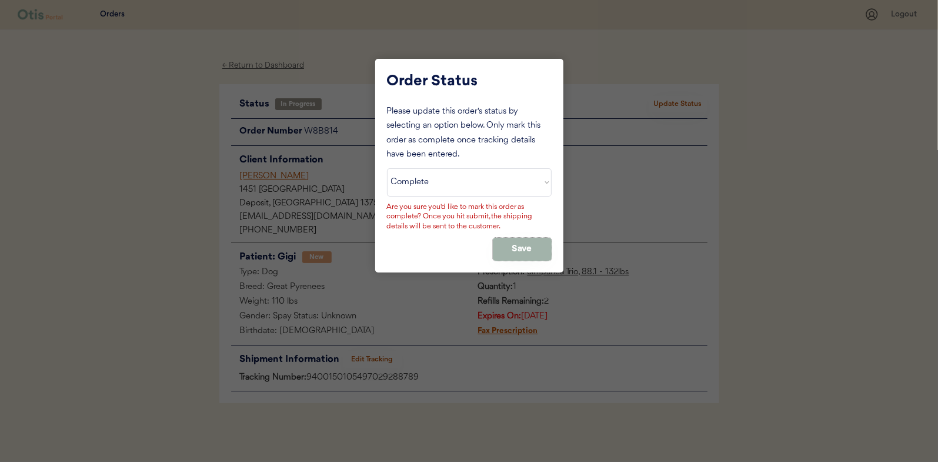
click at [520, 243] on button "Save" at bounding box center [522, 249] width 59 height 23
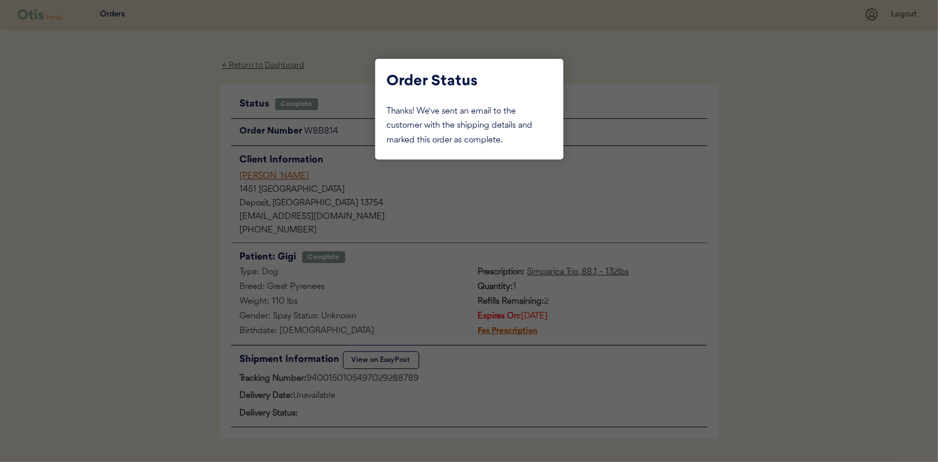
click at [176, 216] on div at bounding box center [469, 231] width 938 height 462
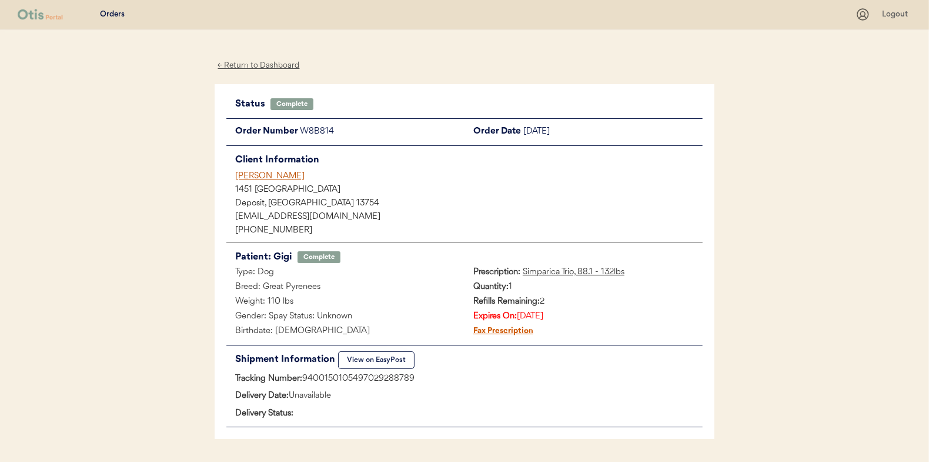
click at [270, 62] on div "← Return to Dashboard" at bounding box center [259, 66] width 88 height 14
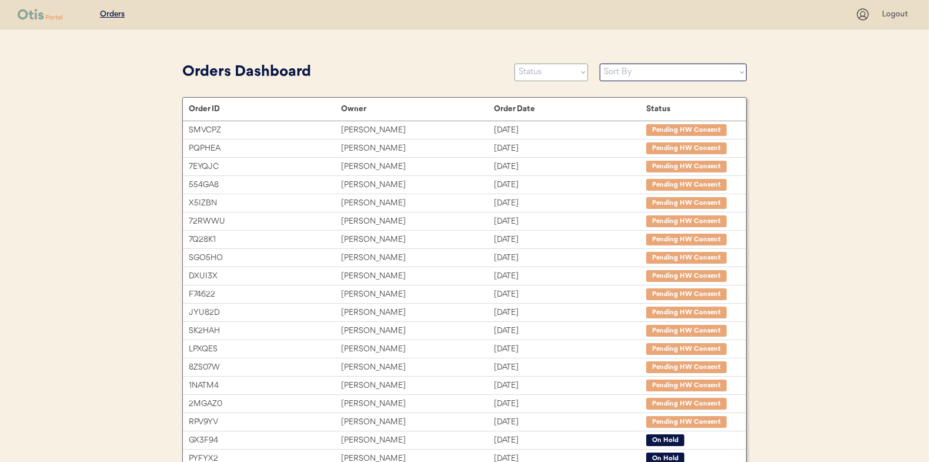
click at [542, 72] on select "Status On Hold New In Progress Complete Pending HW Consent Canceled" at bounding box center [552, 73] width 74 height 18
select select ""in_progress""
click at [515, 64] on select "Status On Hold New In Progress Complete Pending HW Consent Canceled" at bounding box center [552, 73] width 74 height 18
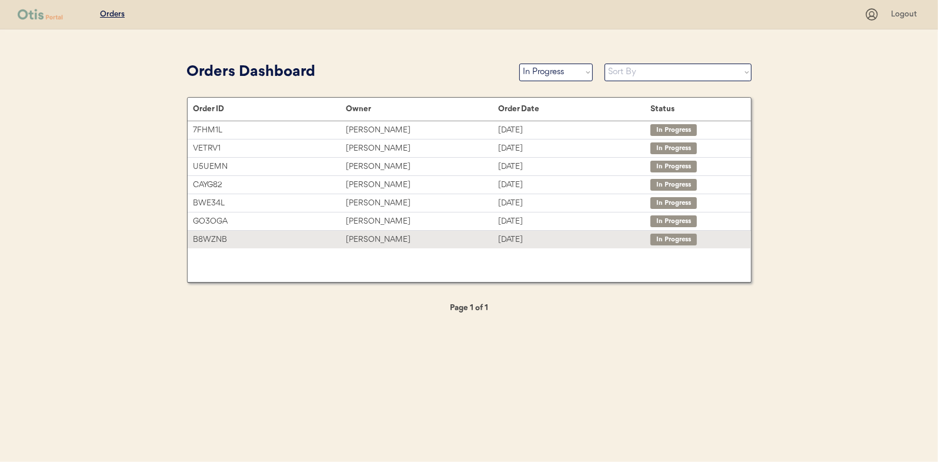
click at [385, 230] on div "B8WZNB Merry Ann Fernandez Sep 8, 2025 In Progress" at bounding box center [469, 239] width 563 height 18
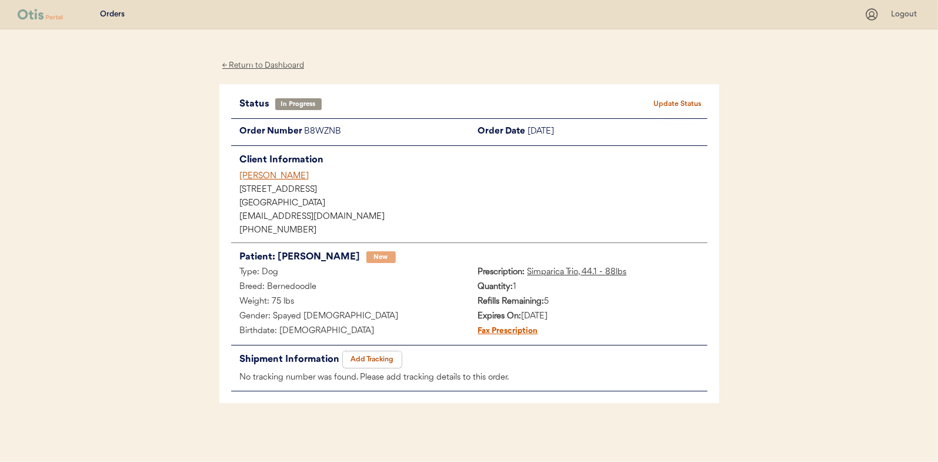
click at [385, 358] on button "Add Tracking" at bounding box center [372, 359] width 59 height 16
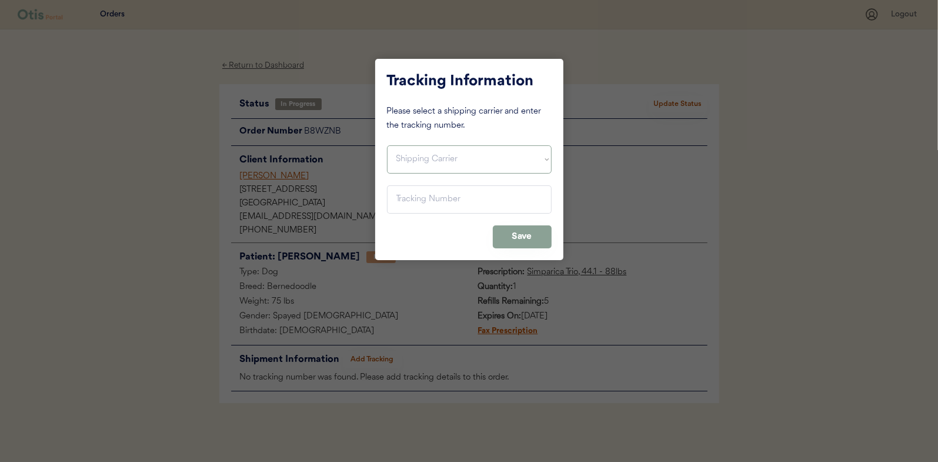
click at [413, 159] on select "Shipping Carrier FedEx FedEx Ground Economy UPS USPS" at bounding box center [469, 159] width 165 height 28
select select ""usps""
click at [387, 145] on select "Shipping Carrier FedEx FedEx Ground Economy UPS USPS" at bounding box center [469, 159] width 165 height 28
click at [403, 198] on input "input" at bounding box center [469, 199] width 165 height 28
paste input "9400150105497029286938"
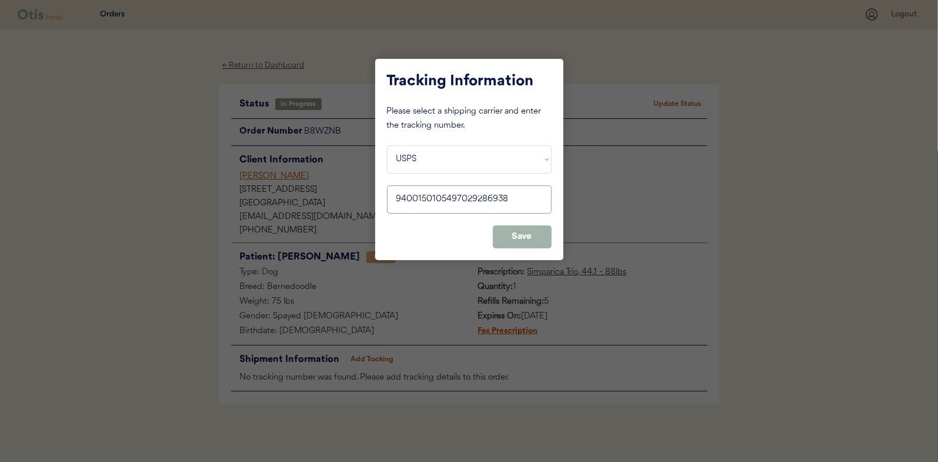
type input "9400150105497029286938"
click at [525, 236] on button "Save" at bounding box center [522, 236] width 59 height 23
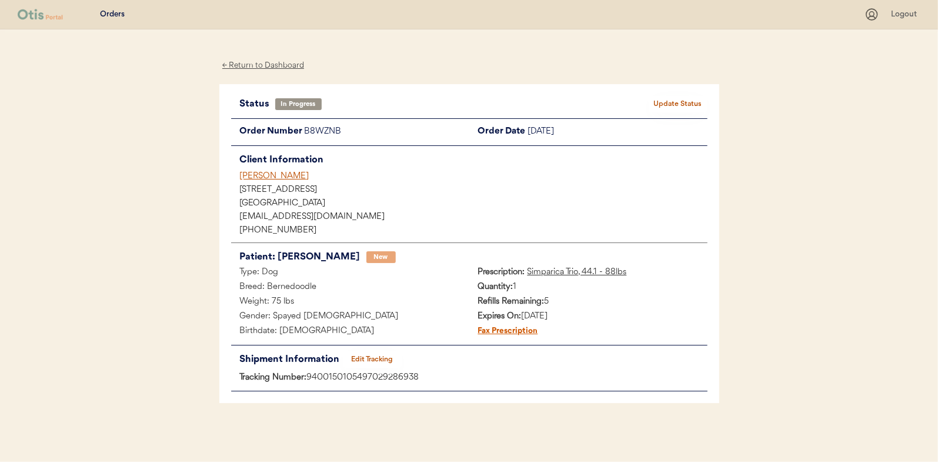
click at [687, 102] on button "Update Status" at bounding box center [678, 104] width 59 height 16
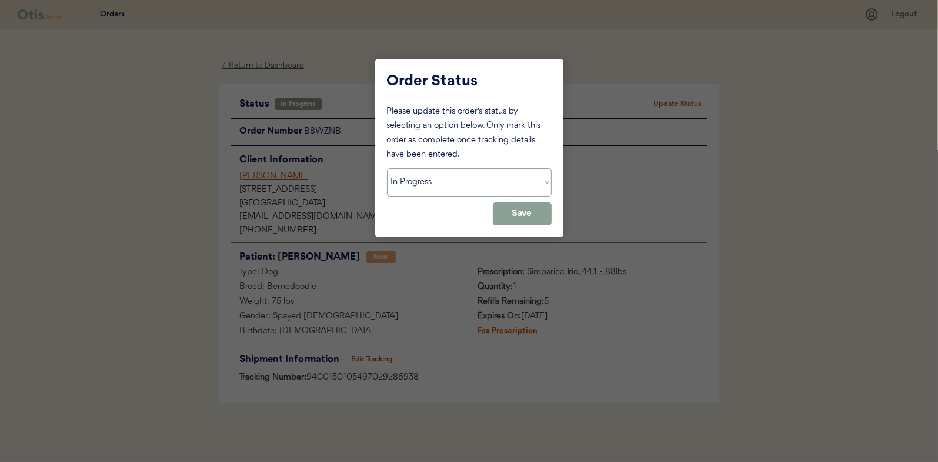
click at [427, 175] on select "Status On Hold New In Progress Complete Pending HW Consent Canceled" at bounding box center [469, 182] width 165 height 28
select select ""complete""
click at [387, 168] on select "Status On Hold New In Progress Complete Pending HW Consent Canceled" at bounding box center [469, 182] width 165 height 28
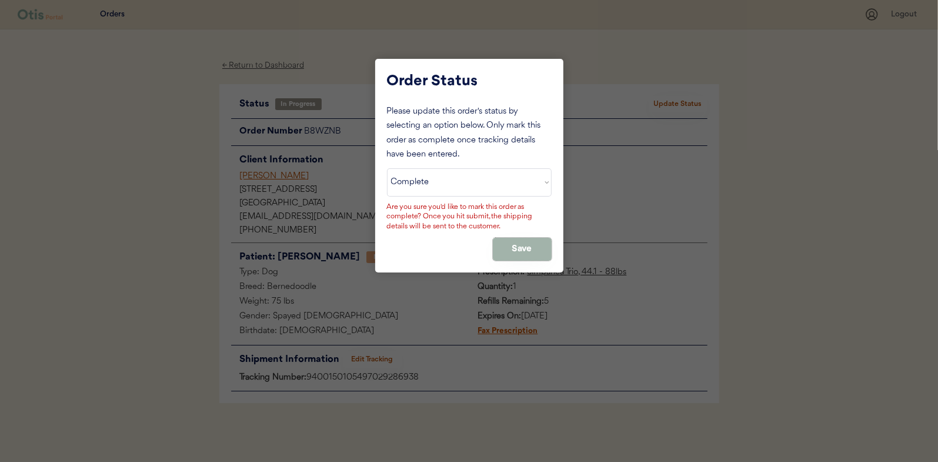
click at [536, 248] on button "Save" at bounding box center [522, 249] width 59 height 23
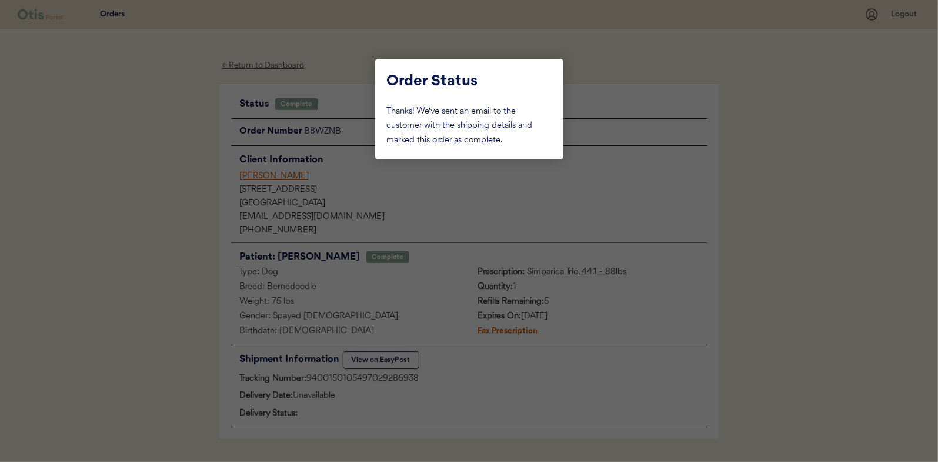
click at [182, 152] on div at bounding box center [469, 231] width 938 height 462
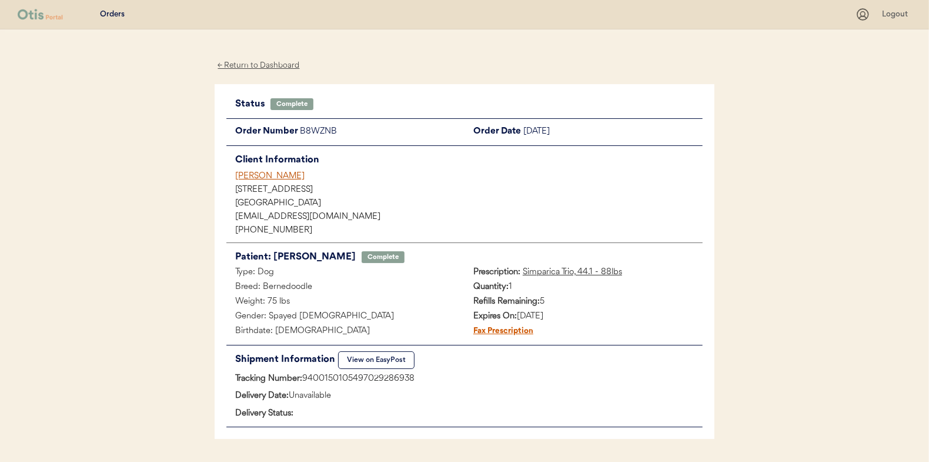
click at [256, 63] on div "← Return to Dashboard" at bounding box center [259, 66] width 88 height 14
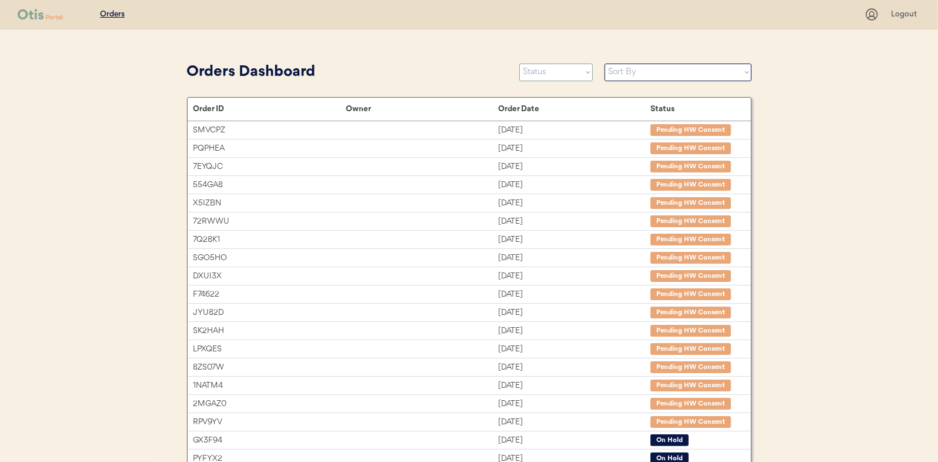
click at [541, 69] on select "Status On Hold New In Progress Complete Pending HW Consent Canceled" at bounding box center [556, 73] width 74 height 18
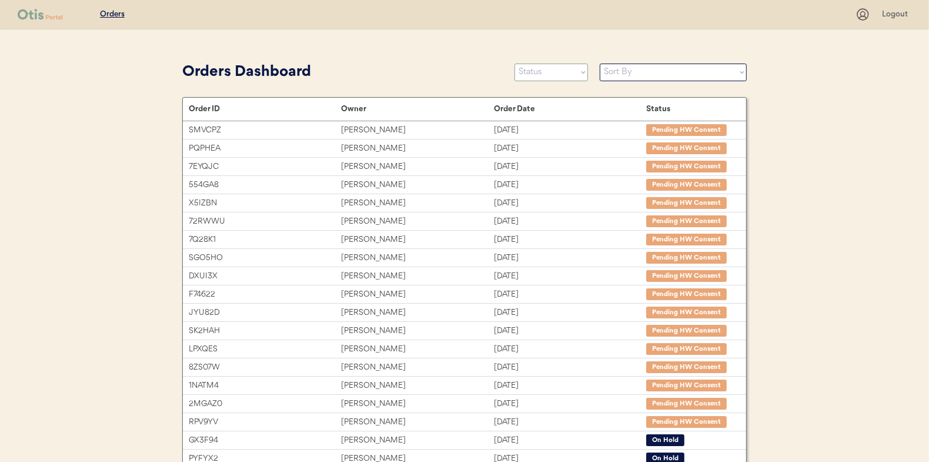
select select ""in_progress""
click at [515, 64] on select "Status On Hold New In Progress Complete Pending HW Consent Canceled" at bounding box center [552, 73] width 74 height 18
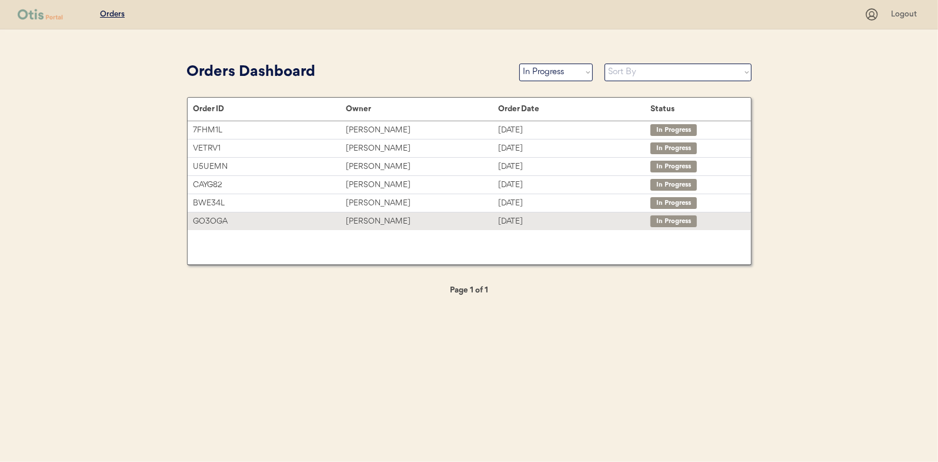
click at [365, 221] on div "Hilda Argento" at bounding box center [422, 222] width 152 height 14
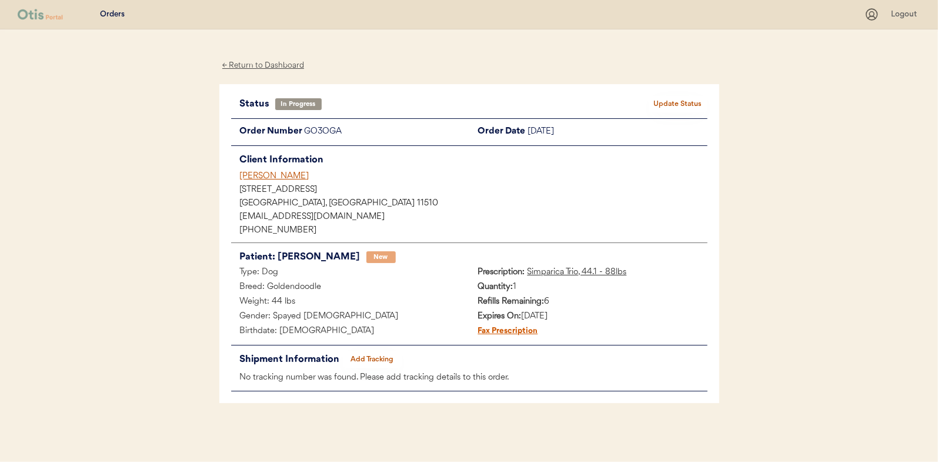
click at [379, 360] on button "Add Tracking" at bounding box center [372, 359] width 59 height 16
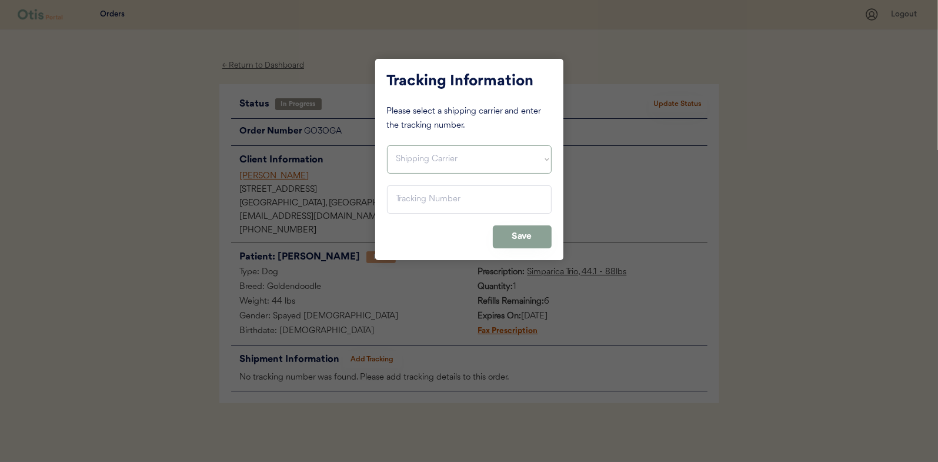
click at [433, 156] on select "Shipping Carrier FedEx FedEx Ground Economy UPS USPS" at bounding box center [469, 159] width 165 height 28
select select ""usps""
click at [387, 145] on select "Shipping Carrier FedEx FedEx Ground Economy UPS USPS" at bounding box center [469, 159] width 165 height 28
click at [405, 199] on input "input" at bounding box center [469, 199] width 165 height 28
paste input "9400150105496030766866"
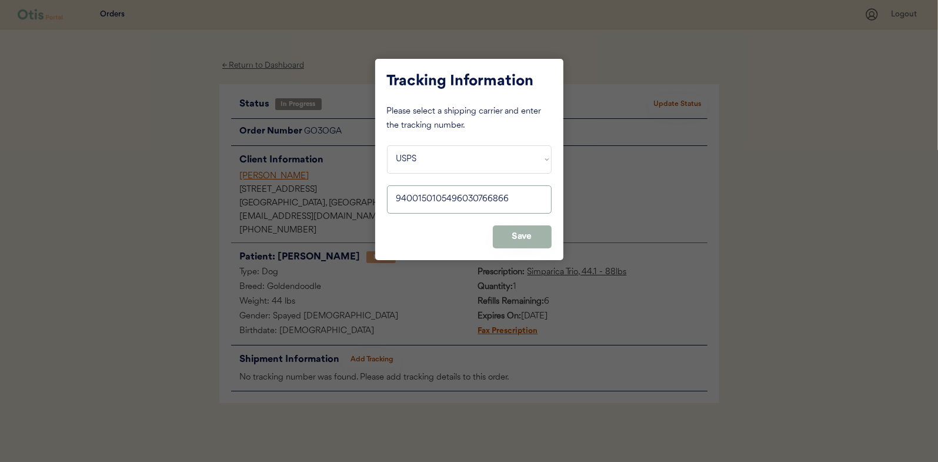
type input "9400150105496030766866"
click at [515, 238] on button "Save" at bounding box center [522, 236] width 59 height 23
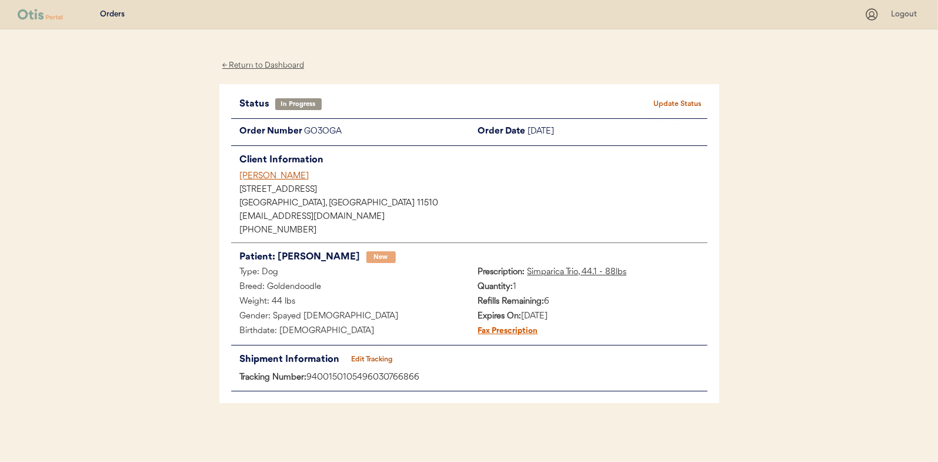
click at [688, 101] on button "Update Status" at bounding box center [678, 104] width 59 height 16
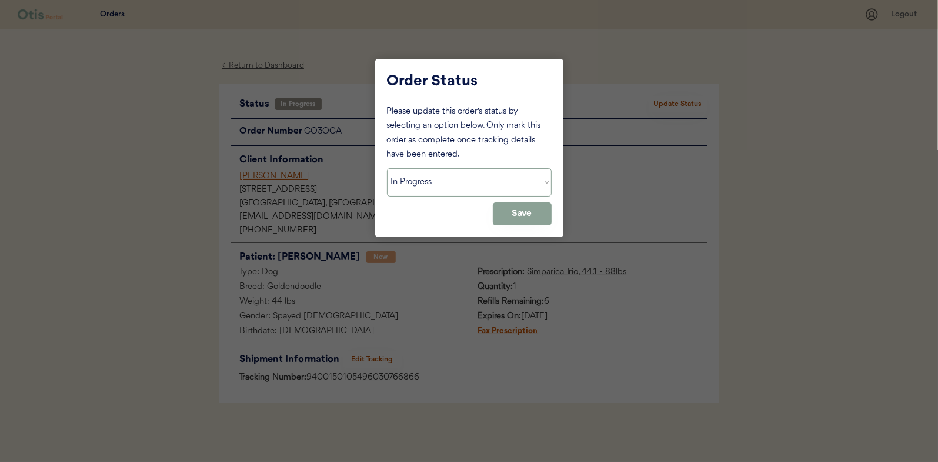
click at [449, 195] on select "Status On Hold New In Progress Complete Pending HW Consent Canceled" at bounding box center [469, 182] width 165 height 28
select select ""complete""
click at [387, 168] on select "Status On Hold New In Progress Complete Pending HW Consent Canceled" at bounding box center [469, 182] width 165 height 28
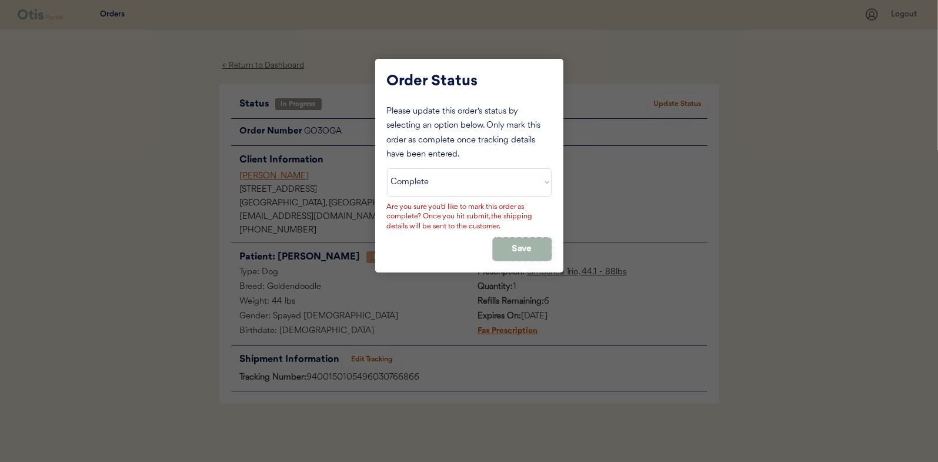
click at [522, 241] on button "Save" at bounding box center [522, 249] width 59 height 23
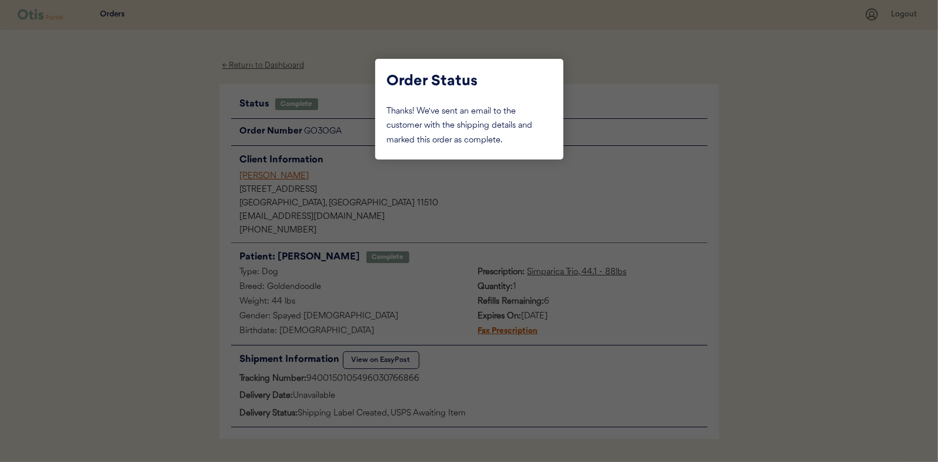
click at [128, 145] on div at bounding box center [469, 231] width 938 height 462
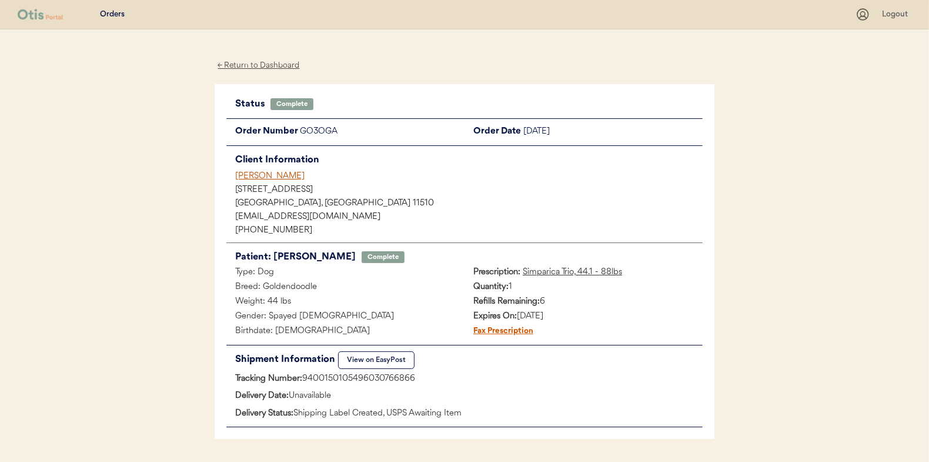
click at [268, 60] on div "← Return to Dashboard" at bounding box center [259, 66] width 88 height 14
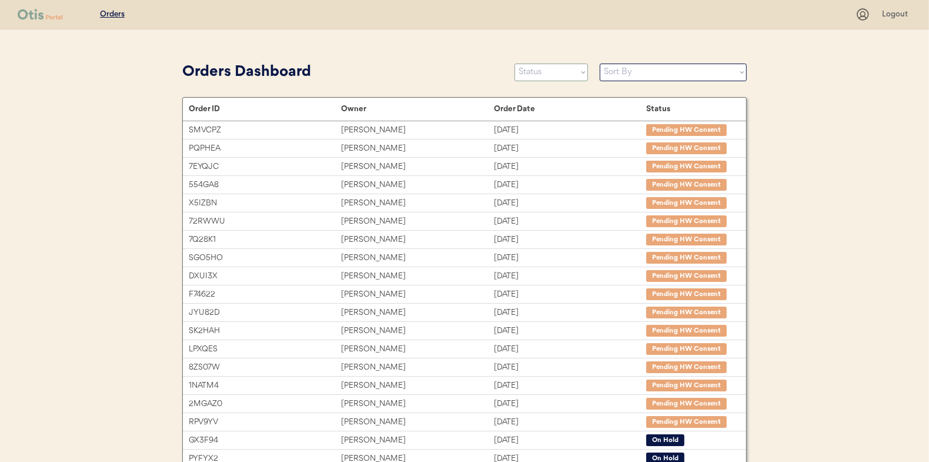
click at [540, 74] on select "Status On Hold New In Progress Complete Pending HW Consent Canceled" at bounding box center [552, 73] width 74 height 18
select select ""in_progress""
click at [515, 64] on select "Status On Hold New In Progress Complete Pending HW Consent Canceled" at bounding box center [552, 73] width 74 height 18
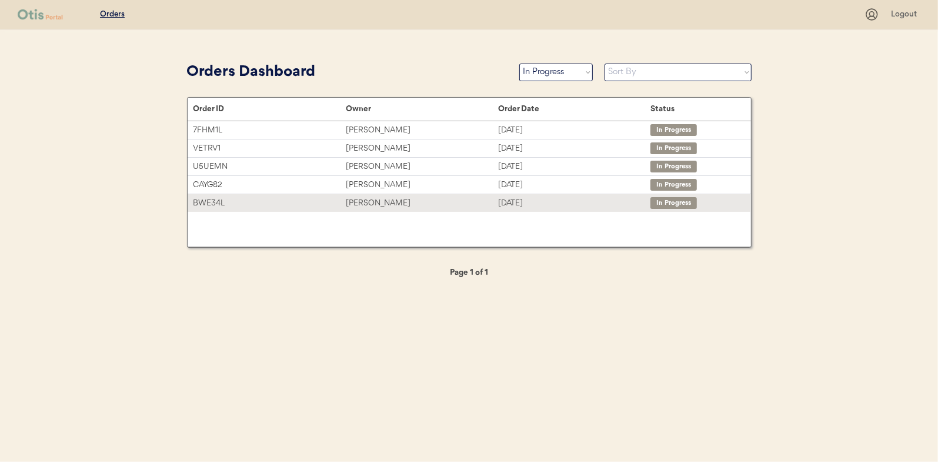
click at [386, 197] on div "[PERSON_NAME]" at bounding box center [422, 203] width 152 height 14
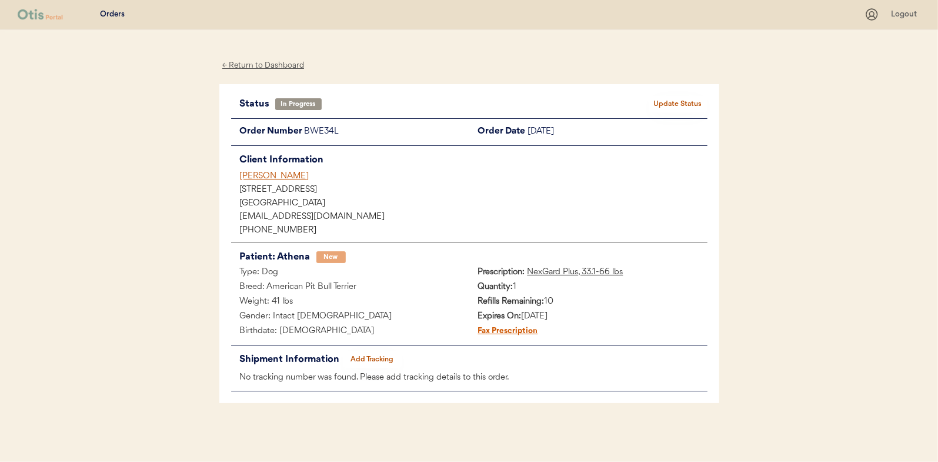
click at [379, 360] on button "Add Tracking" at bounding box center [372, 359] width 59 height 16
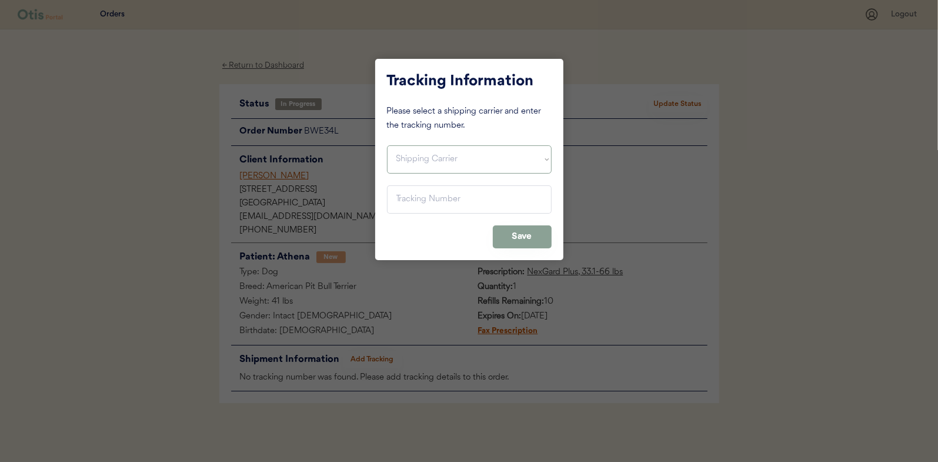
click at [427, 159] on select "Shipping Carrier FedEx FedEx Ground Economy UPS USPS" at bounding box center [469, 159] width 165 height 28
select select ""usps""
click at [387, 145] on select "Shipping Carrier FedEx FedEx Ground Economy UPS USPS" at bounding box center [469, 159] width 165 height 28
click at [399, 197] on input "input" at bounding box center [469, 199] width 165 height 28
paste input "9400150105496030768716"
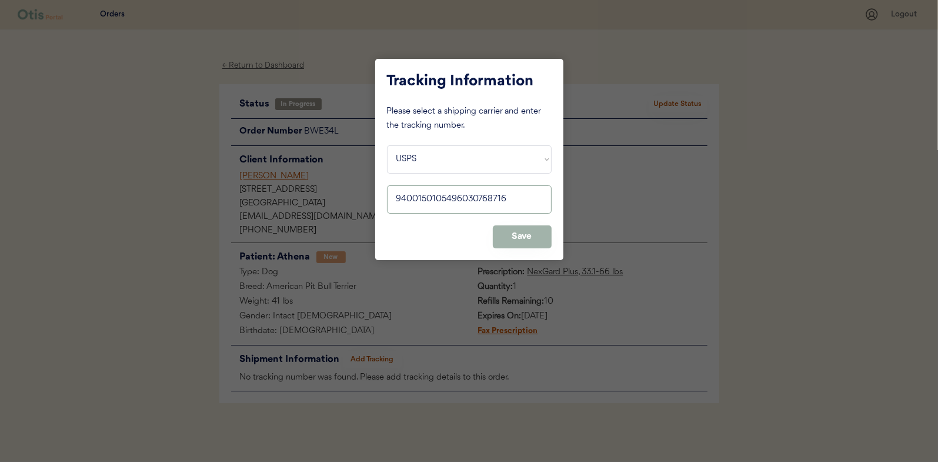
type input "9400150105496030768716"
click at [512, 237] on button "Save" at bounding box center [522, 236] width 59 height 23
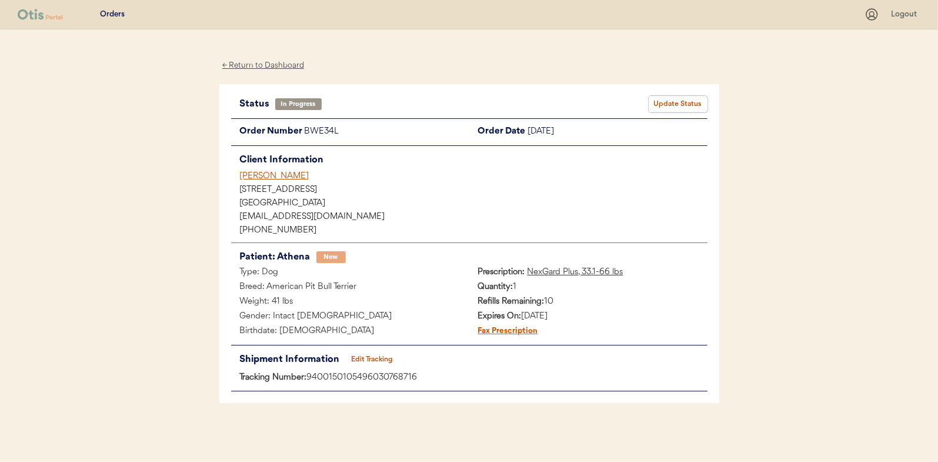
click at [678, 101] on button "Update Status" at bounding box center [678, 104] width 59 height 16
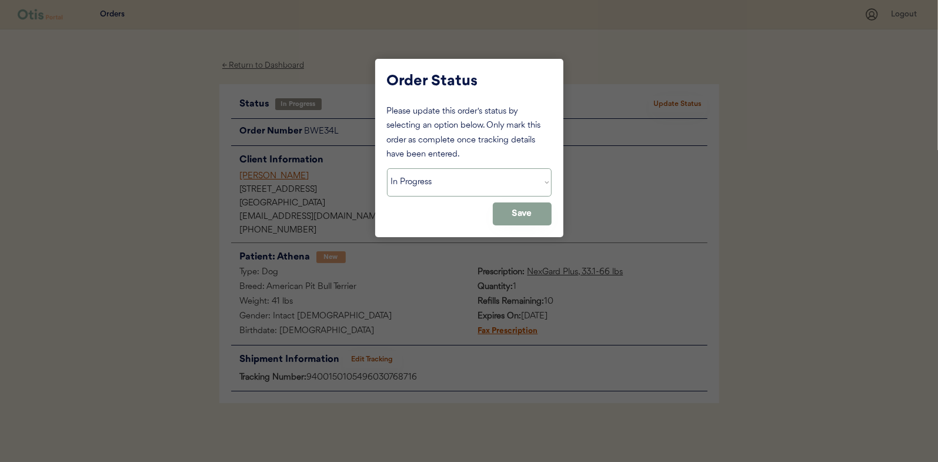
click at [432, 176] on select "Status On Hold New In Progress Complete Pending HW Consent Canceled" at bounding box center [469, 182] width 165 height 28
select select ""complete""
click at [387, 168] on select "Status On Hold New In Progress Complete Pending HW Consent Canceled" at bounding box center [469, 182] width 165 height 28
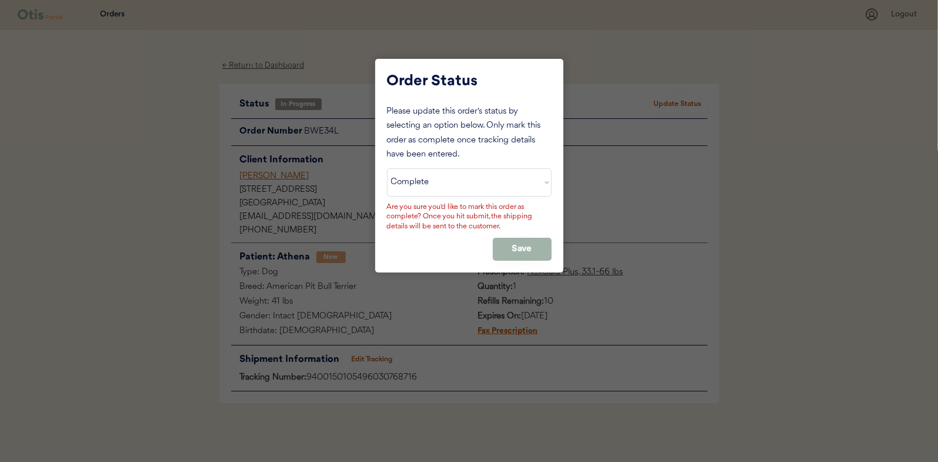
click at [527, 248] on button "Save" at bounding box center [522, 249] width 59 height 23
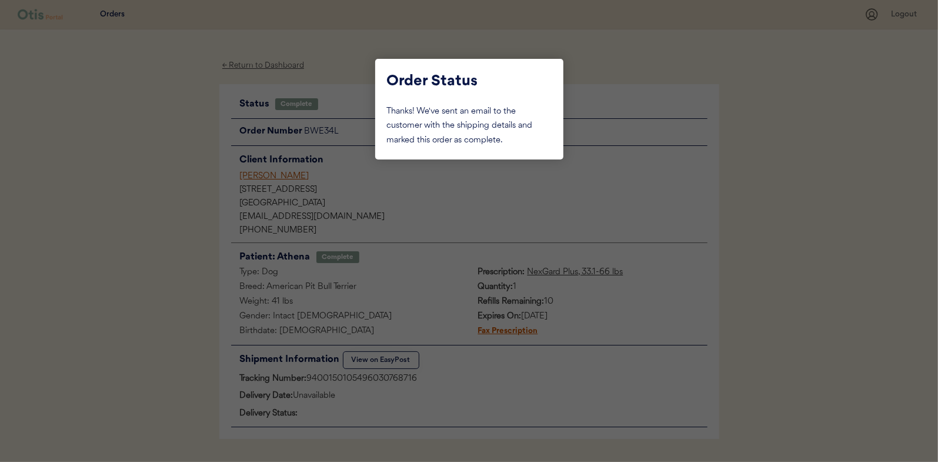
click at [162, 176] on div at bounding box center [469, 231] width 938 height 462
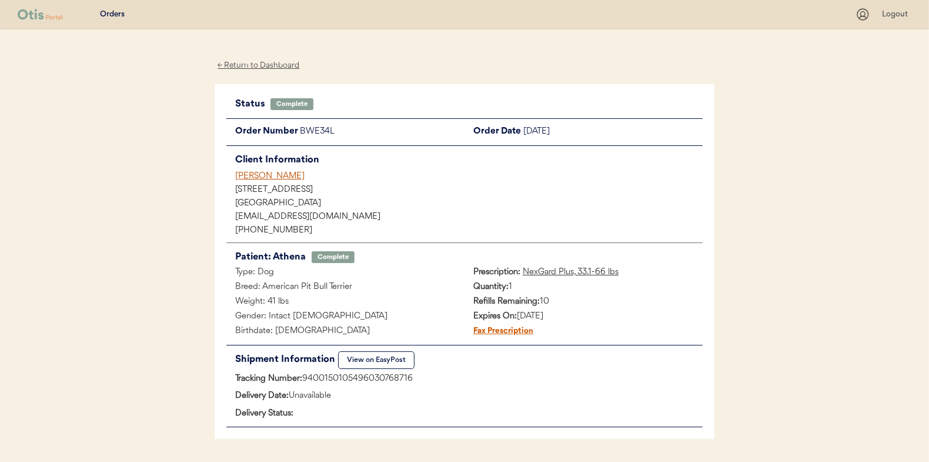
click at [247, 61] on div "← Return to Dashboard" at bounding box center [259, 66] width 88 height 14
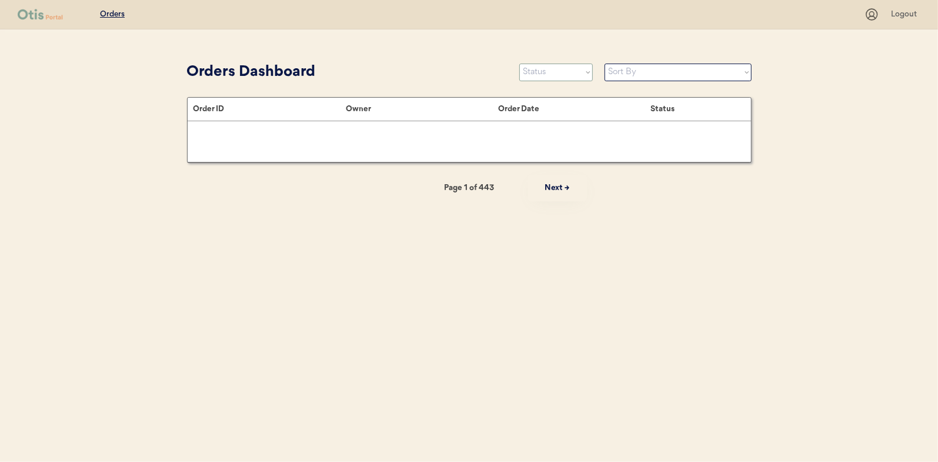
click at [567, 71] on select "Status On Hold New In Progress Complete Pending HW Consent Canceled" at bounding box center [556, 73] width 74 height 18
select select ""in_progress""
click at [519, 64] on select "Status On Hold New In Progress Complete Pending HW Consent Canceled" at bounding box center [556, 73] width 74 height 18
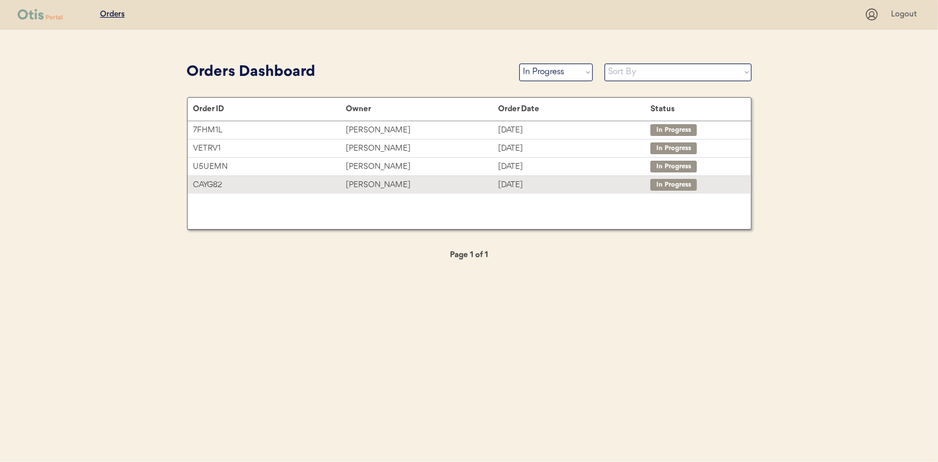
click at [372, 185] on div "[PERSON_NAME]" at bounding box center [422, 185] width 152 height 14
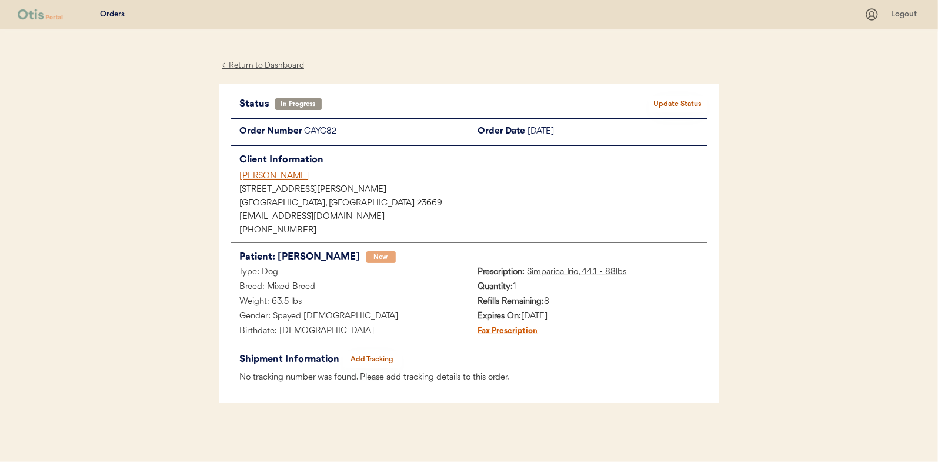
click at [379, 359] on button "Add Tracking" at bounding box center [372, 359] width 59 height 16
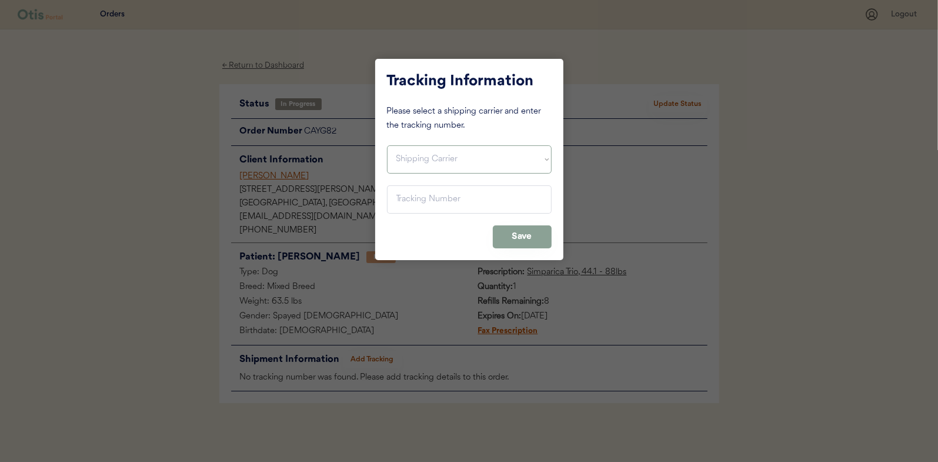
click at [420, 161] on select "Shipping Carrier FedEx FedEx Ground Economy UPS USPS" at bounding box center [469, 159] width 165 height 28
select select ""usps""
click at [387, 145] on select "Shipping Carrier FedEx FedEx Ground Economy UPS USPS" at bounding box center [469, 159] width 165 height 28
click at [405, 194] on input "input" at bounding box center [469, 199] width 165 height 28
paste input "9400150105800029091837"
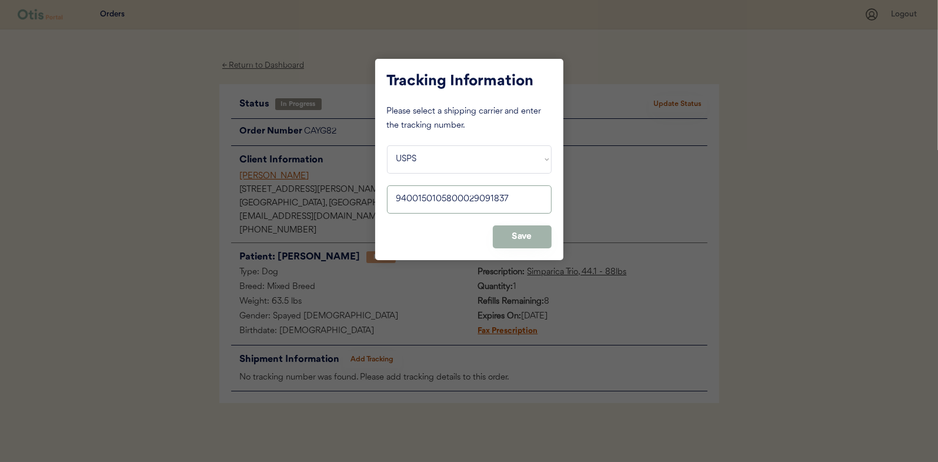
type input "9400150105800029091837"
drag, startPoint x: 529, startPoint y: 235, endPoint x: 554, endPoint y: 197, distance: 46.2
click at [529, 235] on button "Save" at bounding box center [522, 236] width 59 height 23
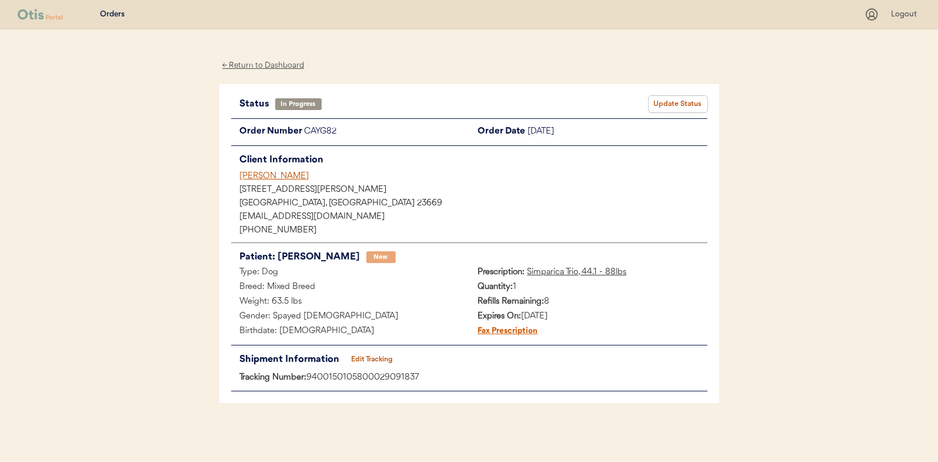
click at [683, 98] on button "Update Status" at bounding box center [678, 104] width 59 height 16
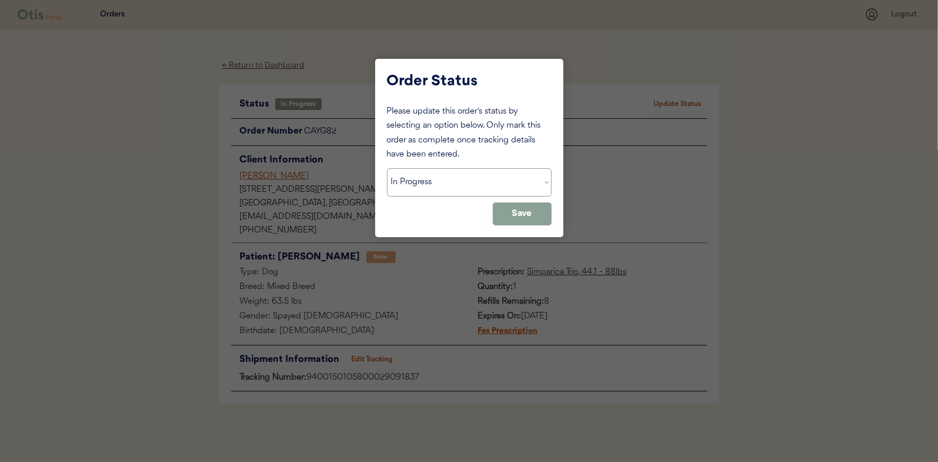
click at [436, 183] on select "Status On Hold New In Progress Complete Pending HW Consent Canceled" at bounding box center [469, 182] width 165 height 28
select select ""complete""
click at [387, 168] on select "Status On Hold New In Progress Complete Pending HW Consent Canceled" at bounding box center [469, 182] width 165 height 28
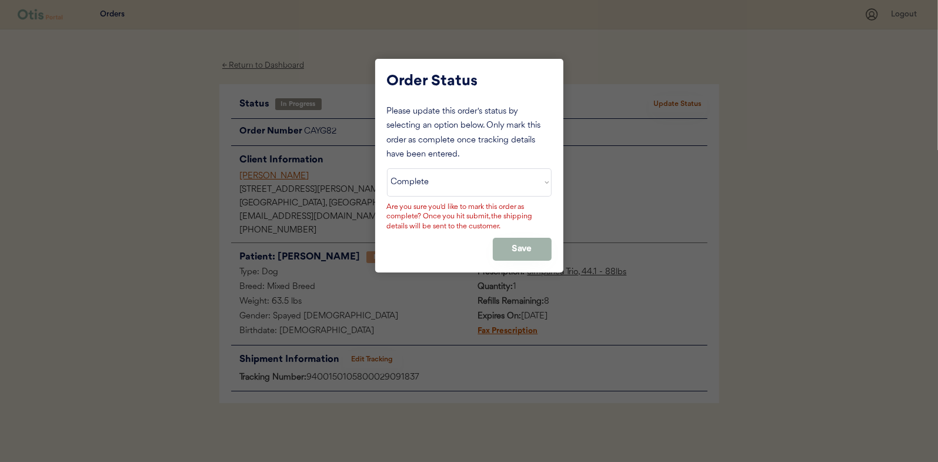
click at [515, 243] on button "Save" at bounding box center [522, 249] width 59 height 23
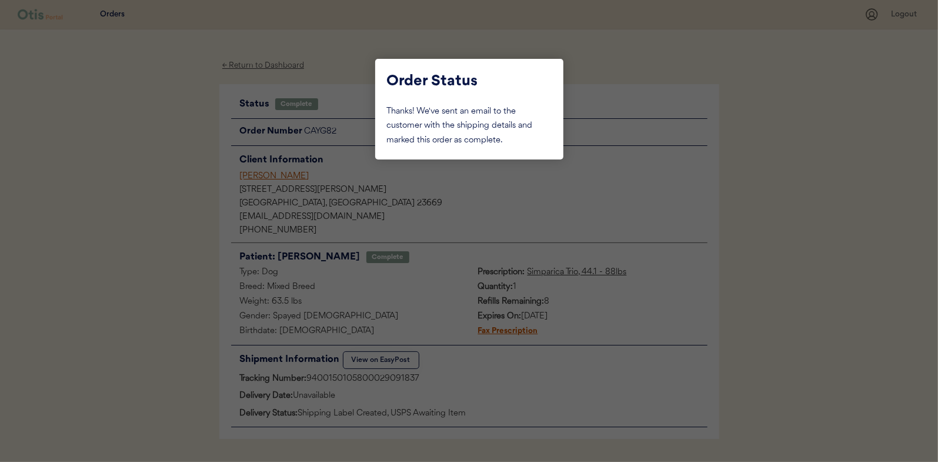
drag, startPoint x: 141, startPoint y: 158, endPoint x: 195, endPoint y: 116, distance: 68.7
click at [141, 158] on div at bounding box center [469, 231] width 938 height 462
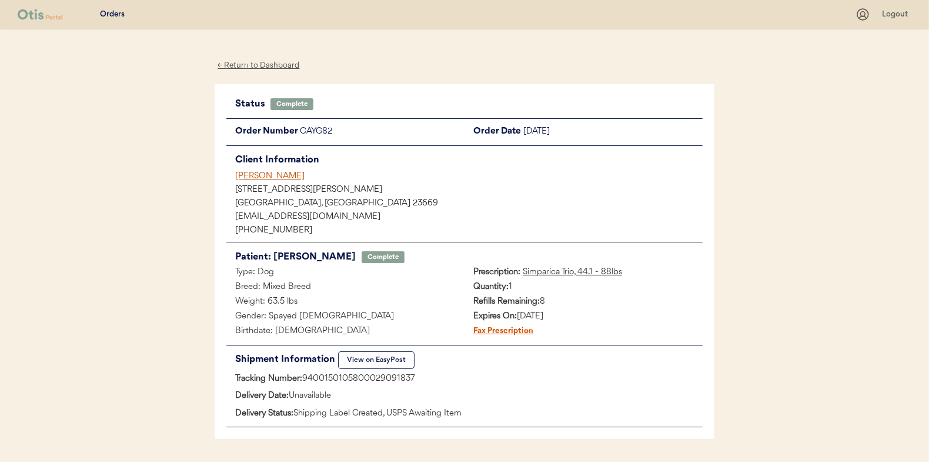
click at [253, 60] on div "← Return to Dashboard" at bounding box center [259, 66] width 88 height 14
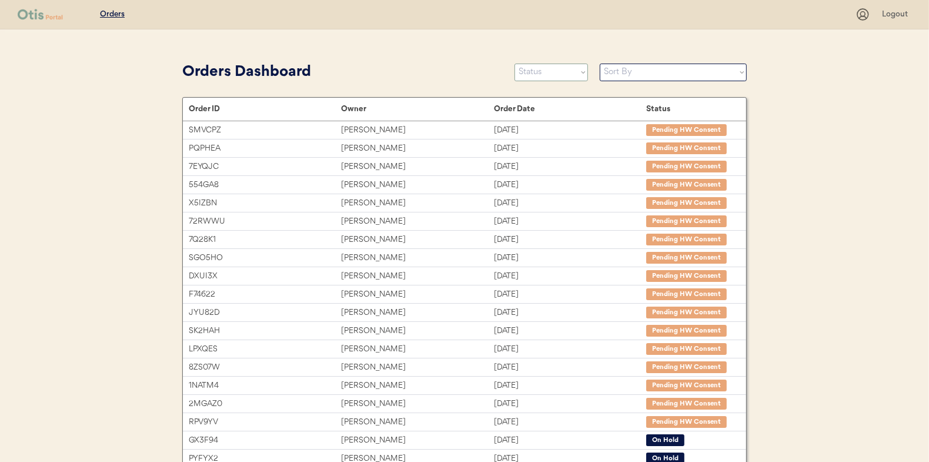
click at [537, 76] on select "Status On Hold New In Progress Complete Pending HW Consent Canceled" at bounding box center [552, 73] width 74 height 18
select select ""new""
click at [515, 64] on select "Status On Hold New In Progress Complete Pending HW Consent Canceled" at bounding box center [552, 73] width 74 height 18
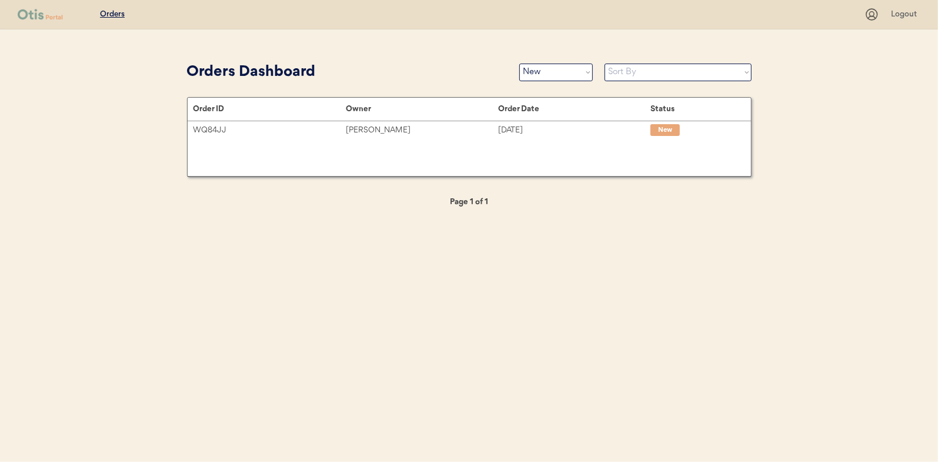
click at [122, 178] on div "Patients Consults Orders Logout Orders Dashboard Status On Hold New In Progress…" at bounding box center [469, 231] width 938 height 462
click at [563, 73] on select "Status On Hold New In Progress Complete Pending HW Consent Canceled" at bounding box center [556, 73] width 74 height 18
click at [519, 64] on select "Status On Hold New In Progress Complete Pending HW Consent Canceled" at bounding box center [556, 73] width 74 height 18
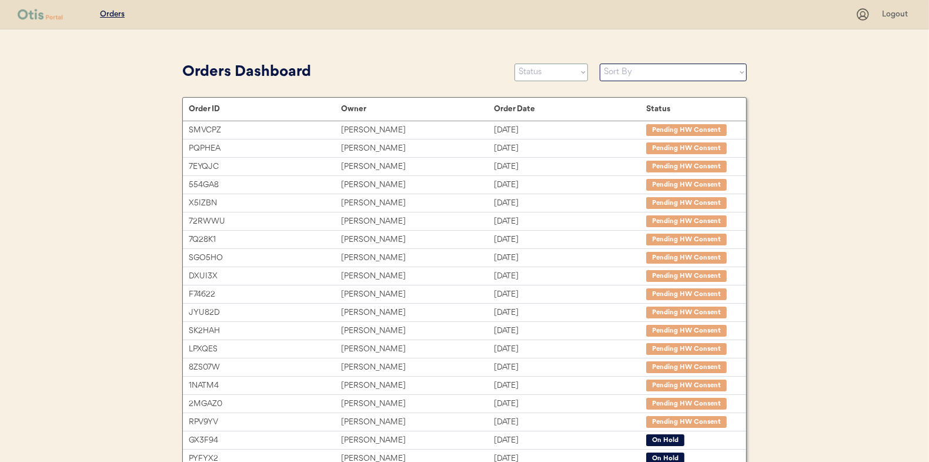
click at [549, 72] on select "Status On Hold New In Progress Complete Pending HW Consent Canceled" at bounding box center [552, 73] width 74 height 18
select select ""new""
click at [515, 64] on select "Status On Hold New In Progress Complete Pending HW Consent Canceled" at bounding box center [552, 73] width 74 height 18
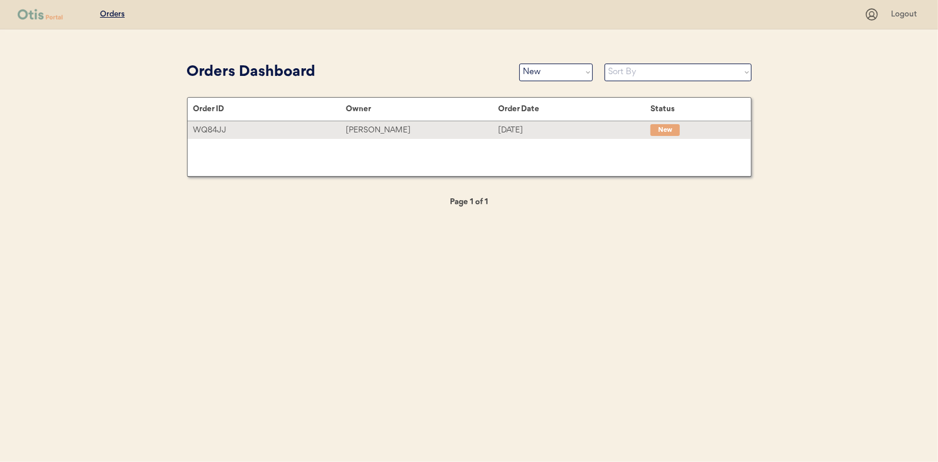
click at [383, 132] on div "[PERSON_NAME]" at bounding box center [422, 130] width 152 height 14
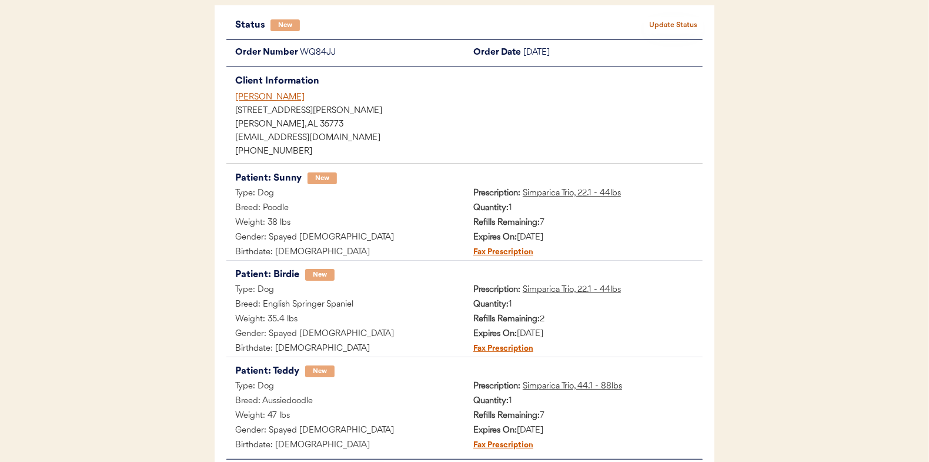
scroll to position [59, 0]
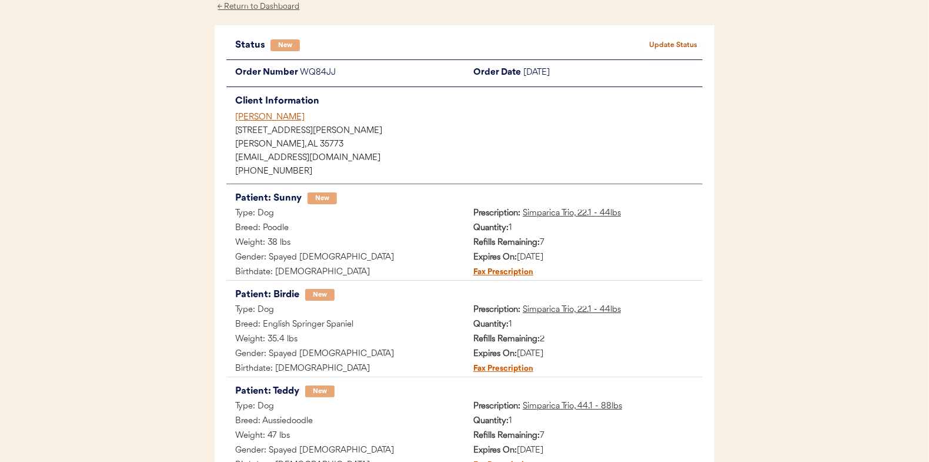
click at [680, 48] on button "Update Status" at bounding box center [673, 45] width 59 height 16
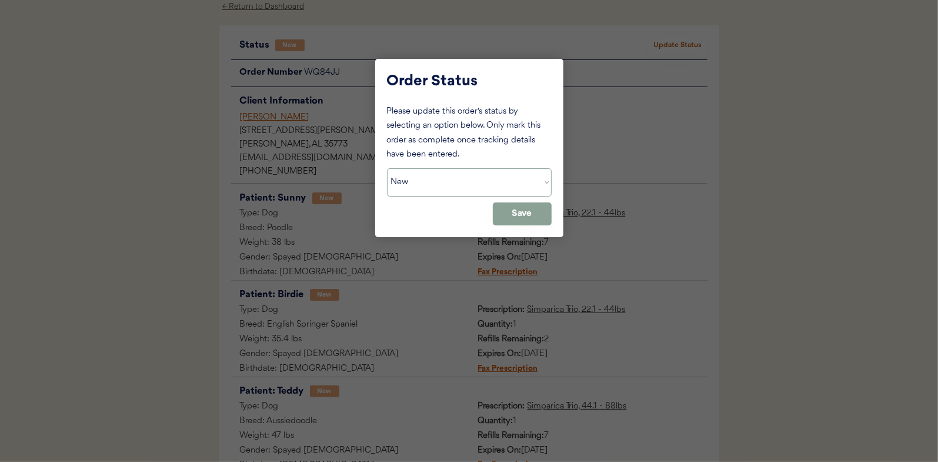
click at [427, 183] on select "Status On Hold New In Progress Complete Pending HW Consent Canceled" at bounding box center [469, 182] width 165 height 28
select select ""in_progress""
click at [387, 168] on select "Status On Hold New In Progress Complete Pending HW Consent Canceled" at bounding box center [469, 182] width 165 height 28
click at [518, 218] on button "Save" at bounding box center [522, 213] width 59 height 23
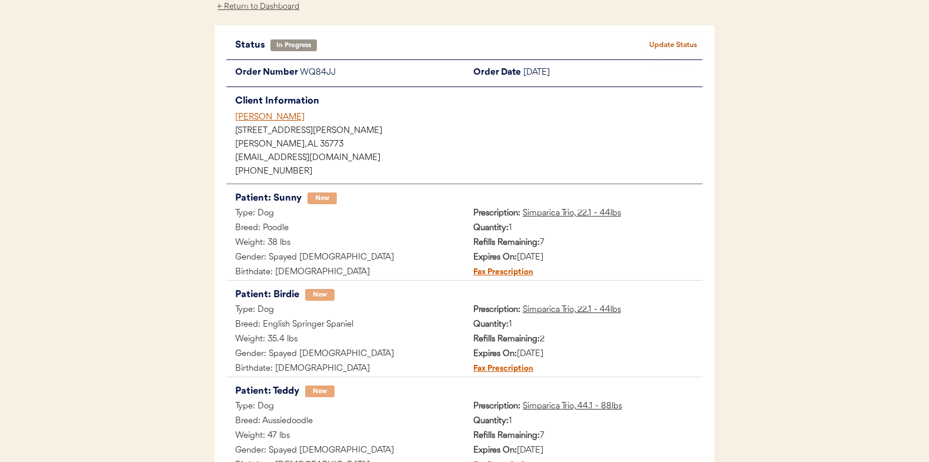
scroll to position [0, 0]
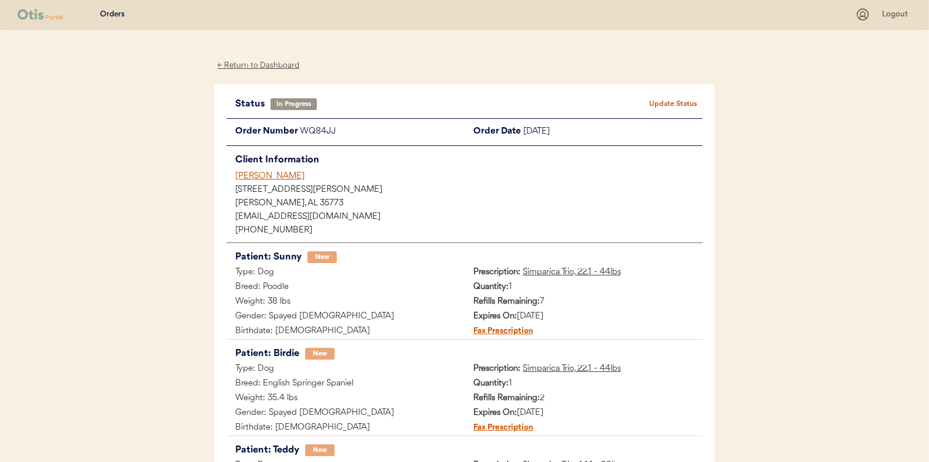
click at [254, 61] on div "← Return to Dashboard" at bounding box center [259, 66] width 88 height 14
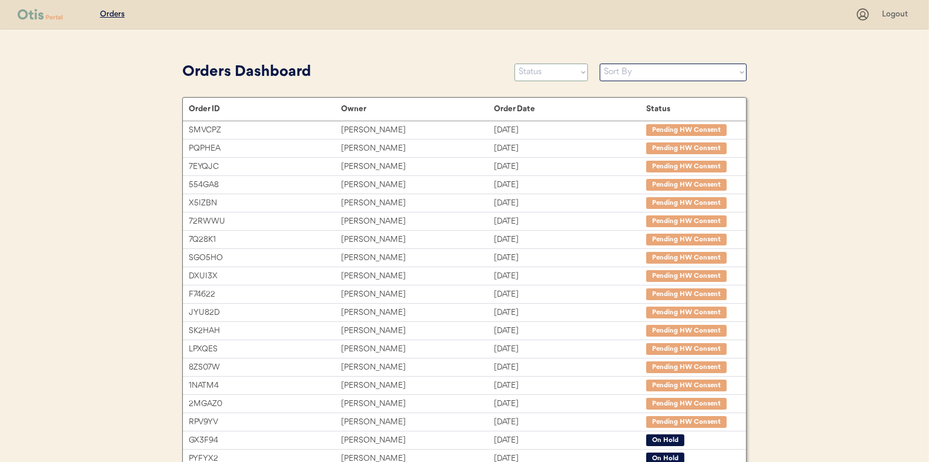
click at [537, 66] on select "Status On Hold New In Progress Complete Pending HW Consent Canceled" at bounding box center [552, 73] width 74 height 18
click at [515, 64] on select "Status On Hold New In Progress Complete Pending HW Consent Canceled" at bounding box center [552, 73] width 74 height 18
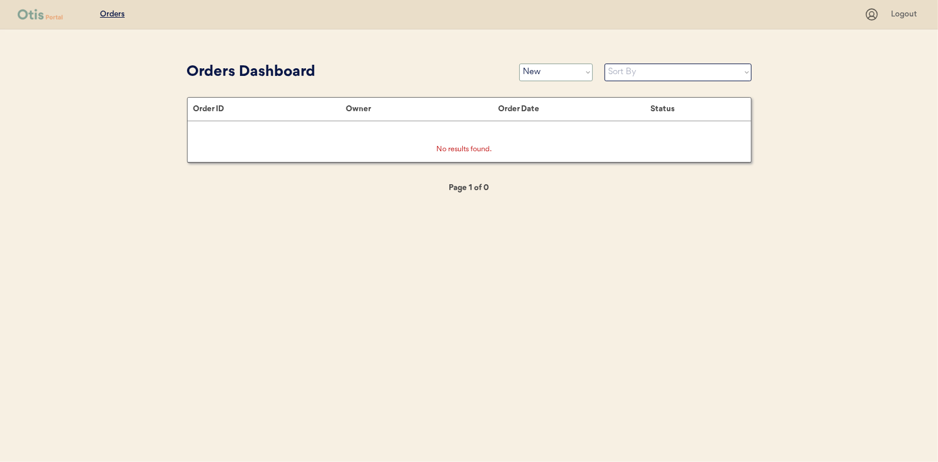
click at [530, 72] on select "Status On Hold New In Progress Complete Pending HW Consent Canceled" at bounding box center [556, 73] width 74 height 18
select select ""in_progress""
click at [519, 64] on select "Status On Hold New In Progress Complete Pending HW Consent Canceled" at bounding box center [556, 73] width 74 height 18
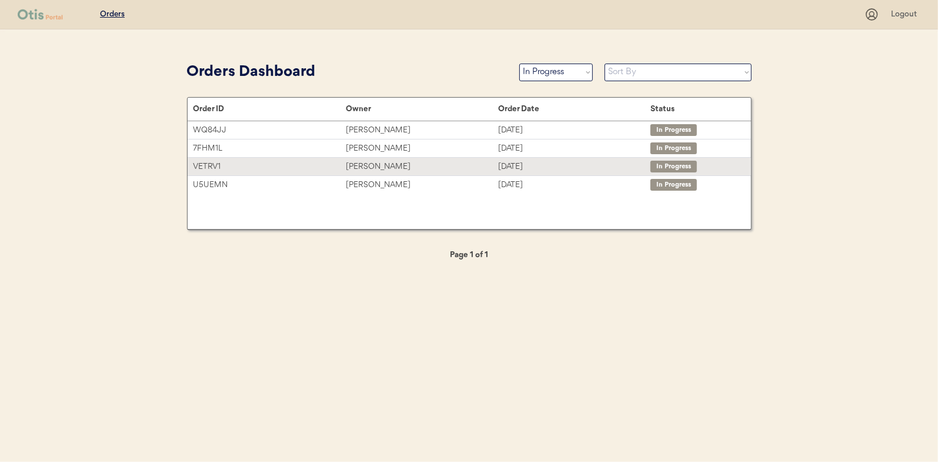
click at [383, 167] on div "MATTHEW ACCARDI" at bounding box center [422, 167] width 152 height 14
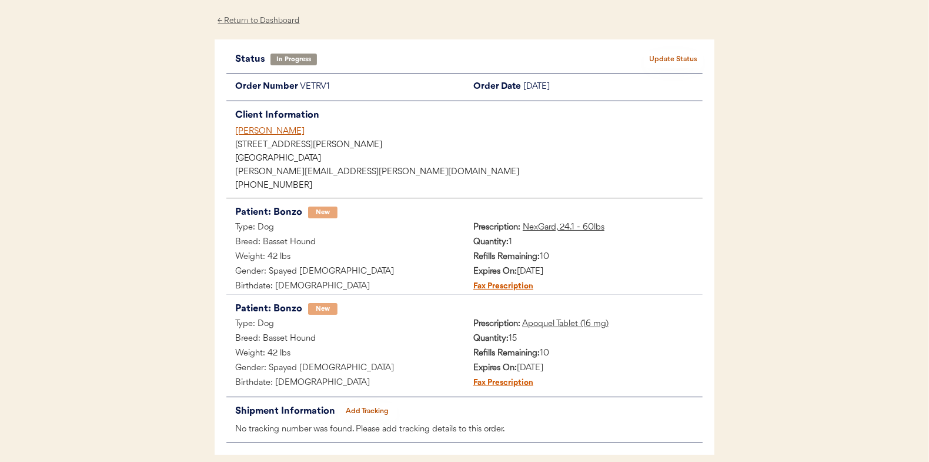
scroll to position [96, 0]
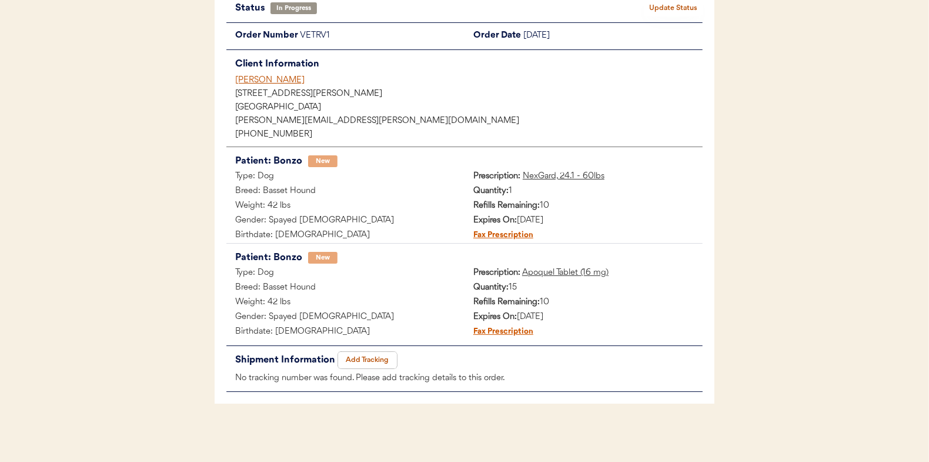
click at [378, 362] on button "Add Tracking" at bounding box center [367, 360] width 59 height 16
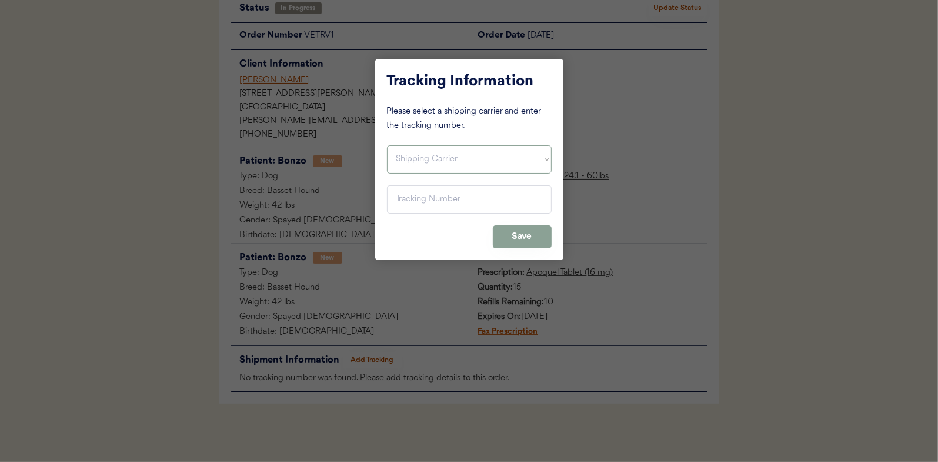
click at [409, 161] on select "Shipping Carrier FedEx FedEx Ground Economy UPS USPS" at bounding box center [469, 159] width 165 height 28
select select ""usps""
click at [387, 145] on select "Shipping Carrier FedEx FedEx Ground Economy UPS USPS" at bounding box center [469, 159] width 165 height 28
click at [407, 201] on input "input" at bounding box center [469, 199] width 165 height 28
paste input "9400150105496030834541"
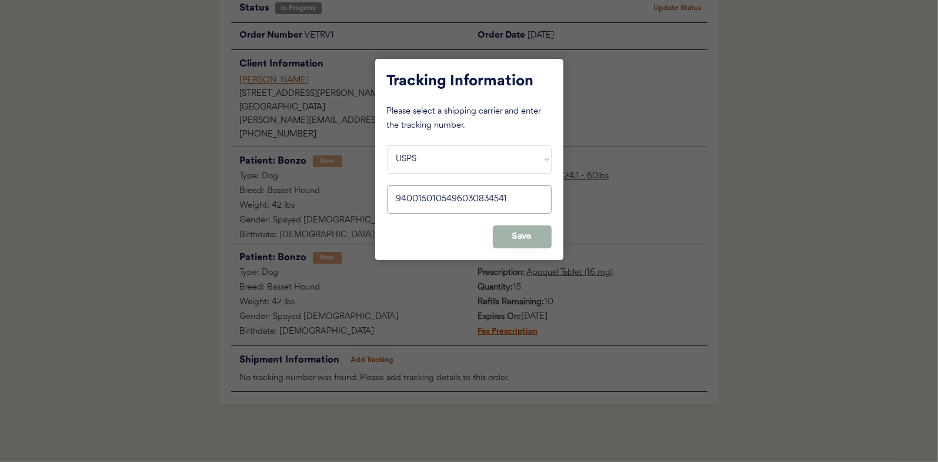
type input "9400150105496030834541"
click at [511, 228] on button "Save" at bounding box center [522, 236] width 59 height 23
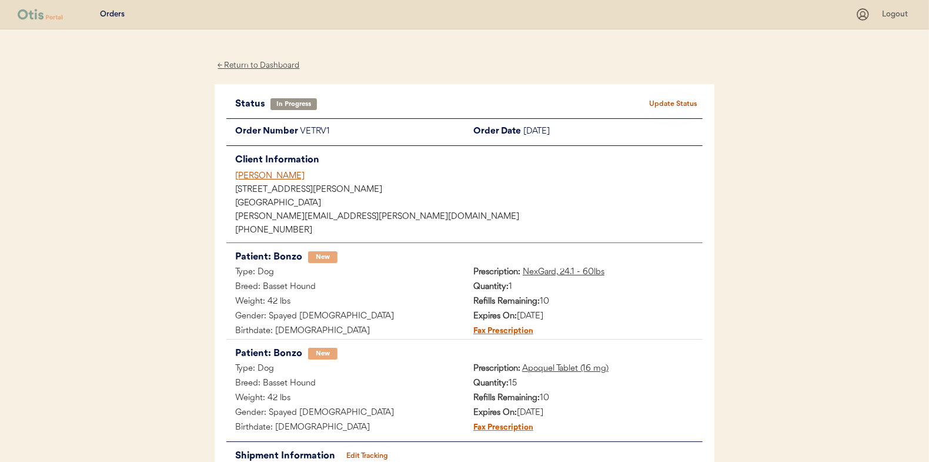
scroll to position [0, 0]
click at [656, 105] on button "Update Status" at bounding box center [673, 104] width 59 height 16
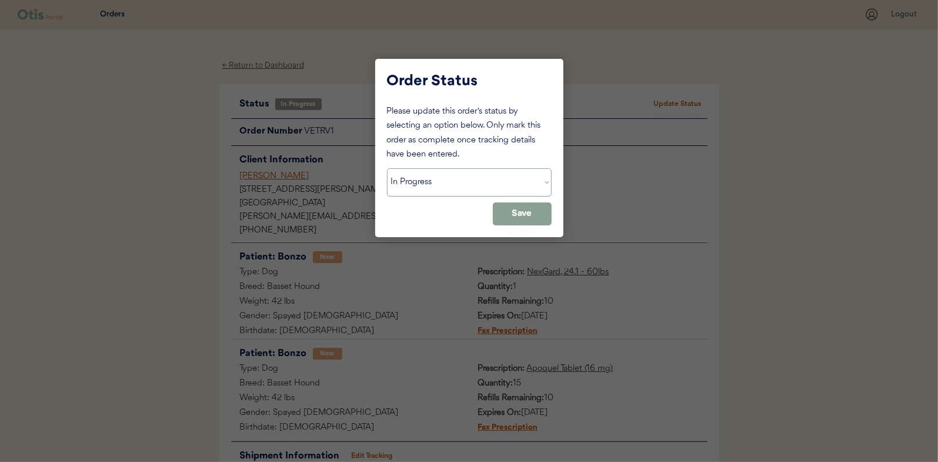
click at [417, 184] on select "Status On Hold New In Progress Complete Pending HW Consent Canceled" at bounding box center [469, 182] width 165 height 28
select select ""complete""
click at [387, 168] on select "Status On Hold New In Progress Complete Pending HW Consent Canceled" at bounding box center [469, 182] width 165 height 28
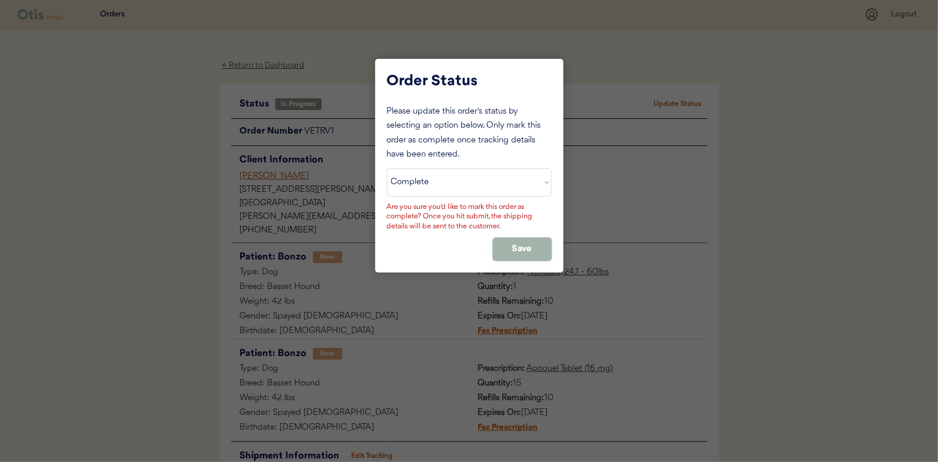
click at [523, 245] on button "Save" at bounding box center [522, 249] width 59 height 23
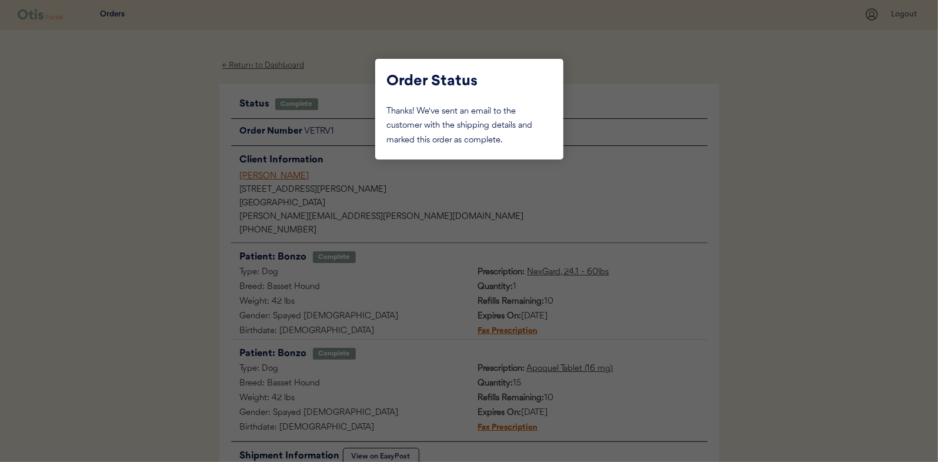
drag, startPoint x: 186, startPoint y: 212, endPoint x: 231, endPoint y: 175, distance: 57.7
click at [186, 212] on div at bounding box center [469, 231] width 938 height 462
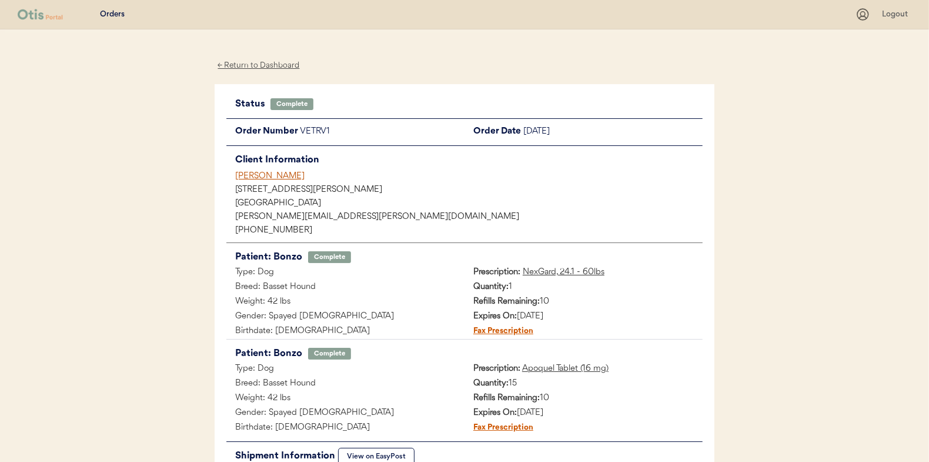
click at [258, 64] on div "← Return to Dashboard" at bounding box center [259, 66] width 88 height 14
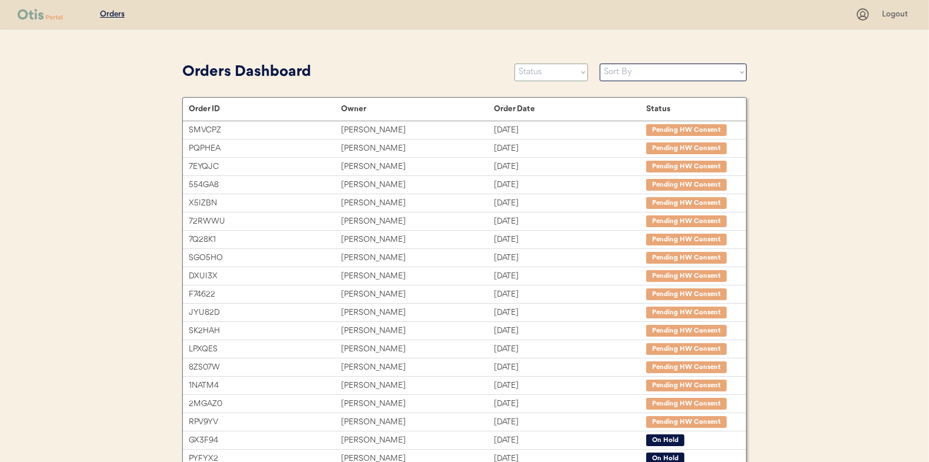
click at [544, 76] on select "Status On Hold New In Progress Complete Pending HW Consent Canceled" at bounding box center [552, 73] width 74 height 18
select select ""in_progress""
click at [515, 64] on select "Status On Hold New In Progress Complete Pending HW Consent Canceled" at bounding box center [552, 73] width 74 height 18
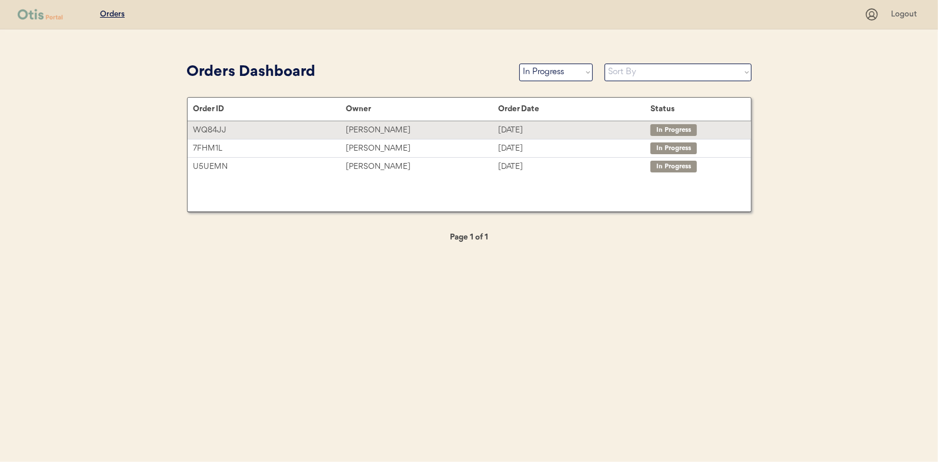
click at [363, 131] on div "Brooklynn Walters" at bounding box center [422, 130] width 152 height 14
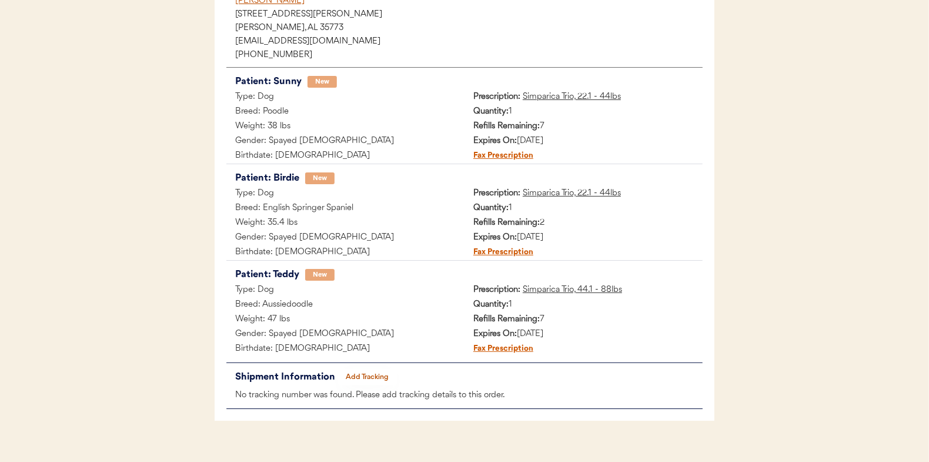
scroll to position [176, 0]
click at [371, 371] on button "Add Tracking" at bounding box center [367, 376] width 59 height 16
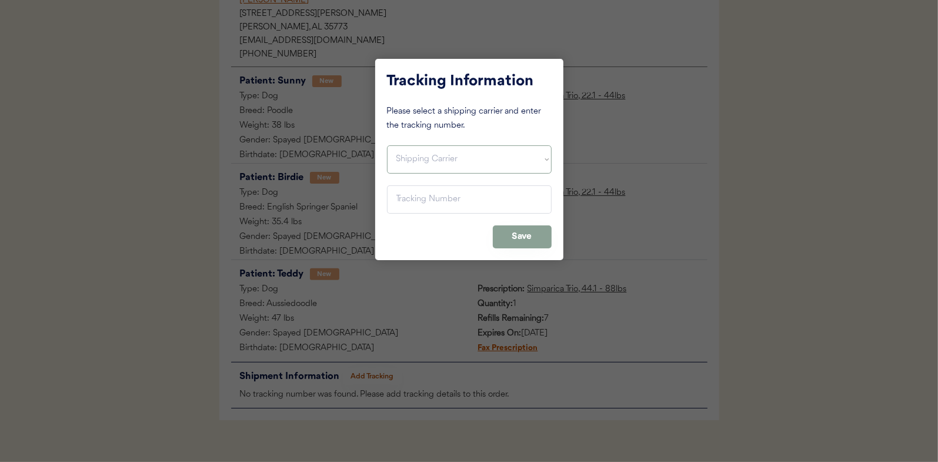
click at [422, 161] on select "Shipping Carrier FedEx FedEx Ground Economy UPS USPS" at bounding box center [469, 159] width 165 height 28
select select ""usps""
click at [387, 145] on select "Shipping Carrier FedEx FedEx Ground Economy UPS USPS" at bounding box center [469, 159] width 165 height 28
click at [412, 195] on input "input" at bounding box center [469, 199] width 165 height 28
paste input "9400150105799029160776"
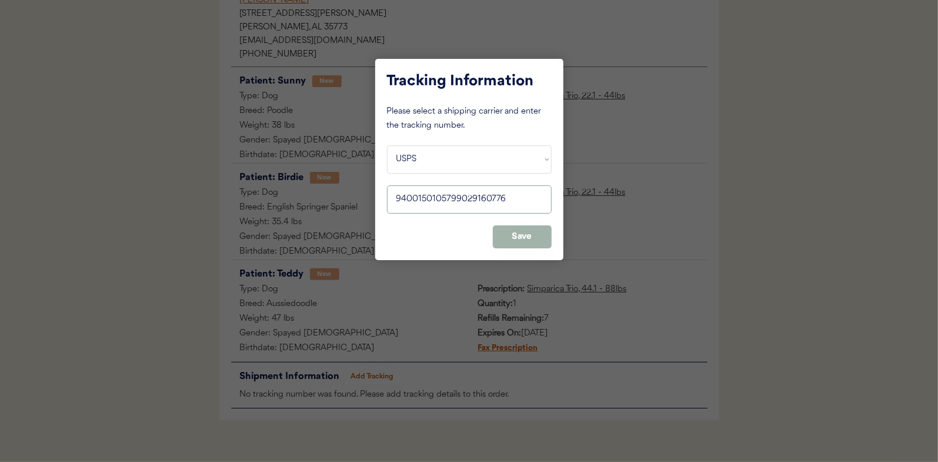
type input "9400150105799029160776"
click at [524, 233] on button "Save" at bounding box center [522, 236] width 59 height 23
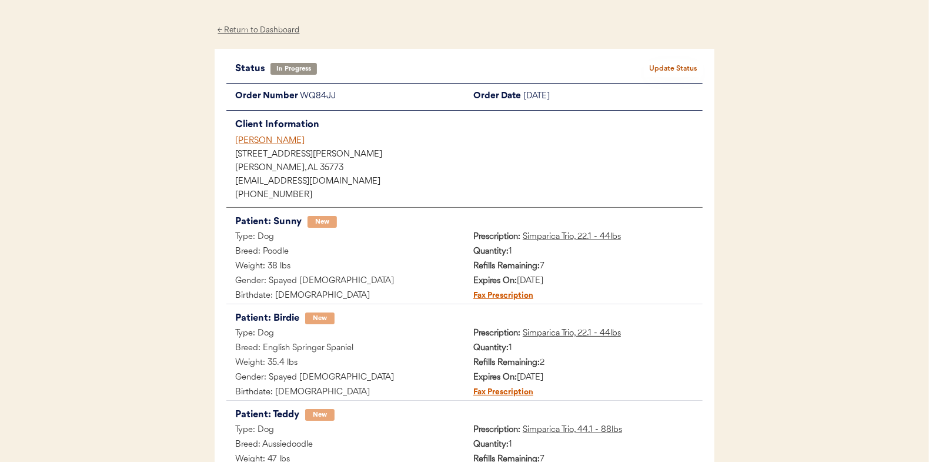
scroll to position [0, 0]
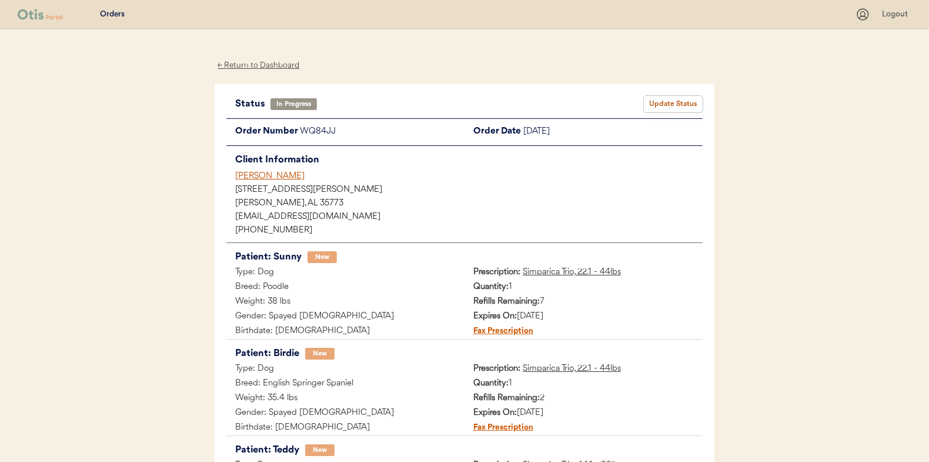
click at [662, 102] on button "Update Status" at bounding box center [673, 104] width 59 height 16
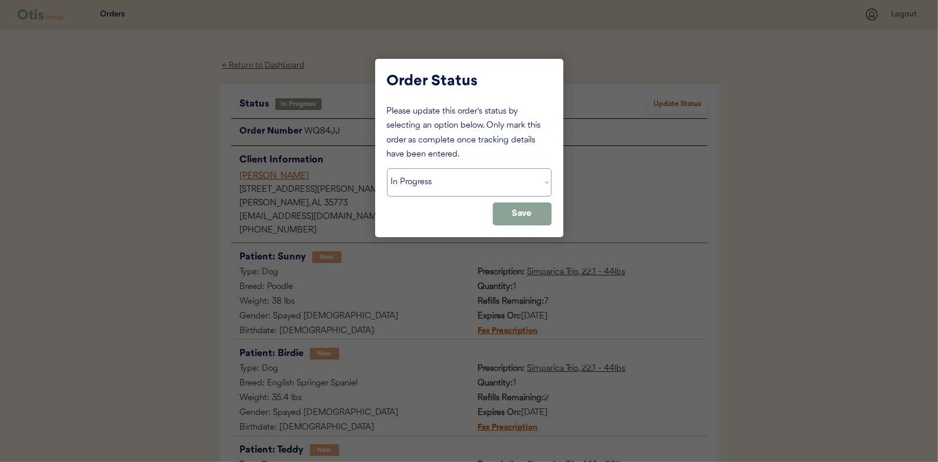
click at [431, 173] on select "Status On Hold New In Progress Complete Pending HW Consent Canceled" at bounding box center [469, 182] width 165 height 28
select select ""complete""
click at [387, 168] on select "Status On Hold New In Progress Complete Pending HW Consent Canceled" at bounding box center [469, 182] width 165 height 28
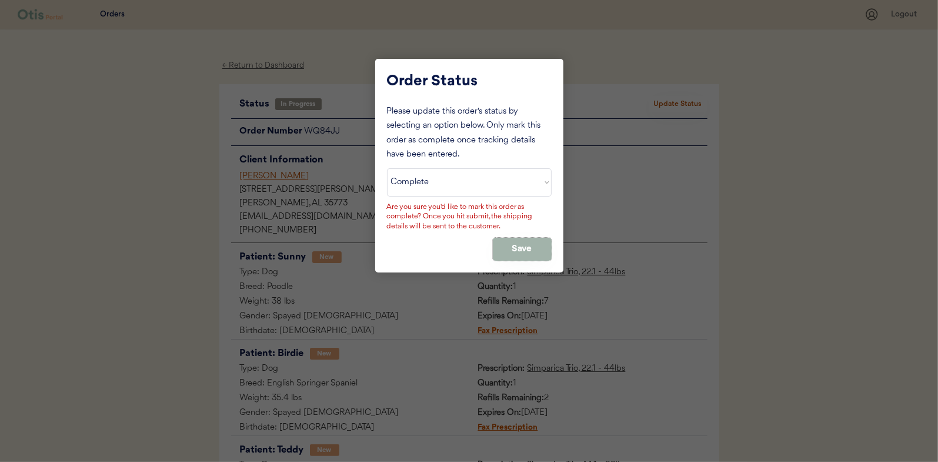
click at [535, 248] on button "Save" at bounding box center [522, 249] width 59 height 23
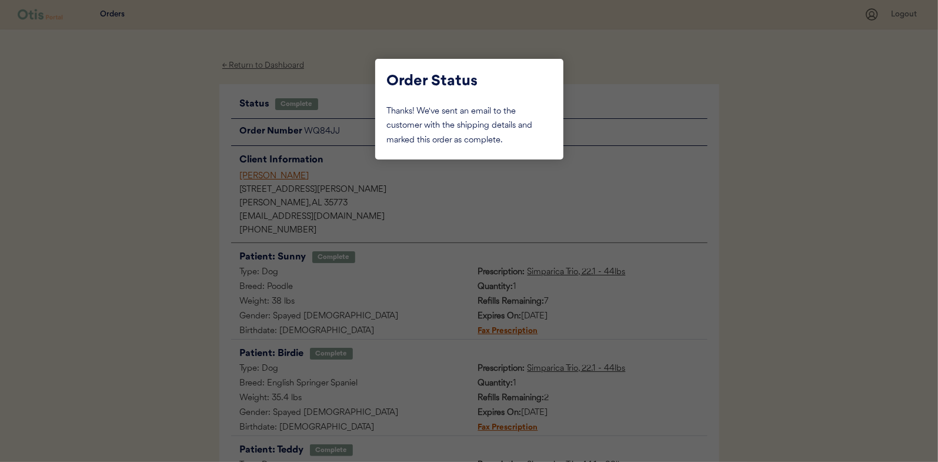
click at [146, 158] on div at bounding box center [469, 231] width 938 height 462
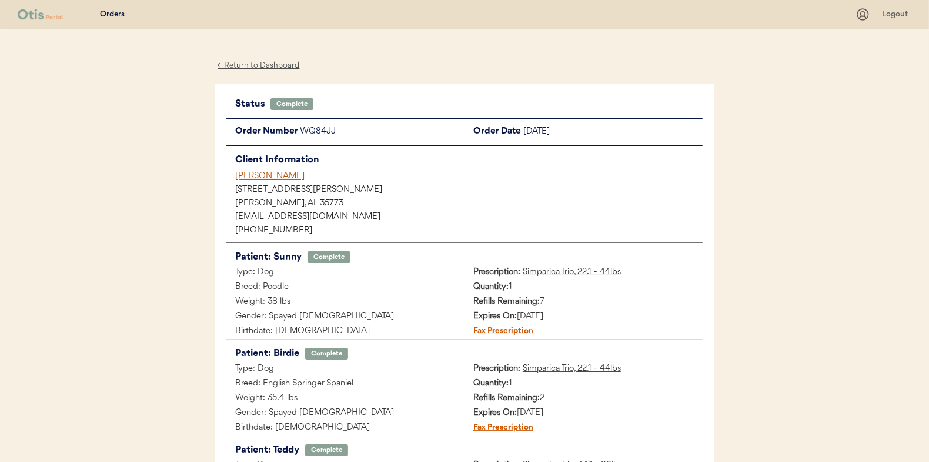
click at [277, 67] on div "← Return to Dashboard" at bounding box center [259, 66] width 88 height 14
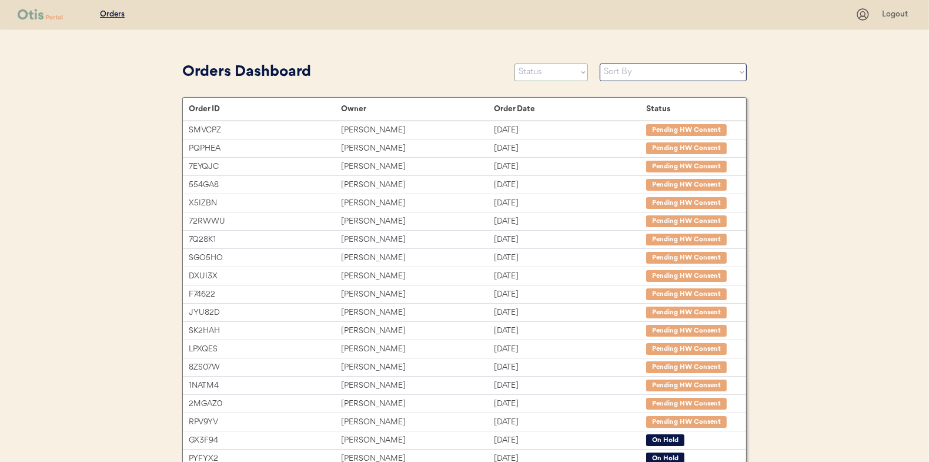
click at [547, 74] on select "Status On Hold New In Progress Complete Pending HW Consent Canceled" at bounding box center [552, 73] width 74 height 18
select select ""in_progress""
click at [515, 64] on select "Status On Hold New In Progress Complete Pending HW Consent Canceled" at bounding box center [552, 73] width 74 height 18
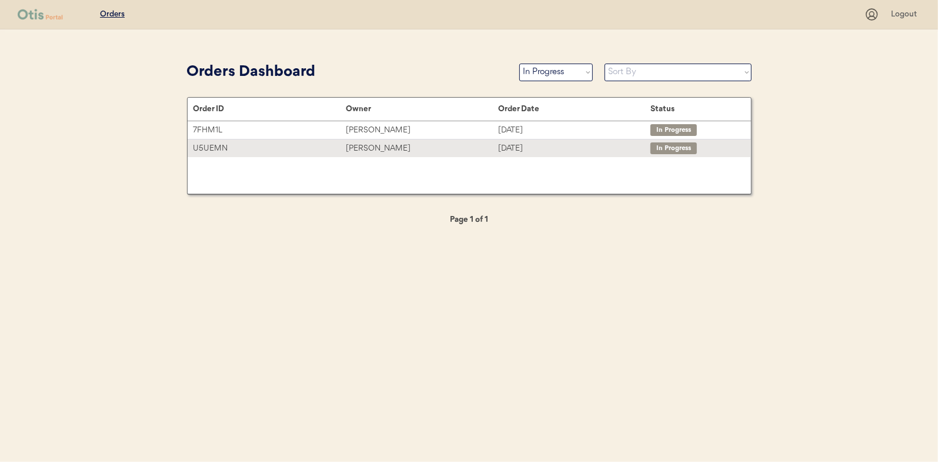
click at [375, 146] on div "[PERSON_NAME]" at bounding box center [422, 149] width 152 height 14
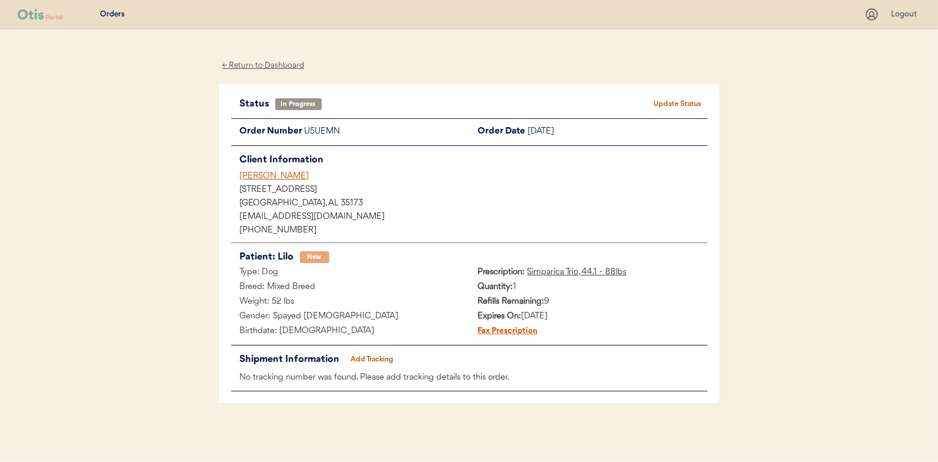
click at [372, 356] on button "Add Tracking" at bounding box center [372, 359] width 59 height 16
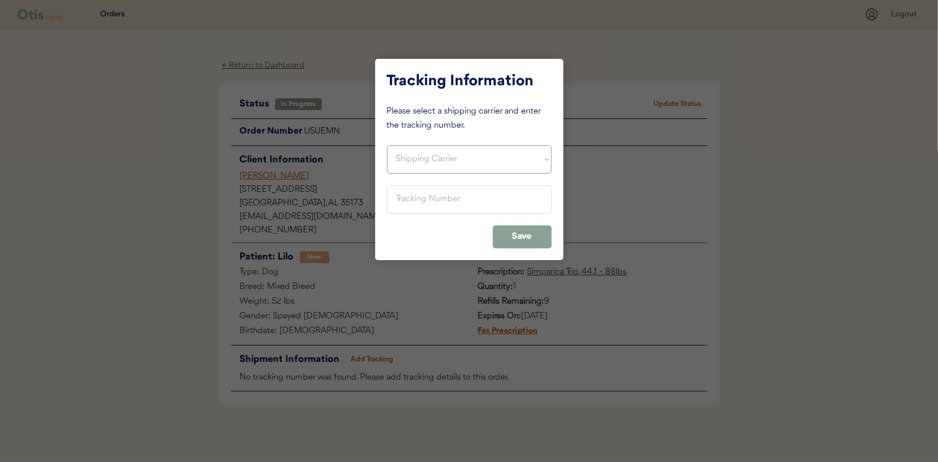
click at [401, 160] on select "Shipping Carrier FedEx FedEx Ground Economy UPS USPS" at bounding box center [469, 159] width 165 height 28
select select ""usps""
click at [387, 145] on select "Shipping Carrier FedEx FedEx Ground Economy UPS USPS" at bounding box center [469, 159] width 165 height 28
click at [412, 194] on input "input" at bounding box center [469, 199] width 165 height 28
paste input "9400150105497029327341"
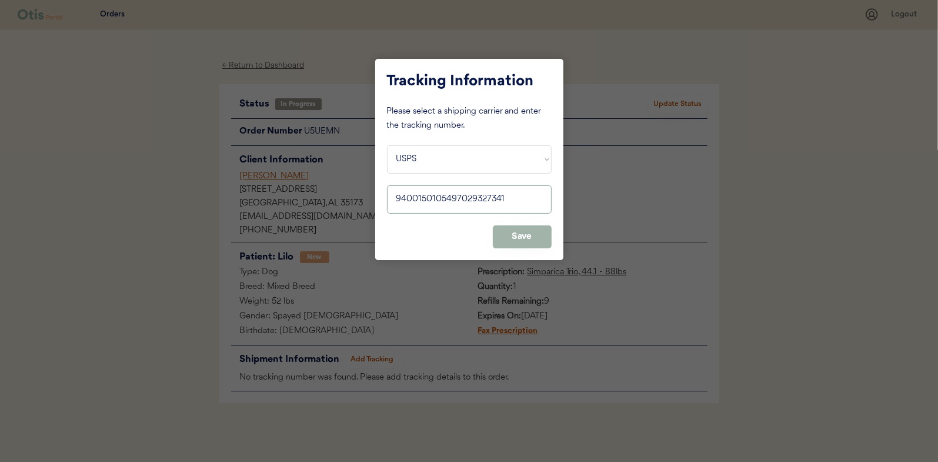
type input "9400150105497029327341"
click at [532, 238] on button "Save" at bounding box center [522, 236] width 59 height 23
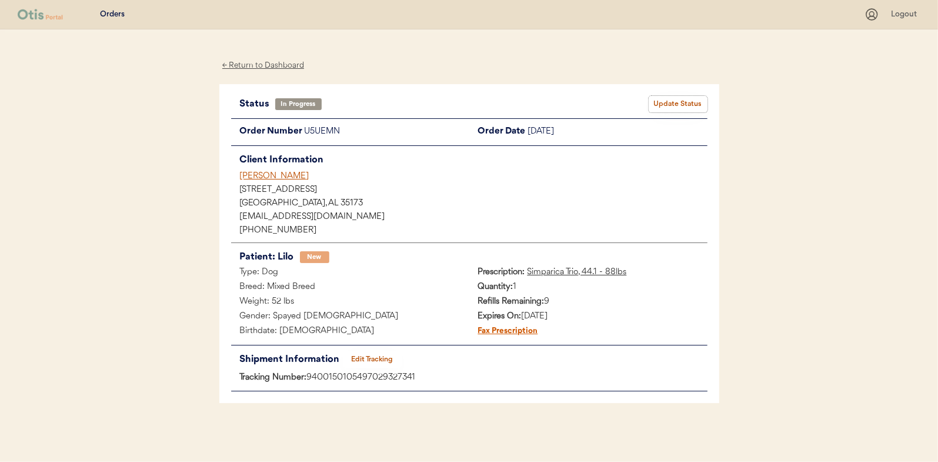
click at [675, 105] on button "Update Status" at bounding box center [678, 104] width 59 height 16
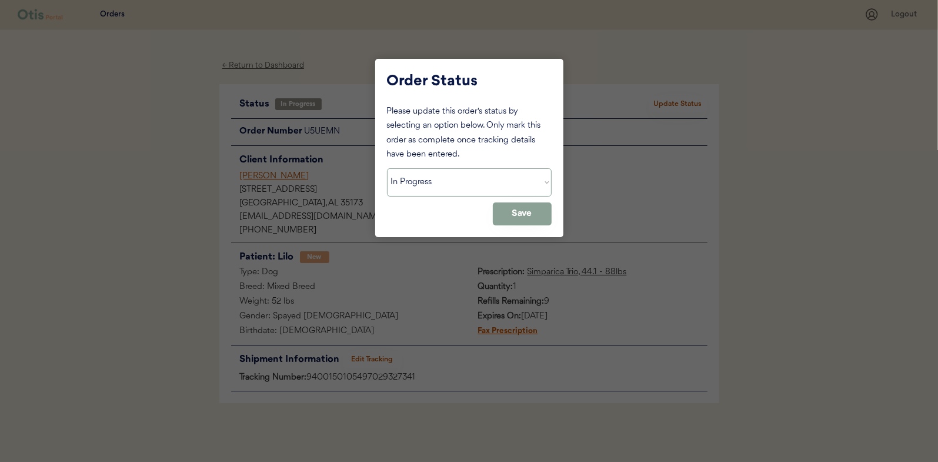
click at [416, 177] on select "Status On Hold New In Progress Complete Pending HW Consent Canceled" at bounding box center [469, 182] width 165 height 28
select select ""complete""
click at [387, 168] on select "Status On Hold New In Progress Complete Pending HW Consent Canceled" at bounding box center [469, 182] width 165 height 28
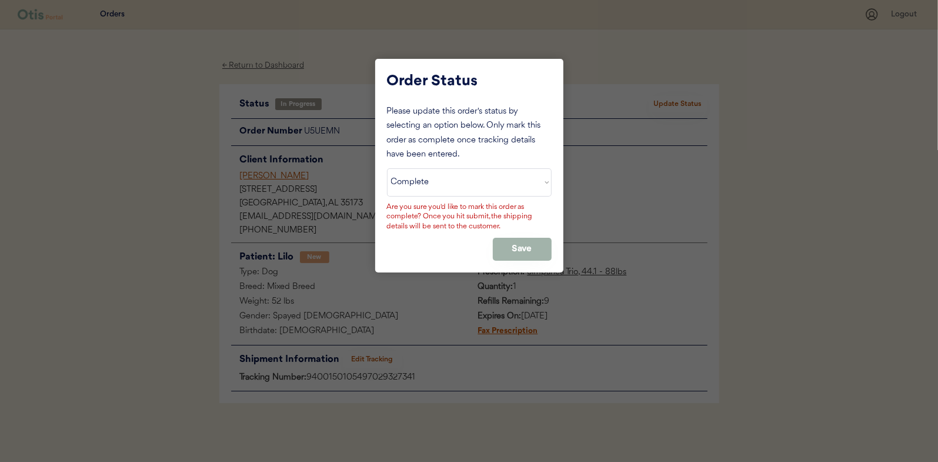
click at [520, 245] on button "Save" at bounding box center [522, 249] width 59 height 23
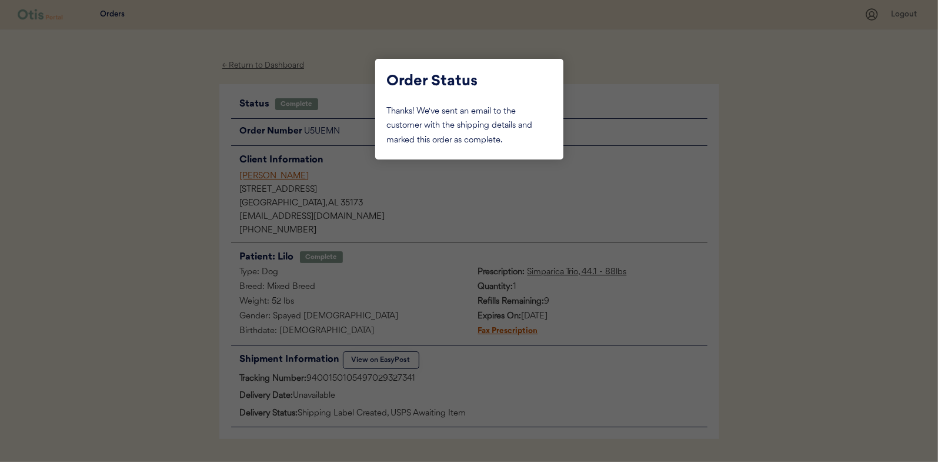
drag, startPoint x: 166, startPoint y: 144, endPoint x: 220, endPoint y: 99, distance: 69.7
click at [166, 144] on div at bounding box center [469, 231] width 938 height 462
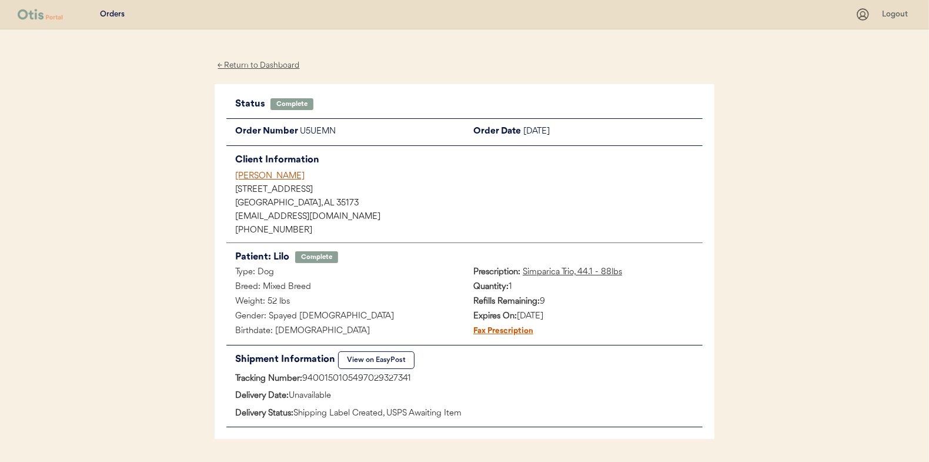
click at [237, 68] on div "← Return to Dashboard" at bounding box center [259, 66] width 88 height 14
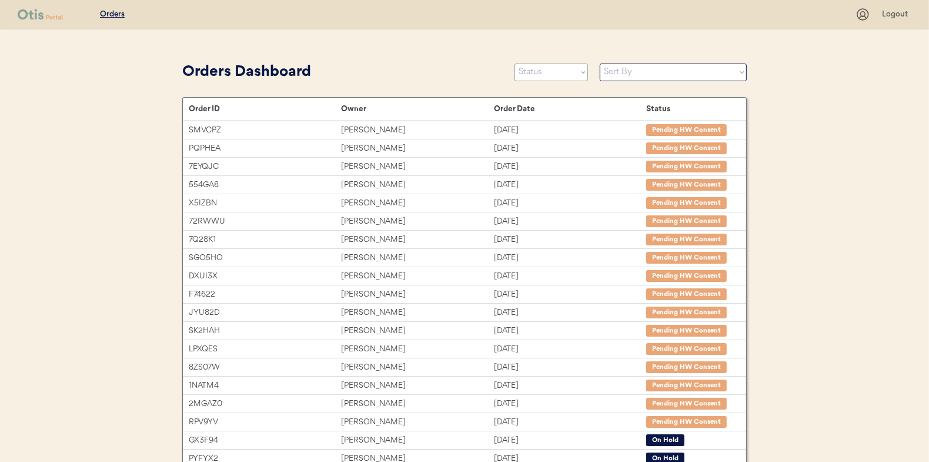
click at [539, 73] on select "Status On Hold New In Progress Complete Pending HW Consent Canceled" at bounding box center [552, 73] width 74 height 18
select select ""in_progress""
click at [515, 64] on select "Status On Hold New In Progress Complete Pending HW Consent Canceled" at bounding box center [552, 73] width 74 height 18
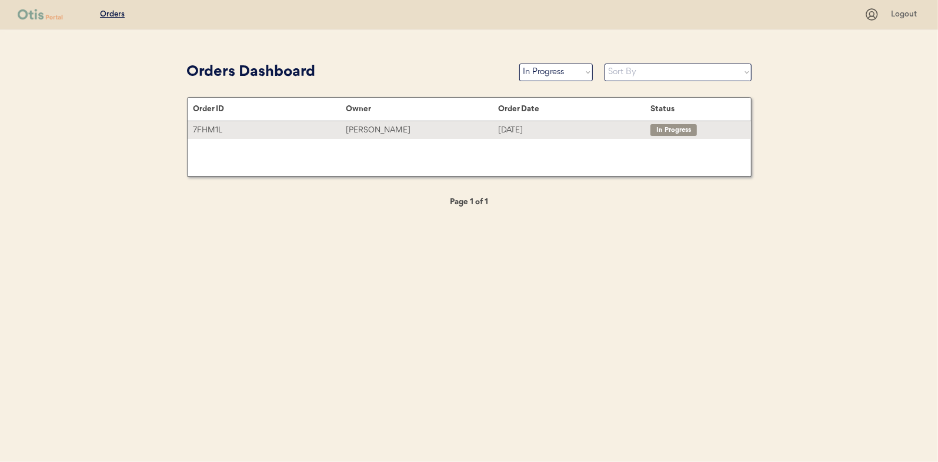
click at [375, 126] on div "Ryan Setzer" at bounding box center [422, 130] width 152 height 14
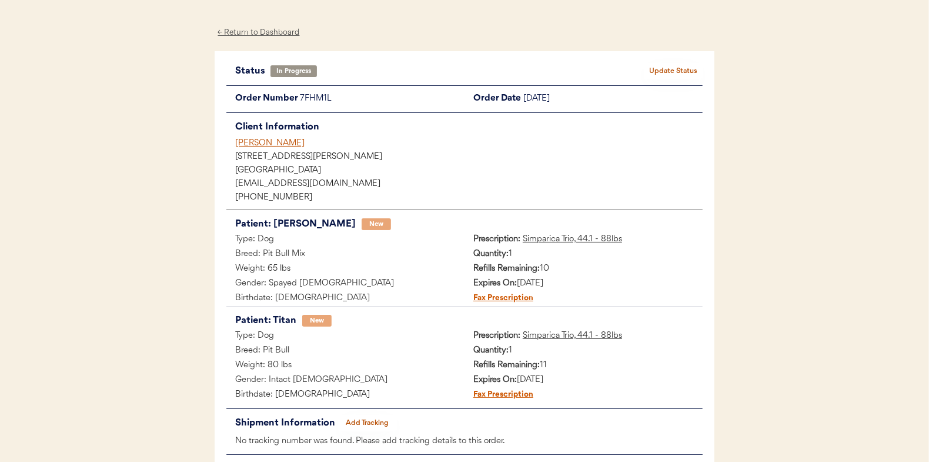
scroll to position [59, 0]
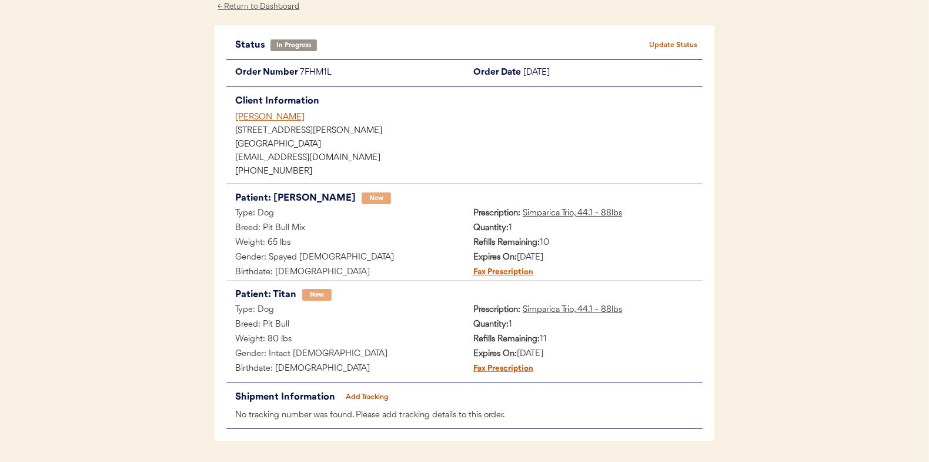
click at [367, 396] on button "Add Tracking" at bounding box center [367, 397] width 59 height 16
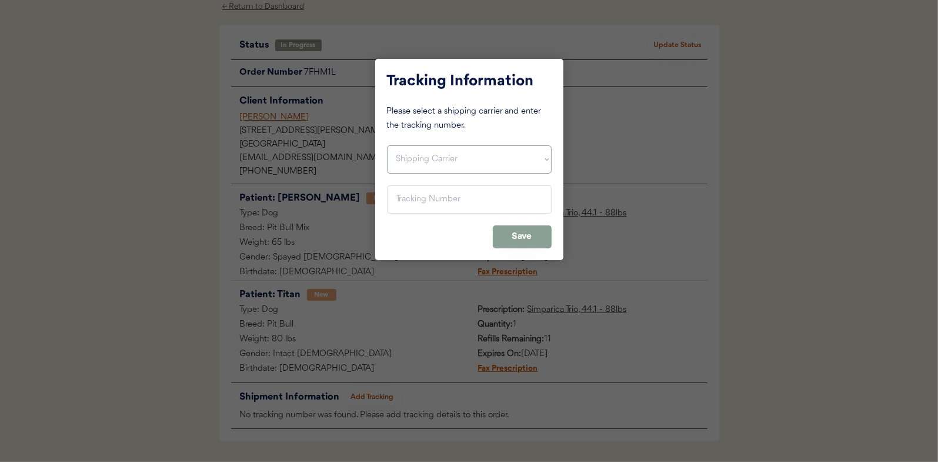
click at [410, 152] on select "Shipping Carrier FedEx FedEx Ground Economy UPS USPS" at bounding box center [469, 159] width 165 height 28
select select ""usps""
click at [387, 145] on select "Shipping Carrier FedEx FedEx Ground Economy UPS USPS" at bounding box center [469, 159] width 165 height 28
click at [408, 197] on input "input" at bounding box center [469, 199] width 165 height 28
paste input "9400150105798029187622"
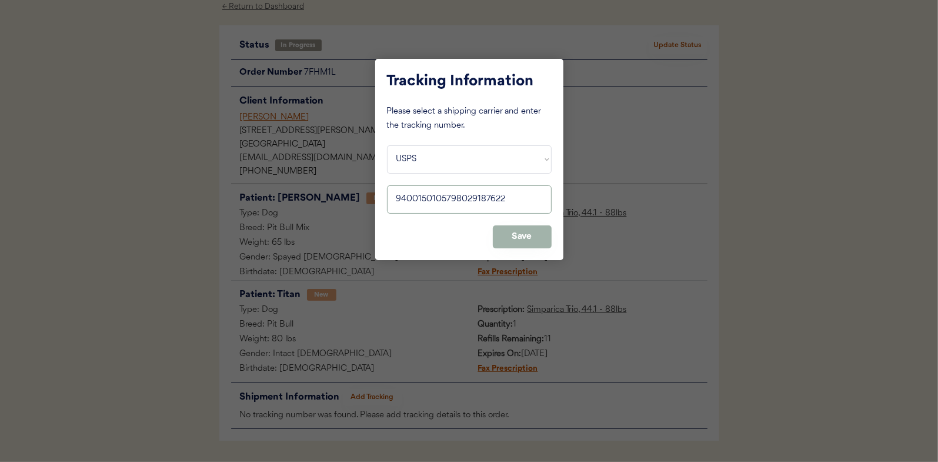
type input "9400150105798029187622"
click at [523, 232] on button "Save" at bounding box center [522, 236] width 59 height 23
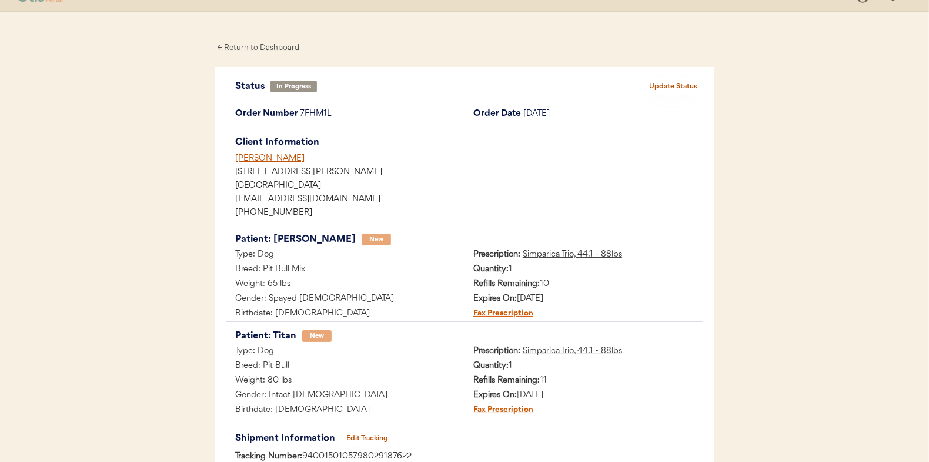
scroll to position [0, 0]
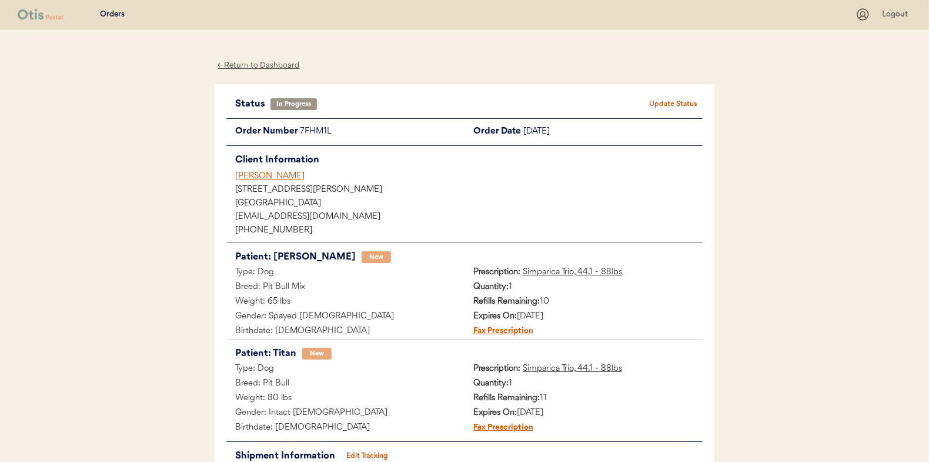
click at [681, 104] on button "Update Status" at bounding box center [673, 104] width 59 height 16
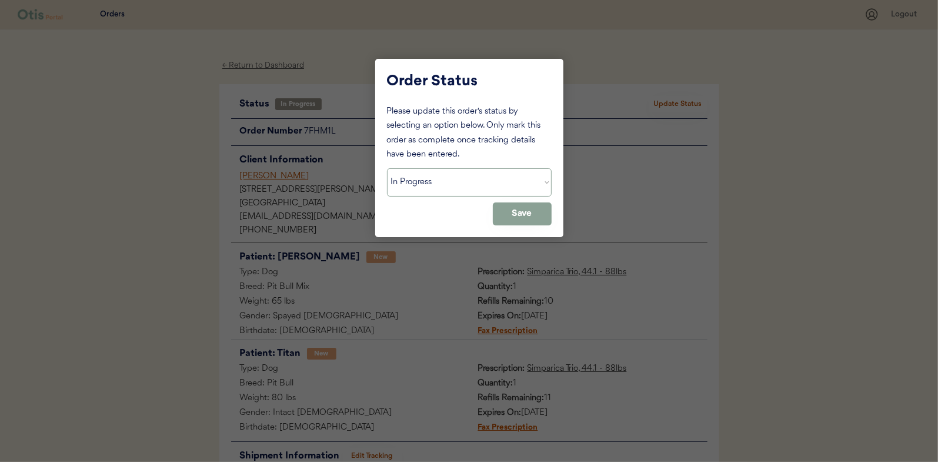
click at [441, 185] on select "Status On Hold New In Progress Complete Pending HW Consent Canceled" at bounding box center [469, 182] width 165 height 28
select select ""complete""
click at [387, 168] on select "Status On Hold New In Progress Complete Pending HW Consent Canceled" at bounding box center [469, 182] width 165 height 28
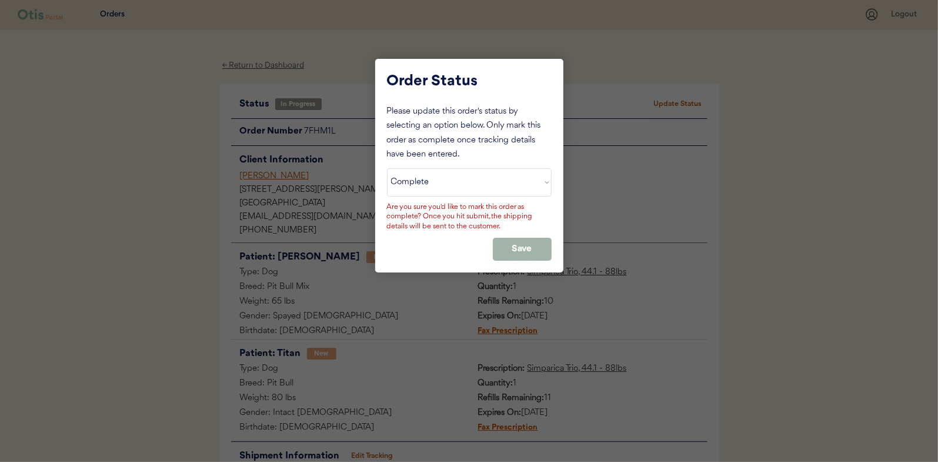
click at [519, 245] on button "Save" at bounding box center [522, 249] width 59 height 23
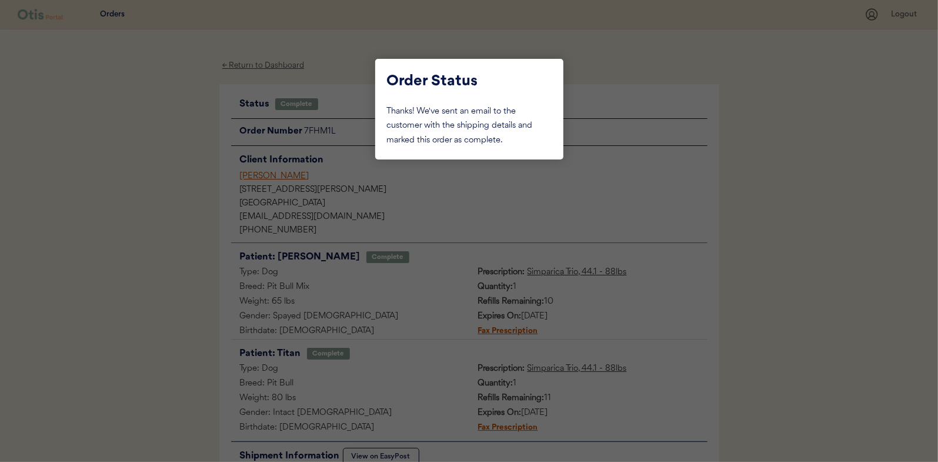
drag, startPoint x: 181, startPoint y: 154, endPoint x: 225, endPoint y: 123, distance: 54.0
click at [181, 154] on div at bounding box center [469, 231] width 938 height 462
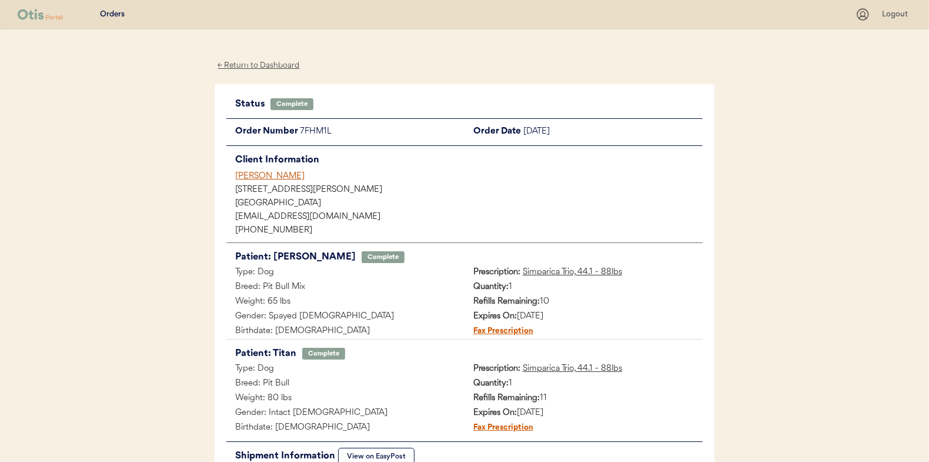
click at [273, 62] on div "← Return to Dashboard" at bounding box center [259, 66] width 88 height 14
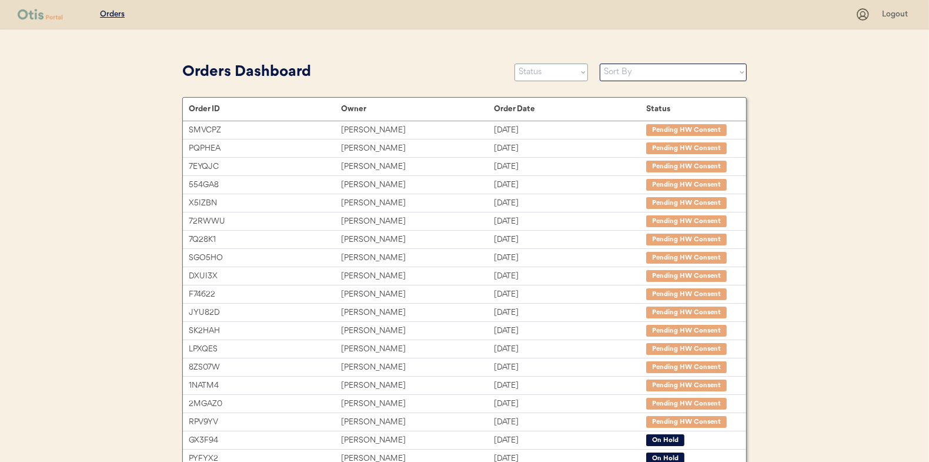
click at [526, 72] on select "Status On Hold New In Progress Complete Pending HW Consent Canceled" at bounding box center [552, 73] width 74 height 18
click at [515, 64] on select "Status On Hold New In Progress Complete Pending HW Consent Canceled" at bounding box center [552, 73] width 74 height 18
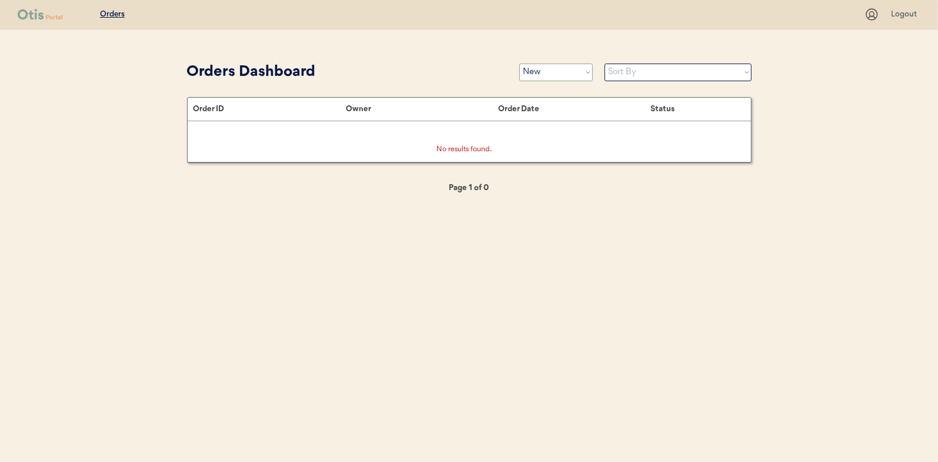
click at [537, 74] on select "Status On Hold New In Progress Complete Pending HW Consent Canceled" at bounding box center [556, 73] width 74 height 18
click at [519, 64] on select "Status On Hold New In Progress Complete Pending HW Consent Canceled" at bounding box center [556, 73] width 74 height 18
click at [539, 74] on select "Status On Hold New In Progress Complete Pending HW Consent Canceled" at bounding box center [556, 73] width 74 height 18
select select ""new""
click at [519, 64] on select "Status On Hold New In Progress Complete Pending HW Consent Canceled" at bounding box center [556, 73] width 74 height 18
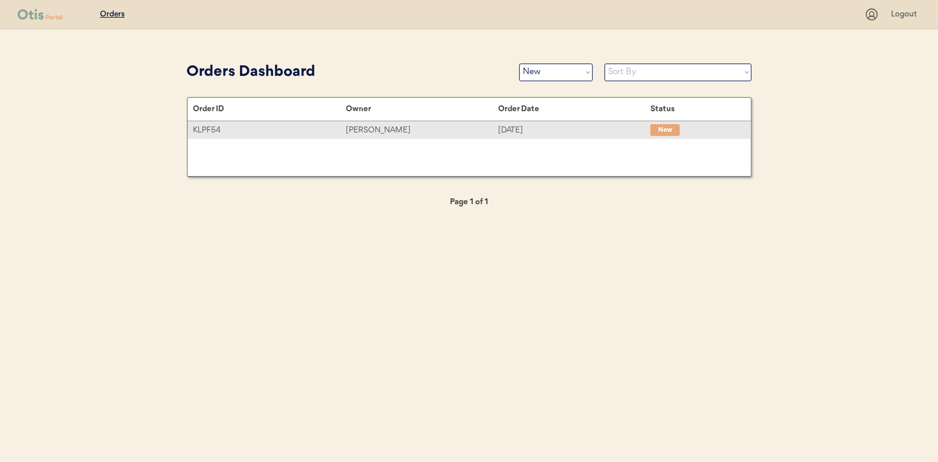
click at [372, 129] on div "[PERSON_NAME]" at bounding box center [422, 130] width 152 height 14
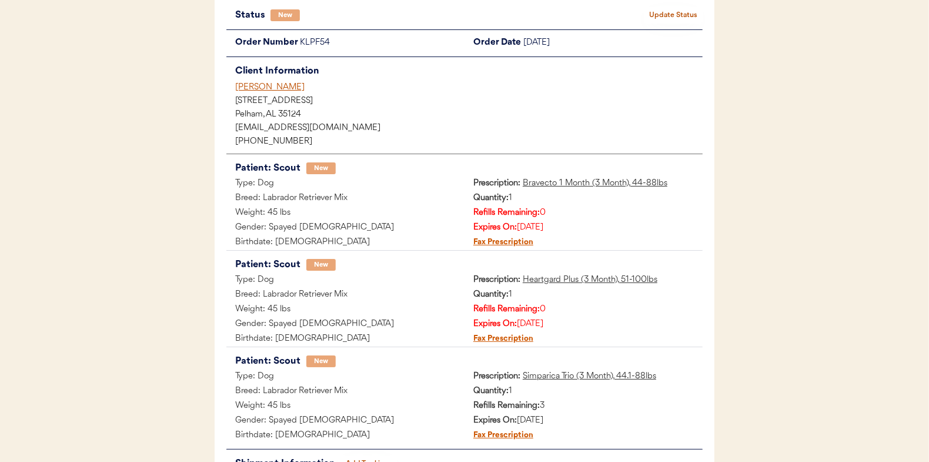
scroll to position [118, 0]
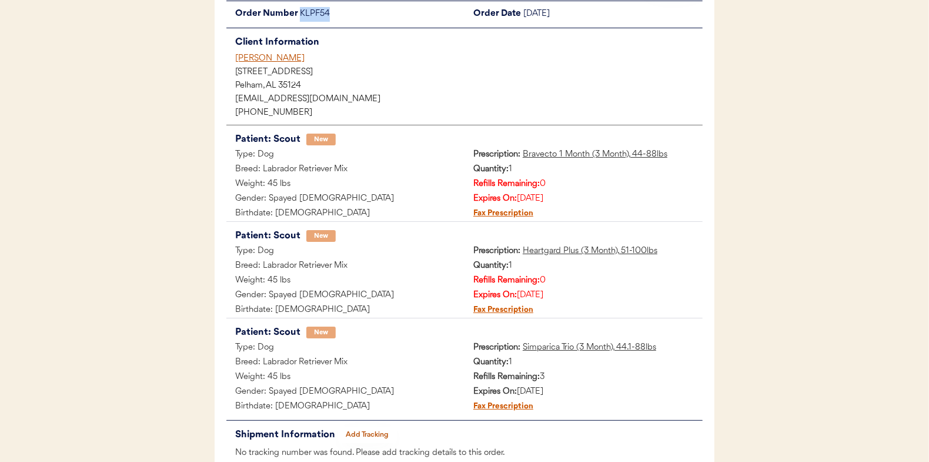
drag, startPoint x: 330, startPoint y: 16, endPoint x: 301, endPoint y: 16, distance: 28.8
click at [301, 16] on div "KLPF54" at bounding box center [382, 14] width 165 height 15
copy div "KLPF54"
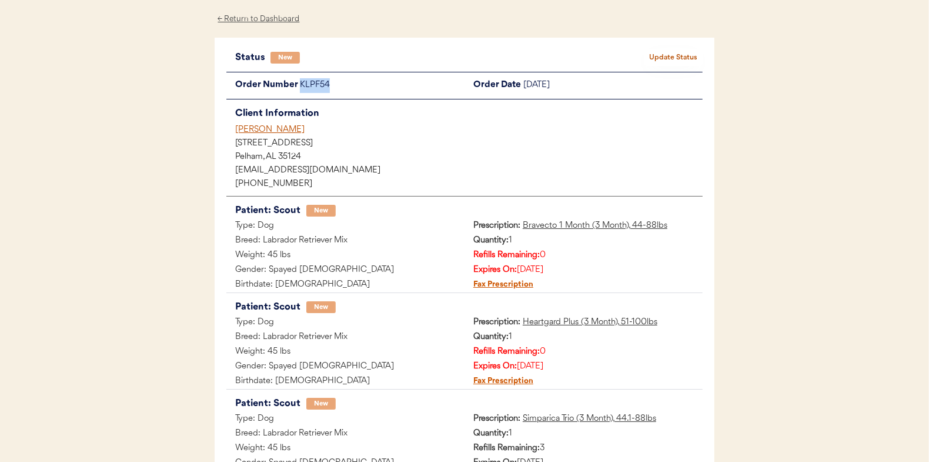
scroll to position [0, 0]
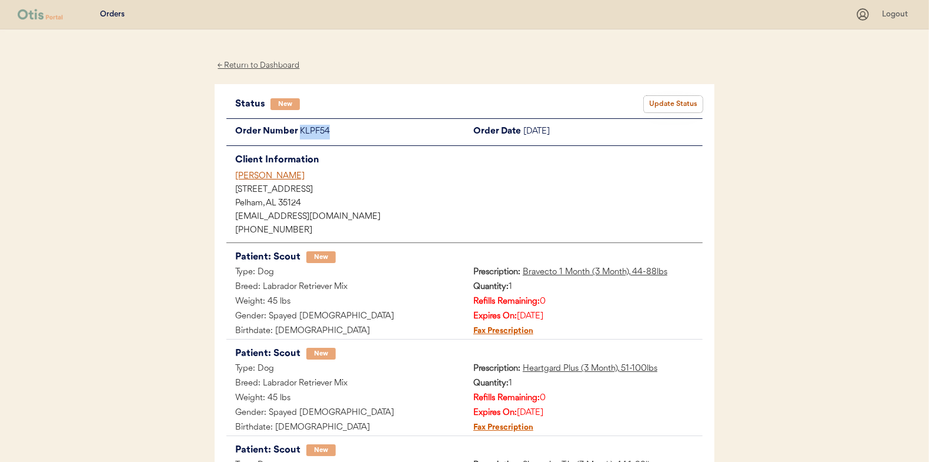
click at [680, 100] on button "Update Status" at bounding box center [673, 104] width 59 height 16
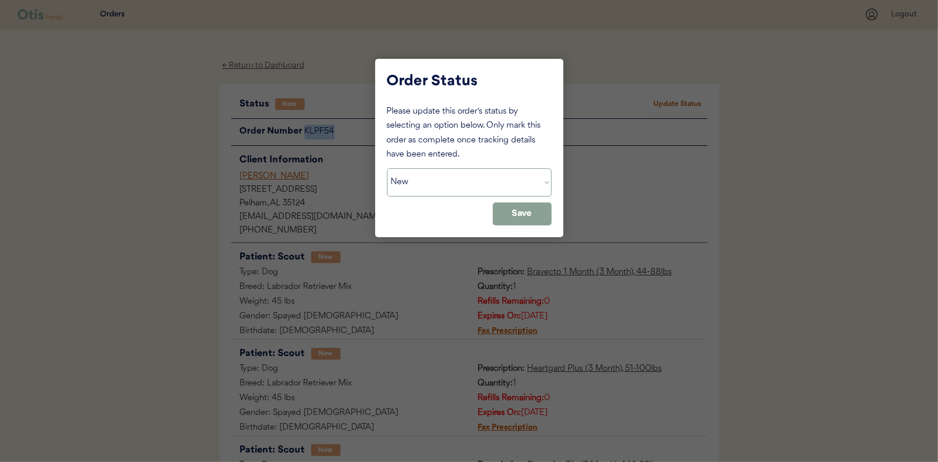
click at [474, 181] on select "Status On Hold New In Progress Complete Pending HW Consent Canceled" at bounding box center [469, 182] width 165 height 28
select select ""on_hold""
click at [387, 168] on select "Status On Hold New In Progress Complete Pending HW Consent Canceled" at bounding box center [469, 182] width 165 height 28
click at [519, 212] on button "Save" at bounding box center [522, 213] width 59 height 23
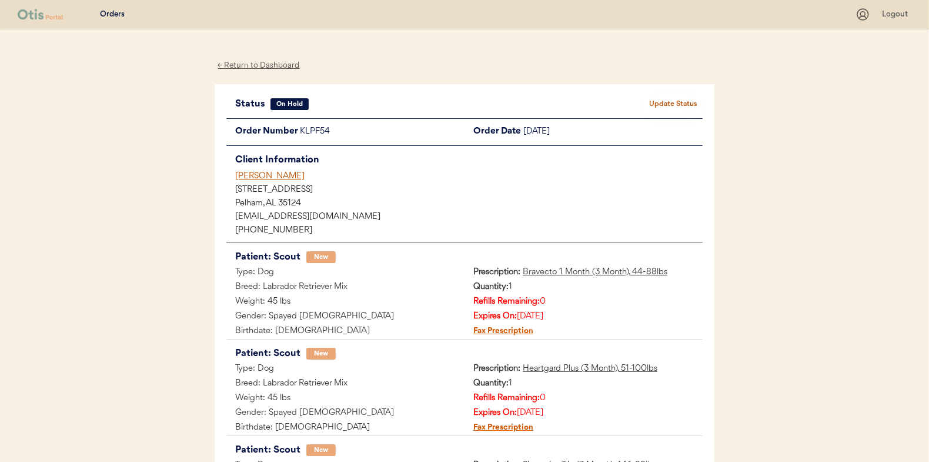
click at [252, 66] on div "← Return to Dashboard" at bounding box center [259, 66] width 88 height 14
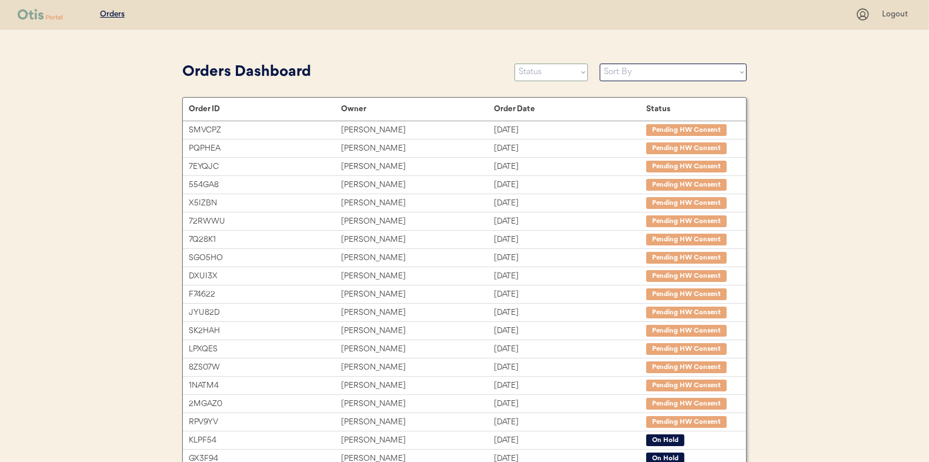
click at [550, 73] on select "Status On Hold New In Progress Complete Pending HW Consent Canceled" at bounding box center [552, 73] width 74 height 18
select select ""new""
click at [515, 64] on select "Status On Hold New In Progress Complete Pending HW Consent Canceled" at bounding box center [552, 73] width 74 height 18
click at [533, 72] on select "Status On Hold New In Progress Complete Pending HW Consent Canceled" at bounding box center [552, 73] width 74 height 18
select select ""new""
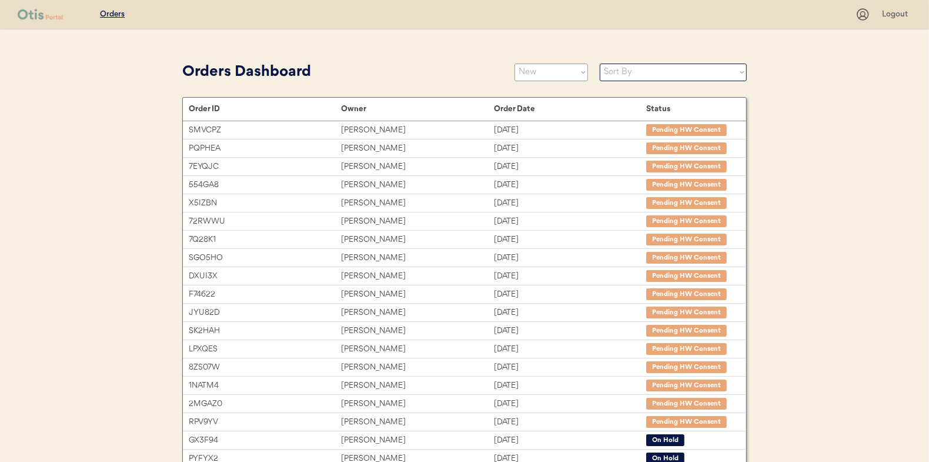
click at [515, 64] on select "Status On Hold New In Progress Complete Pending HW Consent Canceled" at bounding box center [552, 73] width 74 height 18
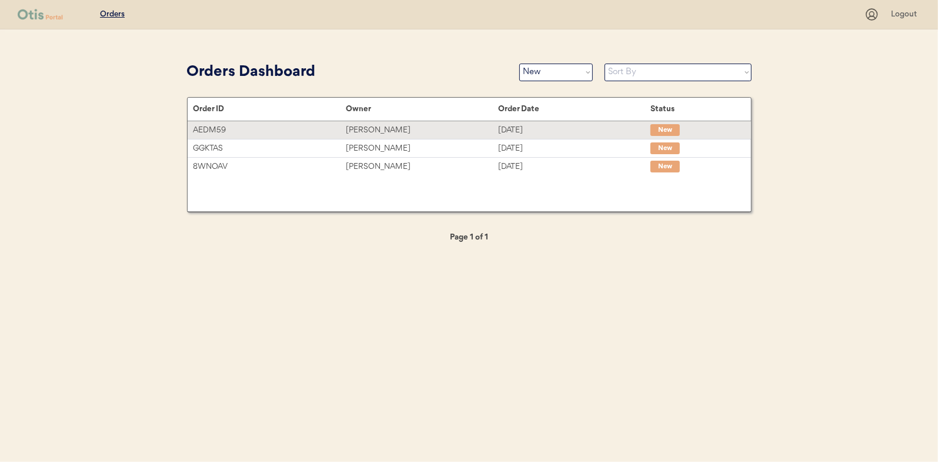
drag, startPoint x: 378, startPoint y: 132, endPoint x: 243, endPoint y: 148, distance: 135.6
click at [378, 132] on div "[PERSON_NAME]" at bounding box center [422, 130] width 152 height 14
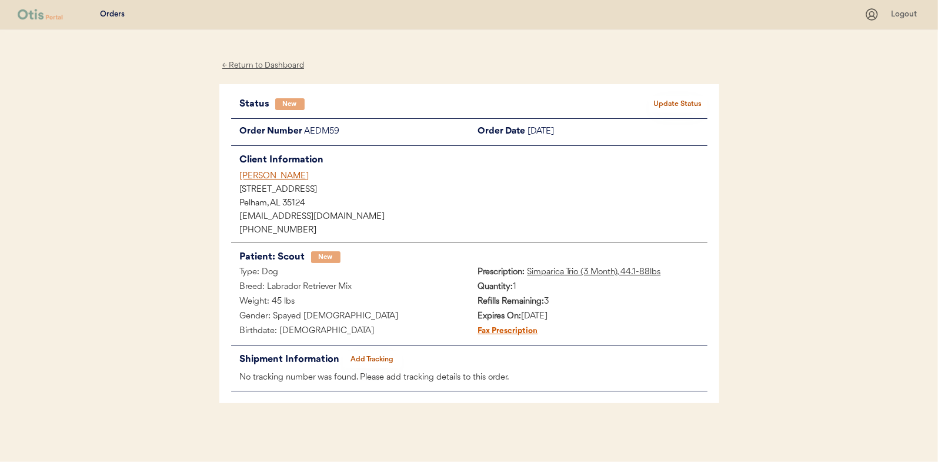
click at [669, 102] on button "Update Status" at bounding box center [678, 104] width 59 height 16
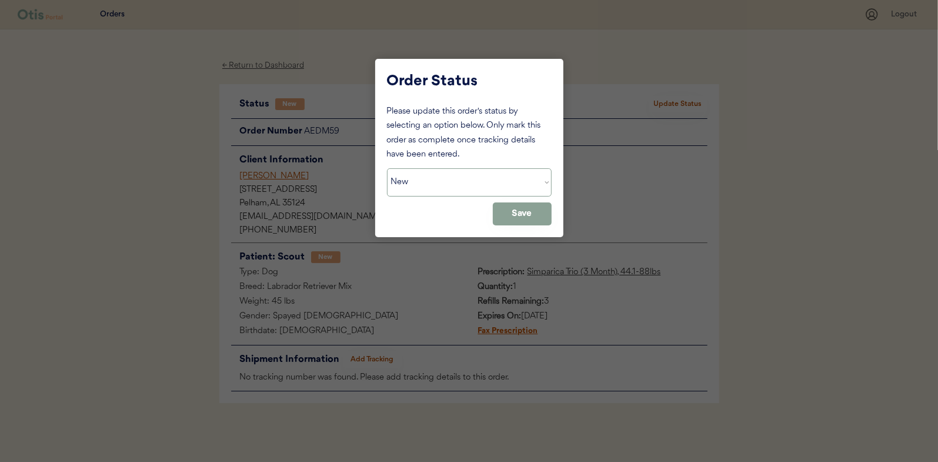
click at [410, 184] on select "Status On Hold New In Progress Complete Pending HW Consent Canceled" at bounding box center [469, 182] width 165 height 28
select select ""in_progress""
click at [387, 168] on select "Status On Hold New In Progress Complete Pending HW Consent Canceled" at bounding box center [469, 182] width 165 height 28
click at [525, 211] on button "Save" at bounding box center [522, 213] width 59 height 23
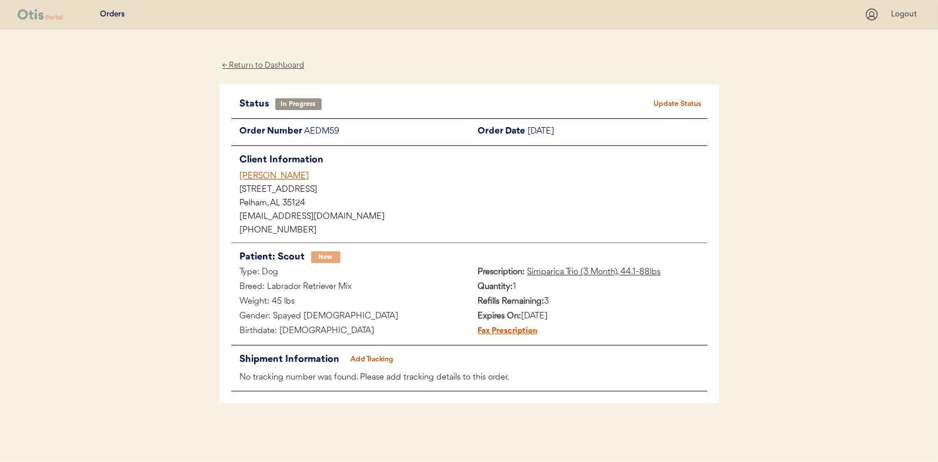
click at [250, 64] on div "← Return to Dashboard" at bounding box center [263, 66] width 88 height 14
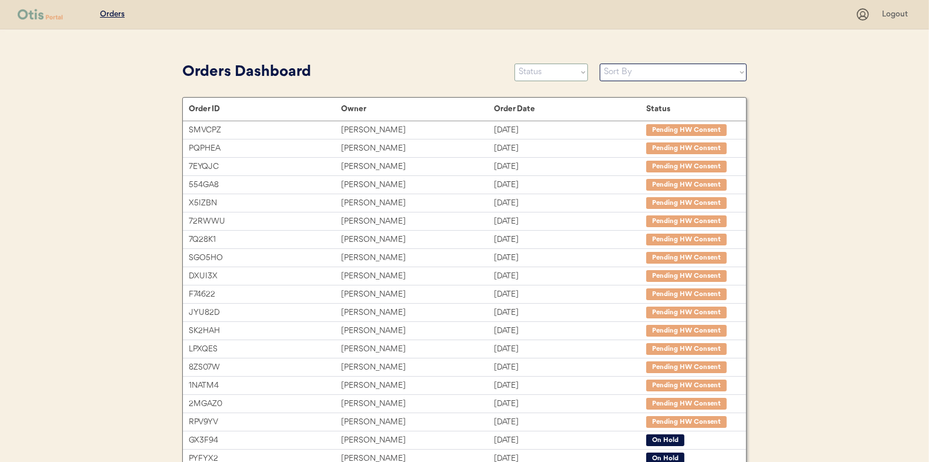
click at [542, 75] on select "Status On Hold New In Progress Complete Pending HW Consent Canceled" at bounding box center [552, 73] width 74 height 18
select select ""new""
click at [515, 64] on select "Status On Hold New In Progress Complete Pending HW Consent Canceled" at bounding box center [552, 73] width 74 height 18
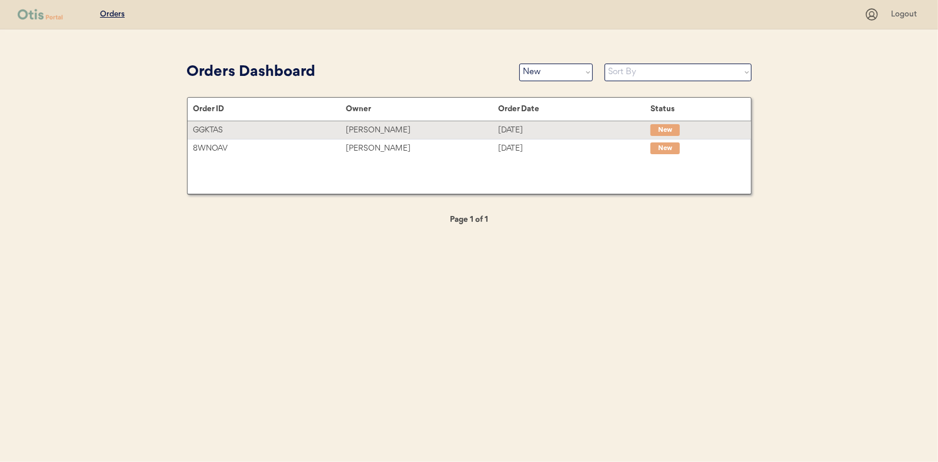
click at [366, 132] on div "[PERSON_NAME]" at bounding box center [422, 130] width 152 height 14
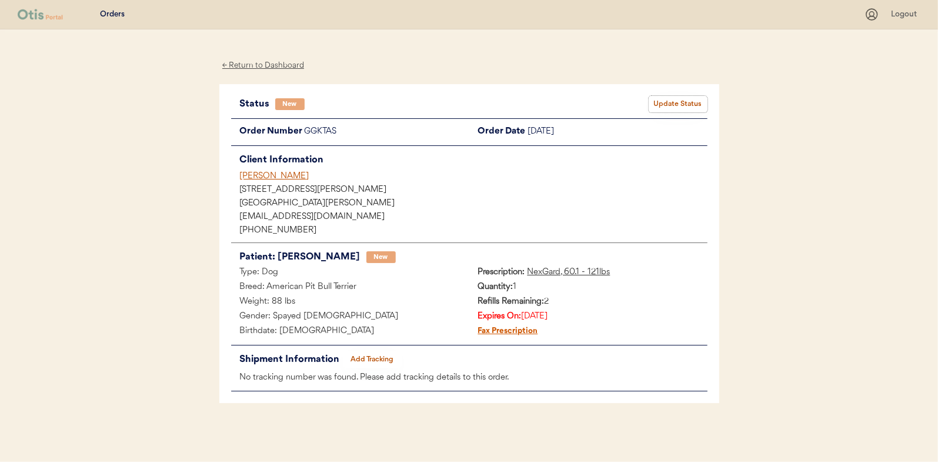
click at [672, 101] on button "Update Status" at bounding box center [678, 104] width 59 height 16
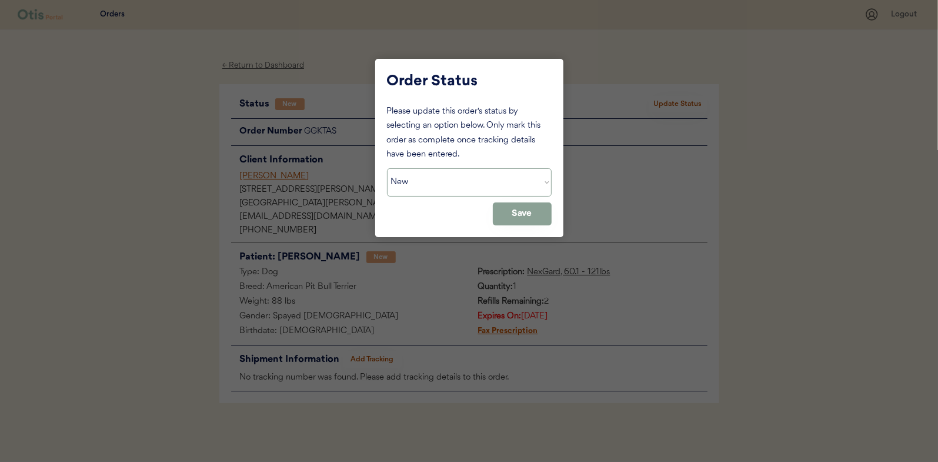
click at [436, 174] on select "Status On Hold New In Progress Complete Pending HW Consent Canceled" at bounding box center [469, 182] width 165 height 28
select select ""in_progress""
click at [387, 168] on select "Status On Hold New In Progress Complete Pending HW Consent Canceled" at bounding box center [469, 182] width 165 height 28
click at [532, 206] on button "Save" at bounding box center [522, 213] width 59 height 23
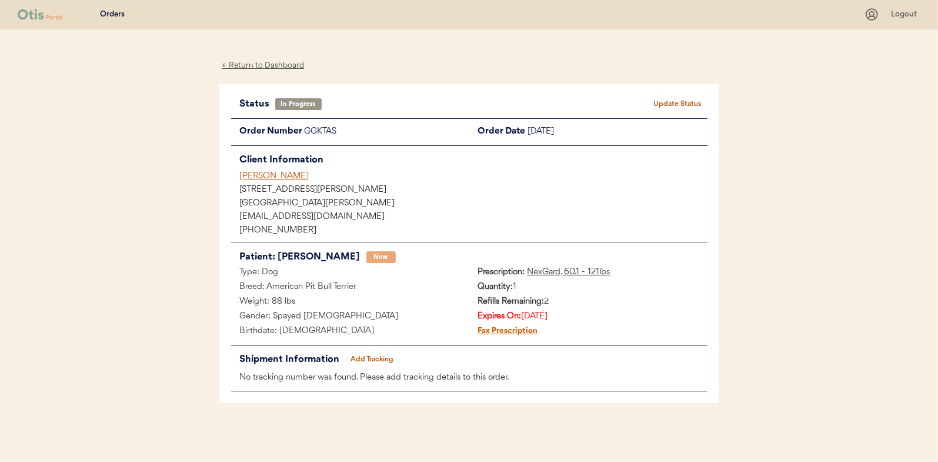
click at [253, 68] on div "← Return to Dashboard" at bounding box center [263, 66] width 88 height 14
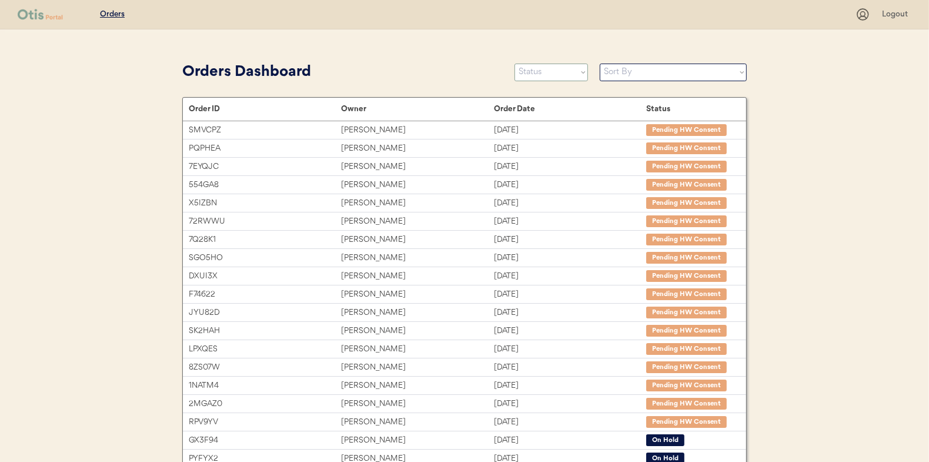
click at [534, 72] on select "Status On Hold New In Progress Complete Pending HW Consent Canceled" at bounding box center [552, 73] width 74 height 18
select select ""new""
click at [515, 64] on select "Status On Hold New In Progress Complete Pending HW Consent Canceled" at bounding box center [552, 73] width 74 height 18
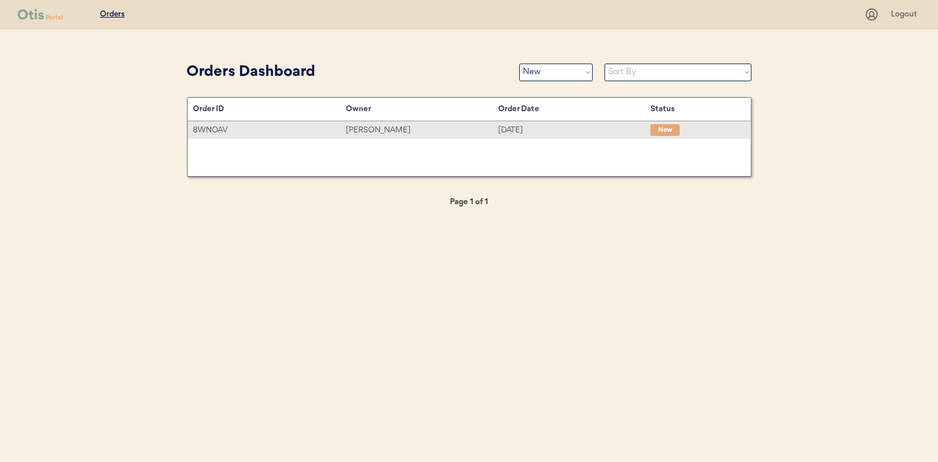
click at [386, 132] on div "[PERSON_NAME]" at bounding box center [422, 130] width 152 height 14
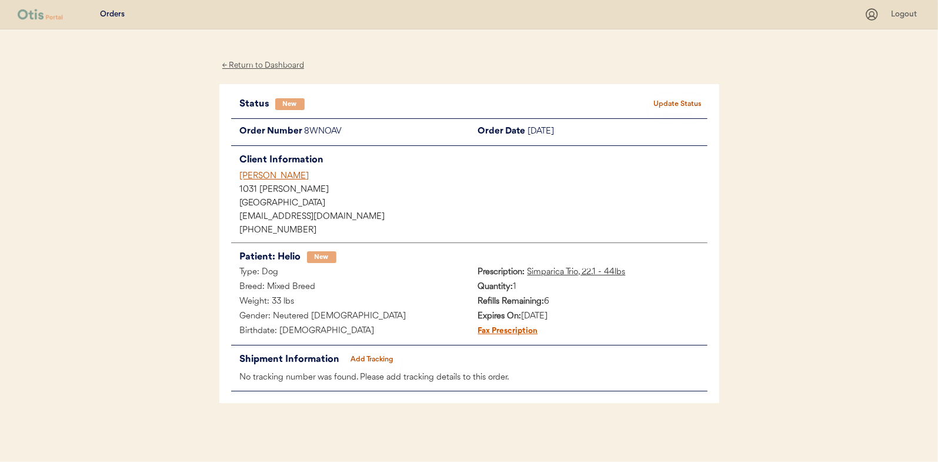
click at [680, 105] on button "Update Status" at bounding box center [678, 104] width 59 height 16
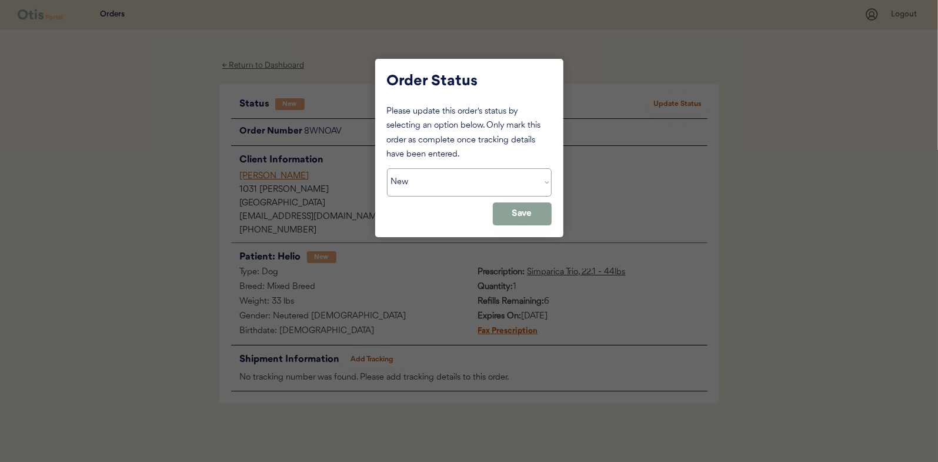
click at [429, 183] on select "Status On Hold New In Progress Complete Pending HW Consent Canceled" at bounding box center [469, 182] width 165 height 28
select select ""in_progress""
click at [387, 168] on select "Status On Hold New In Progress Complete Pending HW Consent Canceled" at bounding box center [469, 182] width 165 height 28
click at [535, 205] on button "Save" at bounding box center [522, 213] width 59 height 23
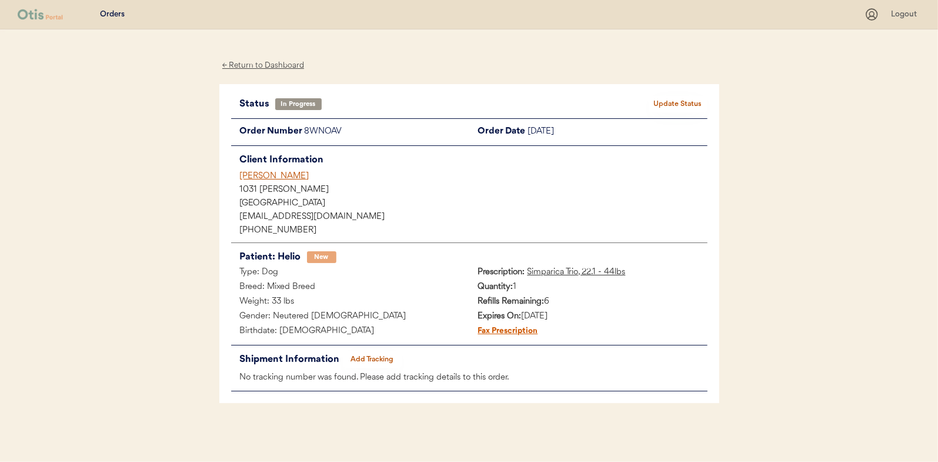
click at [265, 66] on div "← Return to Dashboard" at bounding box center [263, 66] width 88 height 14
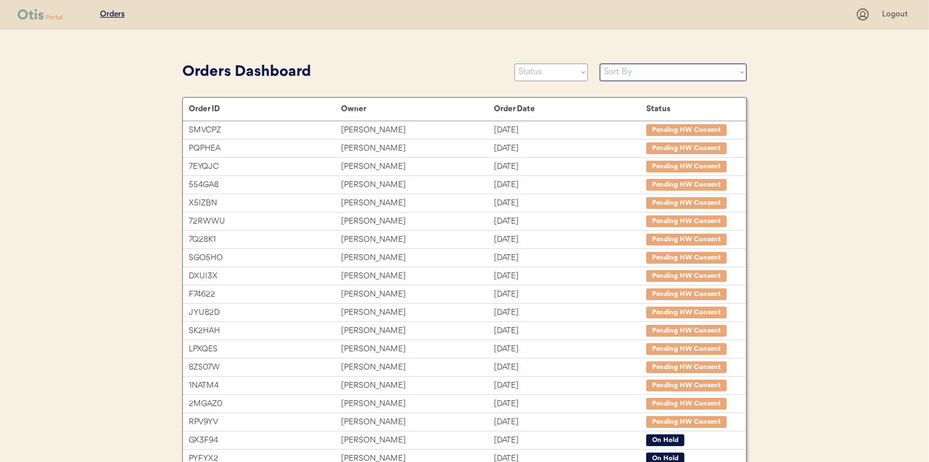
click at [552, 79] on select "Status On Hold New In Progress Complete Pending HW Consent Canceled" at bounding box center [552, 73] width 74 height 18
select select ""new""
click at [515, 64] on select "Status On Hold New In Progress Complete Pending HW Consent Canceled" at bounding box center [552, 73] width 74 height 18
click at [538, 69] on select "Status On Hold New In Progress Complete Pending HW Consent Canceled" at bounding box center [552, 73] width 74 height 18
click at [515, 64] on select "Status On Hold New In Progress Complete Pending HW Consent Canceled" at bounding box center [552, 73] width 74 height 18
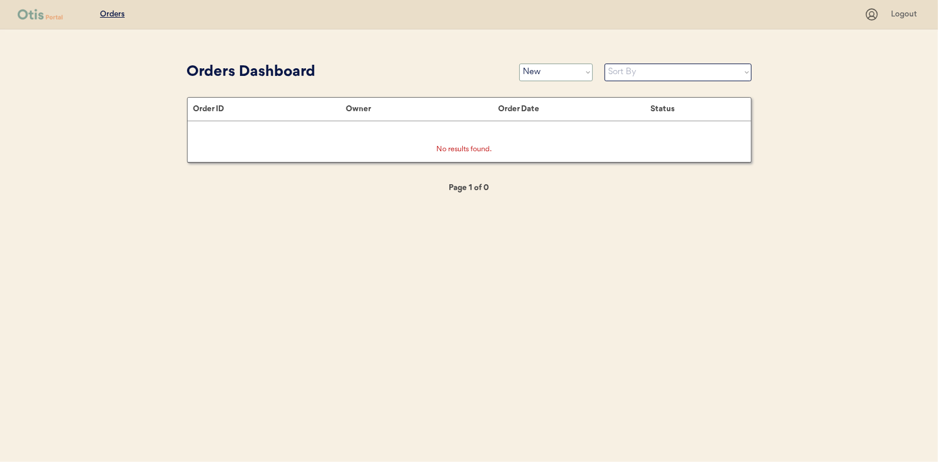
click at [553, 72] on select "Status On Hold New In Progress Complete Pending HW Consent Canceled" at bounding box center [556, 73] width 74 height 18
click at [519, 64] on select "Status On Hold New In Progress Complete Pending HW Consent Canceled" at bounding box center [556, 73] width 74 height 18
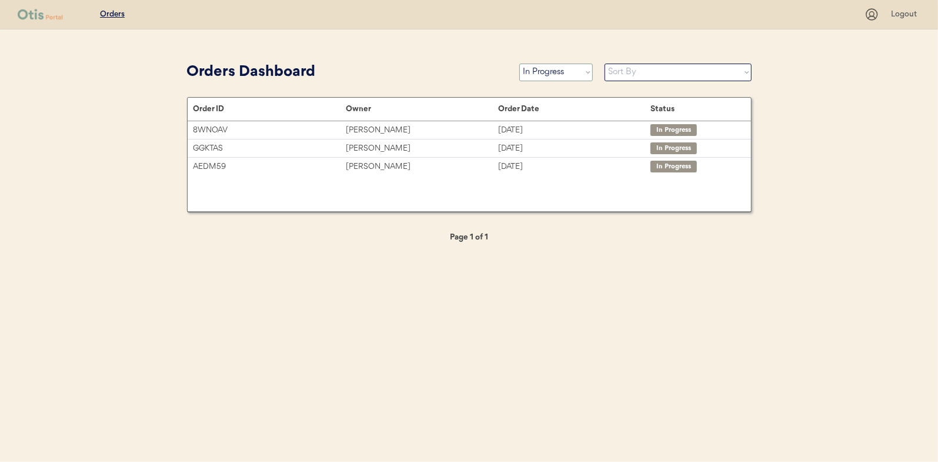
click at [536, 72] on select "Status On Hold New In Progress Complete Pending HW Consent Canceled" at bounding box center [556, 73] width 74 height 18
click at [519, 64] on select "Status On Hold New In Progress Complete Pending HW Consent Canceled" at bounding box center [556, 73] width 74 height 18
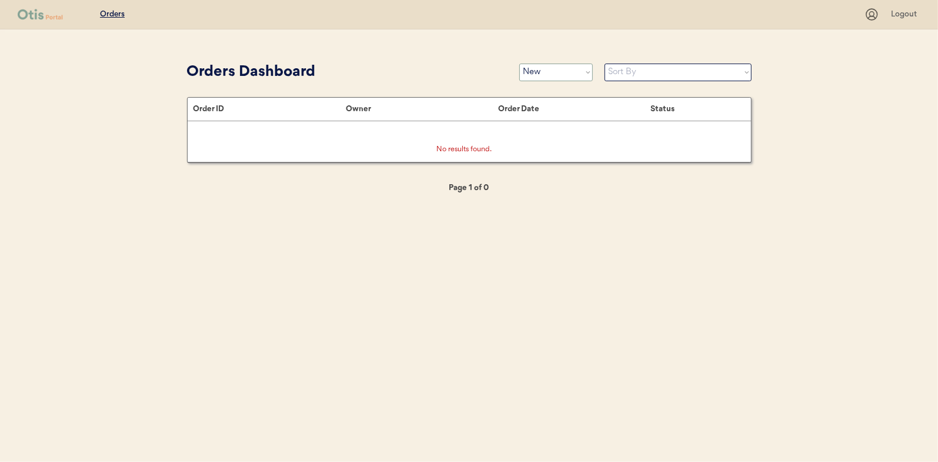
click at [540, 75] on select "Status On Hold New In Progress Complete Pending HW Consent Canceled" at bounding box center [556, 73] width 74 height 18
select select ""in_progress""
click at [519, 64] on select "Status On Hold New In Progress Complete Pending HW Consent Canceled" at bounding box center [556, 73] width 74 height 18
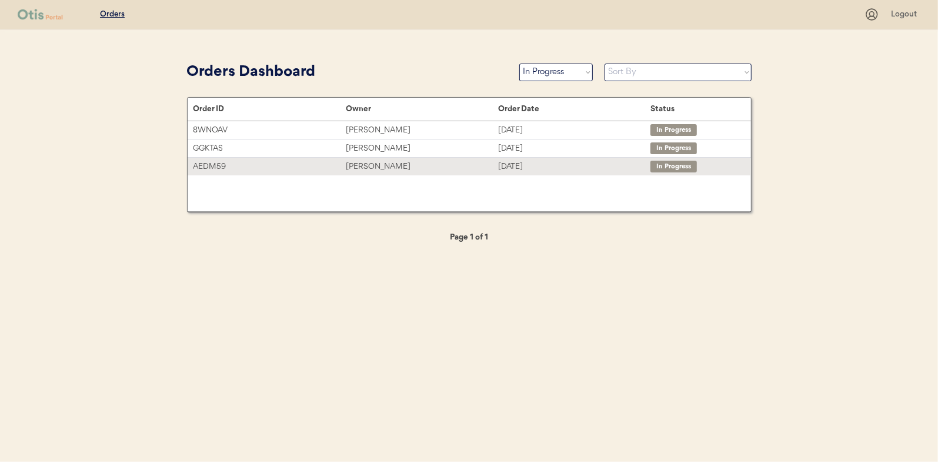
click at [369, 163] on div "Laci Graul" at bounding box center [422, 167] width 152 height 14
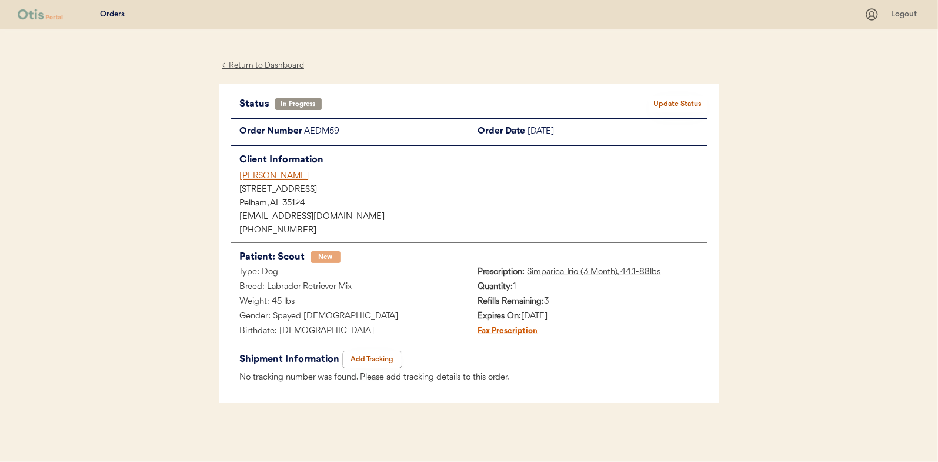
click at [365, 355] on button "Add Tracking" at bounding box center [372, 359] width 59 height 16
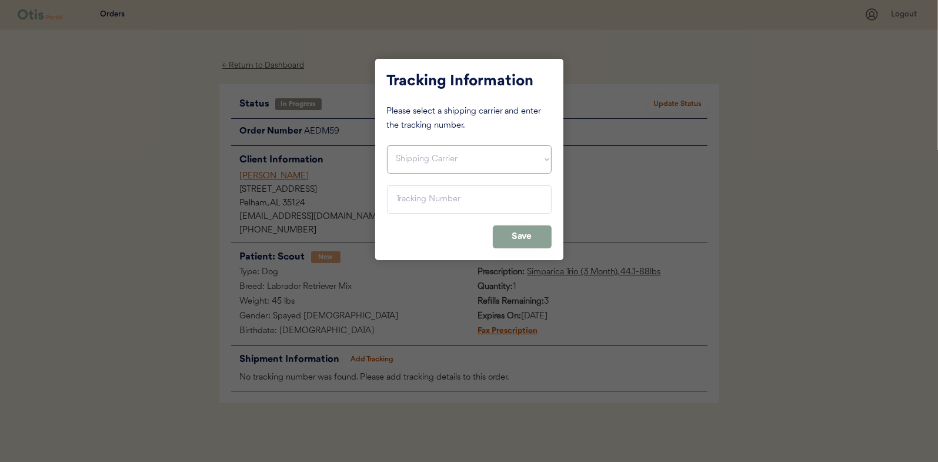
click at [408, 163] on select "Shipping Carrier FedEx FedEx Ground Economy UPS USPS" at bounding box center [469, 159] width 165 height 28
select select ""usps""
click at [387, 145] on select "Shipping Carrier FedEx FedEx Ground Economy UPS USPS" at bounding box center [469, 159] width 165 height 28
click at [409, 196] on input "input" at bounding box center [469, 199] width 165 height 28
paste input "9400150105798029248866"
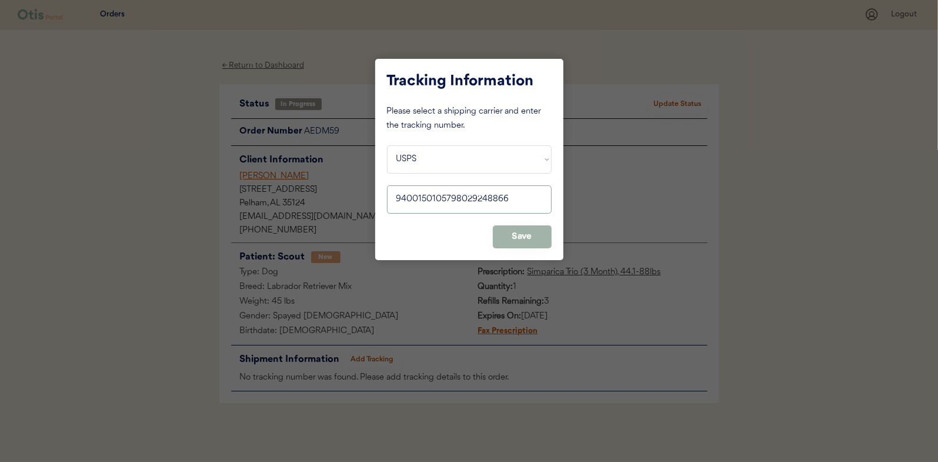
type input "9400150105798029248866"
click at [516, 237] on button "Save" at bounding box center [522, 236] width 59 height 23
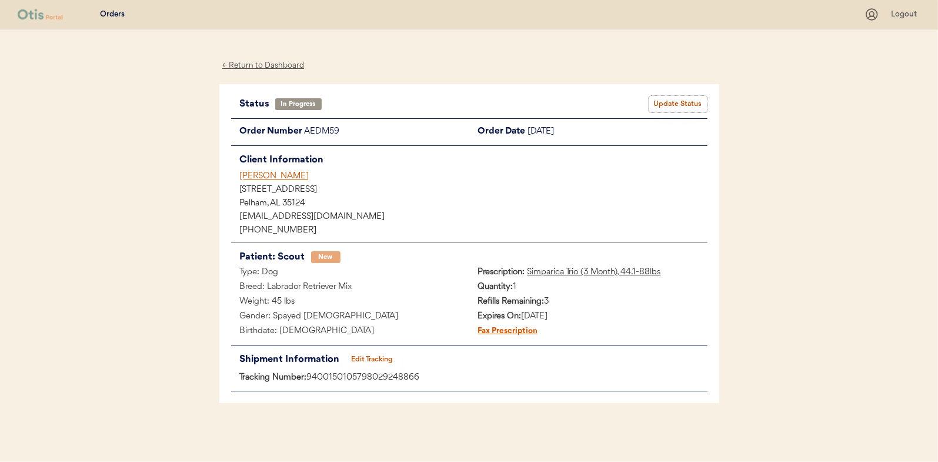
click at [682, 100] on button "Update Status" at bounding box center [678, 104] width 59 height 16
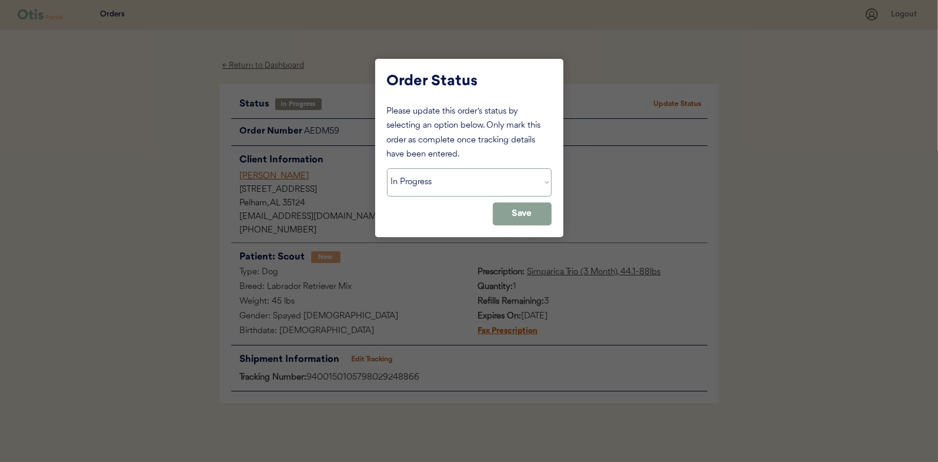
click at [407, 184] on select "Status On Hold New In Progress Complete Pending HW Consent Canceled" at bounding box center [469, 182] width 165 height 28
select select ""complete""
click at [387, 168] on select "Status On Hold New In Progress Complete Pending HW Consent Canceled" at bounding box center [469, 182] width 165 height 28
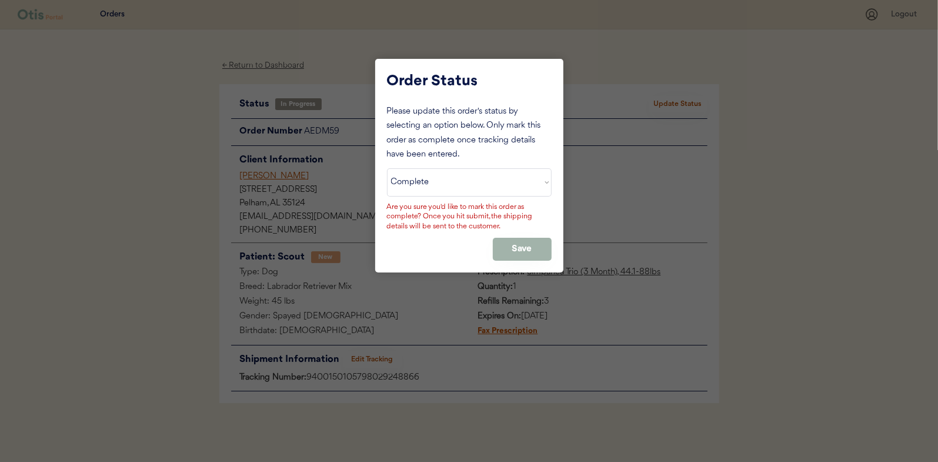
click at [520, 246] on button "Save" at bounding box center [522, 249] width 59 height 23
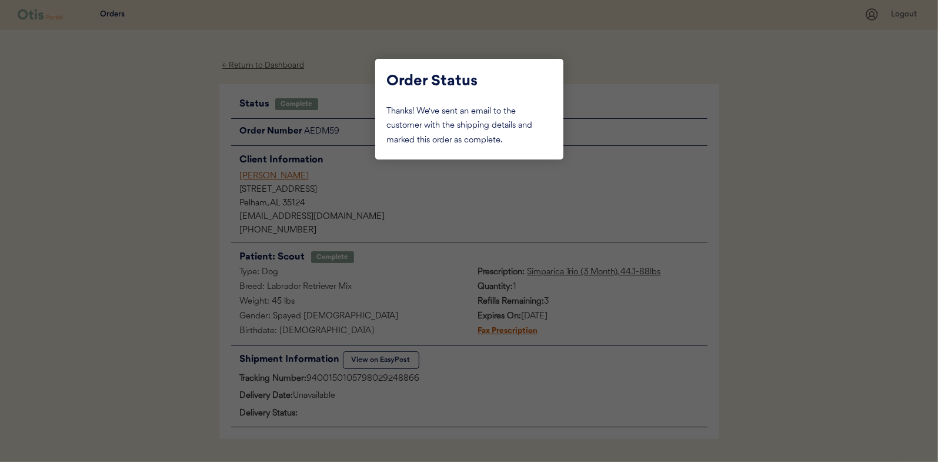
click at [119, 158] on div at bounding box center [469, 231] width 938 height 462
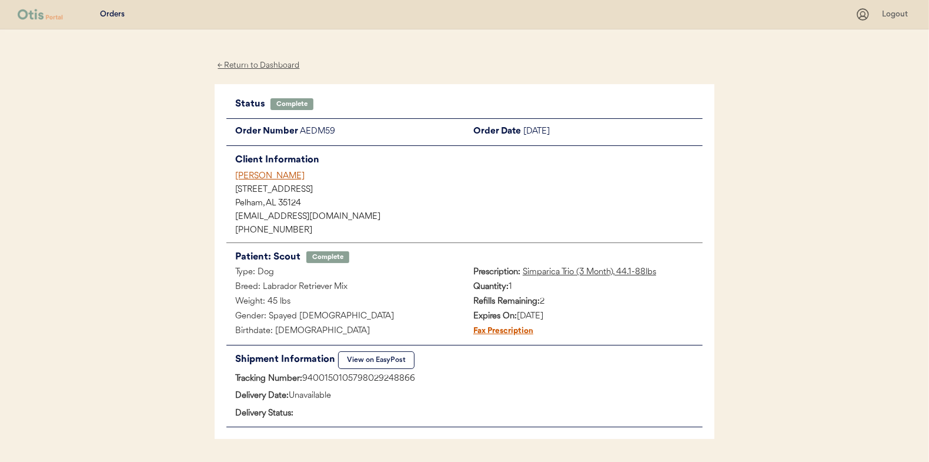
click at [251, 66] on div "← Return to Dashboard" at bounding box center [259, 66] width 88 height 14
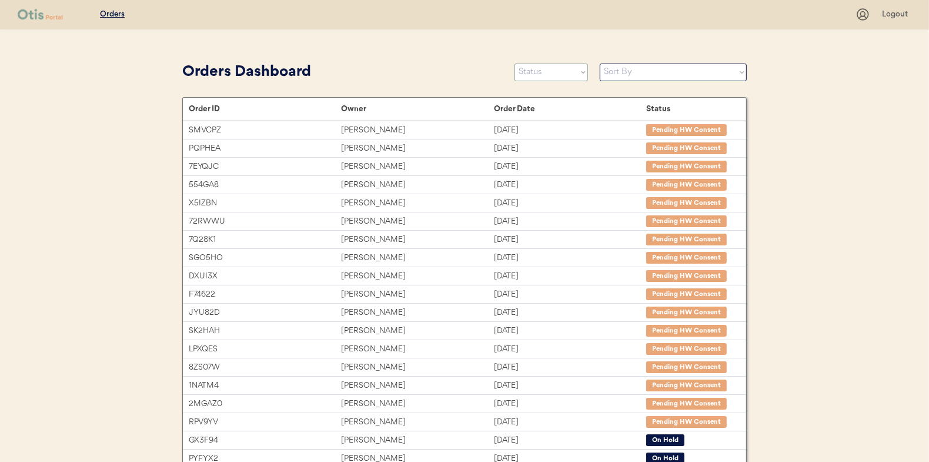
click at [526, 76] on select "Status On Hold New In Progress Complete Pending HW Consent Canceled" at bounding box center [552, 73] width 74 height 18
click at [515, 64] on select "Status On Hold New In Progress Complete Pending HW Consent Canceled" at bounding box center [552, 73] width 74 height 18
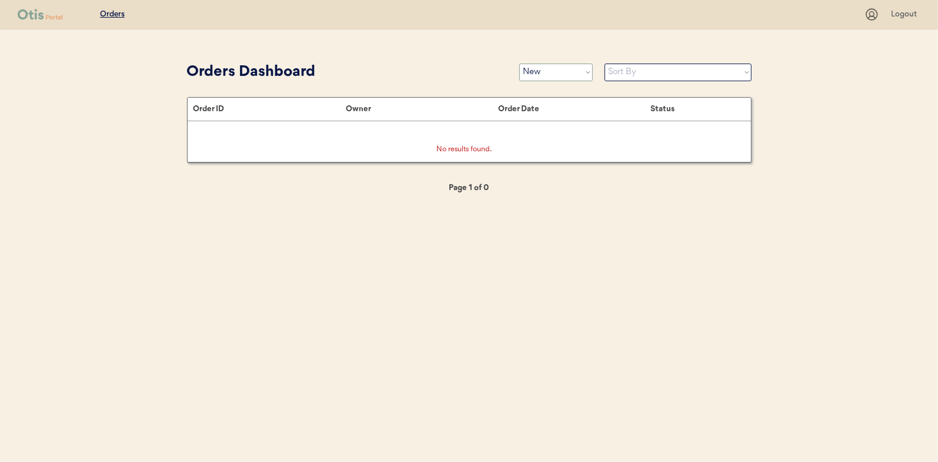
click at [525, 71] on select "Status On Hold New In Progress Complete Pending HW Consent Canceled" at bounding box center [556, 73] width 74 height 18
select select ""in_progress""
click at [519, 64] on select "Status On Hold New In Progress Complete Pending HW Consent Canceled" at bounding box center [556, 73] width 74 height 18
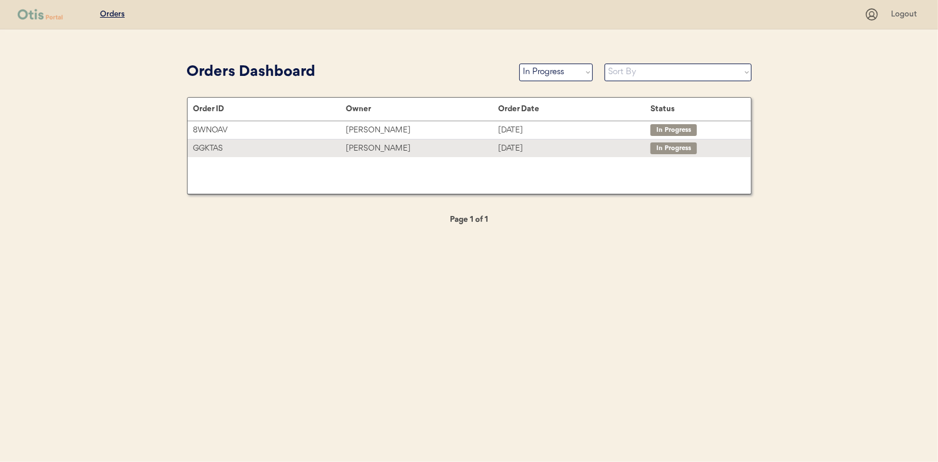
click at [376, 147] on div "Anne Newton" at bounding box center [422, 149] width 152 height 14
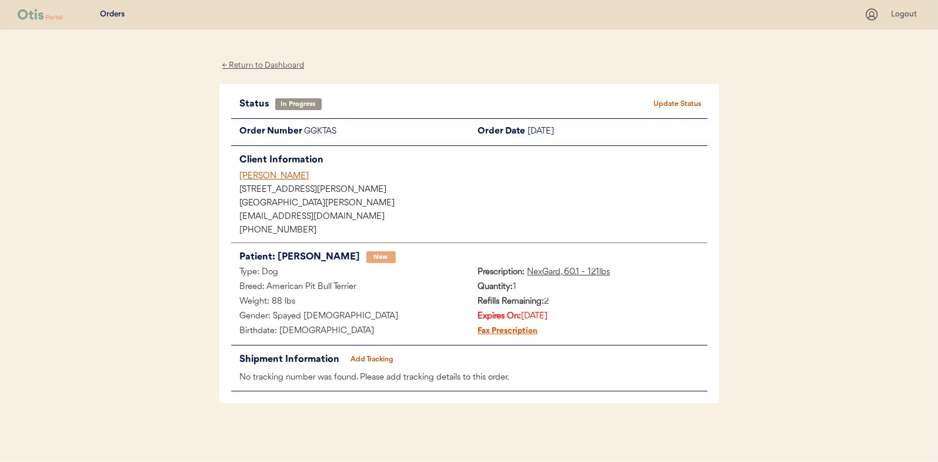
click at [259, 64] on div "← Return to Dashboard" at bounding box center [263, 66] width 88 height 14
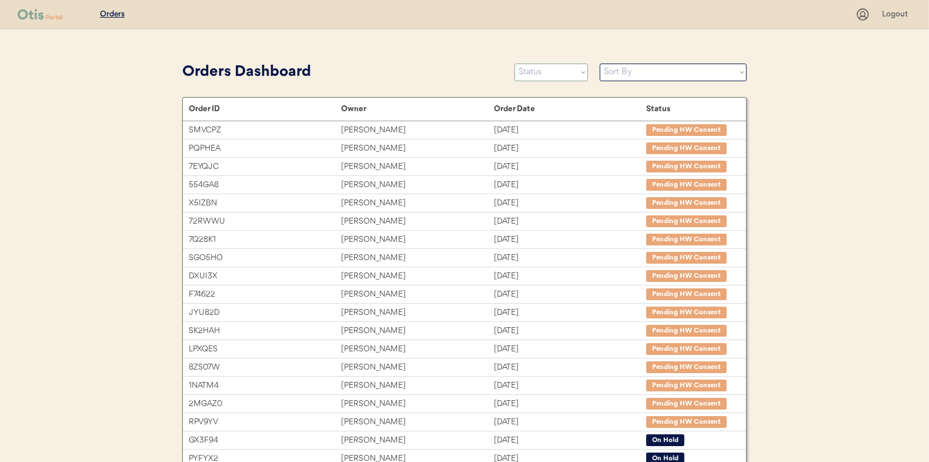
click at [550, 75] on select "Status On Hold New In Progress Complete Pending HW Consent Canceled" at bounding box center [552, 73] width 74 height 18
select select ""in_progress""
click at [515, 64] on select "Status On Hold New In Progress Complete Pending HW Consent Canceled" at bounding box center [552, 73] width 74 height 18
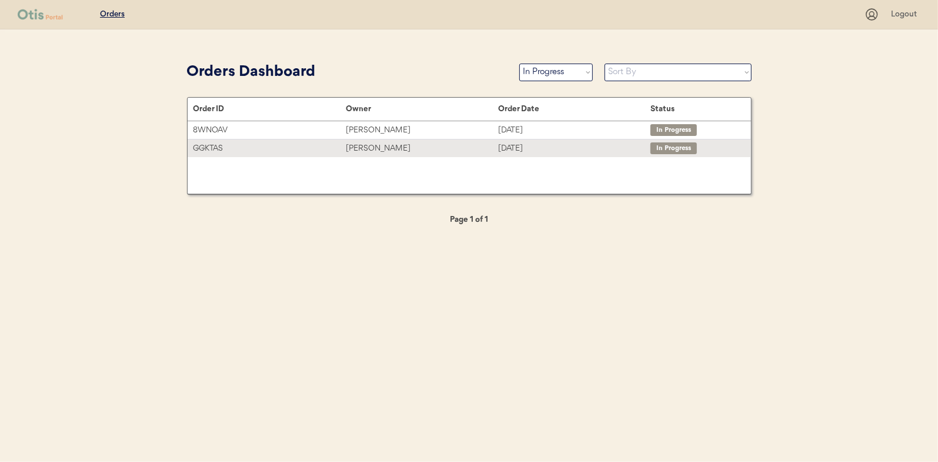
click at [380, 142] on div "[PERSON_NAME]" at bounding box center [422, 149] width 152 height 14
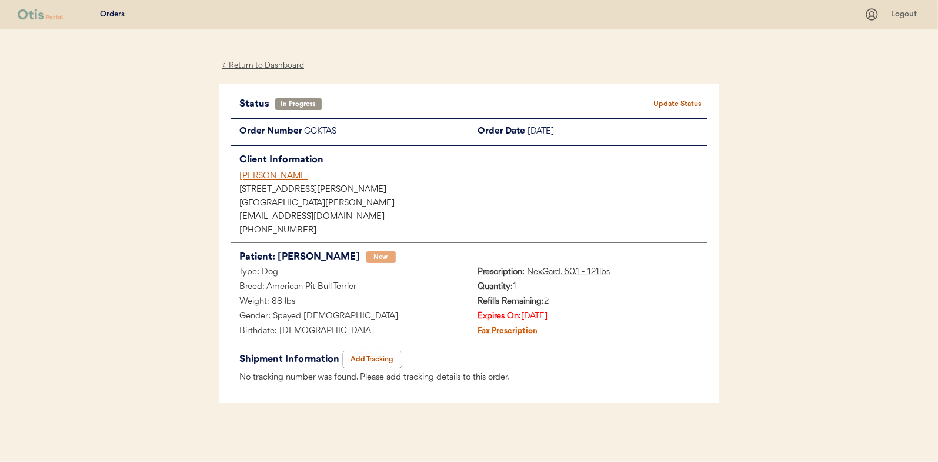
click at [377, 358] on button "Add Tracking" at bounding box center [372, 359] width 59 height 16
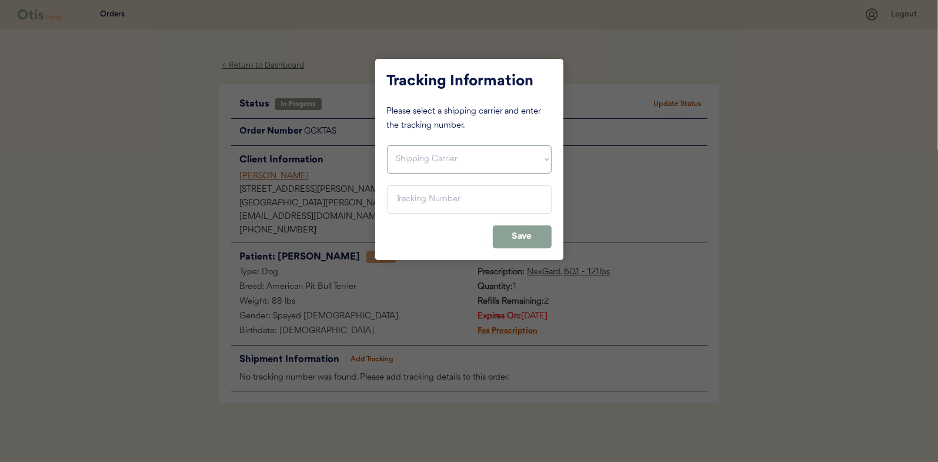
click at [400, 158] on select "Shipping Carrier FedEx FedEx Ground Economy UPS USPS" at bounding box center [469, 159] width 165 height 28
select select ""usps""
click at [387, 145] on select "Shipping Carrier FedEx FedEx Ground Economy UPS USPS" at bounding box center [469, 159] width 165 height 28
click at [408, 198] on input "input" at bounding box center [469, 199] width 165 height 28
paste input "9400150105799029217678"
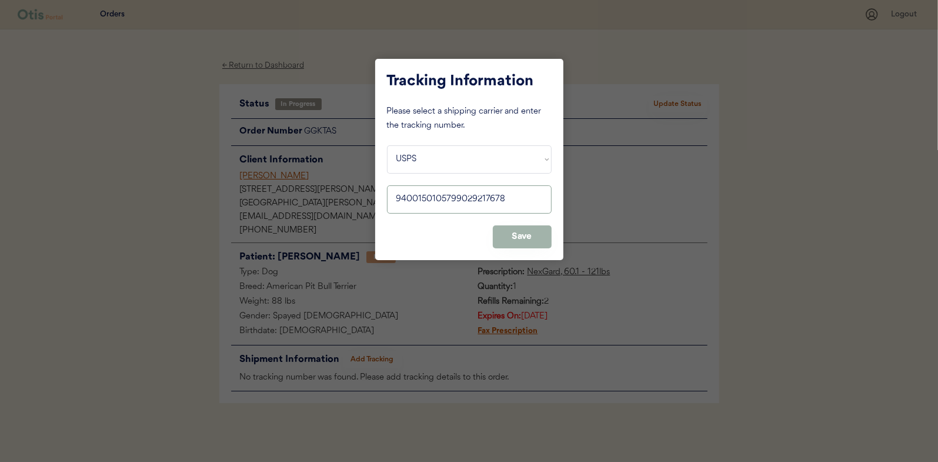
type input "9400150105799029217678"
click at [516, 232] on button "Save" at bounding box center [522, 236] width 59 height 23
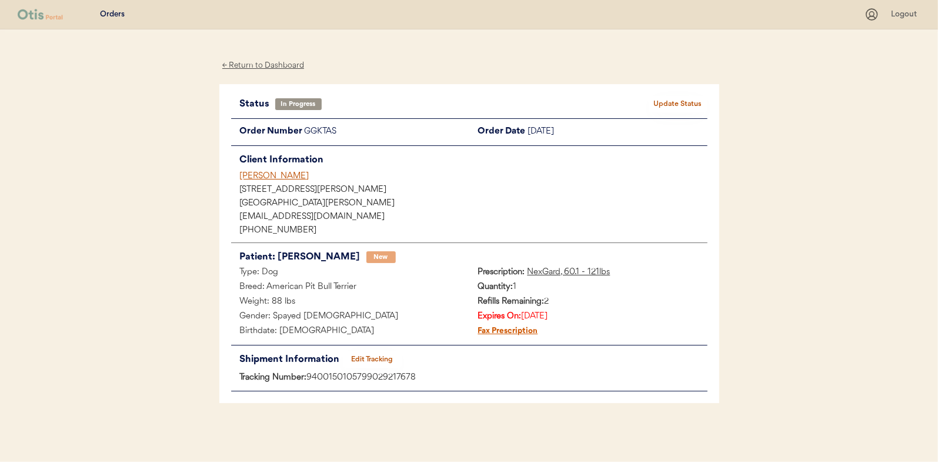
click at [682, 102] on button "Update Status" at bounding box center [678, 104] width 59 height 16
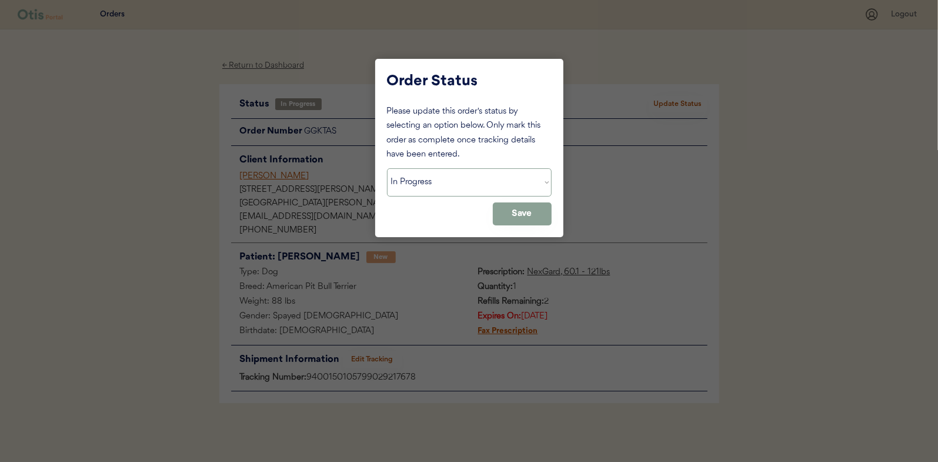
click at [427, 182] on select "Status On Hold New In Progress Complete Pending HW Consent Canceled" at bounding box center [469, 182] width 165 height 28
select select ""complete""
click at [387, 168] on select "Status On Hold New In Progress Complete Pending HW Consent Canceled" at bounding box center [469, 182] width 165 height 28
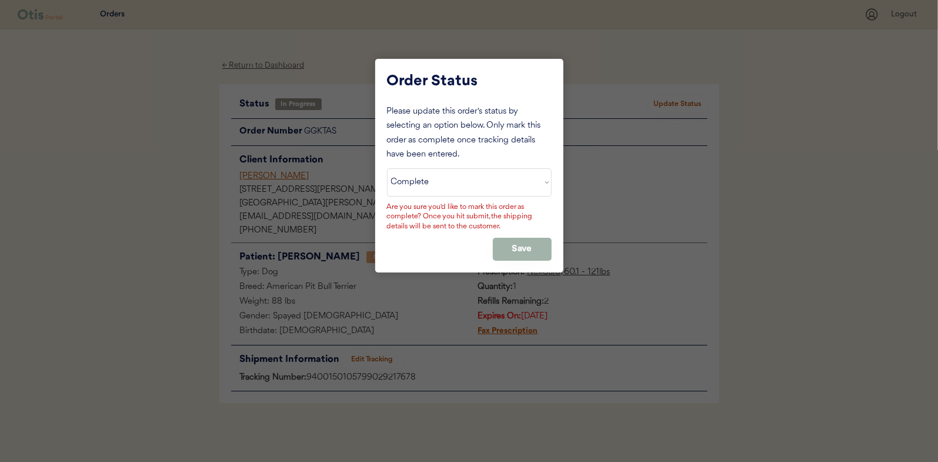
click at [513, 245] on button "Save" at bounding box center [522, 249] width 59 height 23
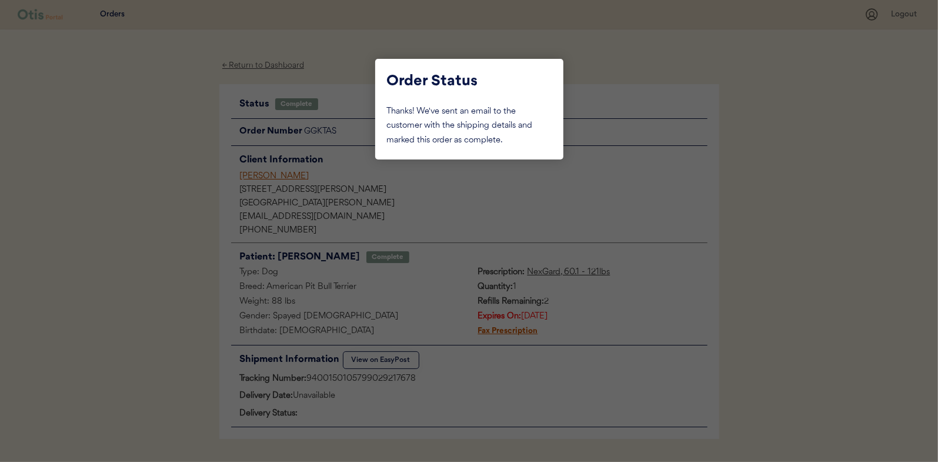
click at [134, 213] on div at bounding box center [469, 231] width 938 height 462
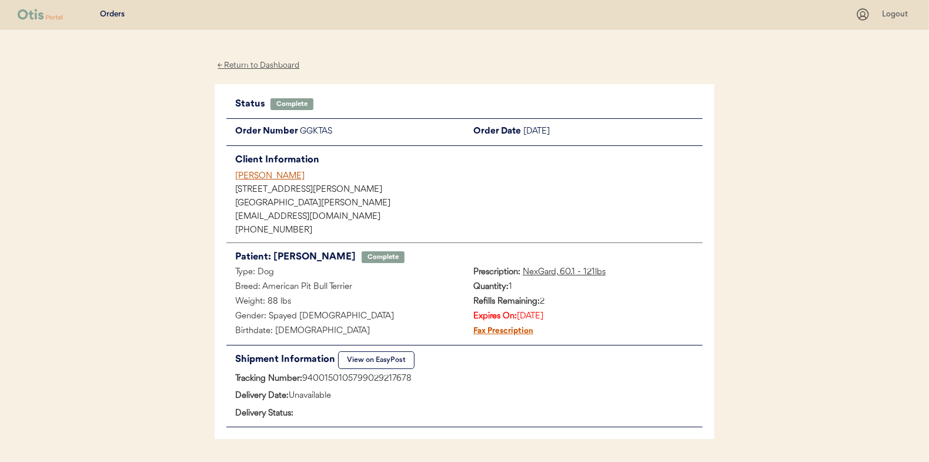
click at [265, 63] on div "← Return to Dashboard" at bounding box center [259, 66] width 88 height 14
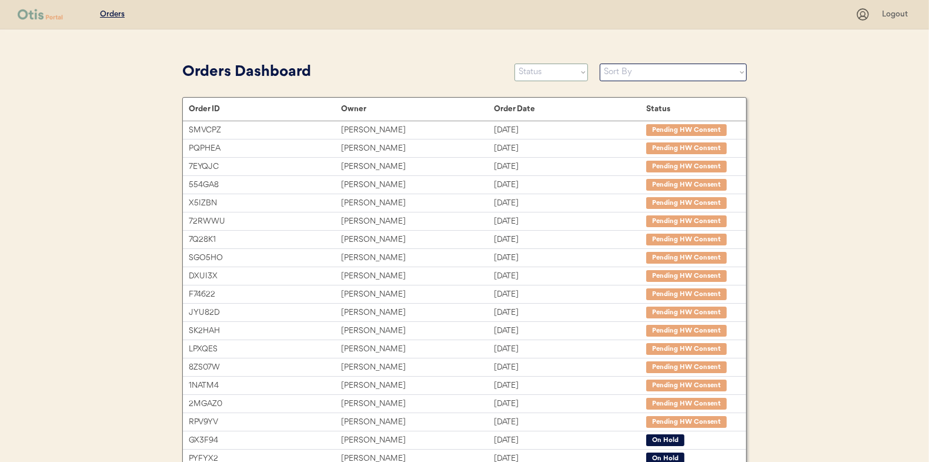
click at [545, 72] on select "Status On Hold New In Progress Complete Pending HW Consent Canceled" at bounding box center [552, 73] width 74 height 18
select select ""in_progress""
click at [515, 64] on select "Status On Hold New In Progress Complete Pending HW Consent Canceled" at bounding box center [552, 73] width 74 height 18
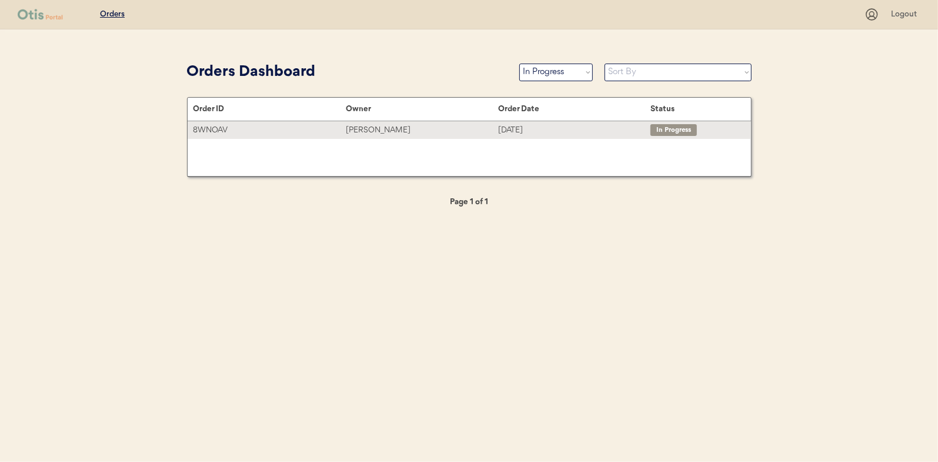
click at [378, 126] on div "Rajiv Tarigopula" at bounding box center [422, 130] width 152 height 14
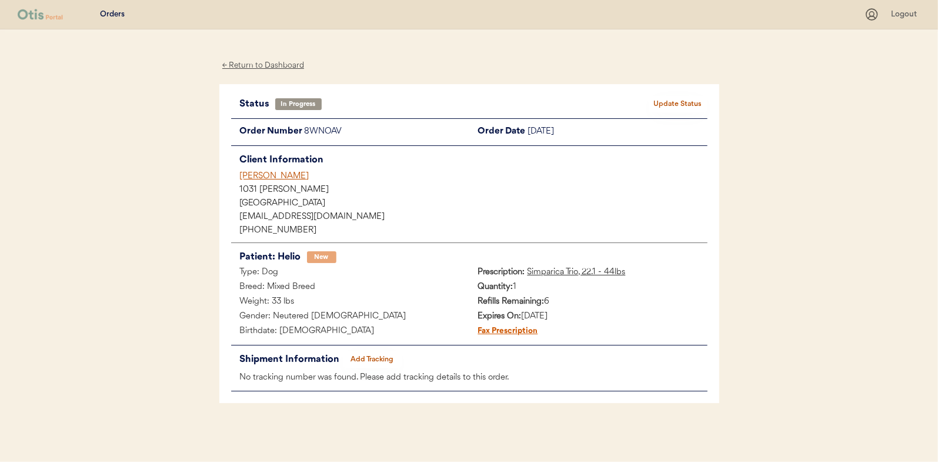
click at [367, 359] on button "Add Tracking" at bounding box center [372, 359] width 59 height 16
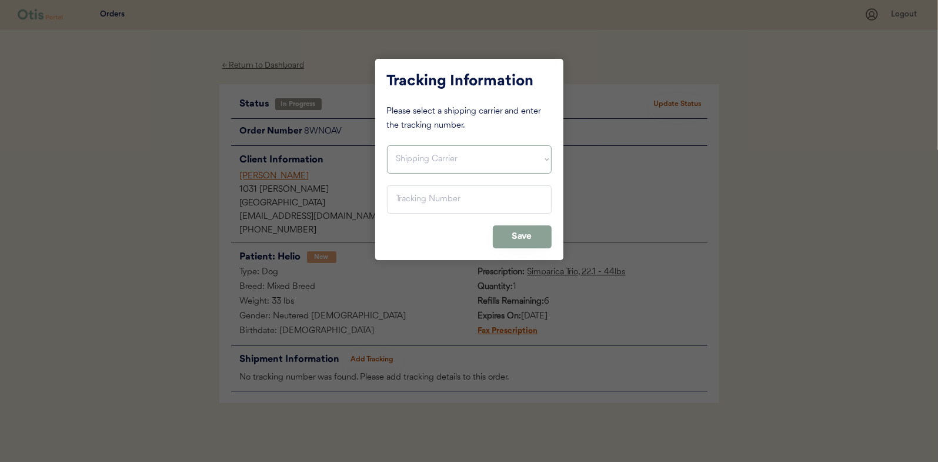
click at [402, 155] on select "Shipping Carrier FedEx FedEx Ground Economy UPS USPS" at bounding box center [469, 159] width 165 height 28
select select ""usps""
click at [387, 145] on select "Shipping Carrier FedEx FedEx Ground Economy UPS USPS" at bounding box center [469, 159] width 165 height 28
click at [400, 202] on input "input" at bounding box center [469, 199] width 165 height 28
paste input "9400150105799029218835"
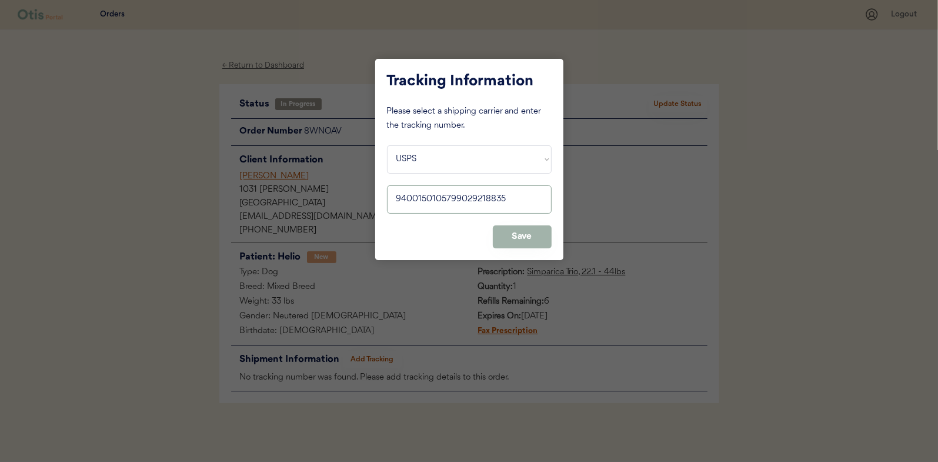
type input "9400150105799029218835"
click at [526, 238] on button "Save" at bounding box center [522, 236] width 59 height 23
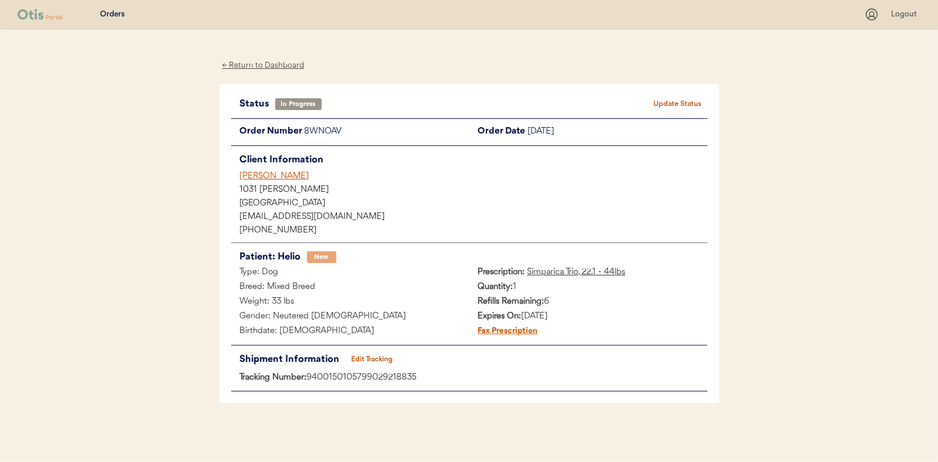
click at [675, 105] on button "Update Status" at bounding box center [678, 104] width 59 height 16
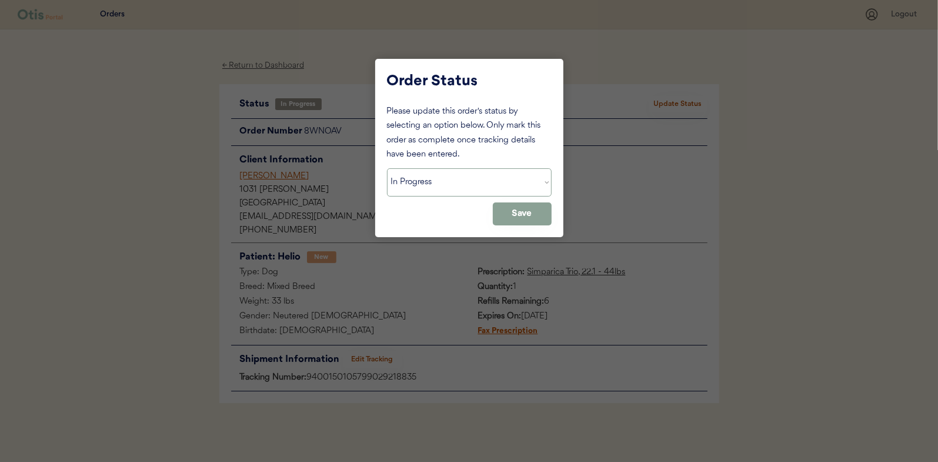
click at [413, 185] on select "Status On Hold New In Progress Complete Pending HW Consent Canceled" at bounding box center [469, 182] width 165 height 28
select select ""complete""
click at [387, 168] on select "Status On Hold New In Progress Complete Pending HW Consent Canceled" at bounding box center [469, 182] width 165 height 28
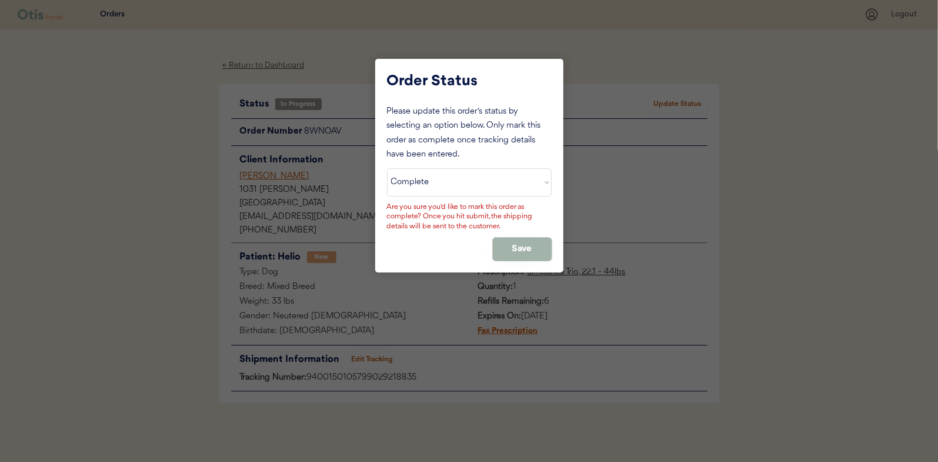
drag, startPoint x: 509, startPoint y: 248, endPoint x: 408, endPoint y: 230, distance: 102.1
click at [509, 248] on button "Save" at bounding box center [522, 249] width 59 height 23
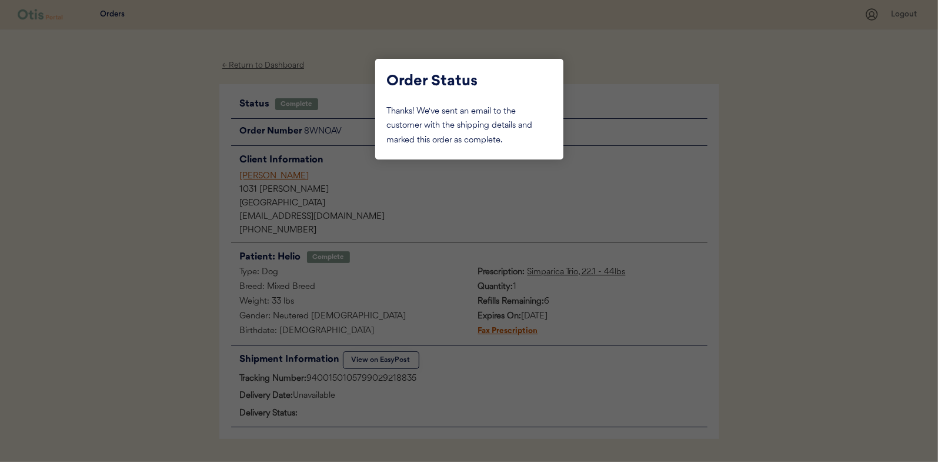
drag, startPoint x: 98, startPoint y: 107, endPoint x: 116, endPoint y: 102, distance: 18.4
click at [108, 105] on div at bounding box center [469, 231] width 938 height 462
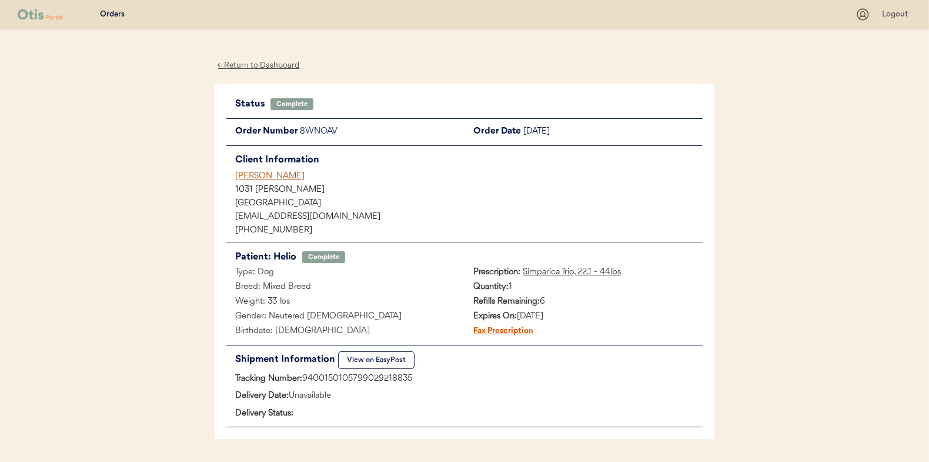
click at [240, 63] on div "← Return to Dashboard" at bounding box center [259, 66] width 88 height 14
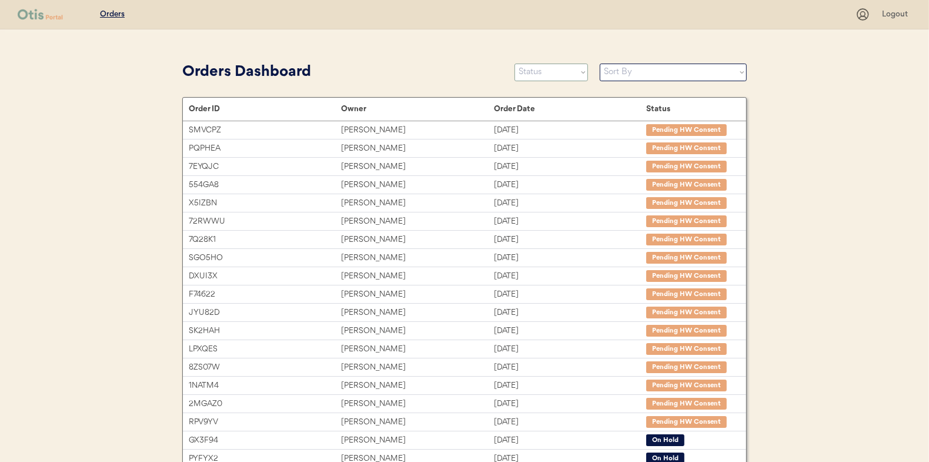
click at [535, 72] on select "Status On Hold New In Progress Complete Pending HW Consent Canceled" at bounding box center [552, 73] width 74 height 18
click at [515, 64] on select "Status On Hold New In Progress Complete Pending HW Consent Canceled" at bounding box center [552, 73] width 74 height 18
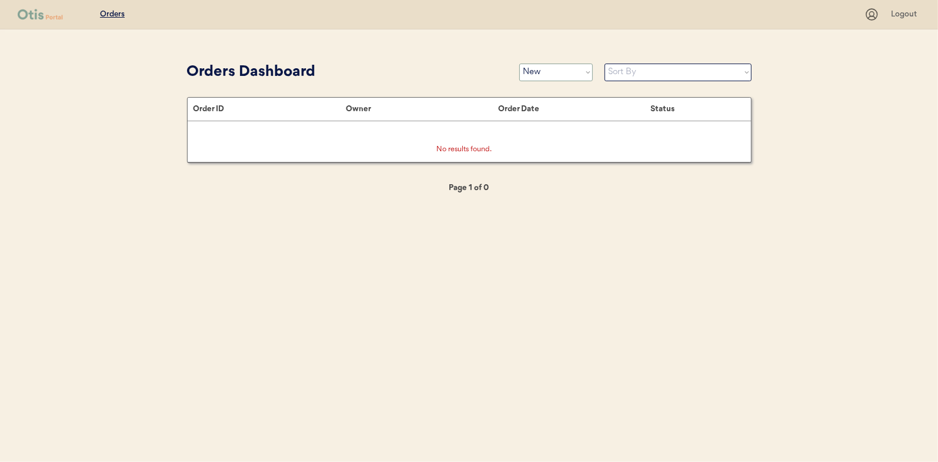
drag, startPoint x: 537, startPoint y: 72, endPoint x: 536, endPoint y: 81, distance: 8.9
click at [537, 72] on select "Status On Hold New In Progress Complete Pending HW Consent Canceled" at bounding box center [556, 73] width 74 height 18
select select ""in_progress""
click at [519, 64] on select "Status On Hold New In Progress Complete Pending HW Consent Canceled" at bounding box center [556, 73] width 74 height 18
